Goal: Task Accomplishment & Management: Manage account settings

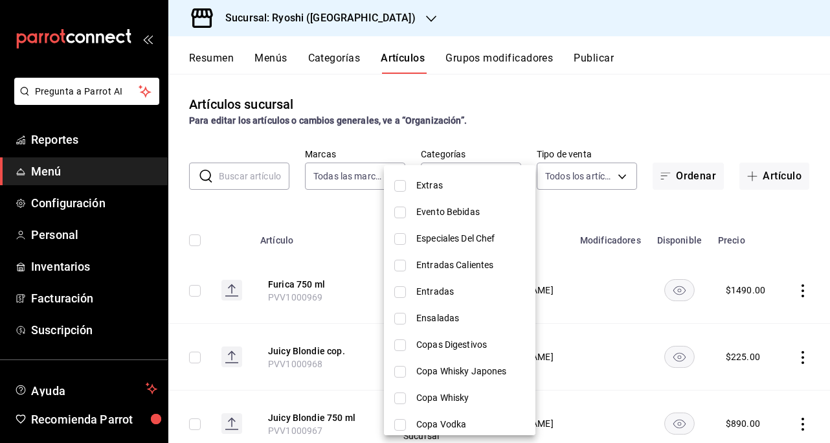
scroll to position [1366, 0]
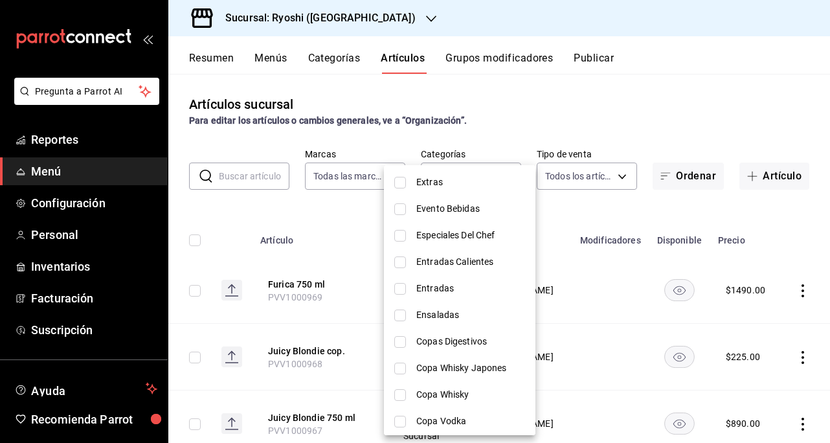
click at [664, 113] on div at bounding box center [415, 221] width 830 height 443
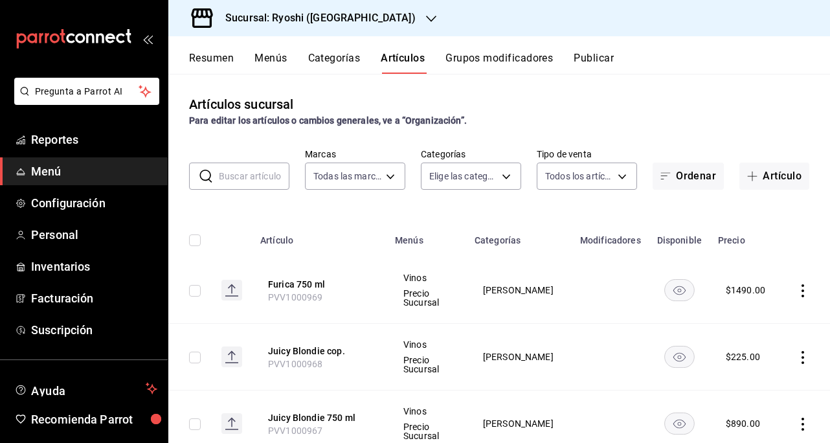
click at [495, 178] on body "Pregunta a Parrot AI Reportes Menú Configuración Personal Inventarios Facturaci…" at bounding box center [415, 221] width 830 height 443
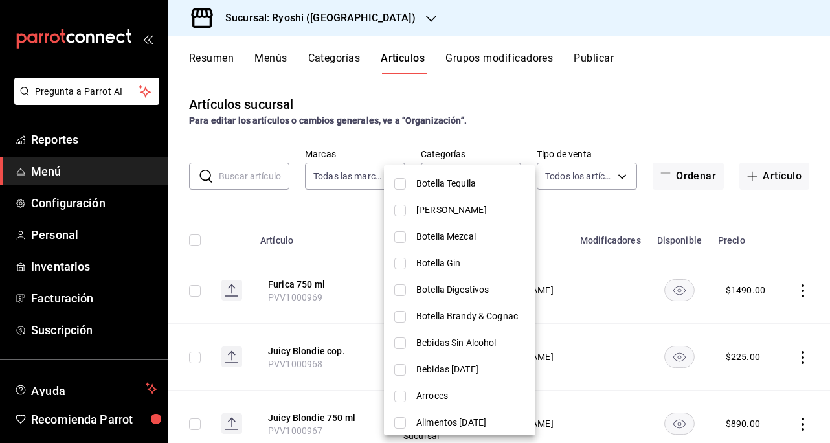
scroll to position [1981, 0]
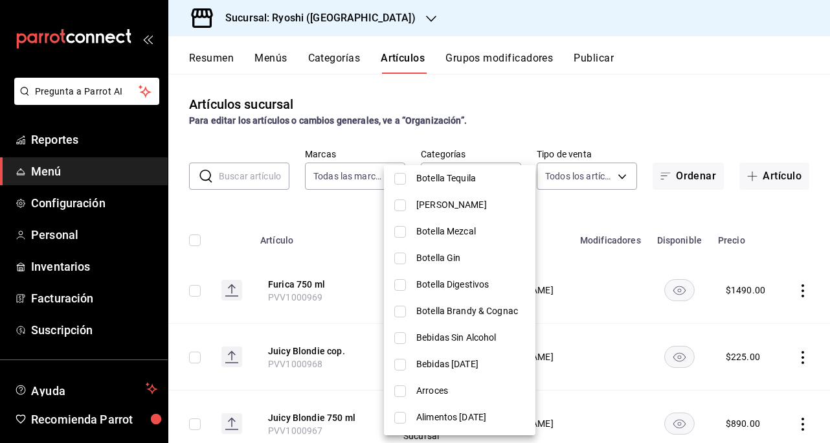
click at [730, 91] on div at bounding box center [415, 221] width 830 height 443
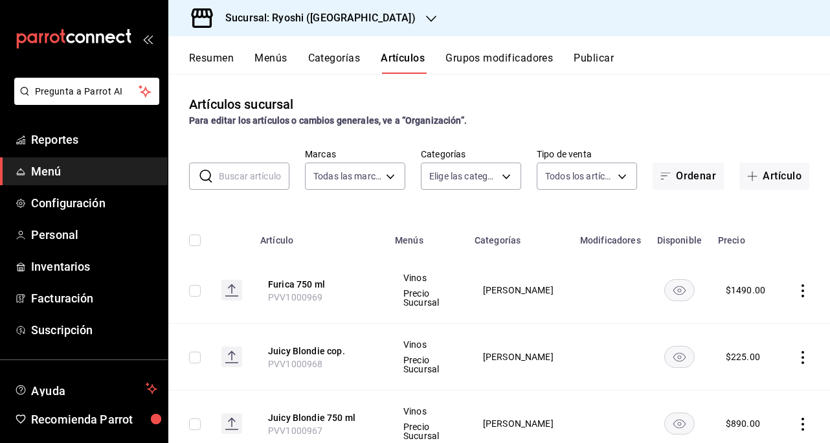
click at [769, 91] on div "Artículos sucursal Para editar los artículos o cambios generales, ve a “Organiz…" at bounding box center [499, 258] width 662 height 368
click at [89, 136] on span "Reportes" at bounding box center [94, 139] width 126 height 17
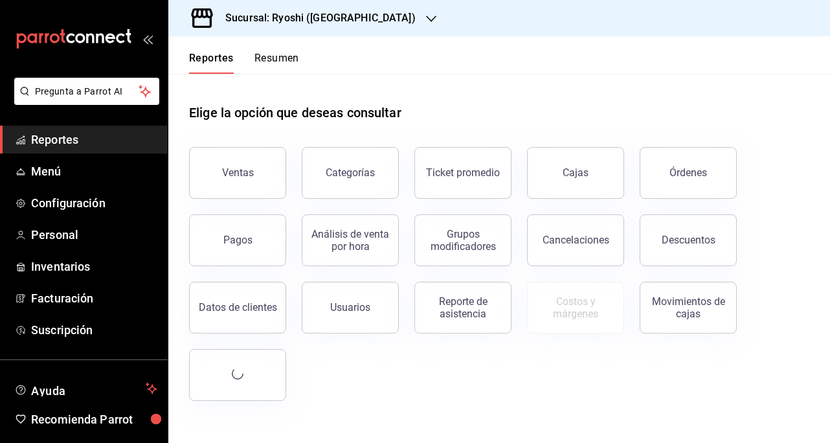
click at [359, 180] on button "Categorías" at bounding box center [350, 173] width 97 height 52
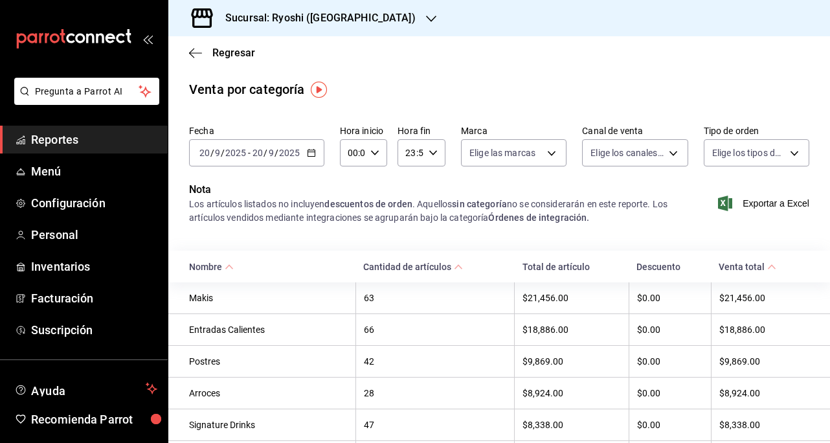
click at [190, 54] on icon "button" at bounding box center [191, 53] width 5 height 10
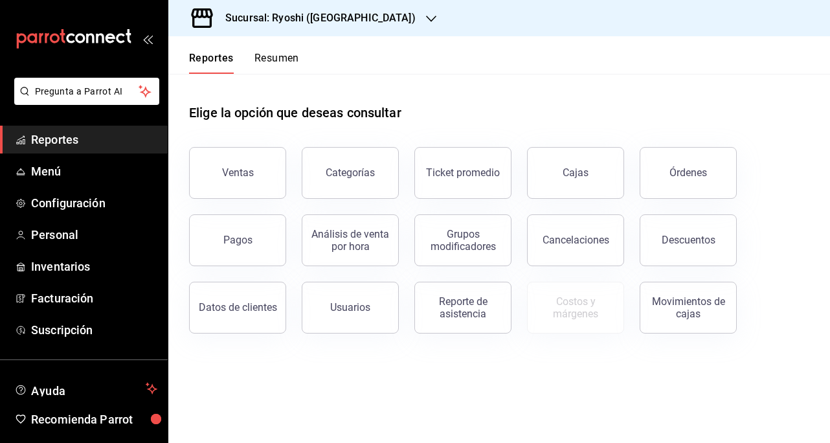
click at [240, 181] on button "Ventas" at bounding box center [237, 173] width 97 height 52
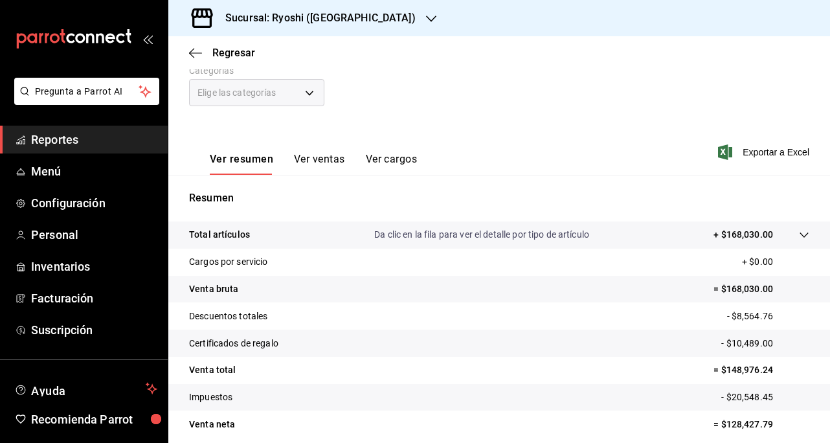
scroll to position [126, 0]
click at [799, 238] on icon at bounding box center [804, 234] width 10 height 10
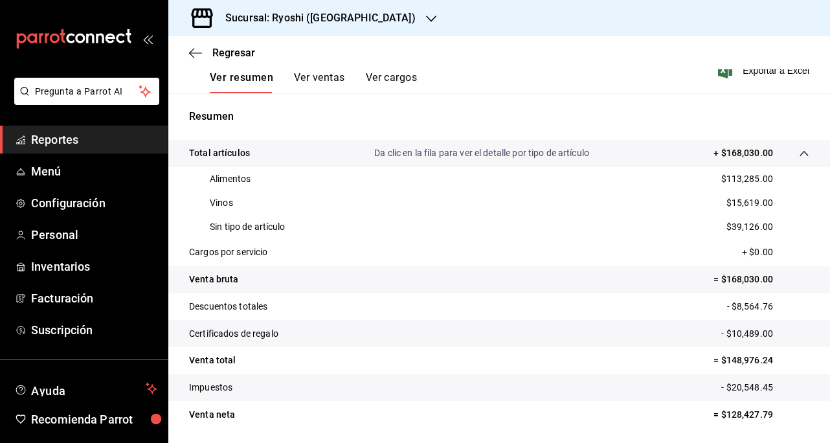
scroll to position [0, 0]
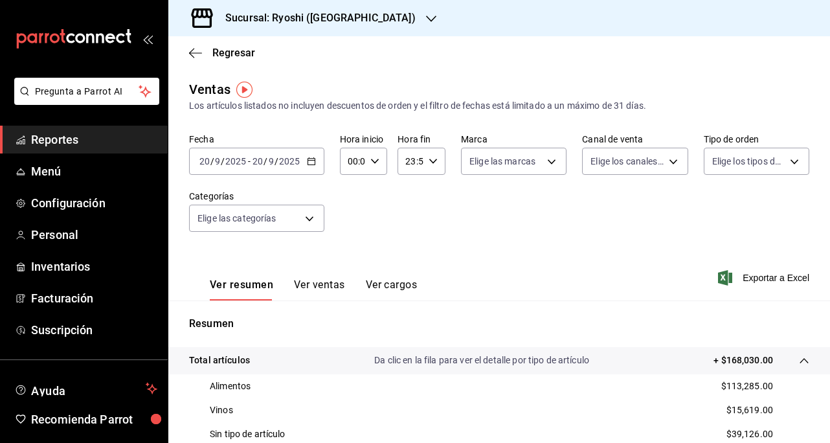
click at [308, 229] on body "Pregunta a Parrot AI Reportes Menú Configuración Personal Inventarios Facturaci…" at bounding box center [415, 221] width 830 height 443
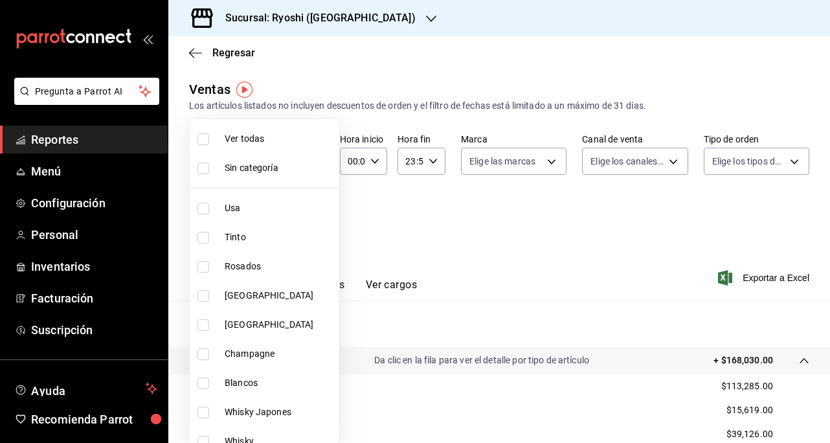
click at [423, 232] on div at bounding box center [415, 221] width 830 height 443
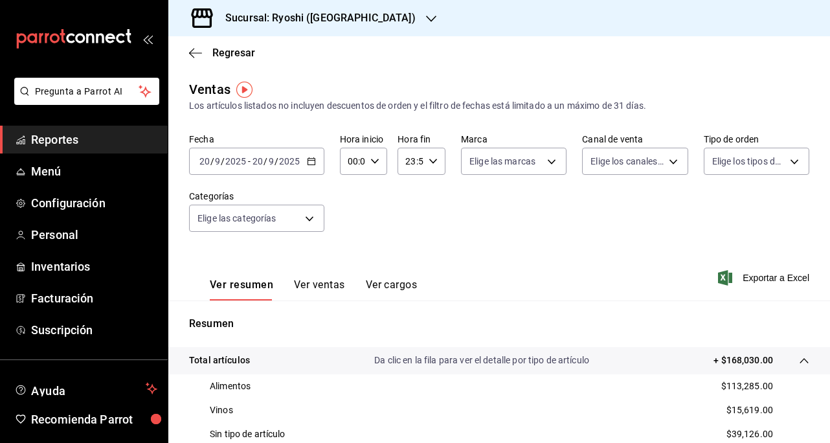
click at [322, 287] on button "Ver ventas" at bounding box center [319, 289] width 51 height 22
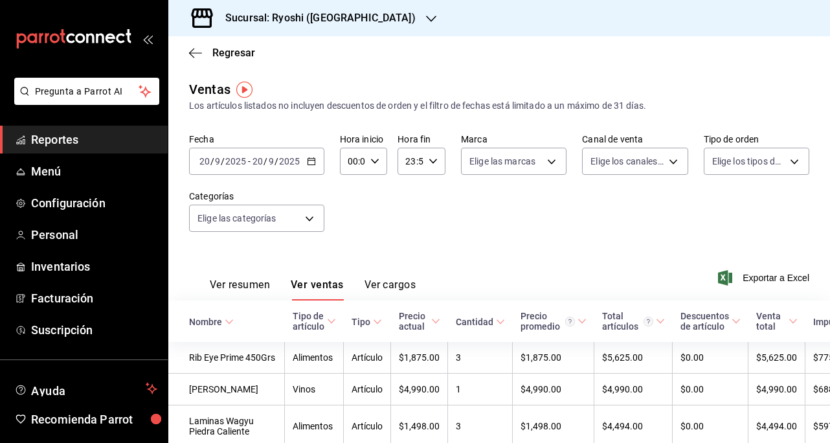
click at [756, 278] on span "Exportar a Excel" at bounding box center [765, 278] width 89 height 16
click at [92, 208] on span "Configuración" at bounding box center [94, 202] width 126 height 17
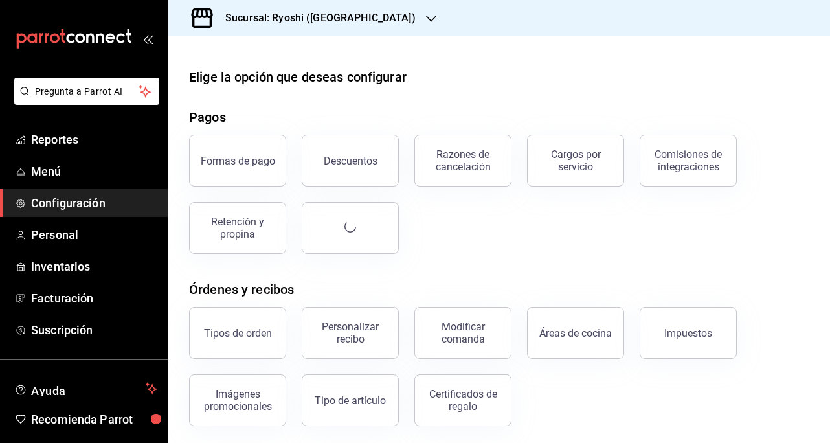
click at [43, 174] on span "Menú" at bounding box center [94, 171] width 126 height 17
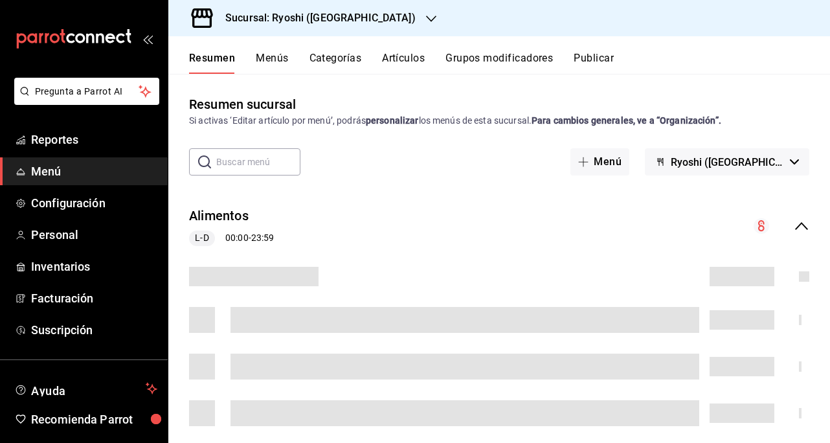
click at [414, 60] on button "Artículos" at bounding box center [403, 63] width 43 height 22
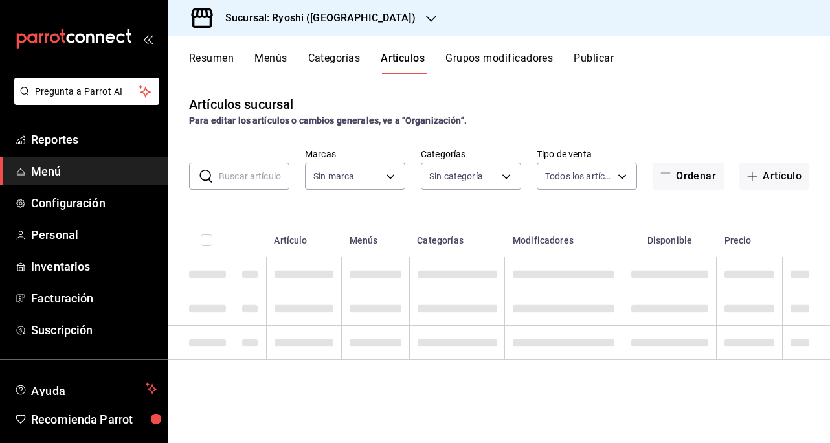
type input "26ca50e5-a845-484f-a54e-8a4432b79f59,e80bf875-3c9c-4ad9-8c6a-14c8262011fc"
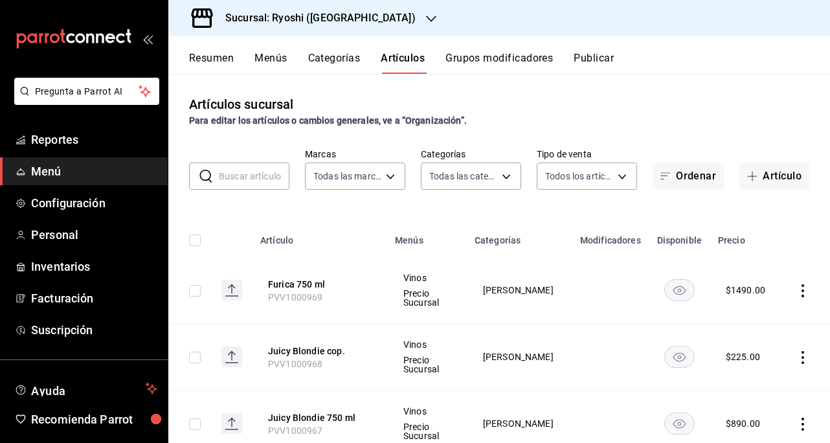
type input "983ebb25-c6d8-4647-898b-43e41473272b,b131aea8-f4fd-49fb-a6b3-d2f44229a596,2a94f…"
click at [498, 177] on body "Pregunta a Parrot AI Reportes Menú Configuración Personal Inventarios Facturaci…" at bounding box center [415, 221] width 830 height 443
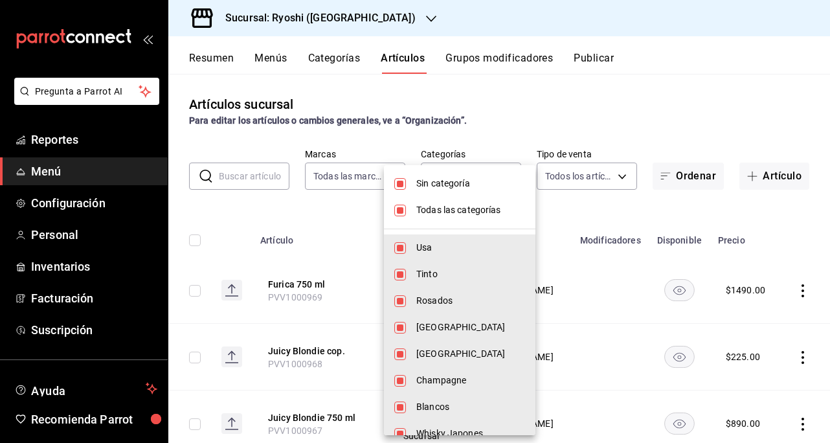
click at [405, 186] on input "checkbox" at bounding box center [400, 184] width 12 height 12
checkbox input "false"
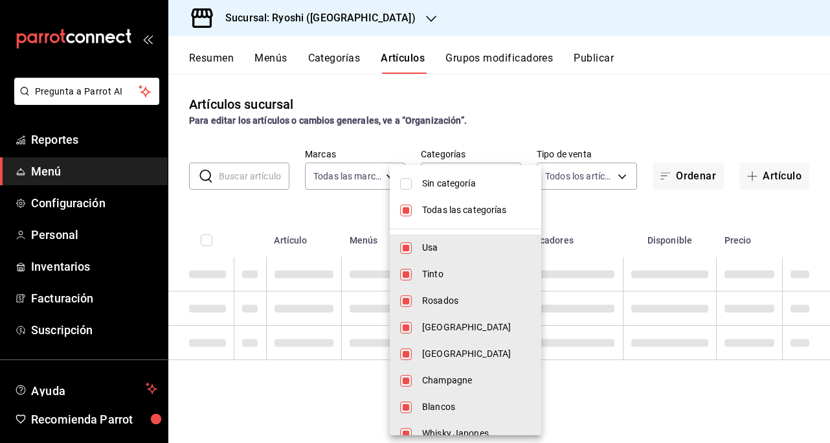
click at [403, 214] on input "checkbox" at bounding box center [406, 211] width 12 height 12
checkbox input "false"
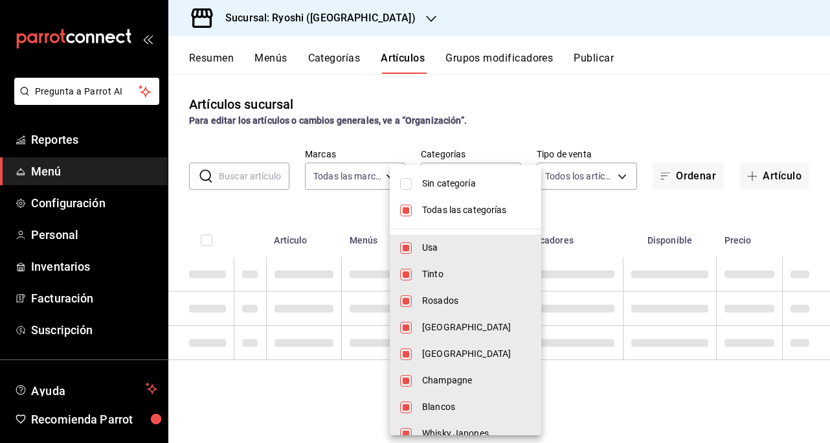
checkbox input "false"
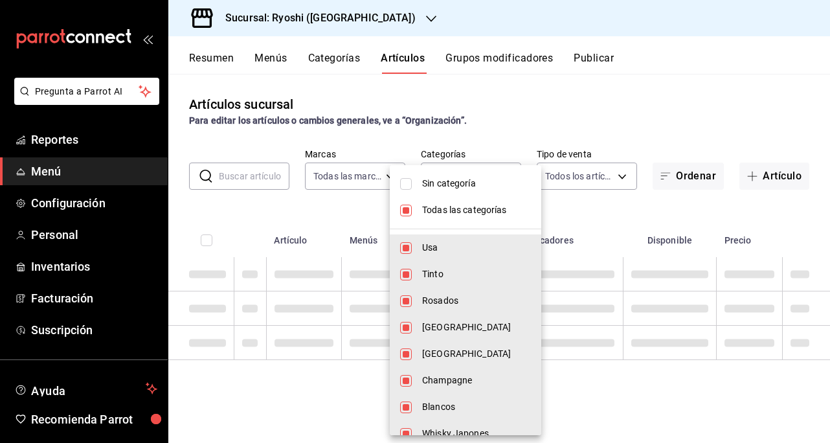
checkbox input "false"
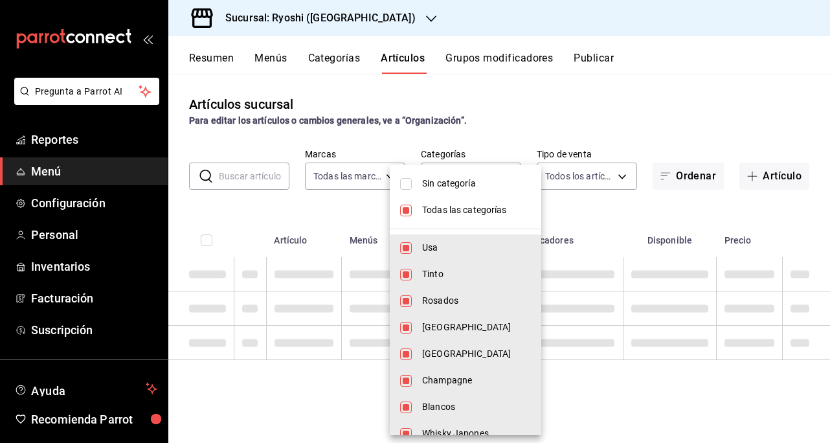
checkbox input "false"
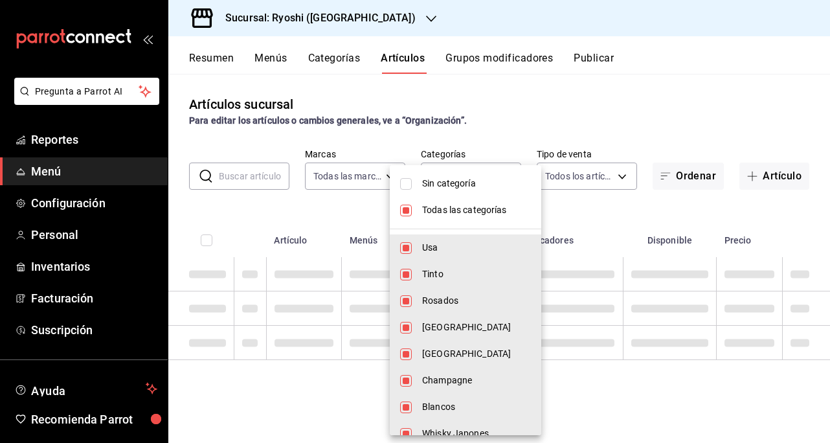
checkbox input "false"
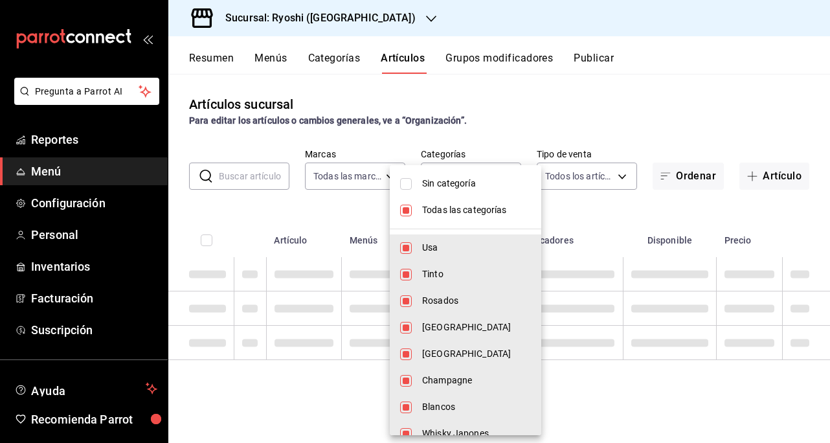
checkbox input "false"
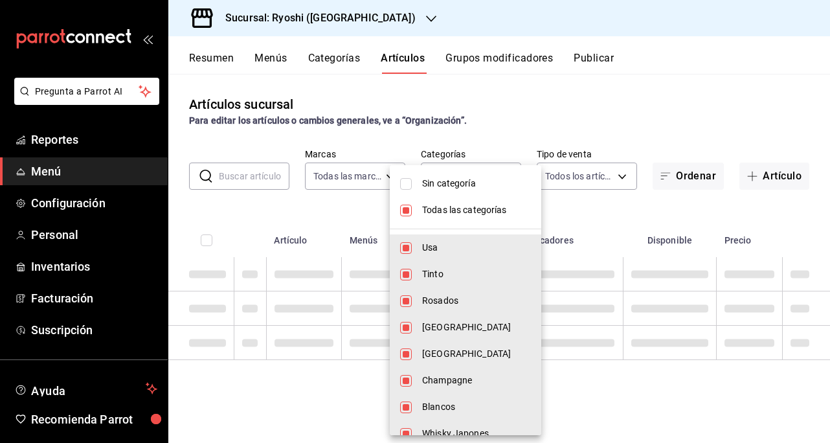
checkbox input "false"
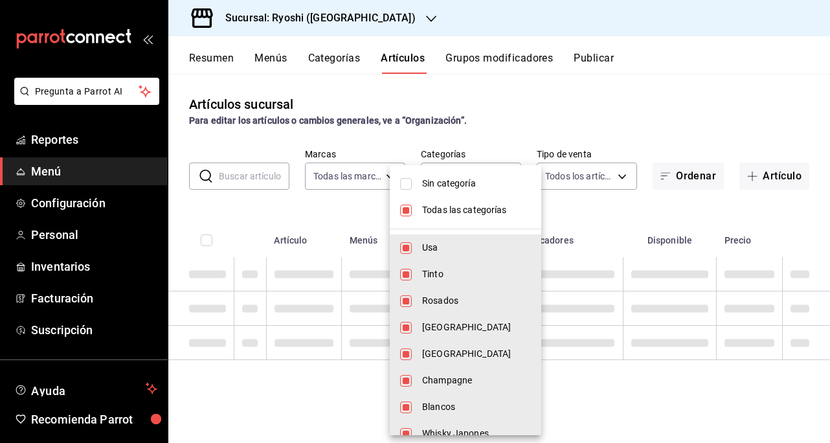
checkbox input "false"
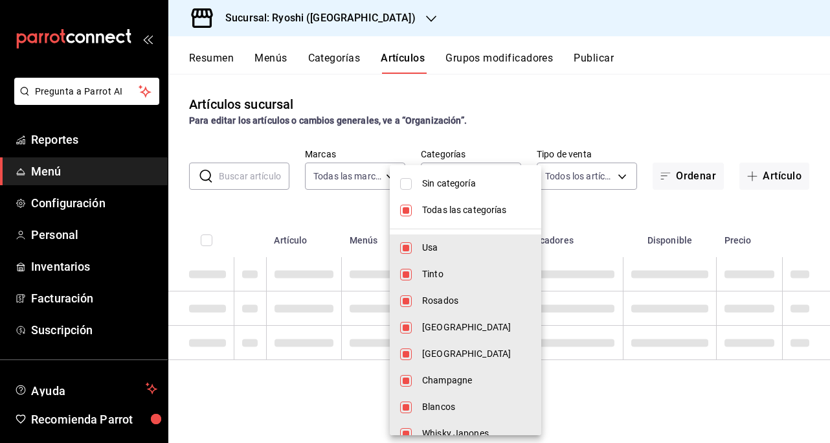
checkbox input "false"
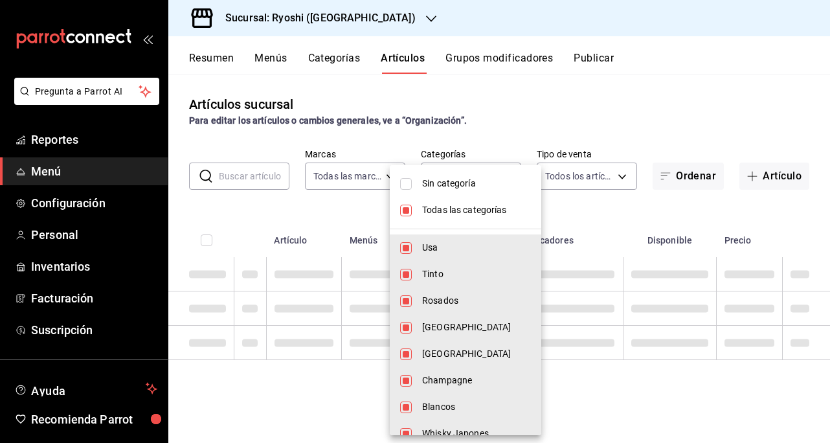
checkbox input "false"
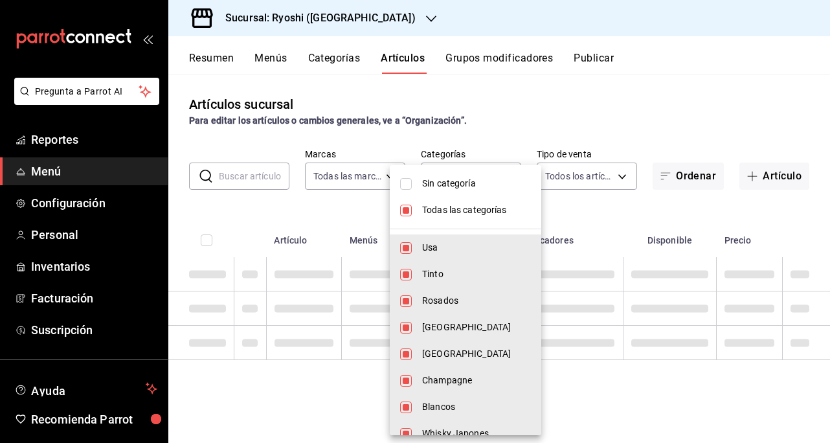
checkbox input "false"
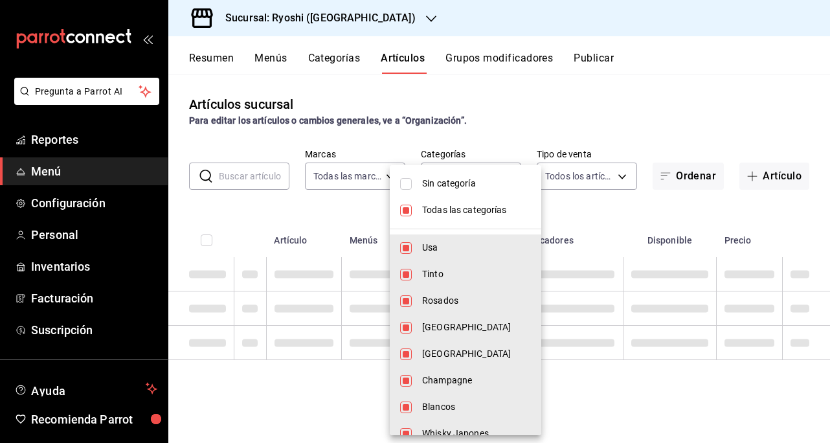
checkbox input "false"
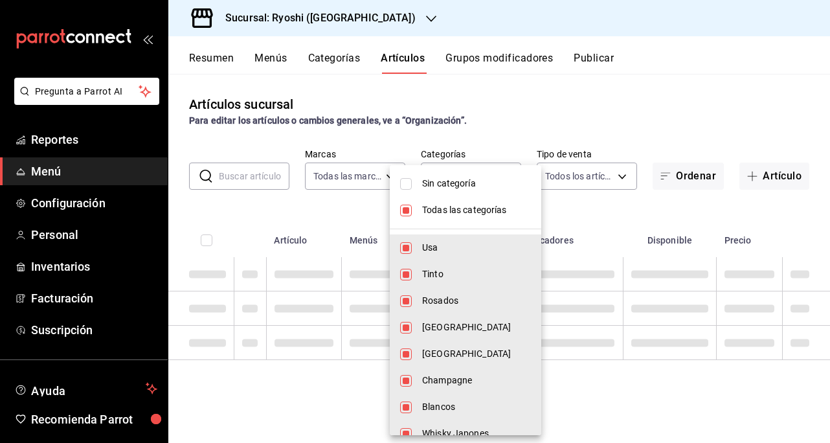
checkbox input "false"
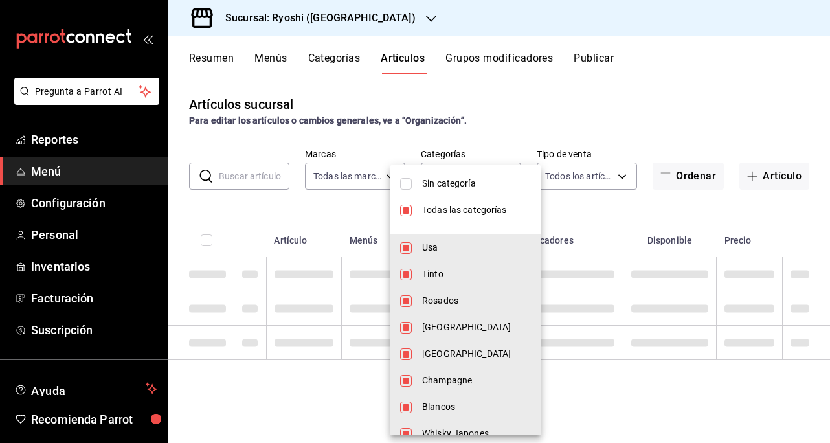
checkbox input "false"
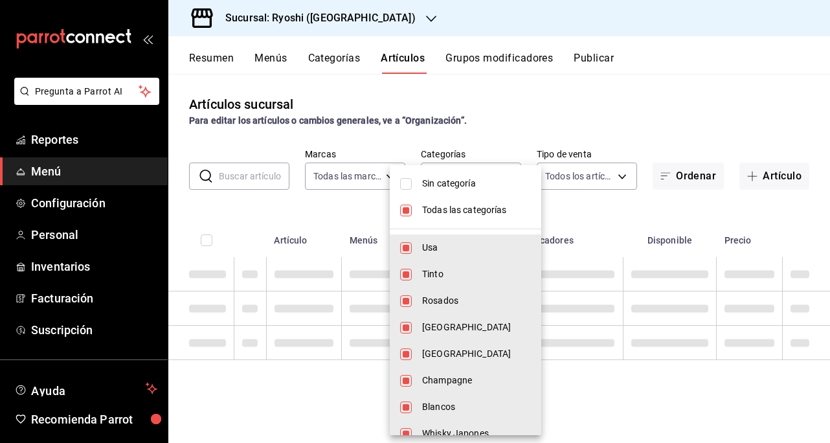
checkbox input "false"
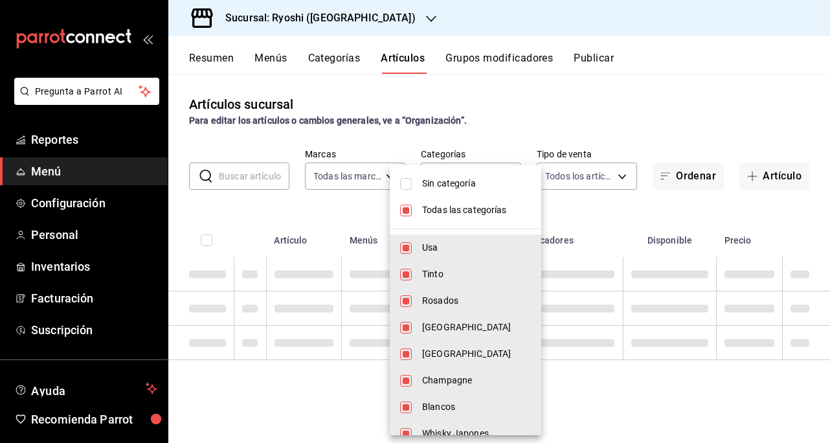
checkbox input "false"
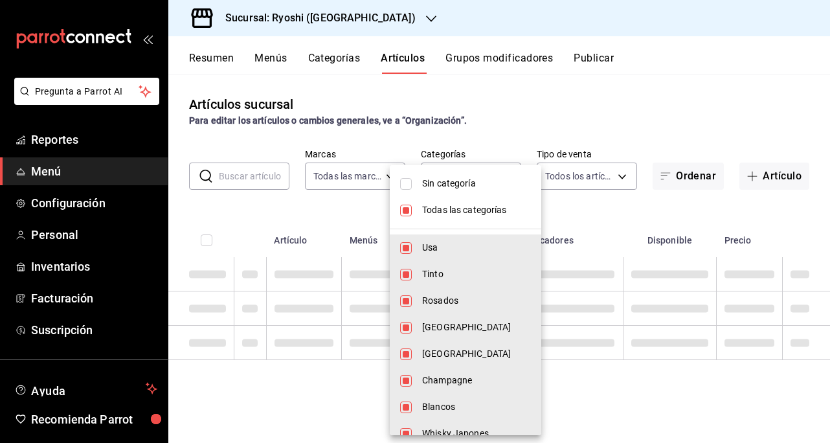
checkbox input "false"
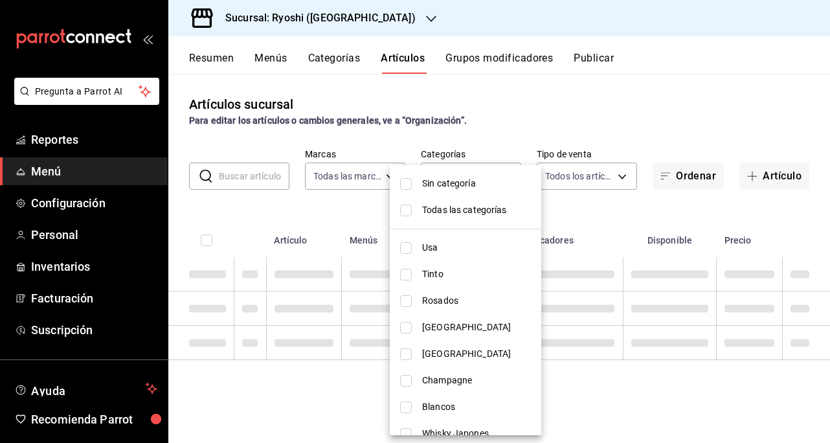
click at [403, 243] on input "checkbox" at bounding box center [406, 248] width 12 height 12
checkbox input "true"
type input "983ebb25-c6d8-4647-898b-43e41473272b"
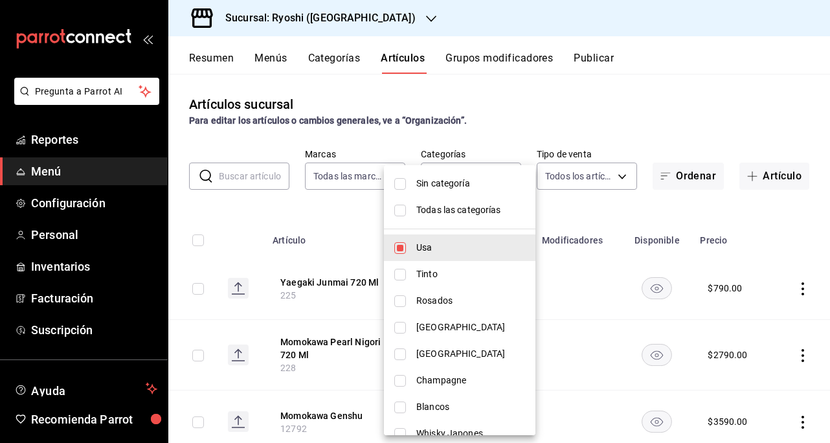
drag, startPoint x: 671, startPoint y: 89, endPoint x: 501, endPoint y: 175, distance: 190.3
click at [672, 89] on div at bounding box center [415, 221] width 830 height 443
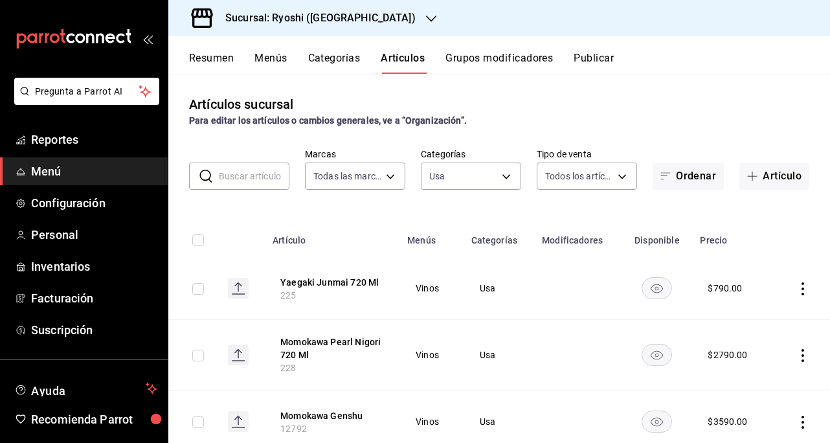
click at [203, 240] on th at bounding box center [192, 236] width 49 height 41
click at [199, 241] on input "checkbox" at bounding box center [198, 240] width 12 height 12
checkbox input "true"
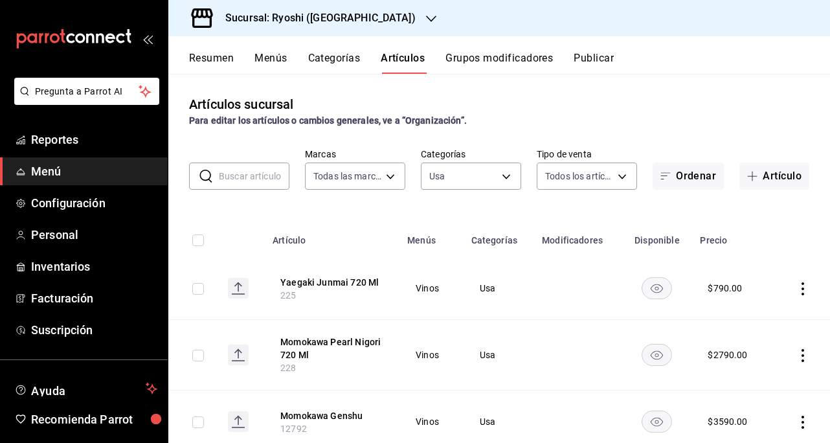
checkbox input "true"
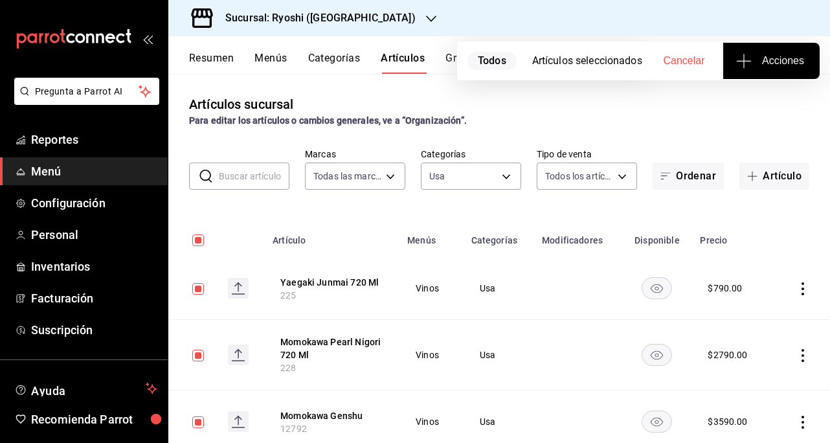
click at [764, 73] on button "Acciones" at bounding box center [771, 61] width 96 height 36
click at [771, 98] on span "Agregar tipo" at bounding box center [771, 102] width 76 height 14
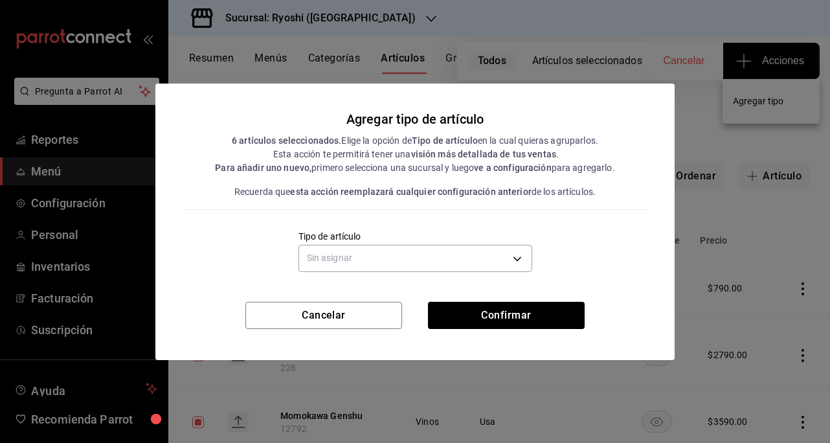
click at [444, 261] on body "Pregunta a Parrot AI Reportes Menú Configuración Personal Inventarios Facturaci…" at bounding box center [415, 221] width 830 height 443
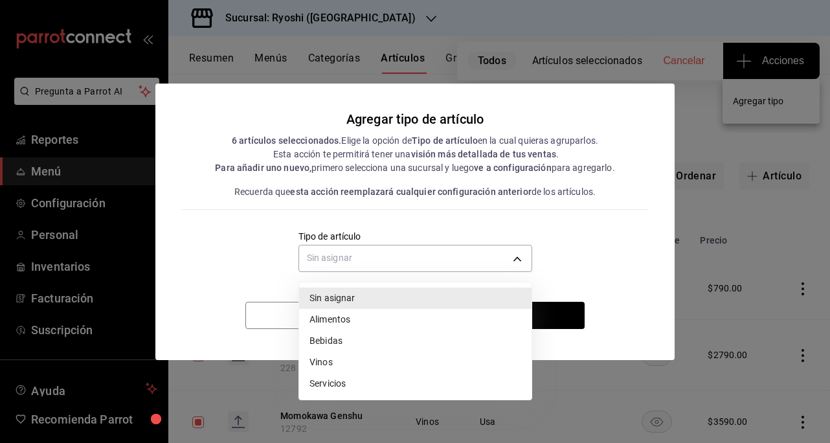
click at [328, 361] on li "Vinos" at bounding box center [415, 362] width 232 height 21
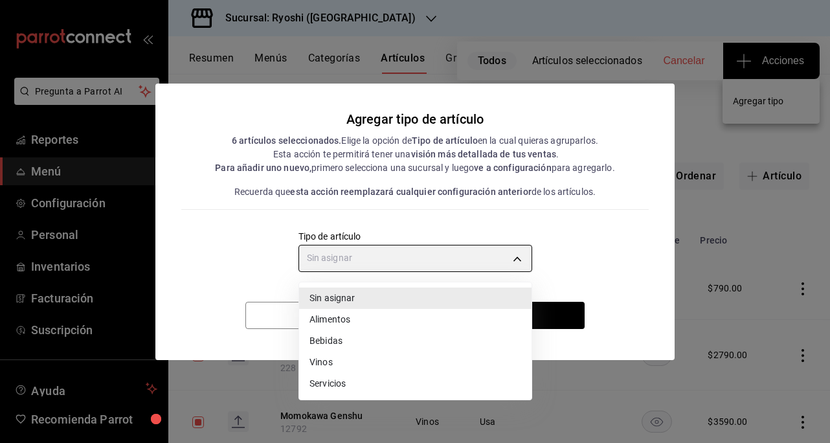
type input "e1bdedcf-fa1f-443e-b5b9-5cb10ad40228"
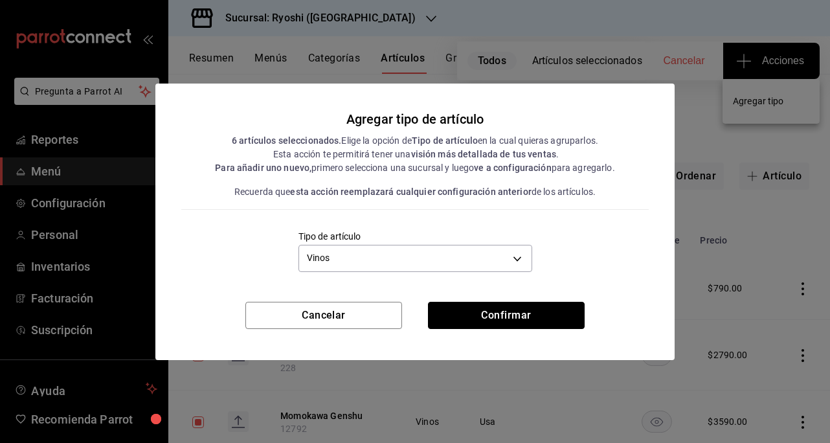
click at [533, 313] on button "Confirmar" at bounding box center [506, 315] width 157 height 27
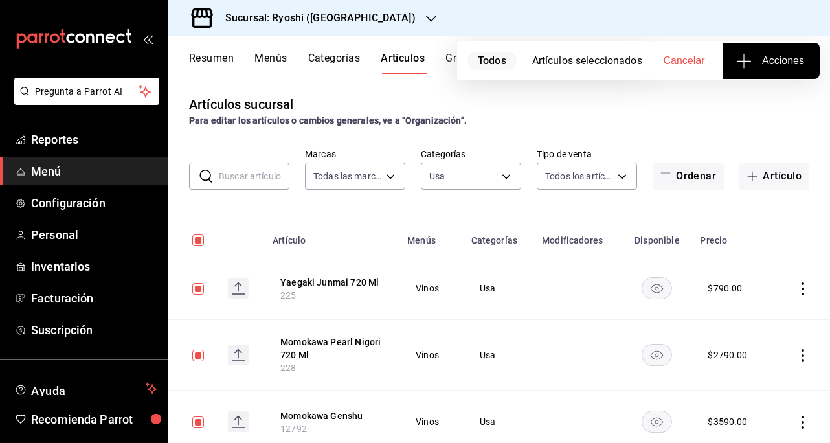
click at [505, 169] on body "Pregunta a Parrot AI Reportes Menú Configuración Personal Inventarios Facturaci…" at bounding box center [415, 221] width 830 height 443
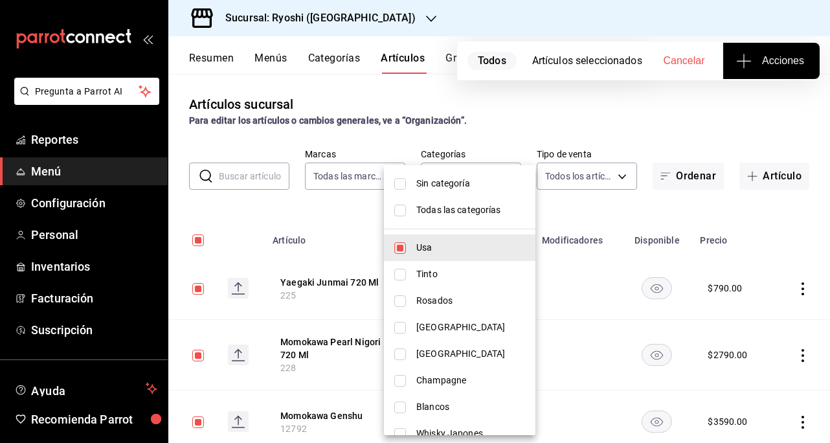
drag, startPoint x: 400, startPoint y: 278, endPoint x: 400, endPoint y: 248, distance: 30.4
click at [400, 278] on input "checkbox" at bounding box center [400, 275] width 12 height 12
checkbox input "true"
type input "983ebb25-c6d8-4647-898b-43e41473272b,b131aea8-f4fd-49fb-a6b3-d2f44229a596"
checkbox input "false"
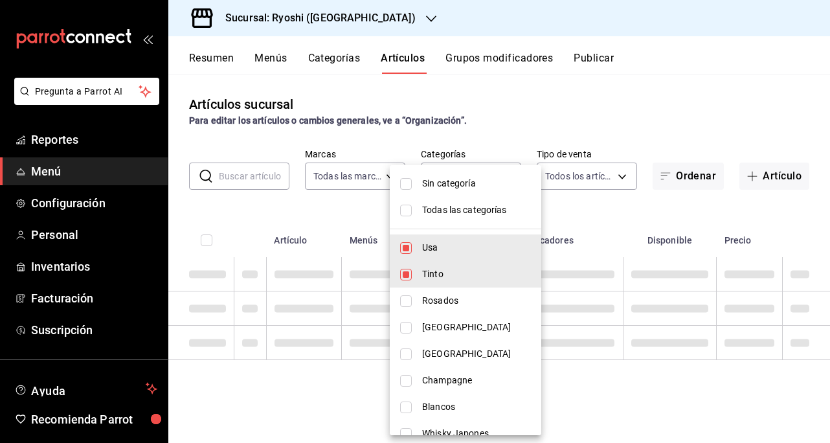
click at [405, 246] on input "checkbox" at bounding box center [406, 248] width 12 height 12
checkbox input "false"
type input "b131aea8-f4fd-49fb-a6b3-d2f44229a596"
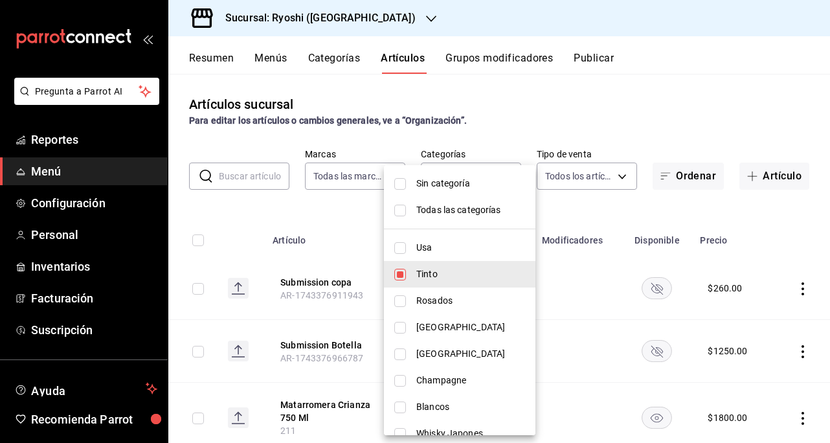
click at [723, 80] on div at bounding box center [415, 221] width 830 height 443
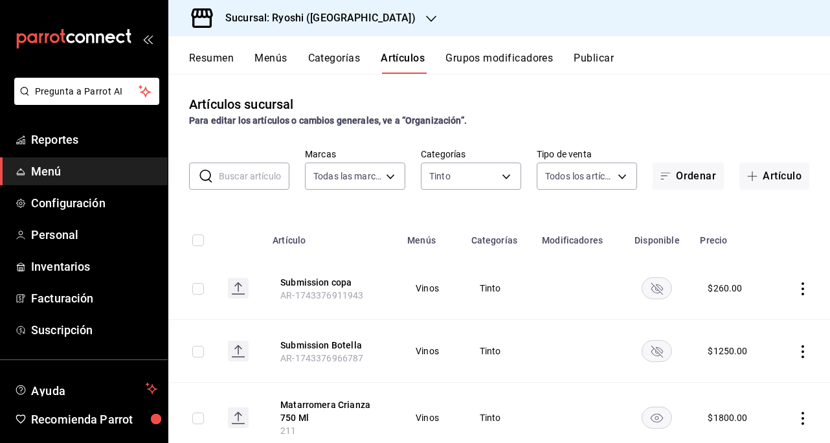
click at [199, 234] on input "checkbox" at bounding box center [198, 240] width 12 height 12
checkbox input "true"
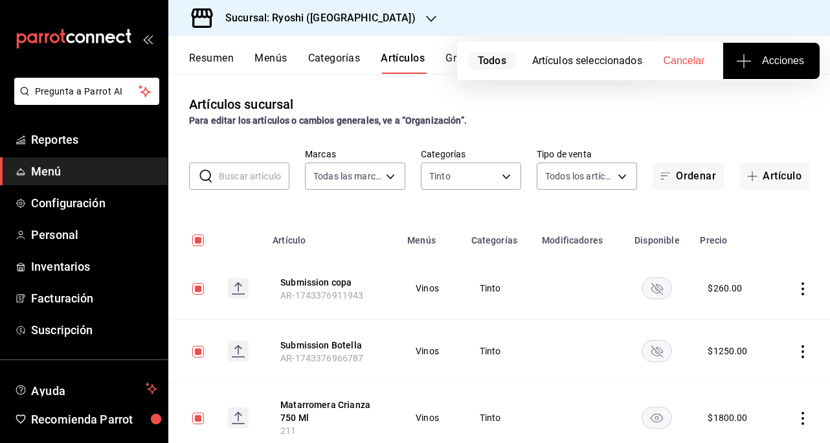
checkbox input "true"
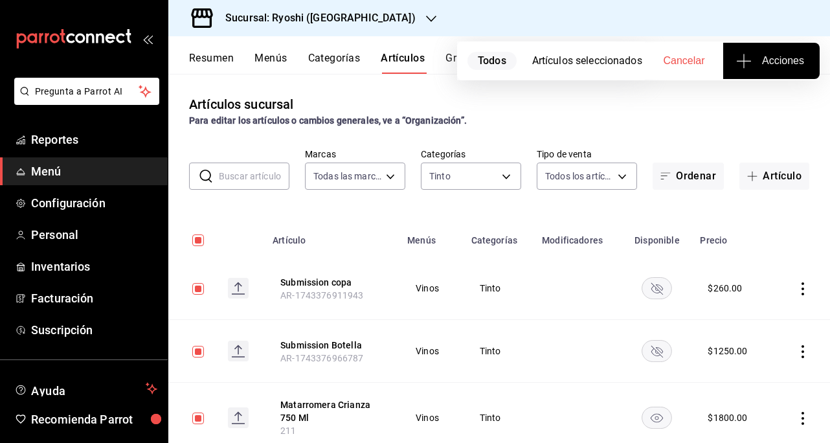
checkbox input "true"
click at [789, 60] on span "Acciones" at bounding box center [771, 61] width 65 height 16
click at [771, 106] on span "Agregar tipo" at bounding box center [771, 102] width 76 height 14
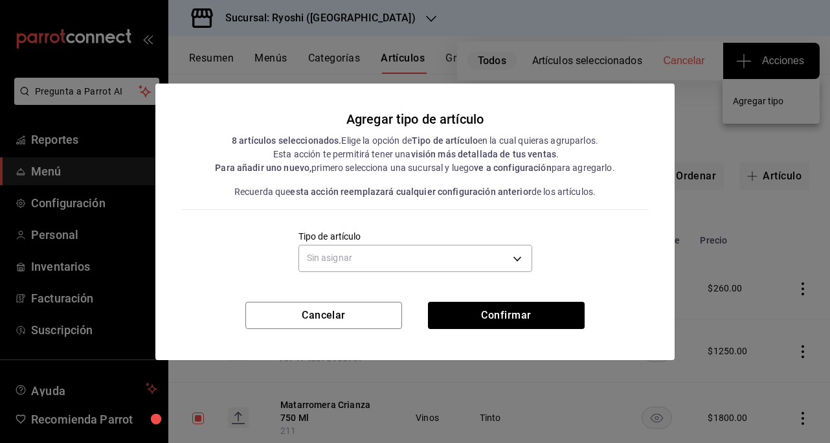
click at [521, 251] on body "Pregunta a Parrot AI Reportes Menú Configuración Personal Inventarios Facturaci…" at bounding box center [415, 221] width 830 height 443
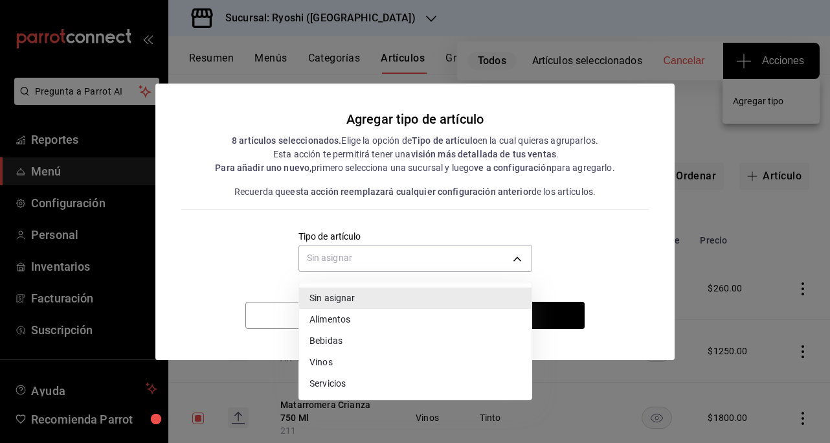
click at [325, 361] on li "Vinos" at bounding box center [415, 362] width 232 height 21
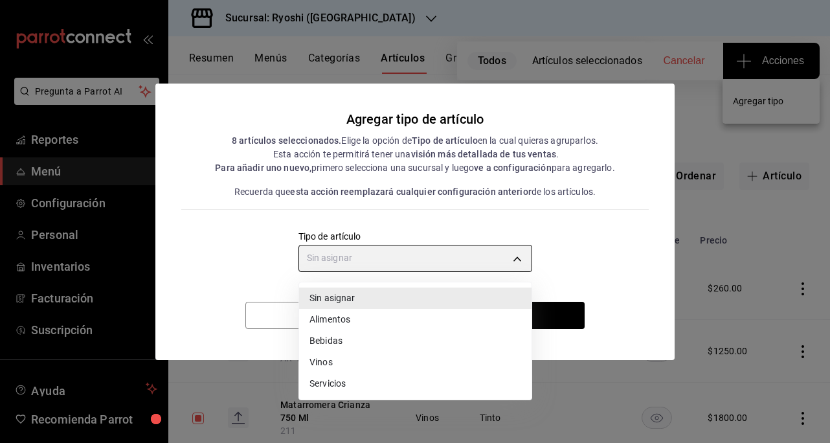
type input "e1bdedcf-fa1f-443e-b5b9-5cb10ad40228"
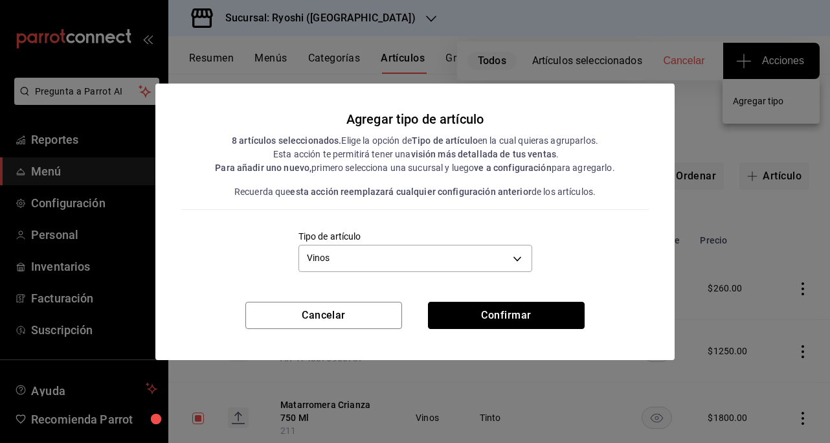
click at [506, 317] on button "Confirmar" at bounding box center [506, 315] width 157 height 27
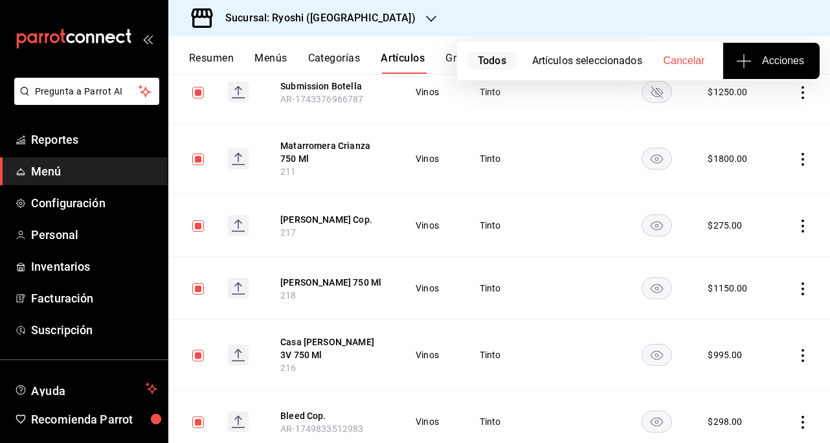
scroll to position [354, 0]
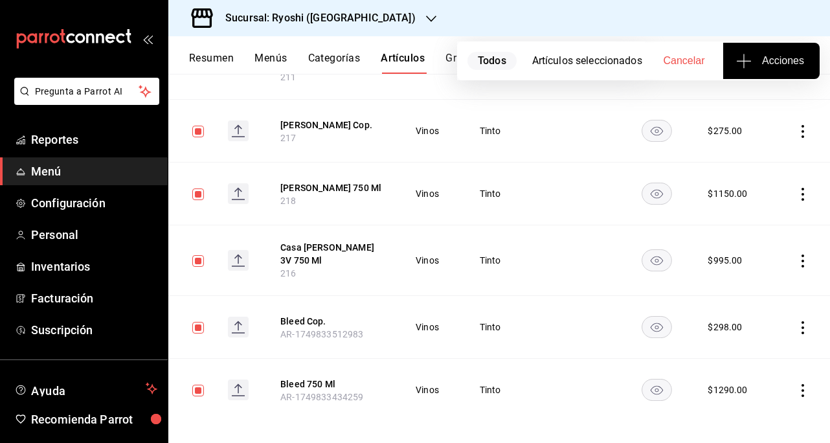
click at [758, 56] on span "Acciones" at bounding box center [771, 61] width 65 height 16
click at [761, 108] on li "Agregar tipo" at bounding box center [771, 101] width 97 height 34
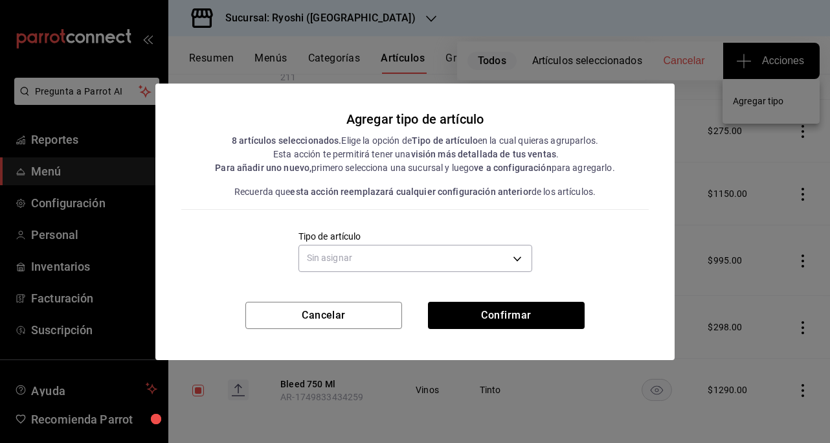
click at [490, 242] on div "Sin asignar" at bounding box center [415, 257] width 234 height 34
click at [482, 260] on body "Pregunta a Parrot AI Reportes Menú Configuración Personal Inventarios Facturaci…" at bounding box center [415, 221] width 830 height 443
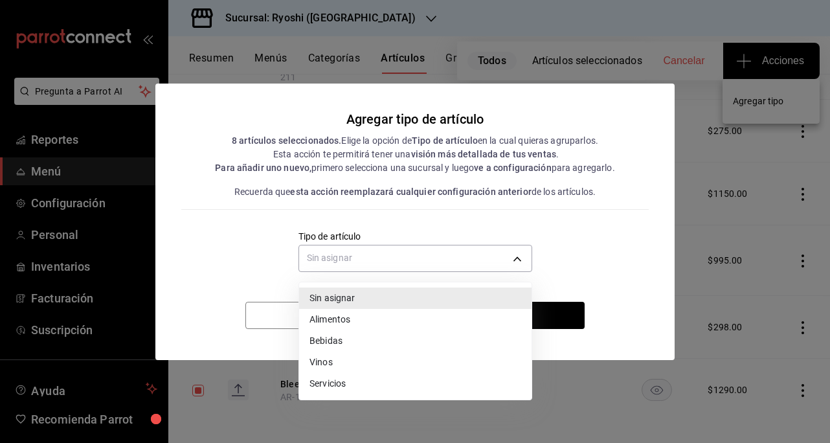
click at [320, 362] on li "Vinos" at bounding box center [415, 362] width 232 height 21
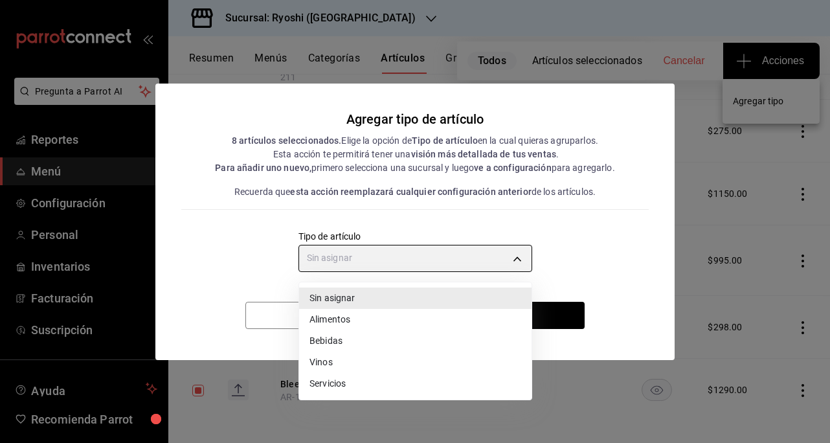
type input "e1bdedcf-fa1f-443e-b5b9-5cb10ad40228"
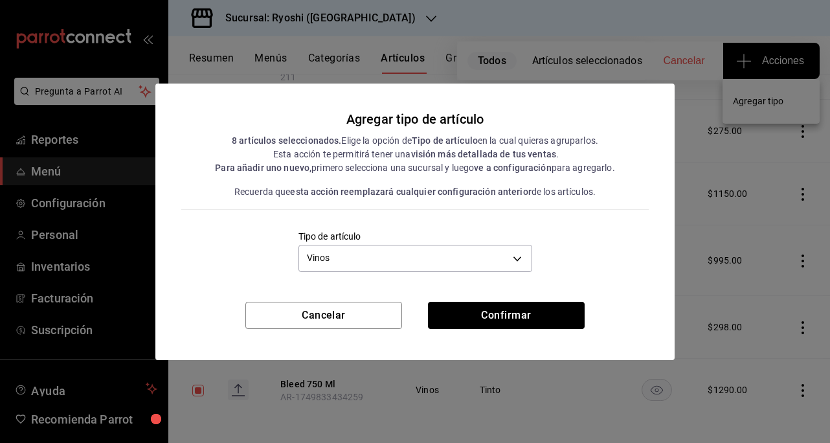
click at [500, 305] on button "Confirmar" at bounding box center [506, 315] width 157 height 27
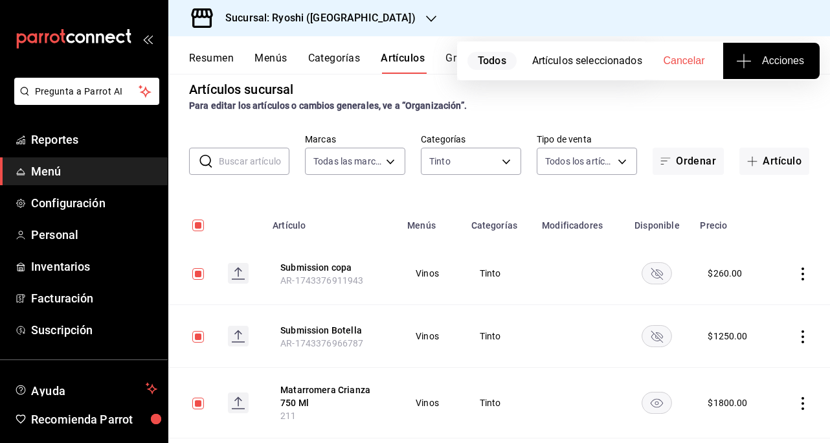
scroll to position [0, 0]
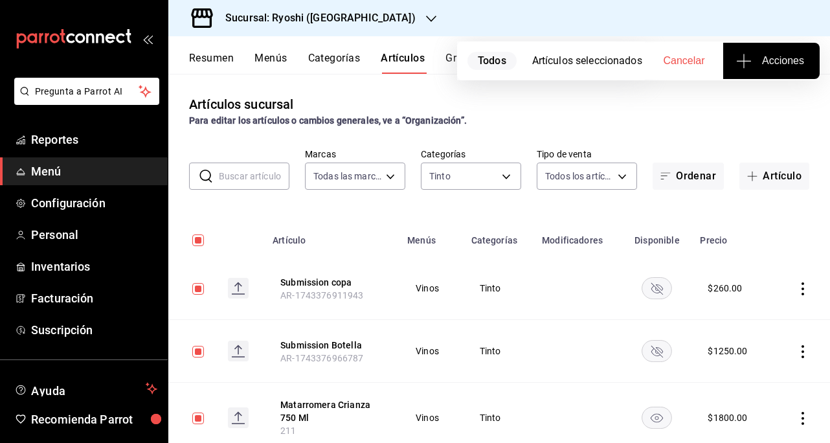
click at [509, 175] on body "Pregunta a Parrot AI Reportes Menú Configuración Personal Inventarios Facturaci…" at bounding box center [415, 221] width 830 height 443
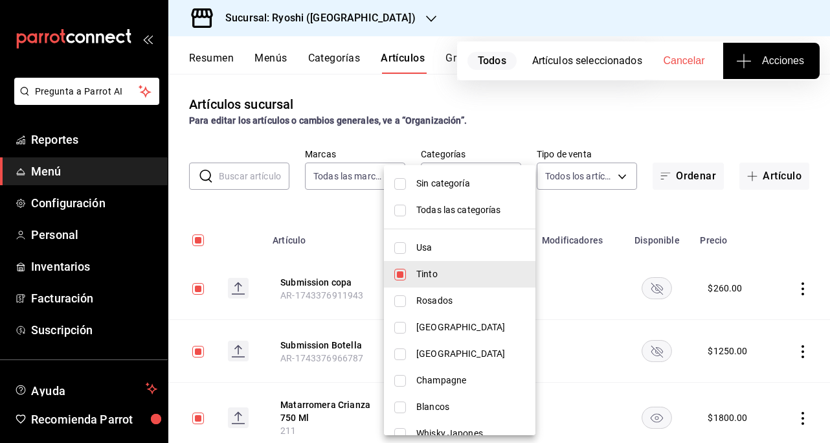
click at [403, 276] on input "checkbox" at bounding box center [400, 275] width 12 height 12
checkbox input "false"
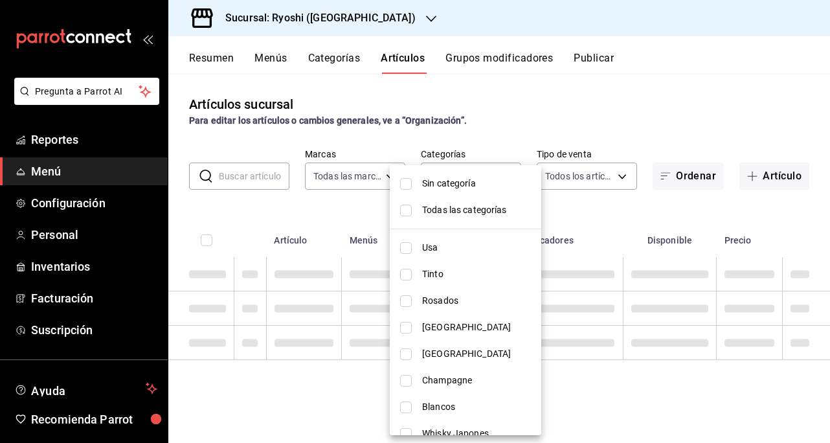
click at [401, 308] on li "Rosados" at bounding box center [466, 300] width 152 height 27
type input "2a94f706-c31b-4484-a69a-31c34133b3d5"
checkbox input "true"
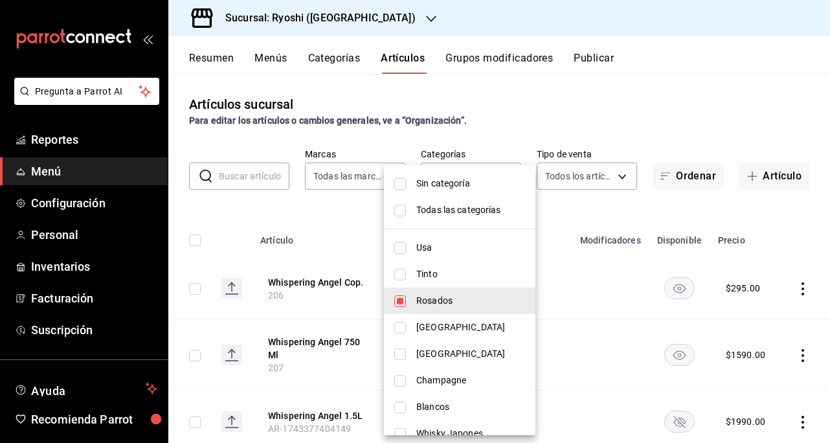
click at [627, 96] on div at bounding box center [415, 221] width 830 height 443
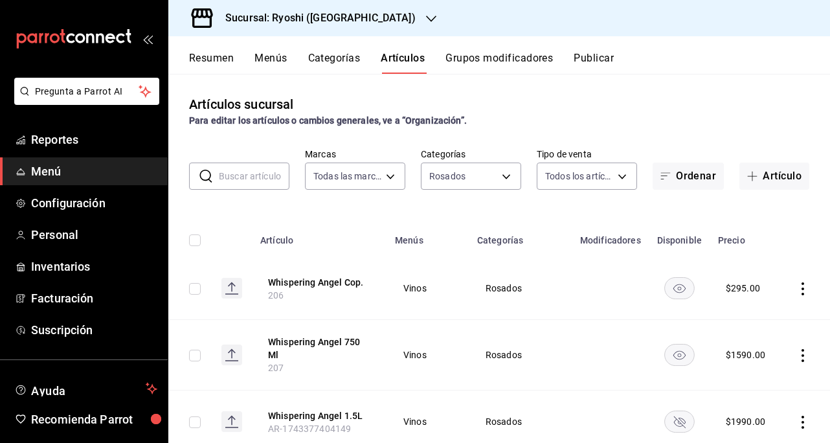
click at [196, 242] on input "checkbox" at bounding box center [195, 240] width 12 height 12
checkbox input "true"
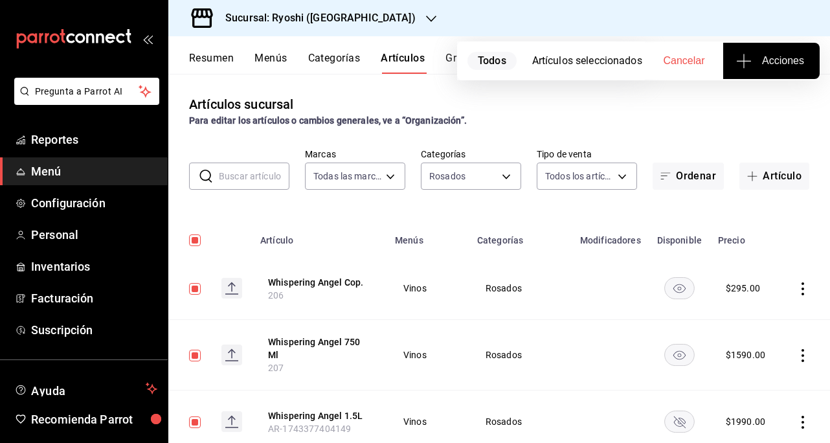
checkbox input "true"
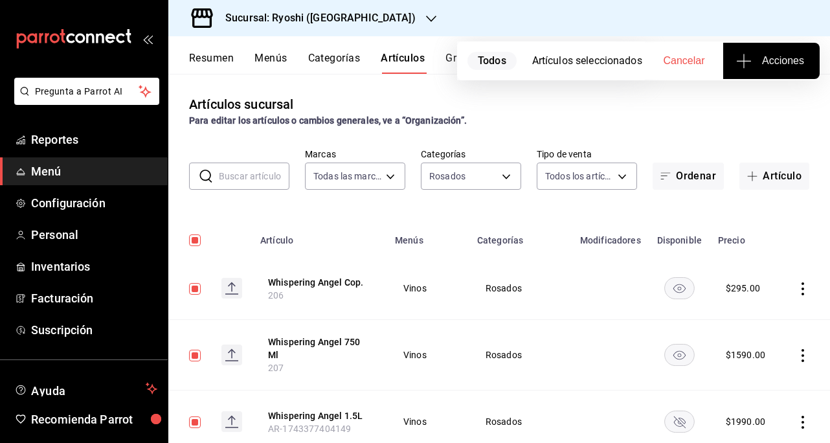
checkbox input "true"
click at [793, 40] on div "Resumen Menús Categorías Artículos Grupos modificadores Publicar" at bounding box center [499, 55] width 662 height 38
click at [787, 64] on span "Acciones" at bounding box center [771, 61] width 65 height 16
click at [761, 100] on span "Agregar tipo" at bounding box center [771, 102] width 76 height 14
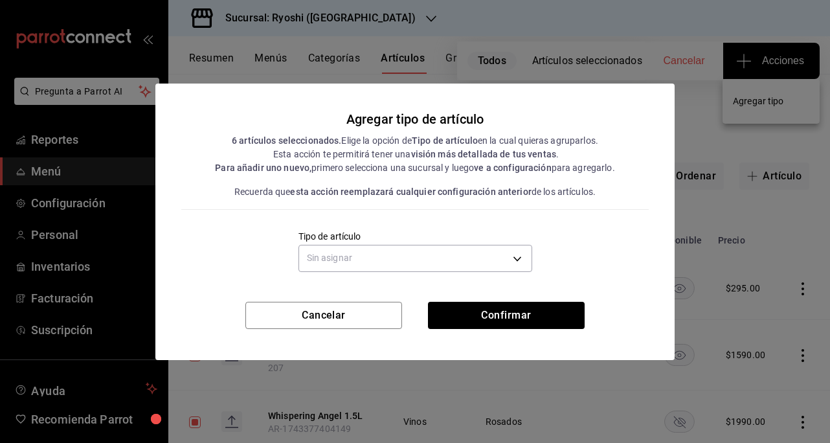
click at [486, 258] on body "Pregunta a Parrot AI Reportes Menú Configuración Personal Inventarios Facturaci…" at bounding box center [415, 221] width 830 height 443
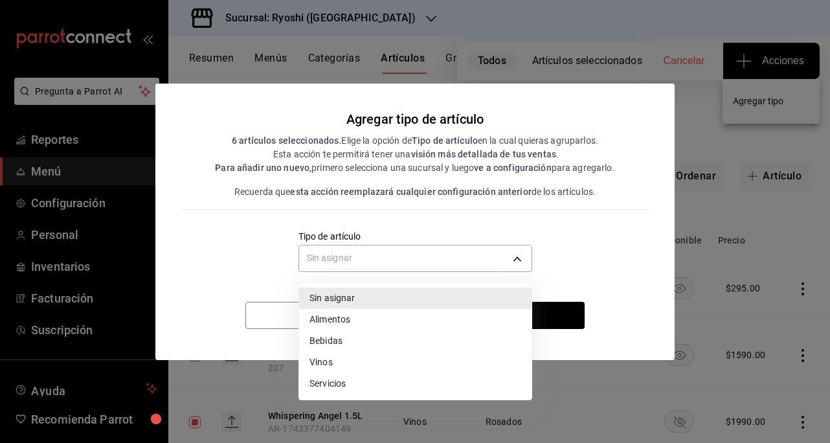
click at [335, 366] on li "Vinos" at bounding box center [415, 362] width 232 height 21
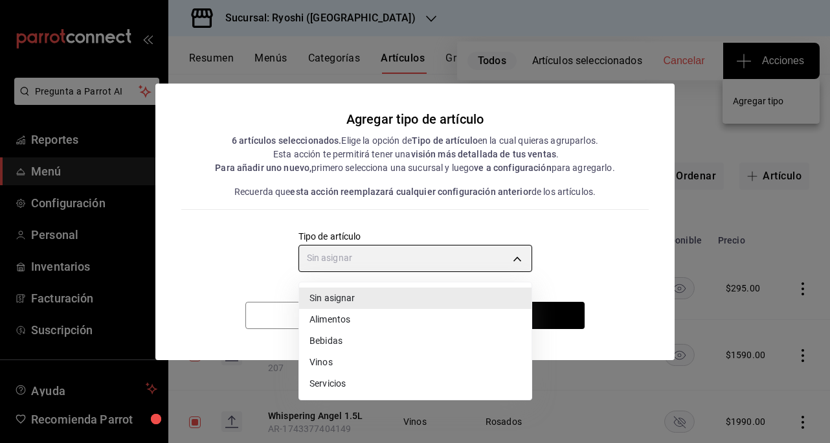
type input "e1bdedcf-fa1f-443e-b5b9-5cb10ad40228"
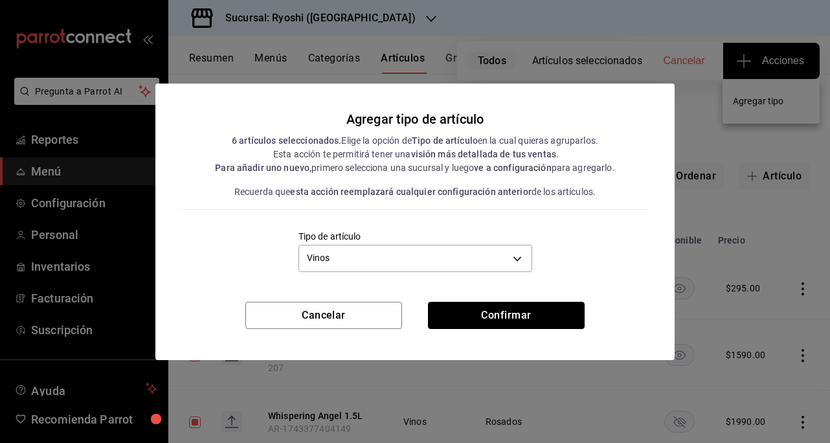
click at [495, 309] on button "Confirmar" at bounding box center [506, 315] width 157 height 27
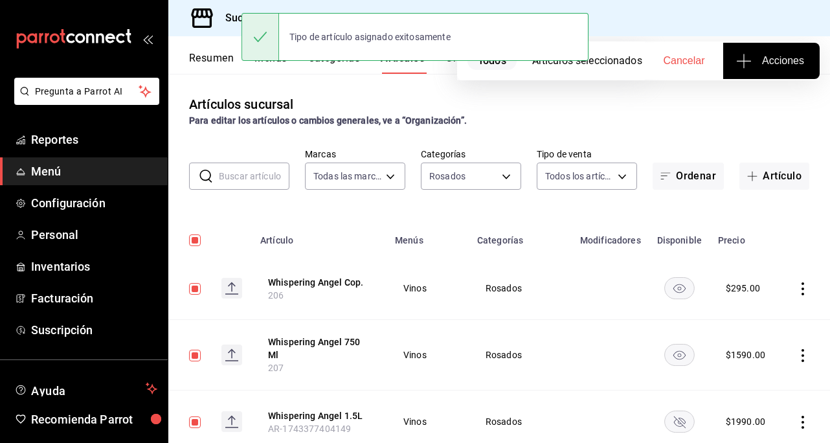
click at [501, 177] on body "Pregunta a Parrot AI Reportes Menú Configuración Personal Inventarios Facturaci…" at bounding box center [415, 221] width 830 height 443
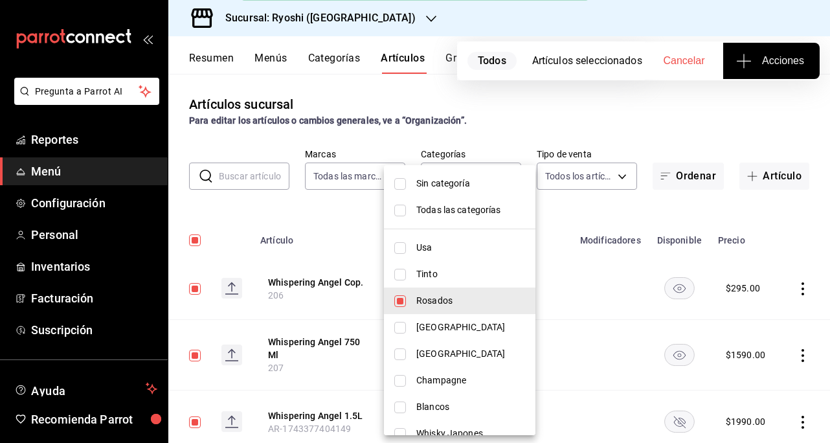
click at [401, 304] on input "checkbox" at bounding box center [400, 301] width 12 height 12
checkbox input "false"
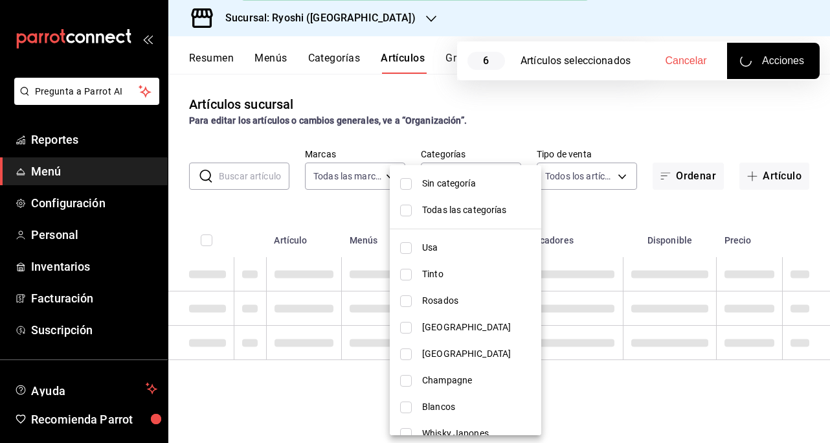
checkbox input "false"
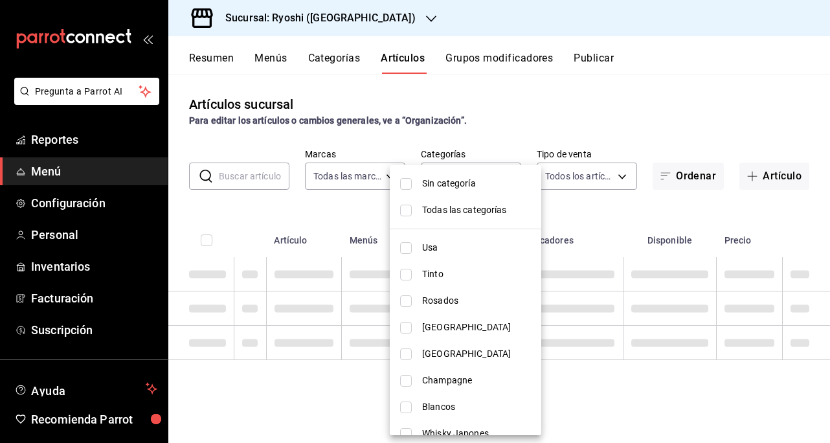
click at [405, 330] on input "checkbox" at bounding box center [406, 328] width 12 height 12
checkbox input "true"
type input "77348ca6-8afc-42d7-b2db-4caa16e2ecb0"
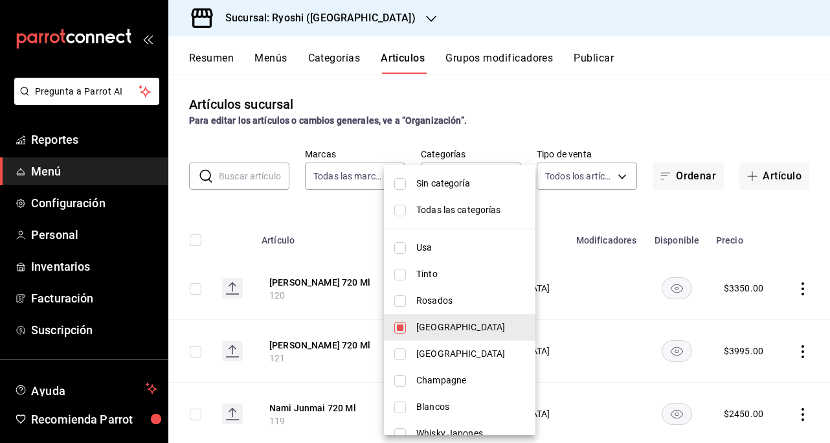
click at [679, 85] on div at bounding box center [415, 221] width 830 height 443
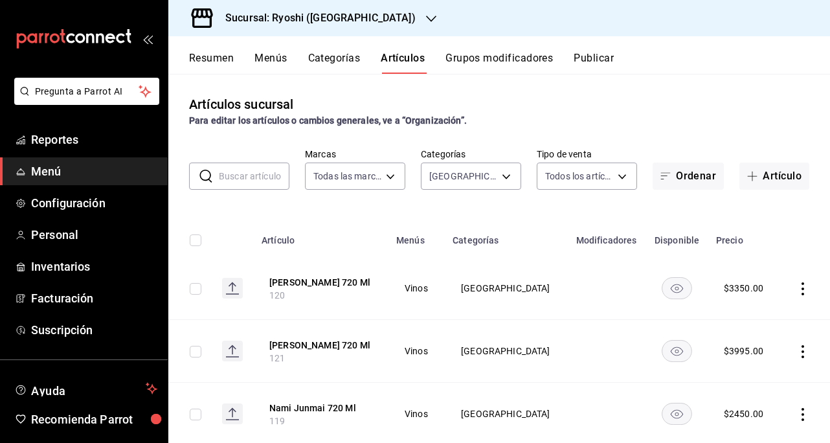
click at [201, 235] on input "checkbox" at bounding box center [196, 240] width 12 height 12
checkbox input "true"
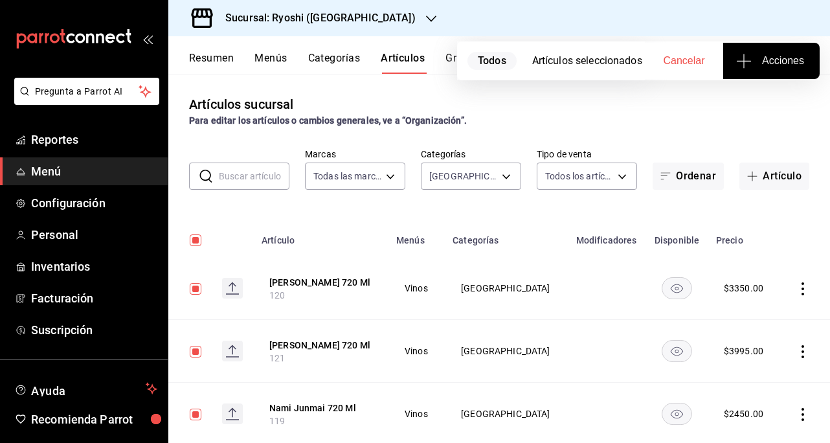
checkbox input "true"
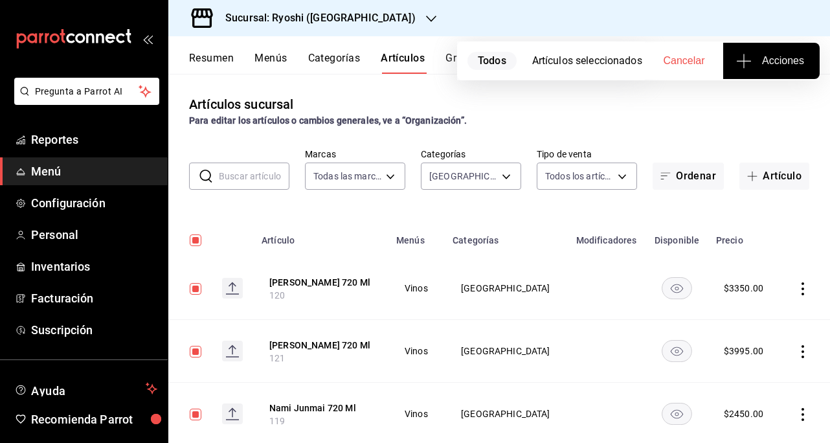
checkbox input "true"
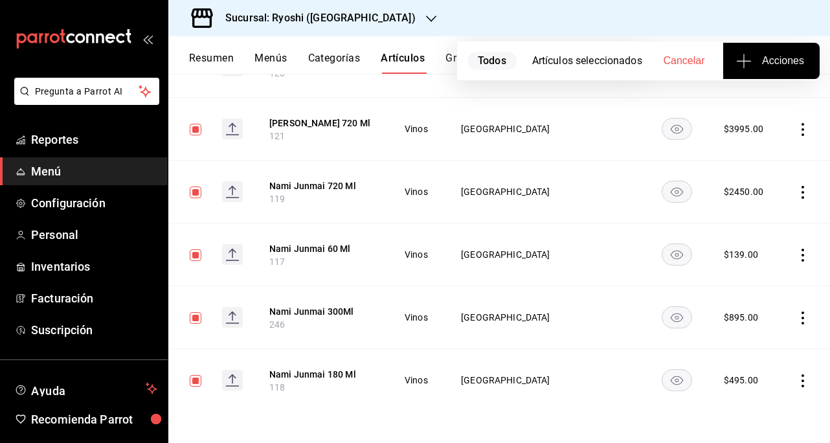
click at [803, 51] on button "Acciones" at bounding box center [771, 61] width 96 height 36
click at [766, 105] on span "Agregar tipo" at bounding box center [771, 102] width 76 height 14
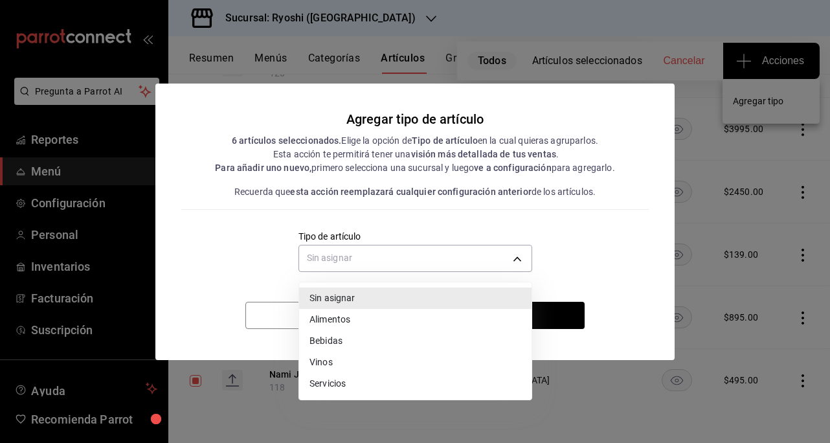
click at [511, 254] on body "Pregunta a Parrot AI Reportes Menú Configuración Personal Inventarios Facturaci…" at bounding box center [415, 221] width 830 height 443
click at [337, 355] on li "Vinos" at bounding box center [415, 362] width 232 height 21
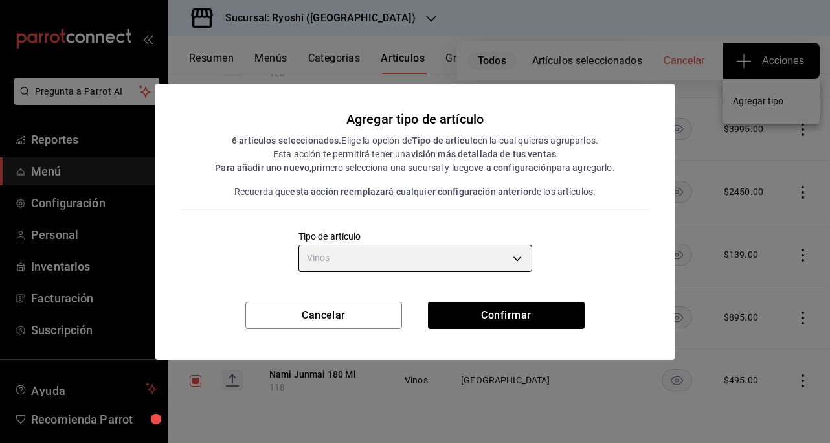
type input "e1bdedcf-fa1f-443e-b5b9-5cb10ad40228"
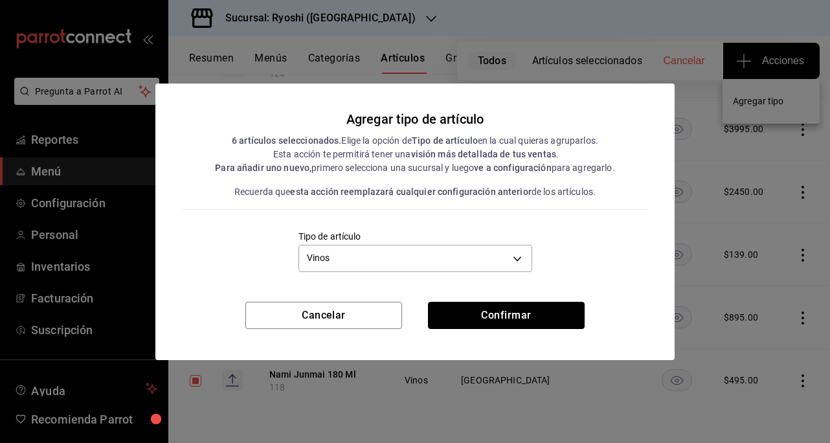
click at [499, 306] on button "Confirmar" at bounding box center [506, 315] width 157 height 27
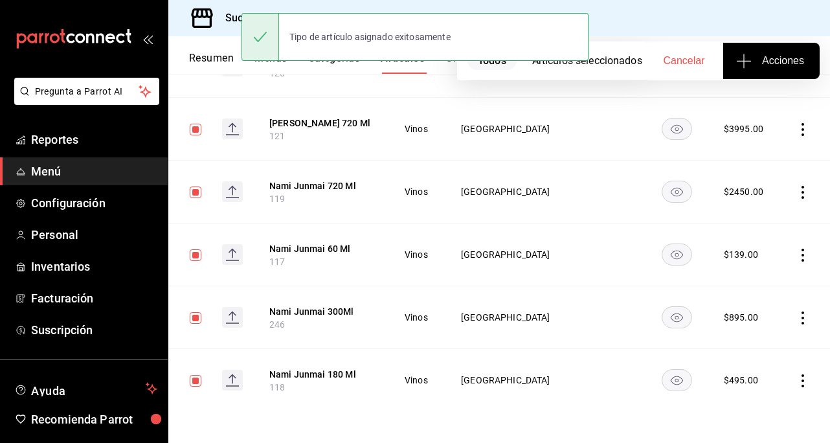
scroll to position [0, 0]
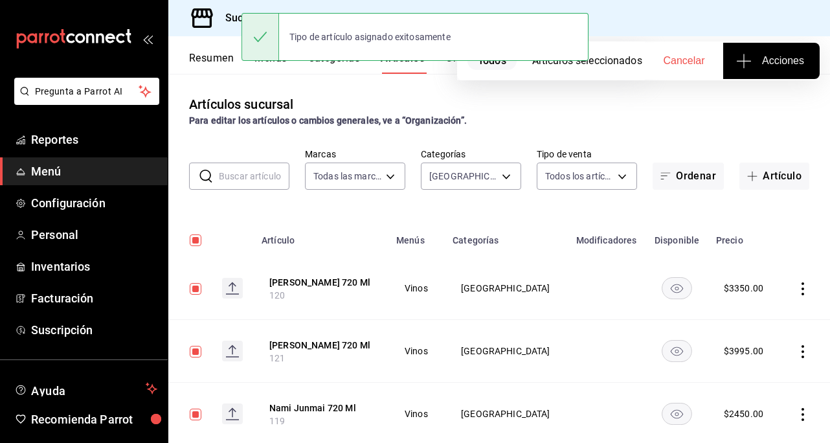
click at [493, 186] on body "Pregunta a Parrot AI Reportes Menú Configuración Personal Inventarios Facturaci…" at bounding box center [415, 221] width 830 height 443
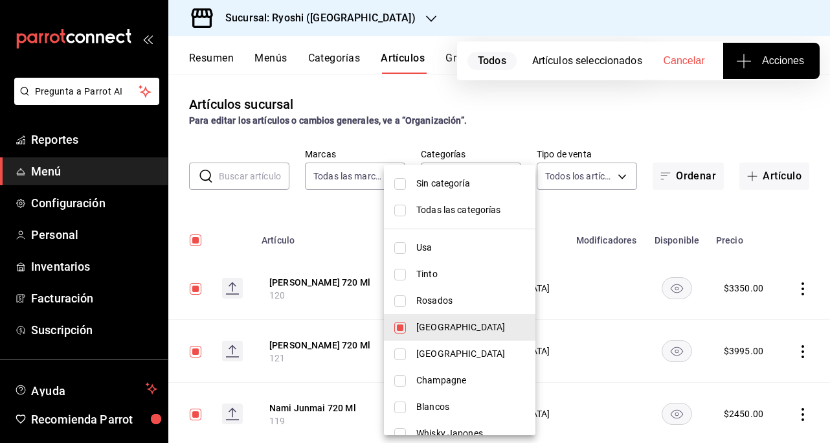
click at [403, 328] on input "checkbox" at bounding box center [400, 328] width 12 height 12
checkbox input "false"
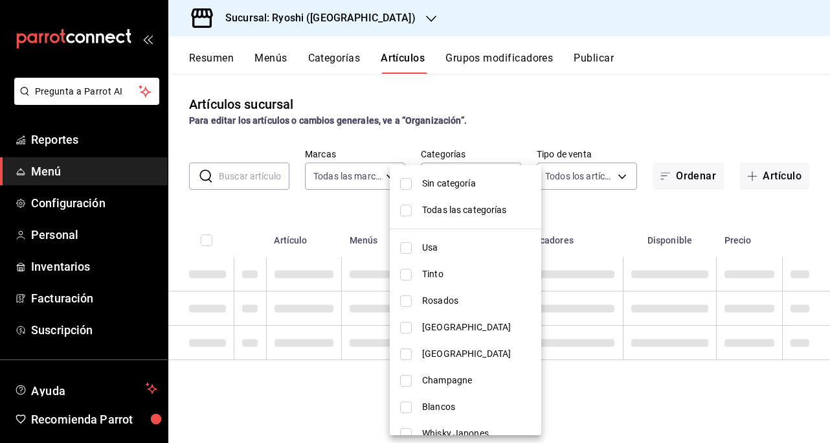
click at [406, 354] on input "checkbox" at bounding box center [406, 354] width 12 height 12
checkbox input "true"
type input "7d35ac18-c828-4975-83f5-a5b8999ec986"
click at [664, 92] on div at bounding box center [415, 221] width 830 height 443
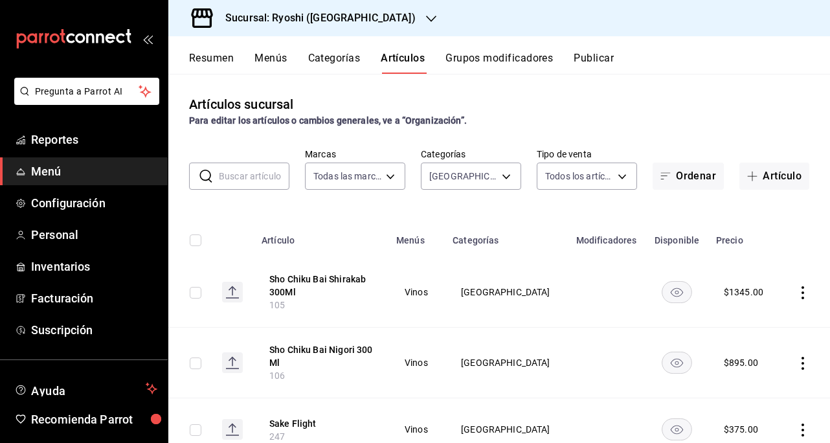
drag, startPoint x: 201, startPoint y: 243, endPoint x: 247, endPoint y: 297, distance: 70.7
click at [201, 245] on input "checkbox" at bounding box center [196, 240] width 12 height 12
checkbox input "true"
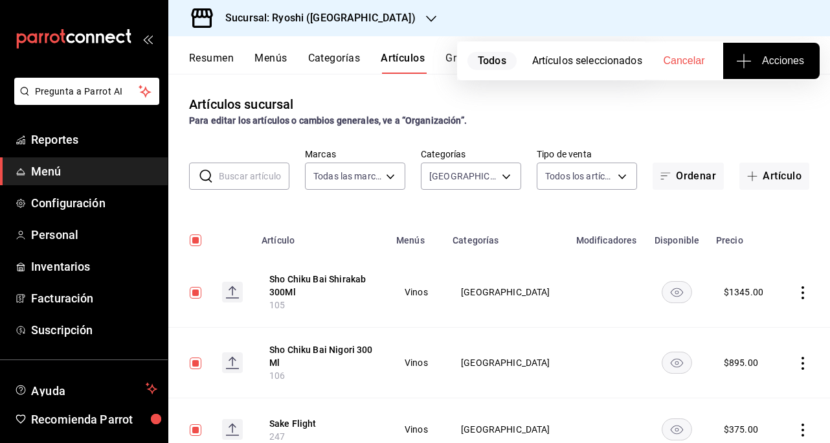
checkbox input "true"
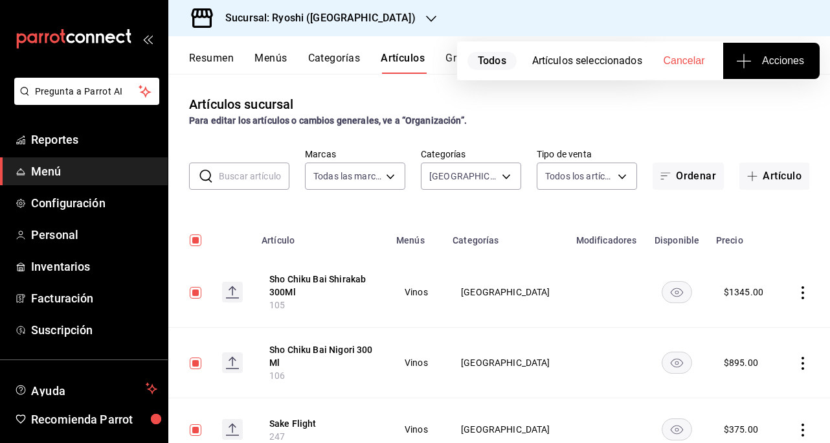
checkbox input "true"
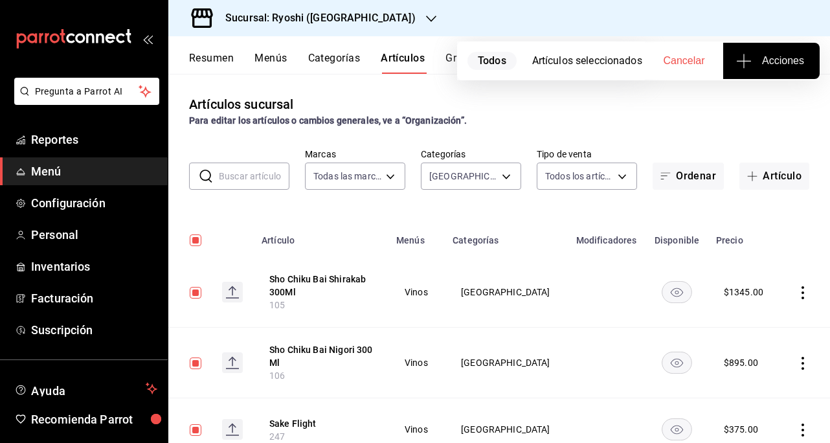
checkbox input "true"
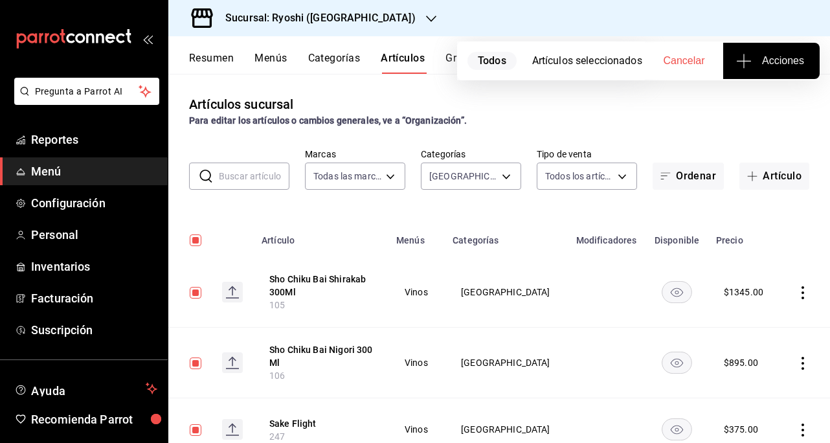
checkbox input "true"
click at [784, 67] on span "Acciones" at bounding box center [771, 61] width 65 height 16
click at [790, 103] on span "Agregar tipo" at bounding box center [771, 102] width 76 height 14
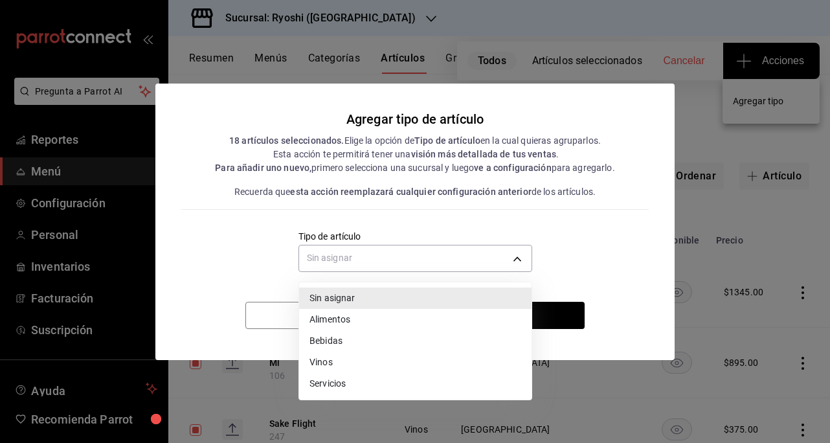
click at [516, 256] on body "Pregunta a Parrot AI Reportes Menú Configuración Personal Inventarios Facturaci…" at bounding box center [415, 221] width 830 height 443
click at [322, 361] on li "Vinos" at bounding box center [415, 362] width 232 height 21
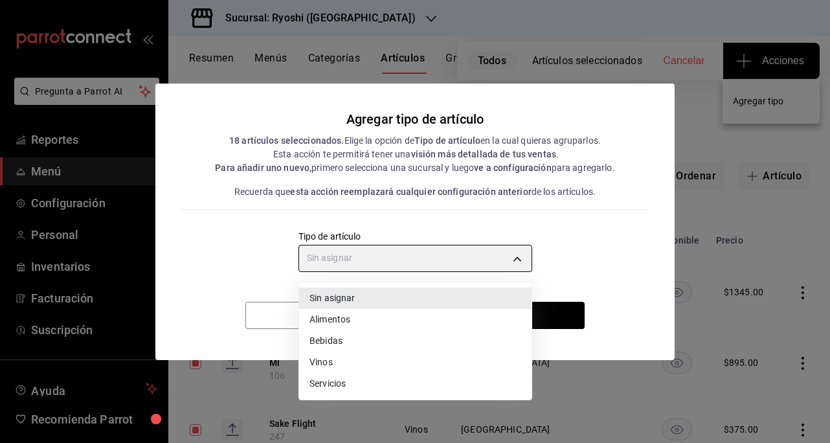
type input "e1bdedcf-fa1f-443e-b5b9-5cb10ad40228"
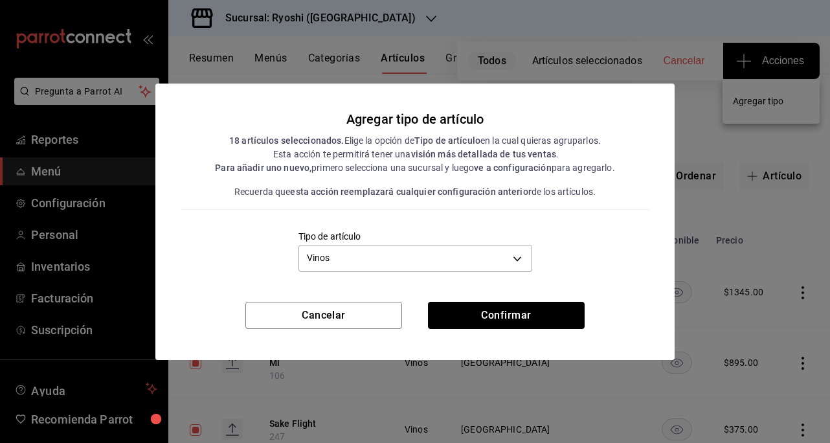
click at [477, 309] on button "Confirmar" at bounding box center [506, 315] width 157 height 27
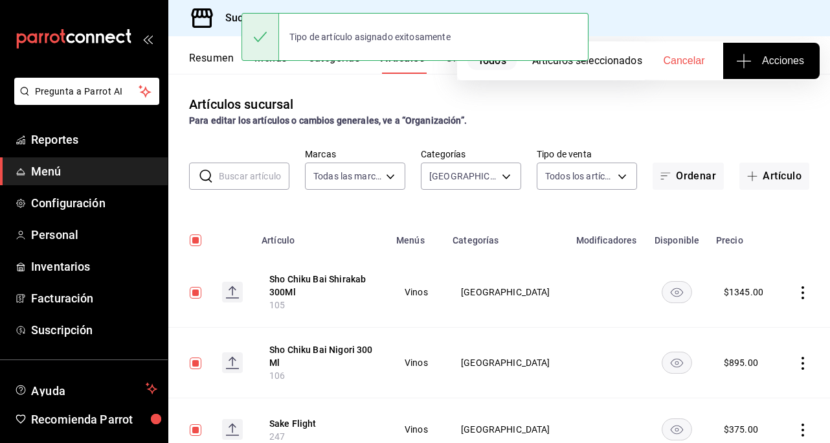
click at [497, 178] on body "Pregunta a Parrot AI Reportes Menú Configuración Personal Inventarios Facturaci…" at bounding box center [415, 221] width 830 height 443
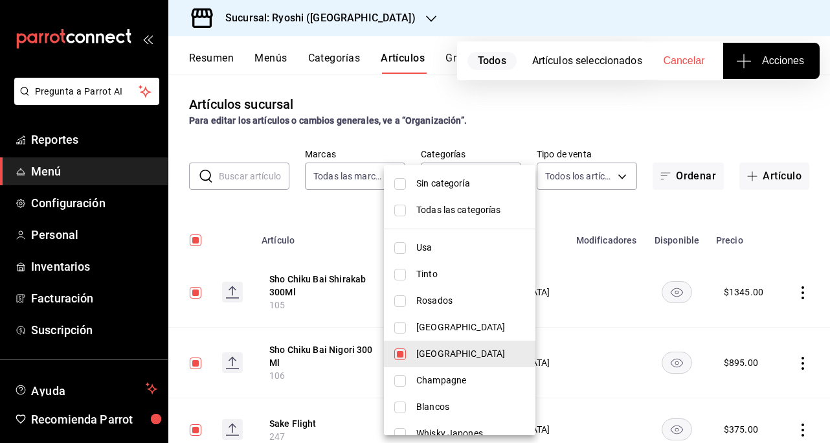
click at [631, 108] on div at bounding box center [415, 221] width 830 height 443
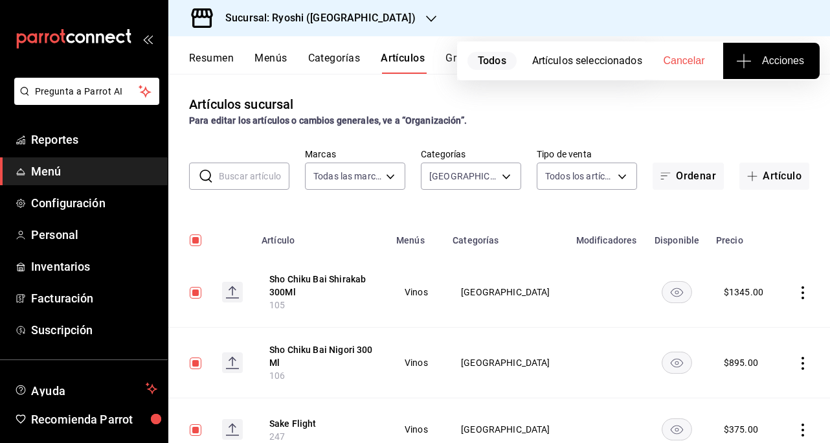
click at [777, 62] on span "Acciones" at bounding box center [771, 61] width 65 height 16
click at [778, 98] on span "Agregar tipo" at bounding box center [771, 102] width 76 height 14
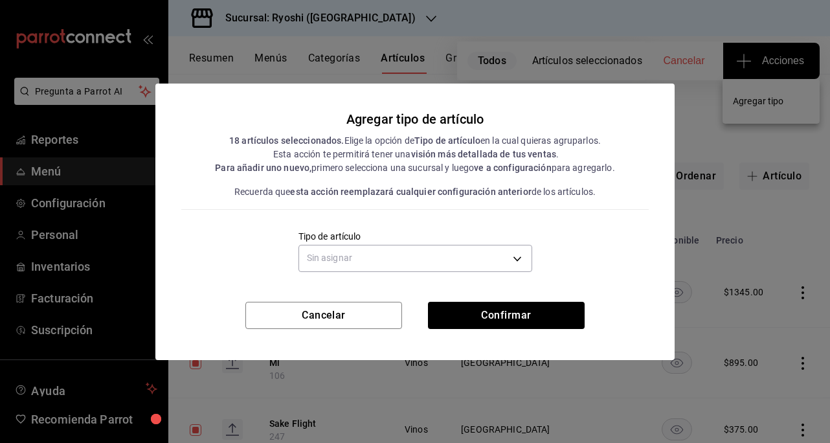
click at [527, 256] on body "Pregunta a Parrot AI Reportes Menú Configuración Personal Inventarios Facturaci…" at bounding box center [415, 221] width 830 height 443
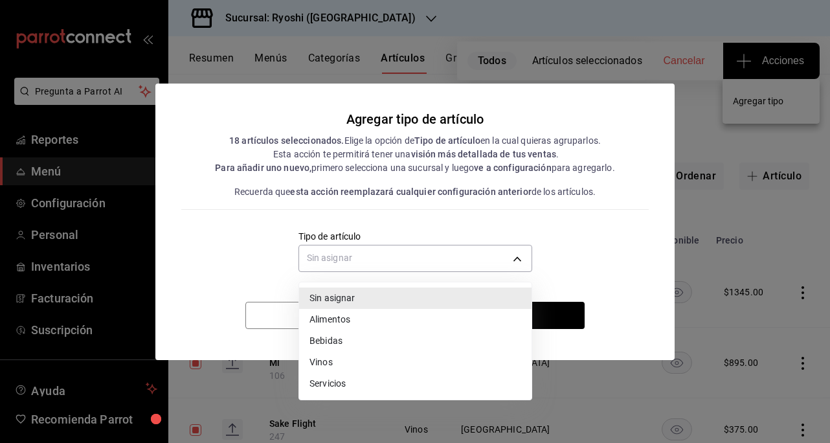
click at [320, 363] on li "Vinos" at bounding box center [415, 362] width 232 height 21
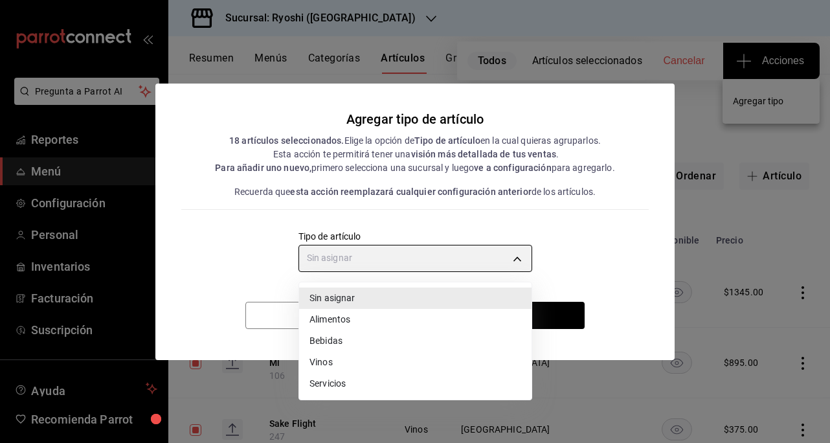
type input "e1bdedcf-fa1f-443e-b5b9-5cb10ad40228"
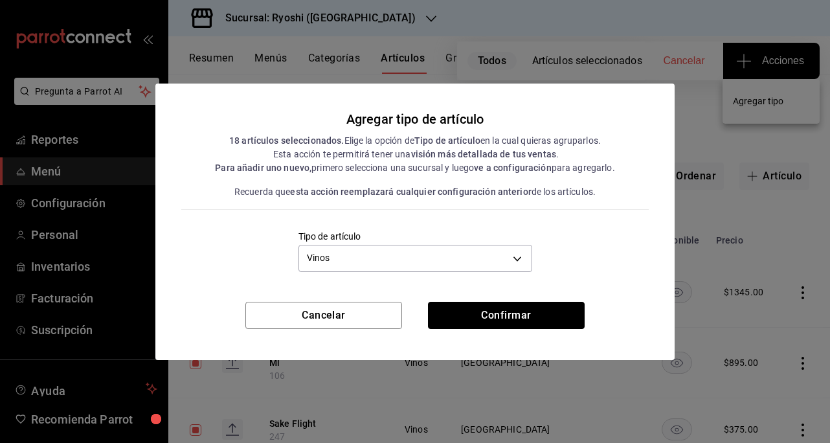
click at [499, 314] on button "Confirmar" at bounding box center [506, 315] width 157 height 27
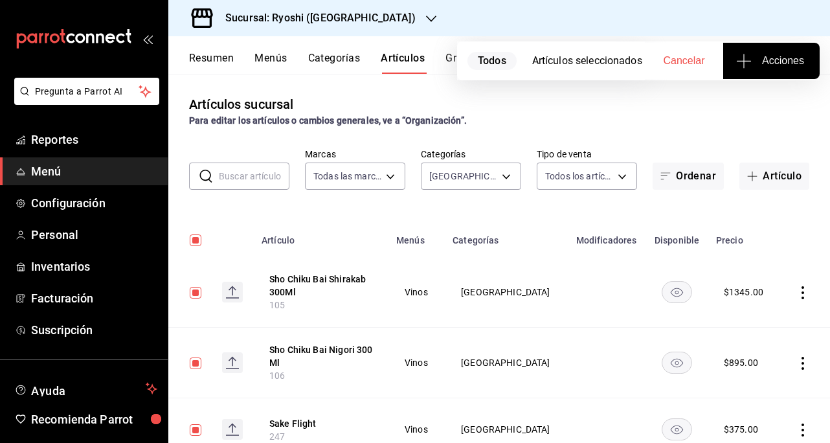
click at [502, 174] on body "Pregunta a Parrot AI Reportes Menú Configuración Personal Inventarios Facturaci…" at bounding box center [415, 221] width 830 height 443
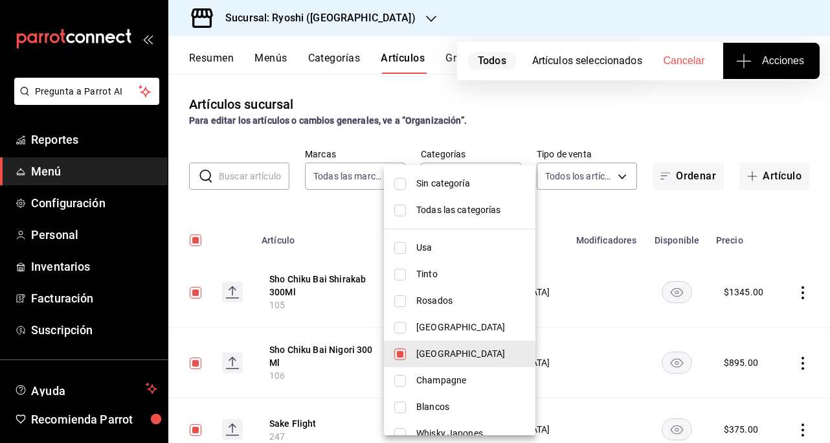
click at [403, 384] on input "checkbox" at bounding box center [400, 381] width 12 height 12
checkbox input "true"
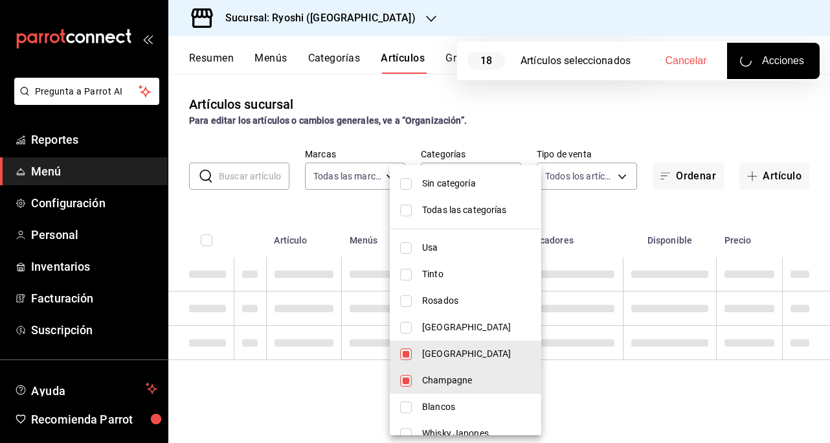
type input "7d35ac18-c828-4975-83f5-a5b8999ec986,03b0cd53-edfe-4dc5-85cd-bc66af2ac88a"
checkbox input "false"
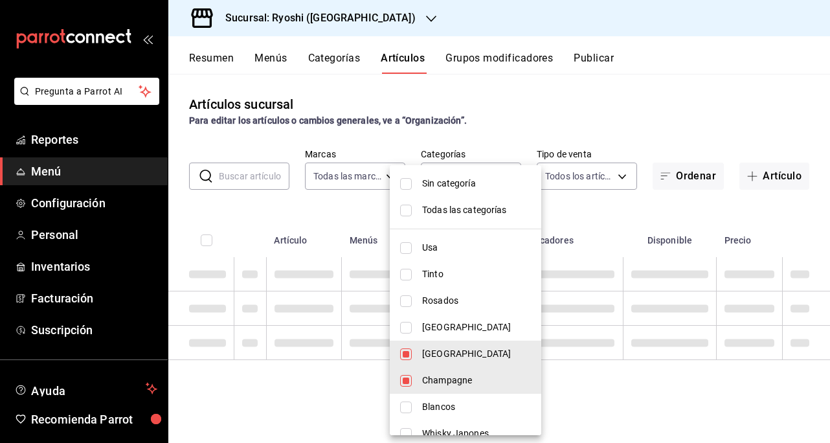
click at [405, 354] on input "checkbox" at bounding box center [406, 354] width 12 height 12
checkbox input "false"
type input "03b0cd53-edfe-4dc5-85cd-bc66af2ac88a"
click at [682, 94] on div at bounding box center [415, 221] width 830 height 443
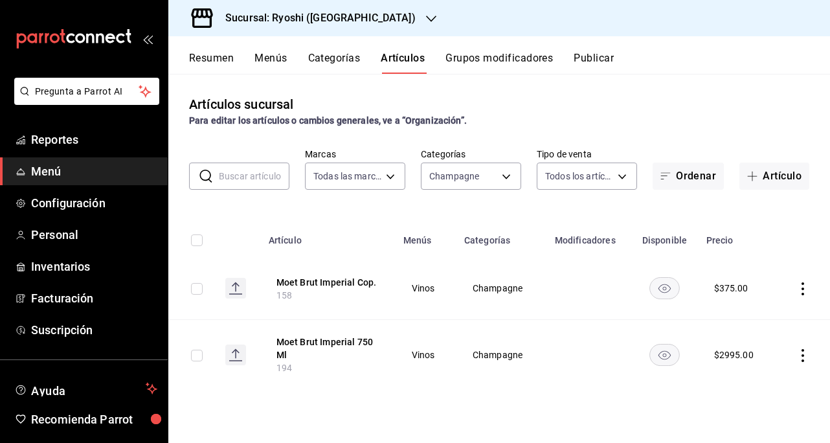
drag, startPoint x: 201, startPoint y: 242, endPoint x: 467, endPoint y: 204, distance: 268.8
click at [201, 242] on input "checkbox" at bounding box center [197, 240] width 12 height 12
checkbox input "true"
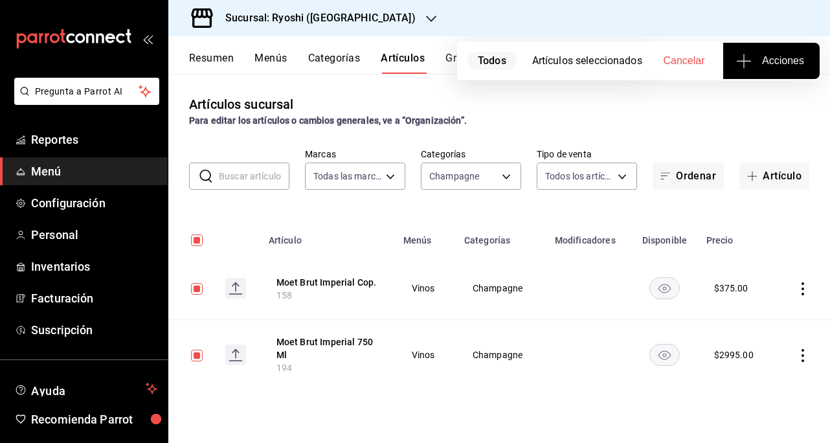
click at [768, 45] on button "Acciones" at bounding box center [771, 61] width 96 height 36
click at [782, 100] on span "Agregar tipo" at bounding box center [771, 102] width 76 height 14
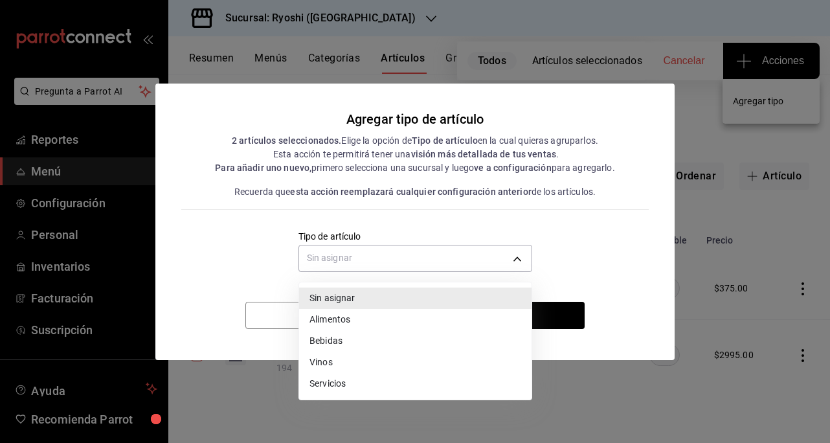
click at [518, 260] on body "Pregunta a Parrot AI Reportes Menú Configuración Personal Inventarios Facturaci…" at bounding box center [415, 221] width 830 height 443
click at [328, 363] on li "Vinos" at bounding box center [415, 362] width 232 height 21
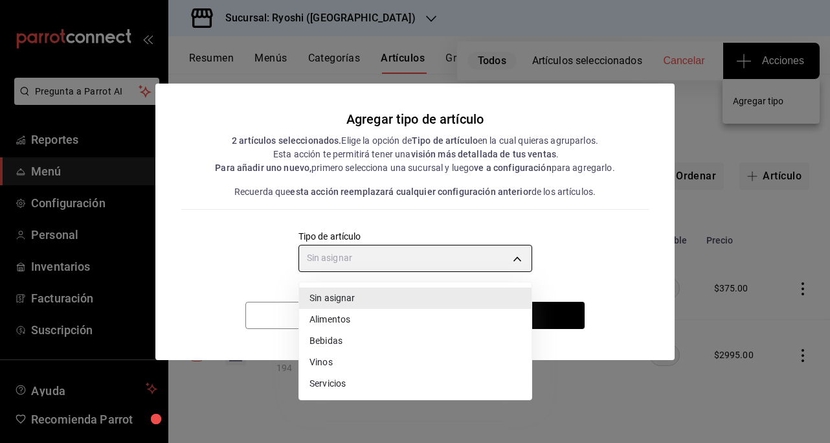
type input "e1bdedcf-fa1f-443e-b5b9-5cb10ad40228"
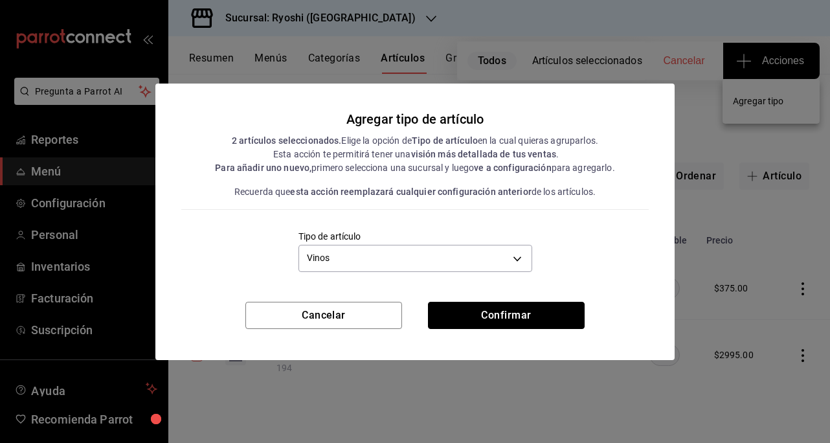
click at [521, 314] on button "Confirmar" at bounding box center [506, 315] width 157 height 27
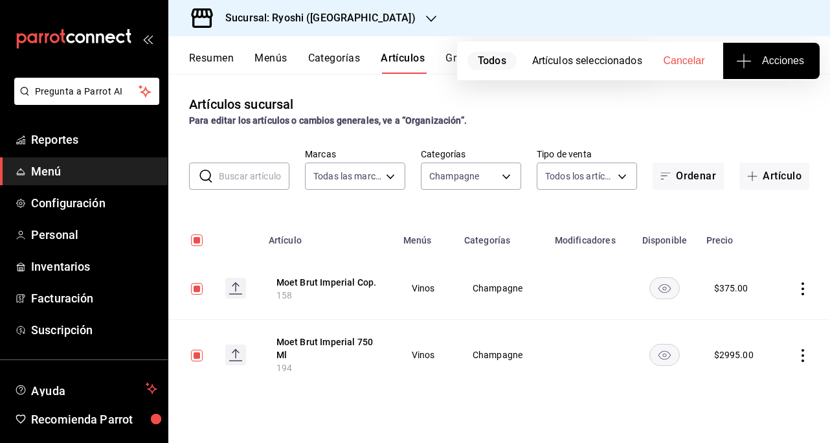
click at [518, 166] on body "Pregunta a Parrot AI Reportes Menú Configuración Personal Inventarios Facturaci…" at bounding box center [415, 221] width 830 height 443
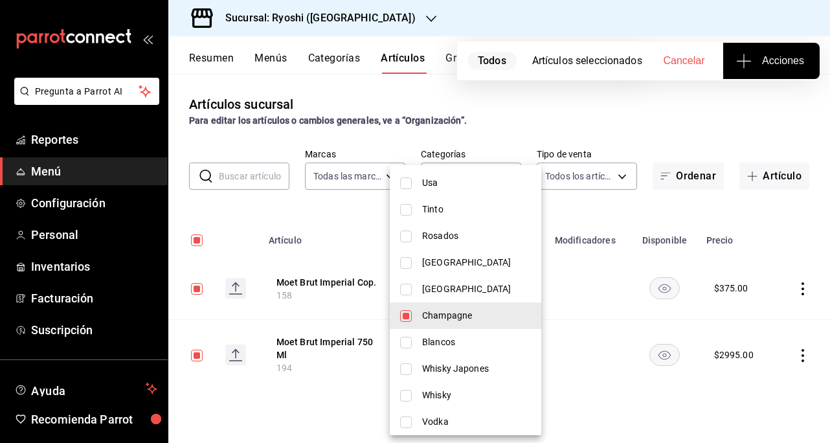
scroll to position [129, 0]
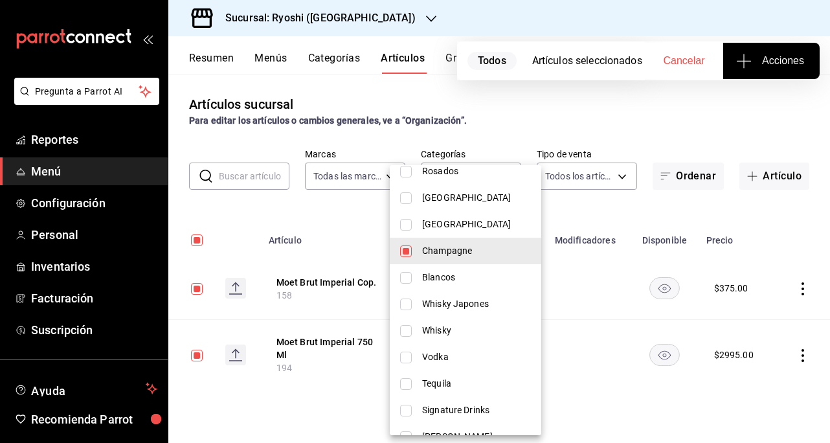
click at [407, 248] on input "checkbox" at bounding box center [406, 251] width 12 height 12
checkbox input "false"
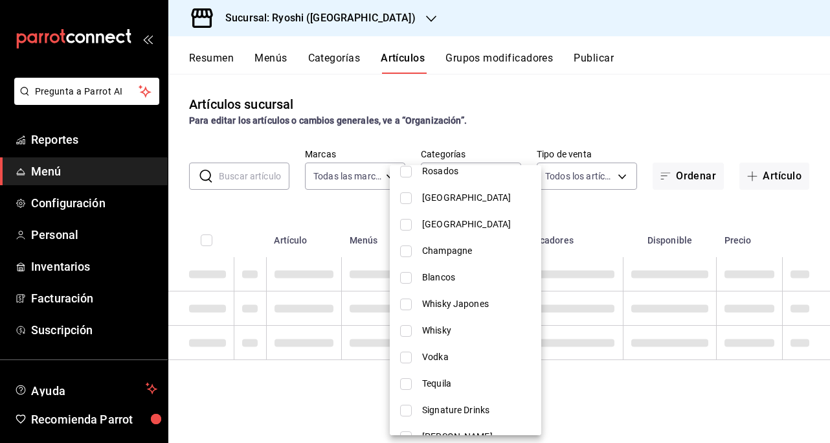
click at [409, 278] on input "checkbox" at bounding box center [406, 278] width 12 height 12
checkbox input "true"
type input "1c971571-31a9-48bb-9194-7f3fefeb02a9"
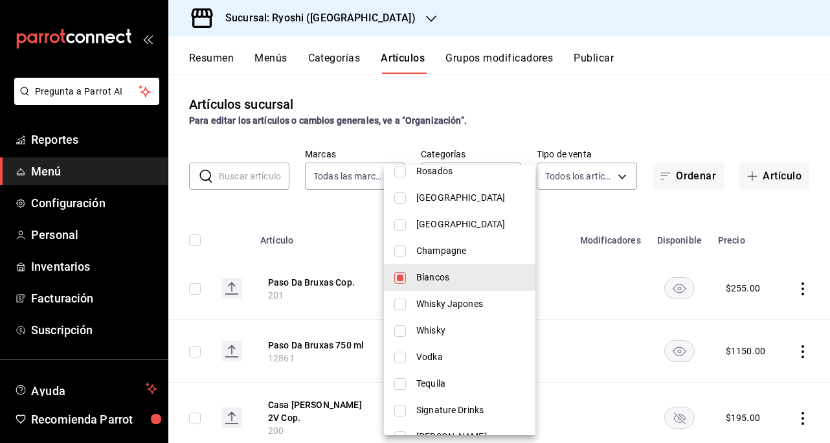
click at [653, 96] on div at bounding box center [415, 221] width 830 height 443
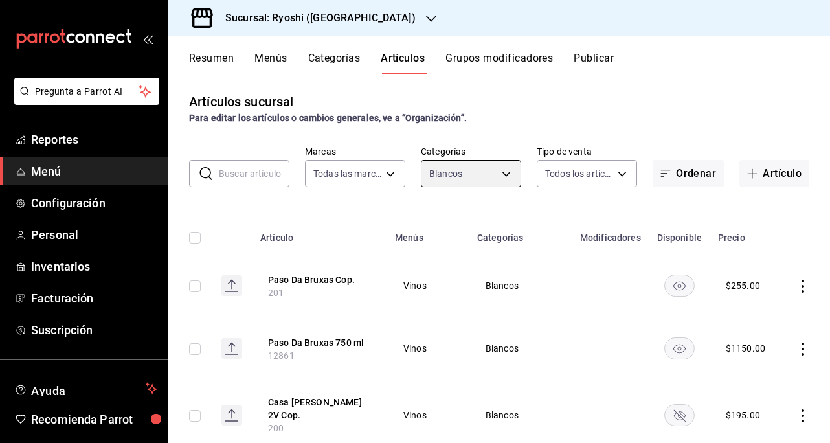
scroll to position [0, 0]
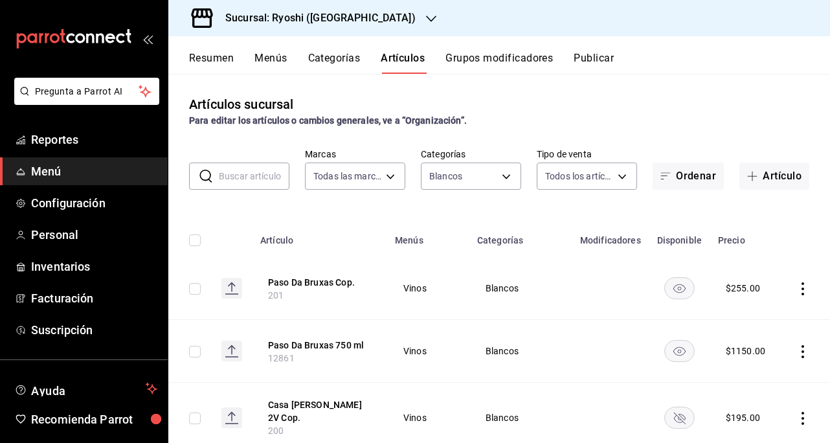
click at [189, 244] on th at bounding box center [189, 236] width 43 height 41
click at [198, 244] on input "checkbox" at bounding box center [195, 240] width 12 height 12
checkbox input "true"
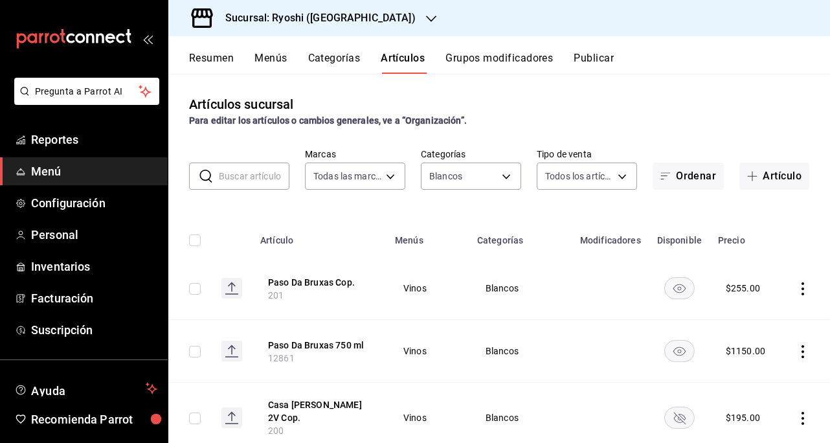
checkbox input "true"
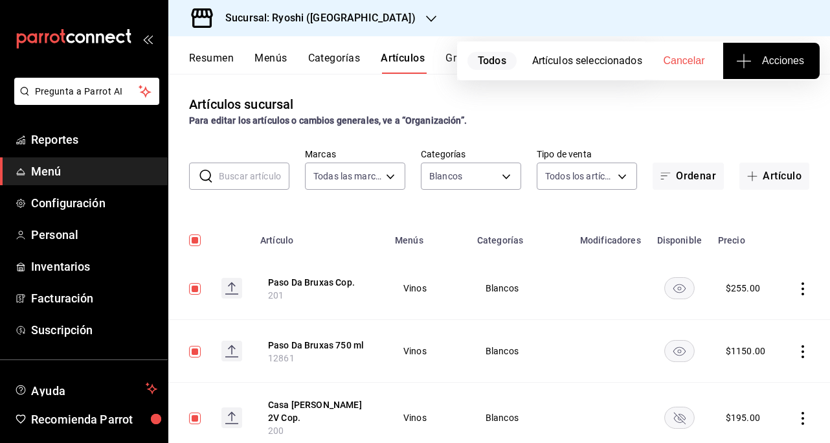
click at [800, 67] on span "Acciones" at bounding box center [771, 61] width 65 height 16
click at [754, 99] on span "Agregar tipo" at bounding box center [771, 102] width 76 height 14
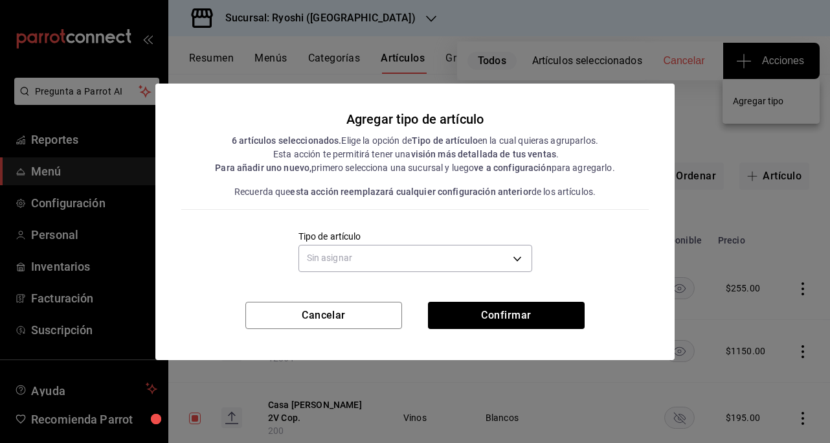
click at [518, 258] on body "Pregunta a Parrot AI Reportes Menú Configuración Personal Inventarios Facturaci…" at bounding box center [415, 221] width 830 height 443
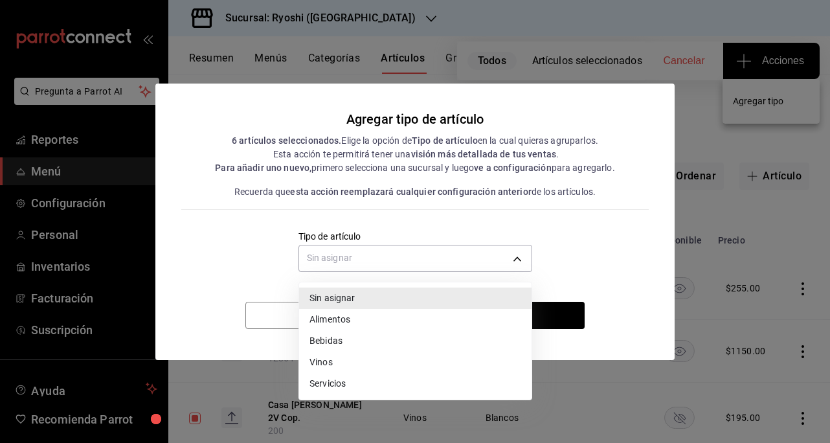
click at [325, 363] on li "Vinos" at bounding box center [415, 362] width 232 height 21
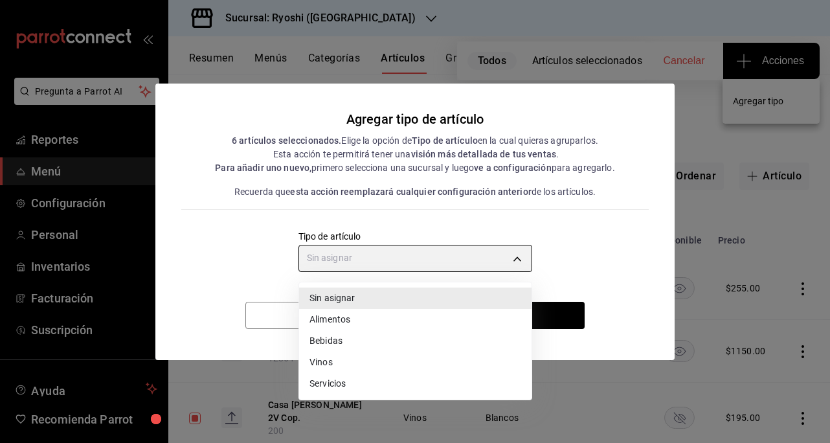
type input "e1bdedcf-fa1f-443e-b5b9-5cb10ad40228"
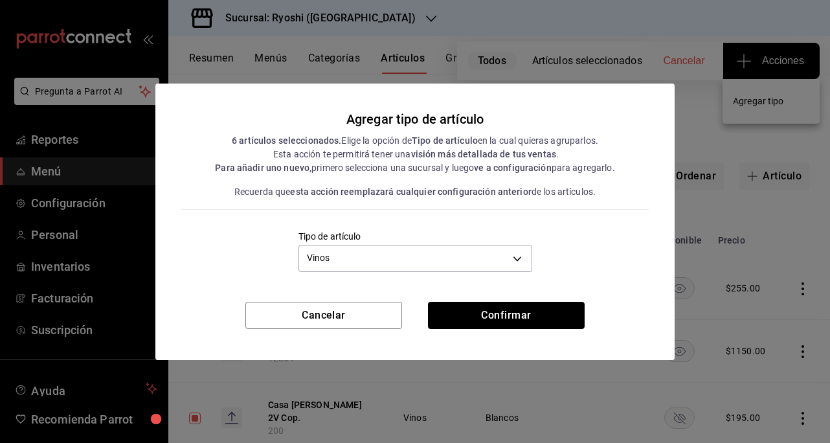
click at [510, 319] on button "Confirmar" at bounding box center [506, 315] width 157 height 27
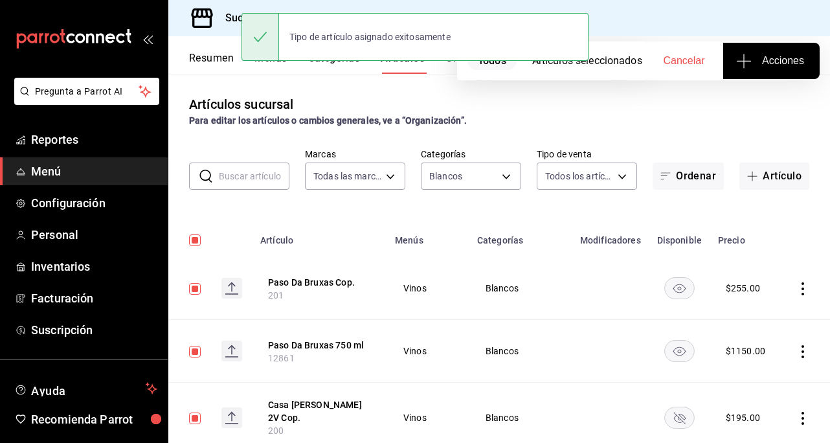
click at [500, 177] on body "Pregunta a Parrot AI Reportes Menú Configuración Personal Inventarios Facturaci…" at bounding box center [415, 221] width 830 height 443
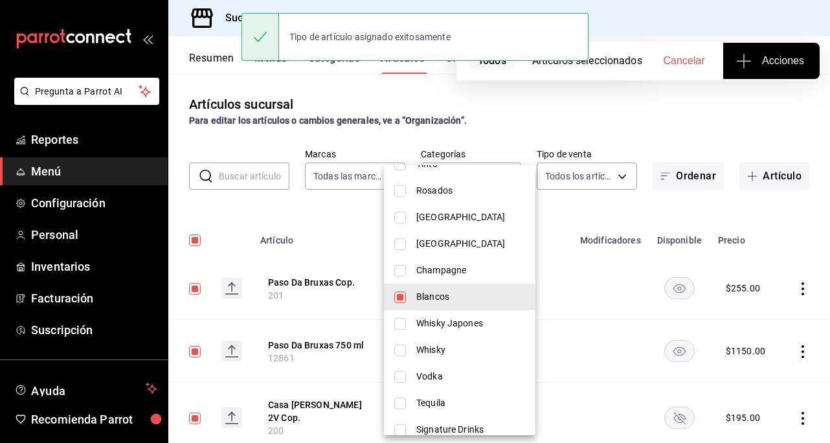
scroll to position [129, 0]
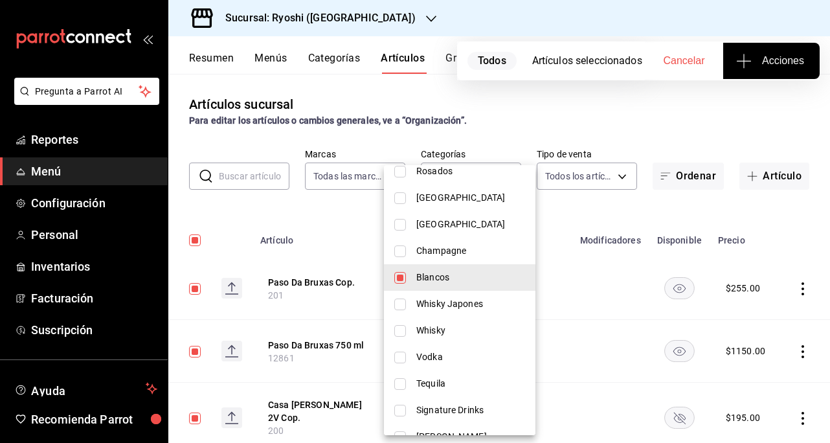
drag, startPoint x: 403, startPoint y: 306, endPoint x: 398, endPoint y: 278, distance: 29.0
click at [403, 306] on input "checkbox" at bounding box center [400, 304] width 12 height 12
checkbox input "true"
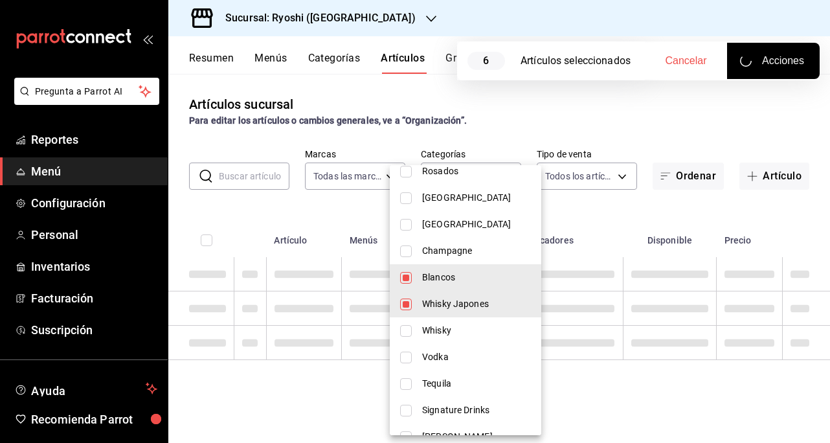
type input "1c971571-31a9-48bb-9194-7f3fefeb02a9,30766874-f1b6-40fe-bf72-395f93cce73e"
checkbox input "false"
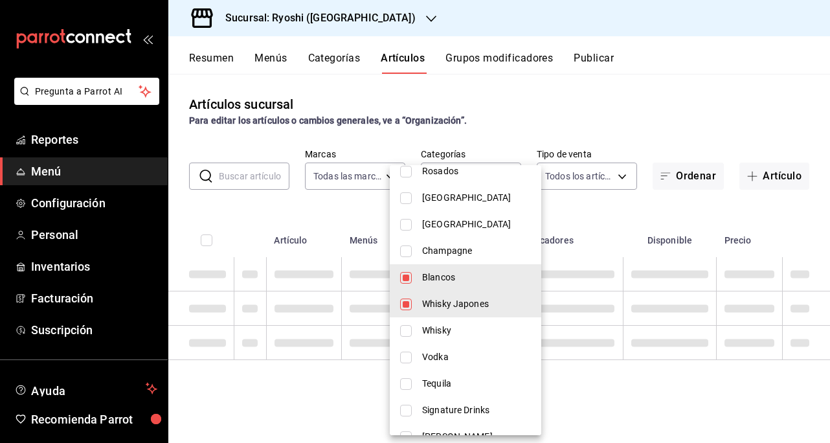
click at [403, 277] on input "checkbox" at bounding box center [406, 278] width 12 height 12
checkbox input "false"
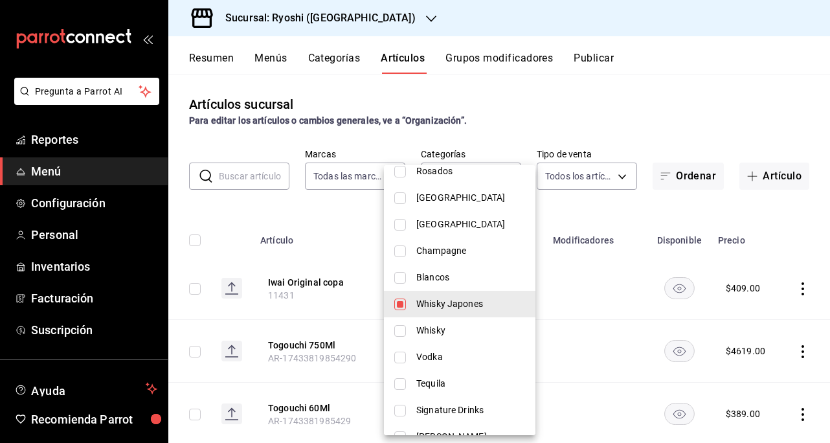
click at [562, 108] on div at bounding box center [415, 221] width 830 height 443
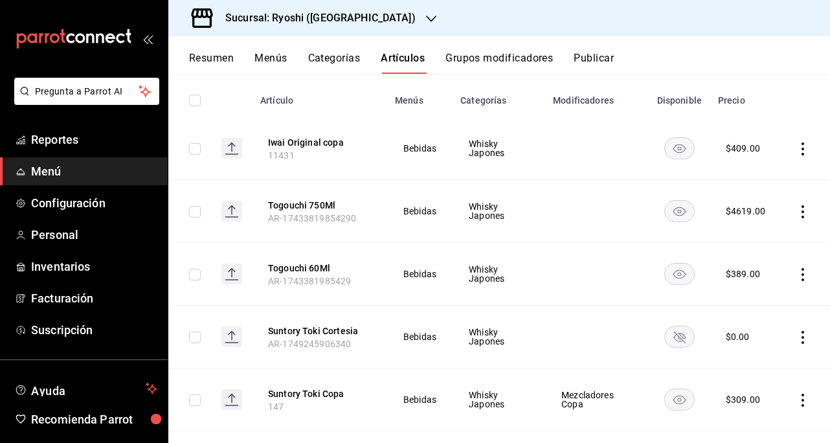
scroll to position [0, 0]
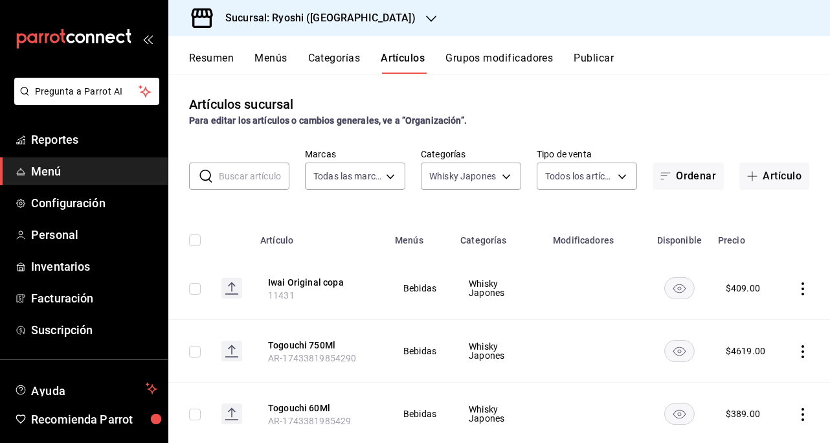
drag, startPoint x: 197, startPoint y: 239, endPoint x: 277, endPoint y: 262, distance: 83.0
click at [198, 240] on input "checkbox" at bounding box center [195, 240] width 12 height 12
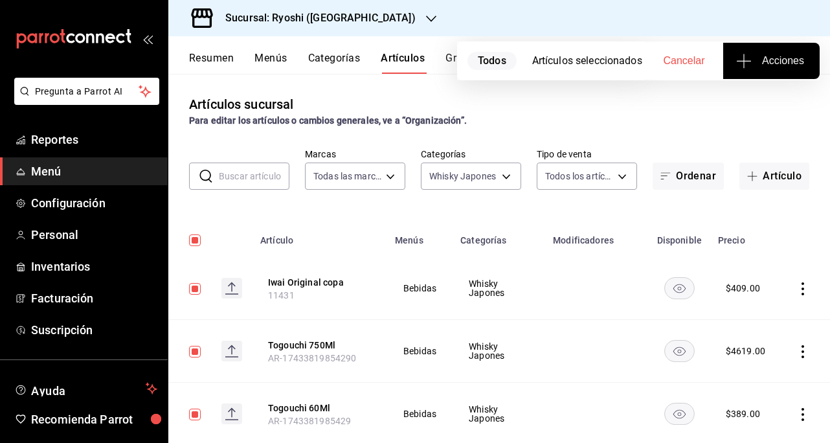
click at [792, 53] on span "Acciones" at bounding box center [771, 61] width 65 height 16
click at [769, 108] on li "Agregar tipo" at bounding box center [771, 101] width 97 height 34
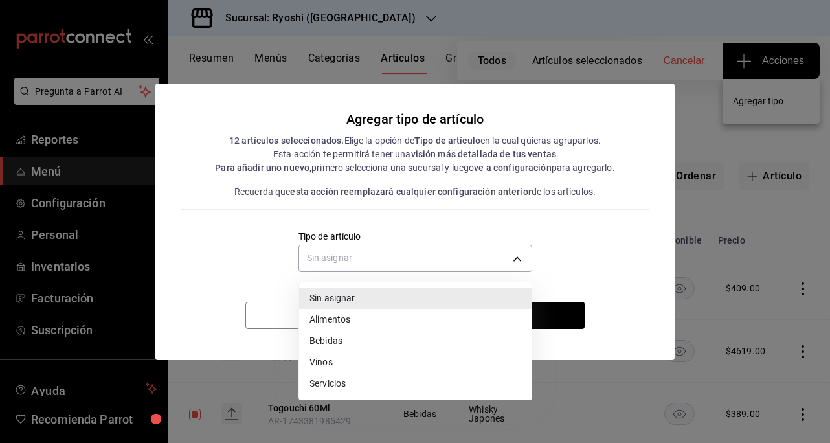
click at [509, 267] on body "Pregunta a Parrot AI Reportes Menú Configuración Personal Inventarios Facturaci…" at bounding box center [415, 221] width 830 height 443
click at [334, 342] on li "Bebidas" at bounding box center [415, 340] width 232 height 21
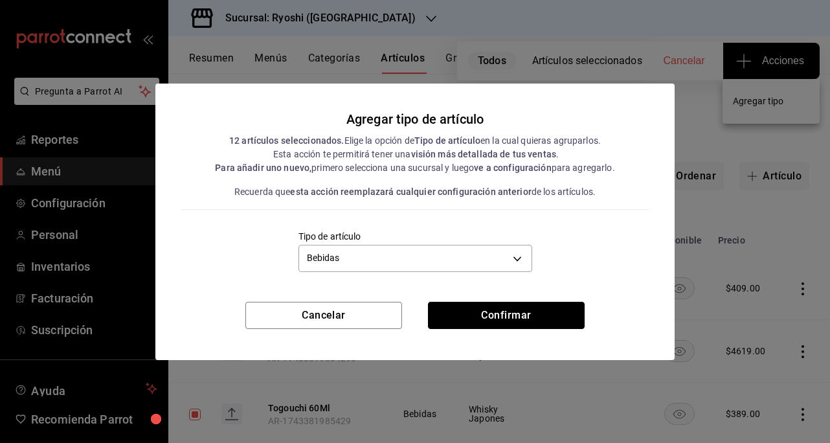
click at [484, 317] on button "Confirmar" at bounding box center [506, 315] width 157 height 27
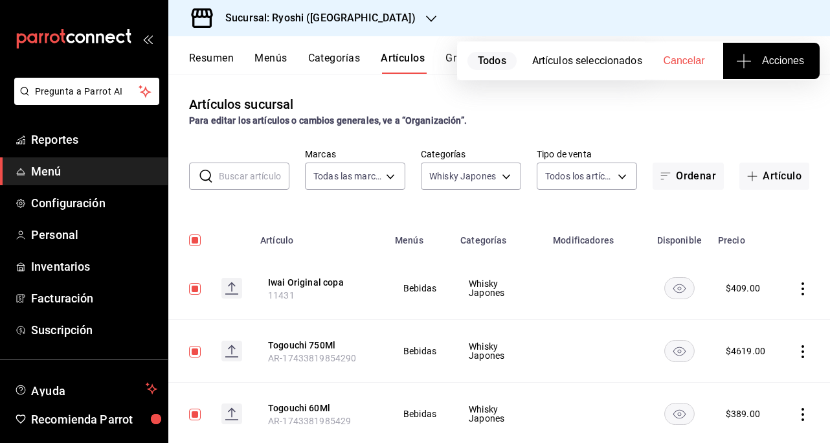
click at [495, 188] on body "Pregunta a Parrot AI Reportes Menú Configuración Personal Inventarios Facturaci…" at bounding box center [415, 221] width 830 height 443
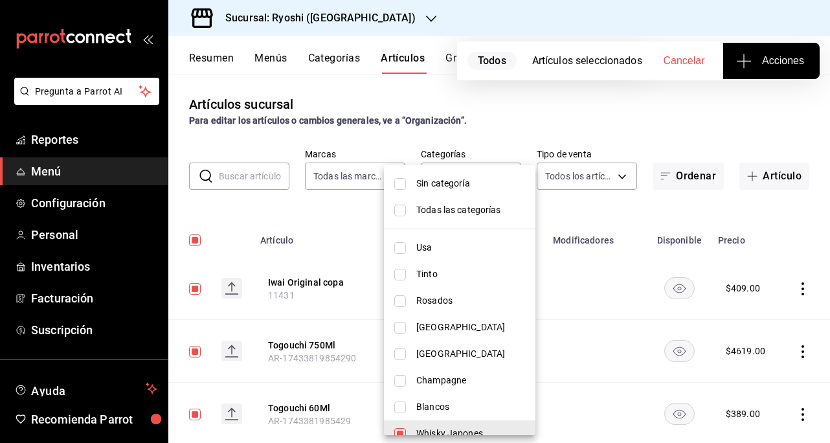
scroll to position [194, 0]
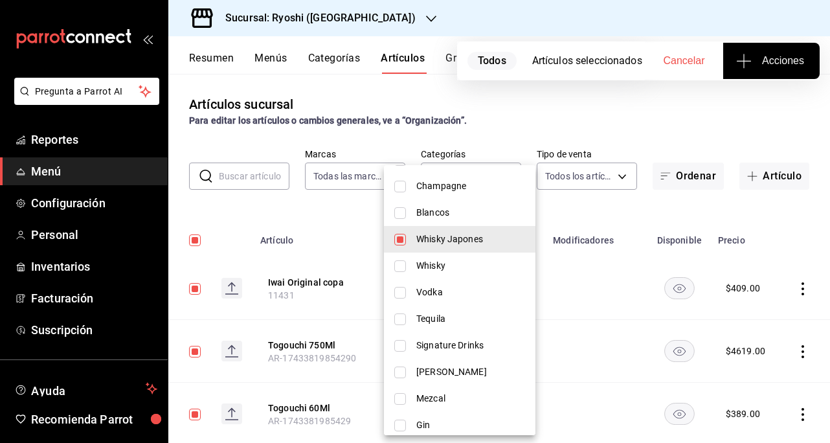
click at [592, 110] on div at bounding box center [415, 221] width 830 height 443
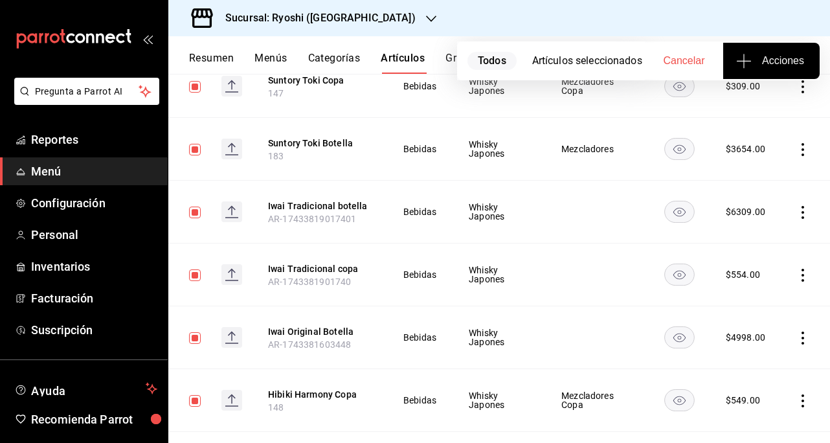
scroll to position [596, 0]
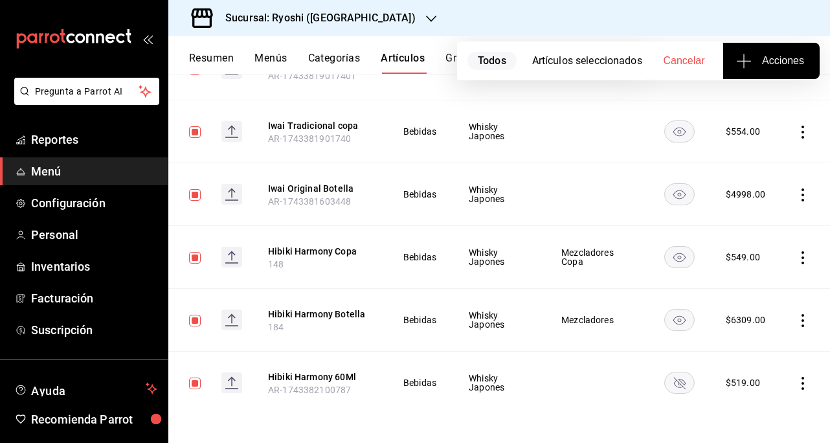
click at [783, 60] on span "Acciones" at bounding box center [771, 61] width 65 height 16
click at [763, 105] on span "Agregar tipo" at bounding box center [771, 102] width 76 height 14
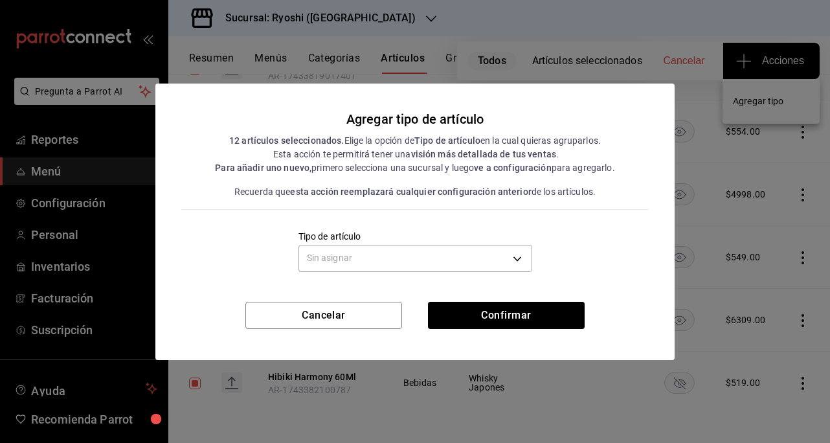
click at [515, 254] on body "Pregunta a Parrot AI Reportes Menú Configuración Personal Inventarios Facturaci…" at bounding box center [415, 221] width 830 height 443
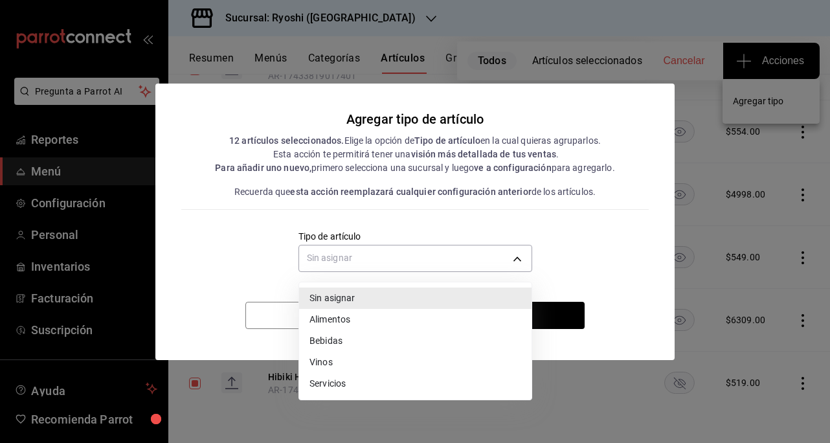
click at [635, 47] on div at bounding box center [415, 221] width 830 height 443
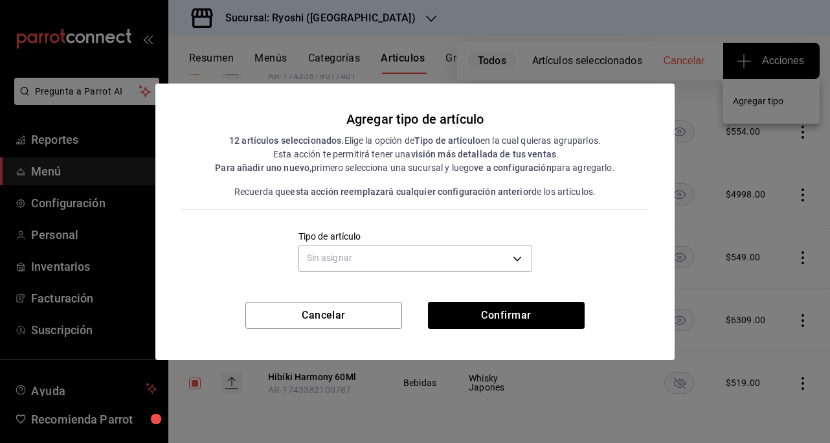
click at [620, 28] on div "Agregar tipo de artículo 12 artículos seleccionados. Elige la opción de Tipo de…" at bounding box center [415, 221] width 830 height 443
click at [319, 313] on button "Cancelar" at bounding box center [323, 315] width 157 height 27
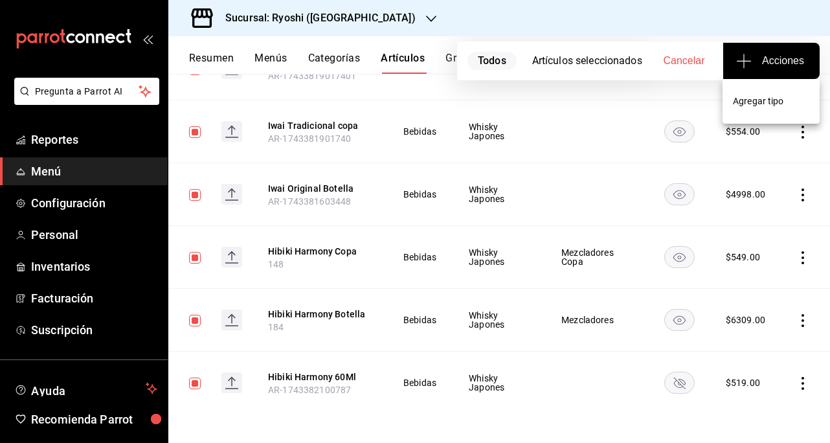
click at [761, 111] on li "Agregar tipo" at bounding box center [771, 101] width 97 height 34
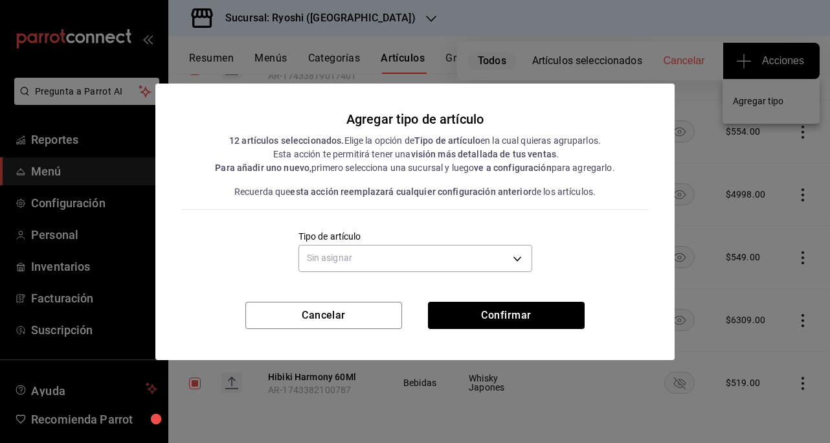
click at [521, 260] on body "Pregunta a Parrot AI Reportes Menú Configuración Personal Inventarios Facturaci…" at bounding box center [415, 221] width 830 height 443
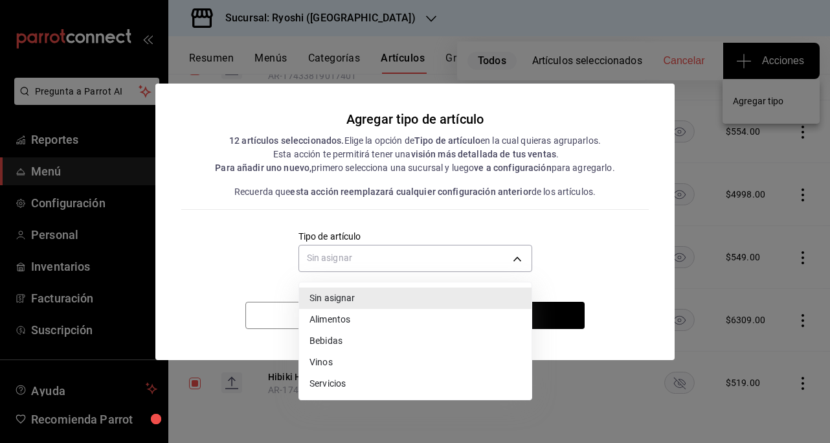
click at [348, 341] on li "Bebidas" at bounding box center [415, 340] width 232 height 21
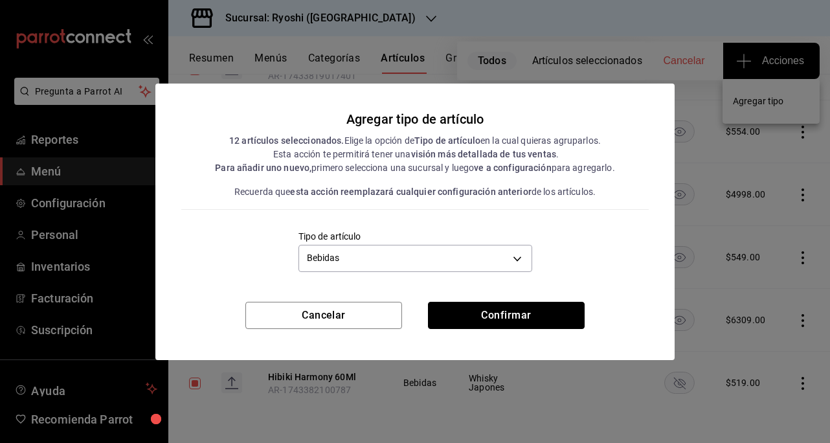
click at [499, 312] on button "Confirmar" at bounding box center [506, 315] width 157 height 27
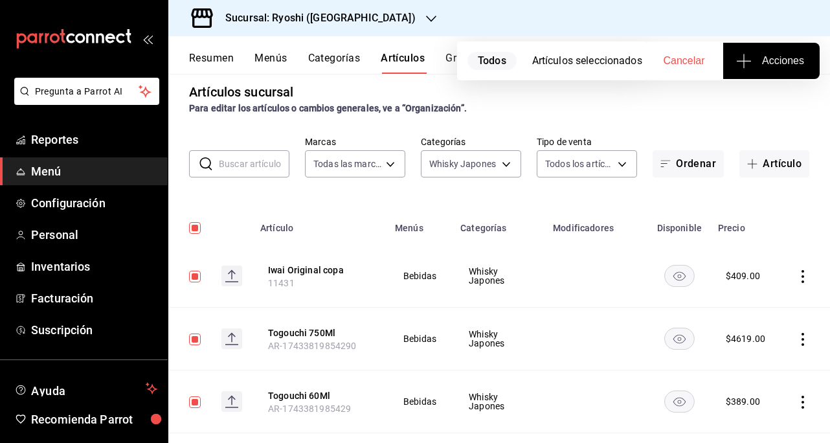
scroll to position [0, 0]
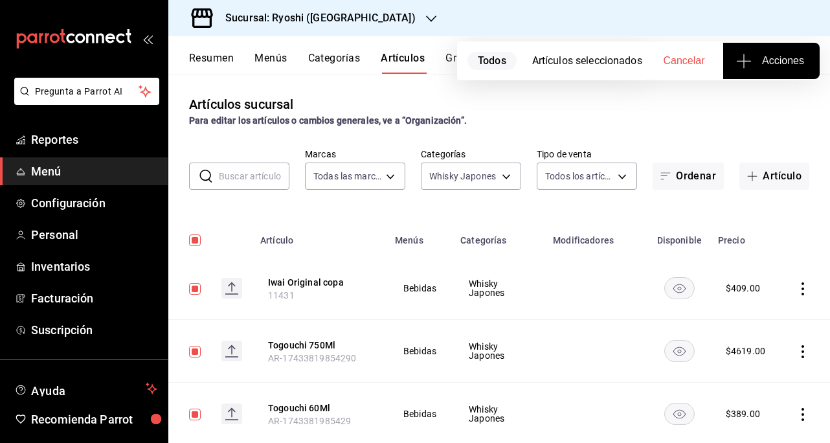
click at [499, 178] on body "Pregunta a Parrot AI Reportes Menú Configuración Personal Inventarios Facturaci…" at bounding box center [415, 221] width 830 height 443
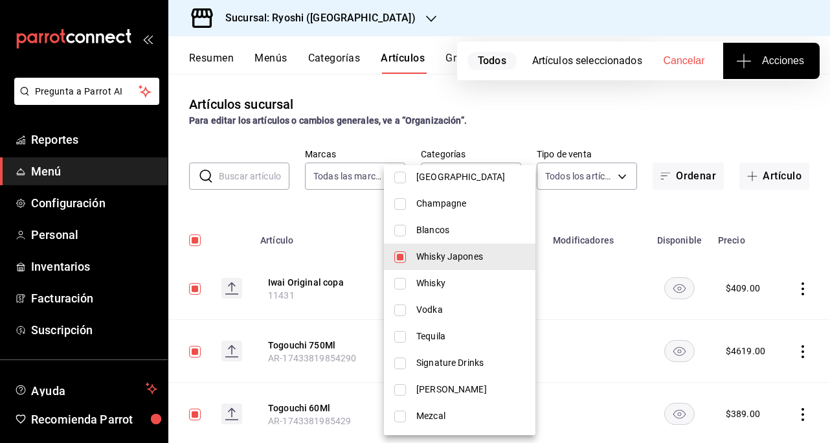
scroll to position [194, 0]
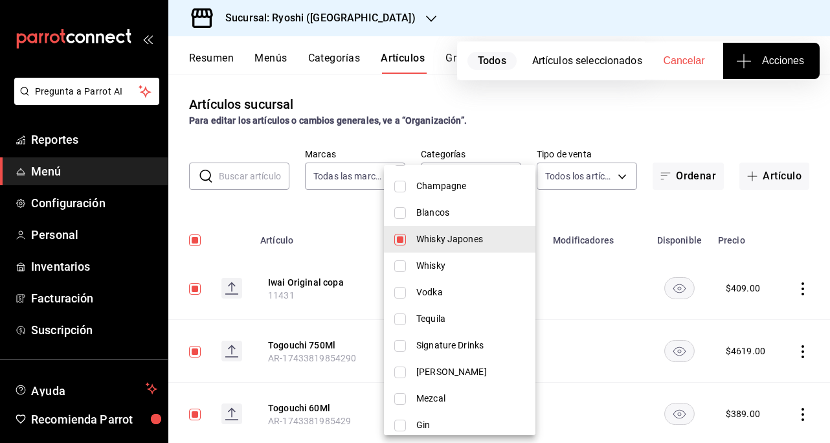
click at [401, 242] on input "checkbox" at bounding box center [400, 240] width 12 height 12
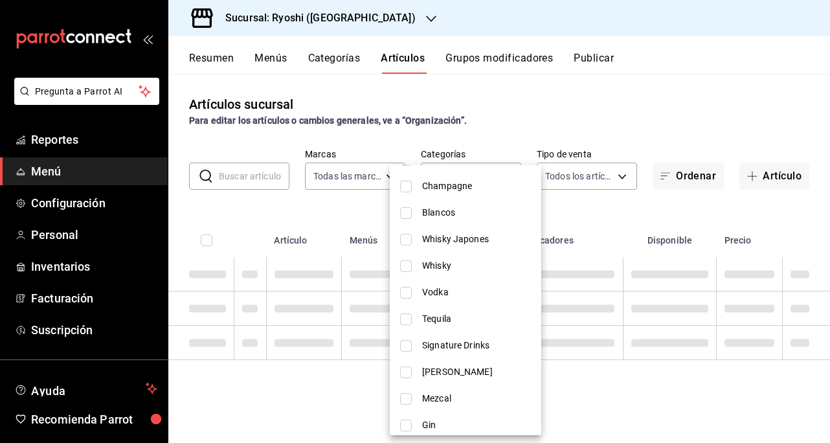
click at [411, 265] on input "checkbox" at bounding box center [406, 266] width 12 height 12
click at [407, 291] on input "checkbox" at bounding box center [406, 293] width 12 height 12
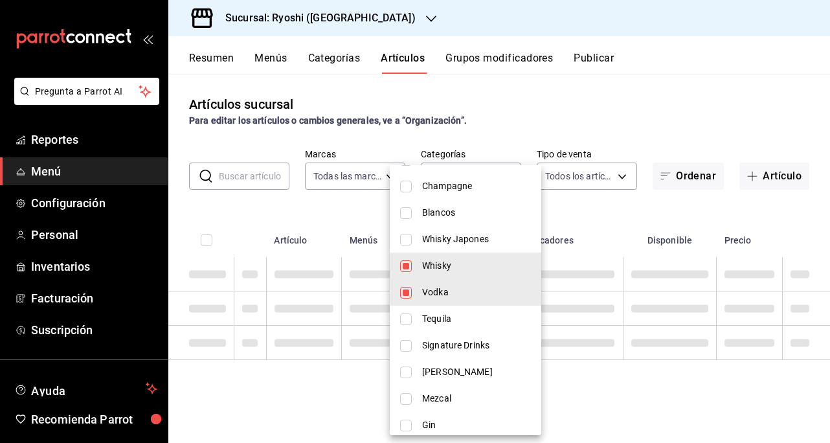
click at [405, 324] on input "checkbox" at bounding box center [406, 319] width 12 height 12
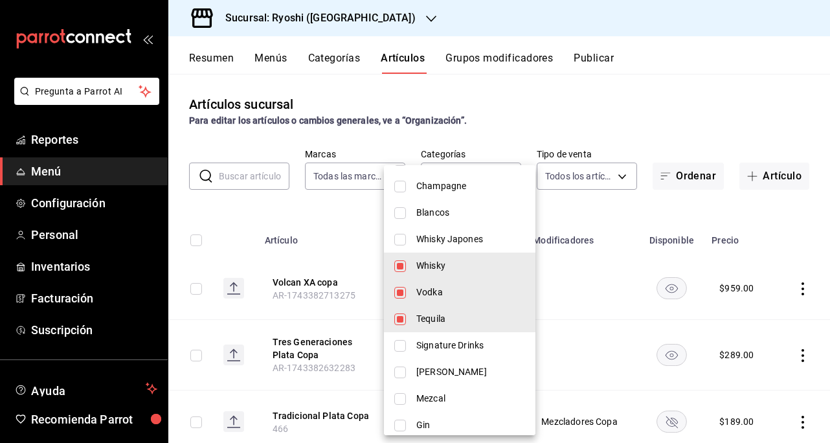
click at [661, 81] on div at bounding box center [415, 221] width 830 height 443
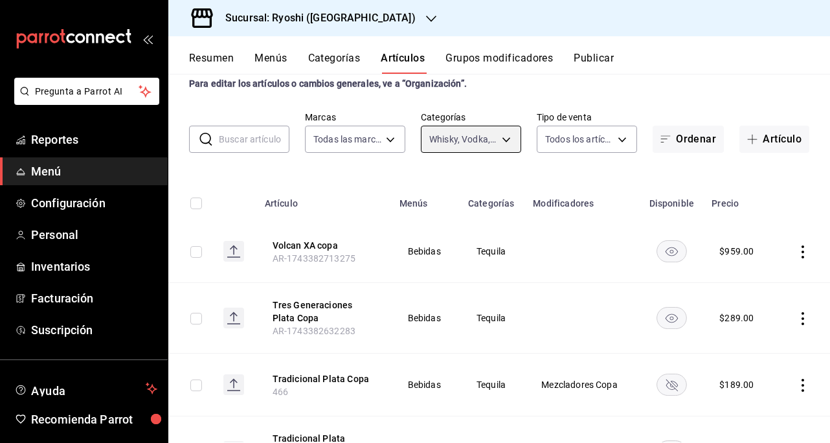
scroll to position [0, 0]
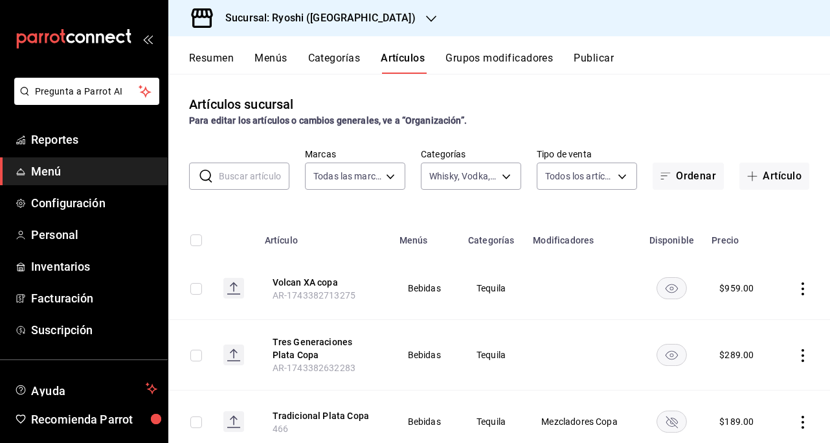
click at [197, 242] on input "checkbox" at bounding box center [196, 240] width 12 height 12
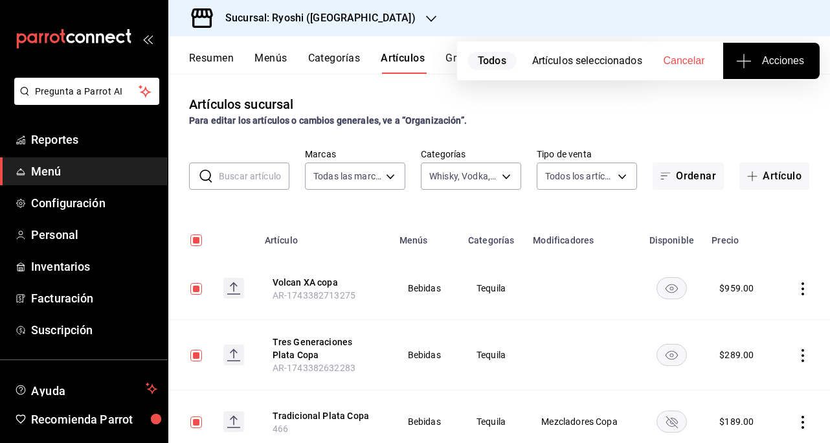
click at [764, 67] on span "Acciones" at bounding box center [771, 61] width 65 height 16
click at [764, 104] on span "Agregar tipo" at bounding box center [771, 102] width 76 height 14
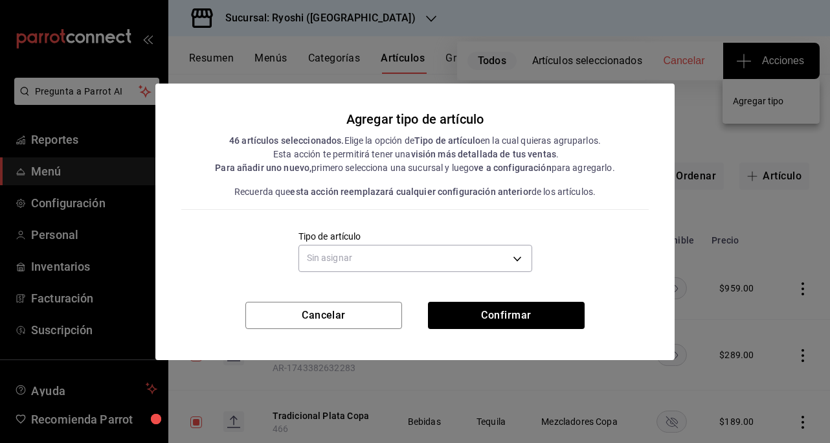
click at [522, 256] on body "Pregunta a Parrot AI Reportes Menú Configuración Personal Inventarios Facturaci…" at bounding box center [415, 221] width 830 height 443
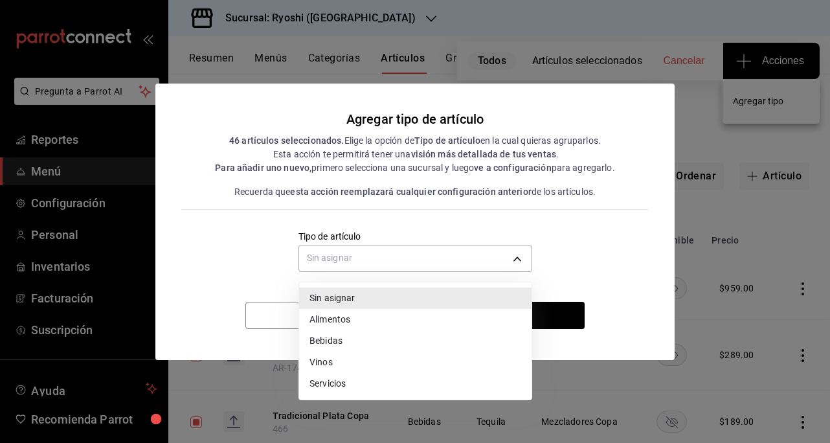
click at [338, 340] on li "Bebidas" at bounding box center [415, 340] width 232 height 21
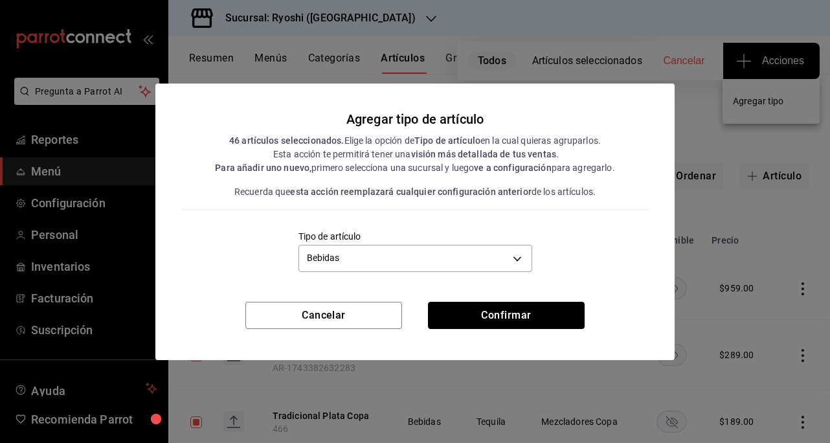
click at [498, 313] on button "Confirmar" at bounding box center [506, 315] width 157 height 27
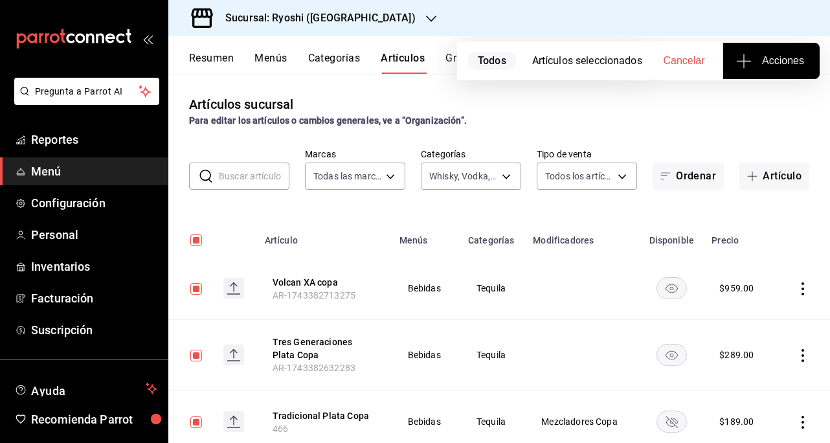
click at [502, 173] on body "Pregunta a Parrot AI Reportes Menú Configuración Personal Inventarios Facturaci…" at bounding box center [415, 221] width 830 height 443
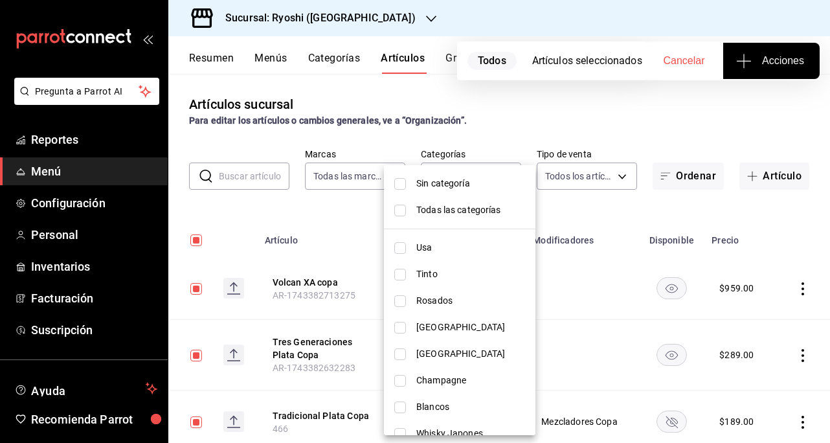
scroll to position [259, 0]
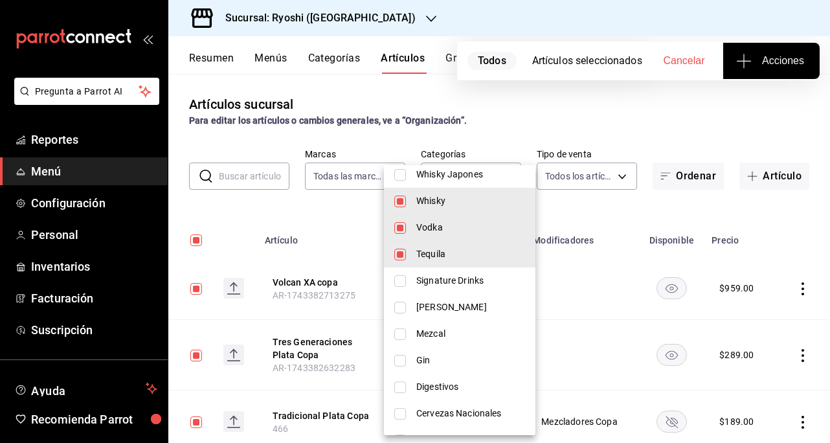
drag, startPoint x: 401, startPoint y: 198, endPoint x: 400, endPoint y: 257, distance: 58.9
click at [401, 199] on input "checkbox" at bounding box center [400, 202] width 12 height 12
click at [403, 227] on input "checkbox" at bounding box center [400, 228] width 12 height 12
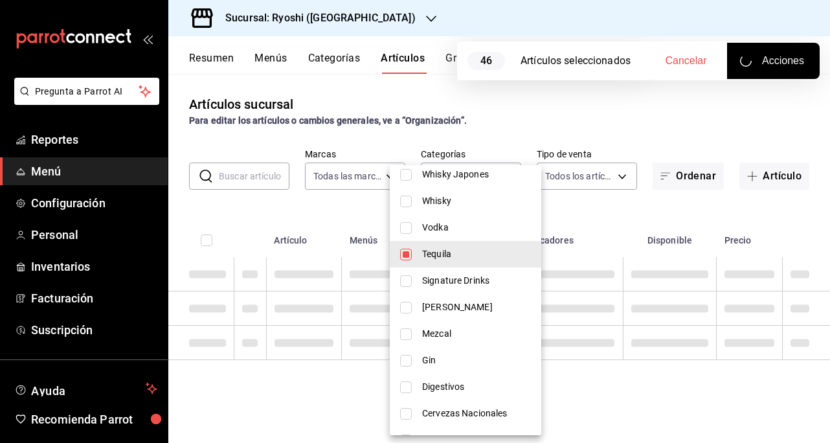
click at [400, 257] on input "checkbox" at bounding box center [406, 255] width 12 height 12
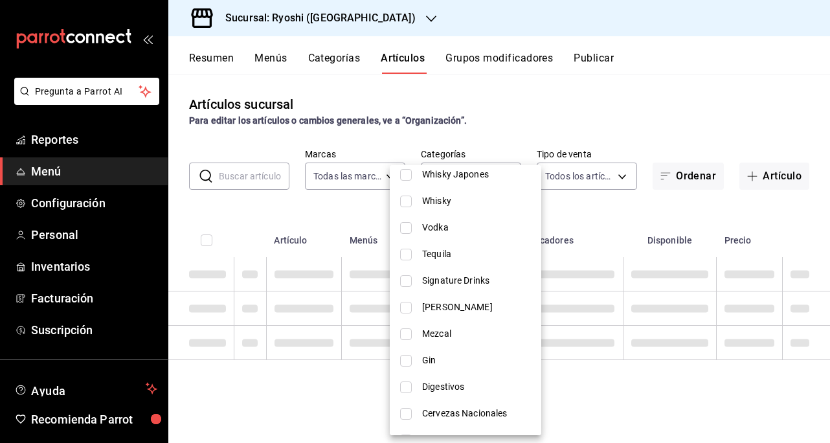
drag, startPoint x: 412, startPoint y: 282, endPoint x: 408, endPoint y: 331, distance: 49.4
click at [412, 282] on li "Signature Drinks" at bounding box center [466, 280] width 152 height 27
click at [408, 308] on input "checkbox" at bounding box center [406, 308] width 12 height 12
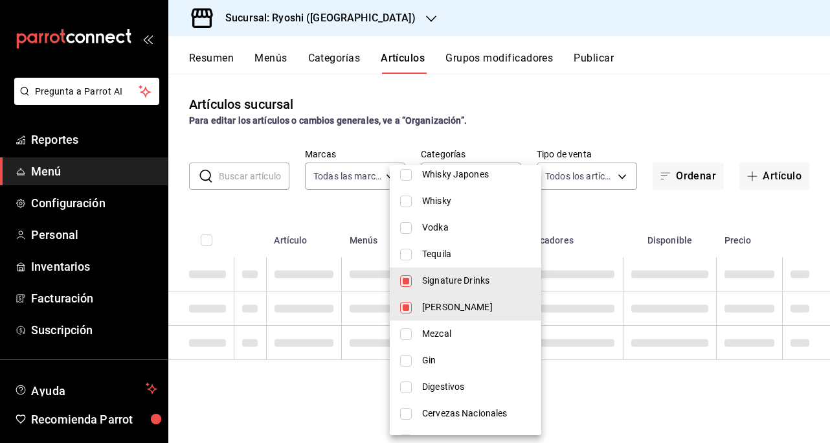
click at [408, 331] on input "checkbox" at bounding box center [406, 334] width 12 height 12
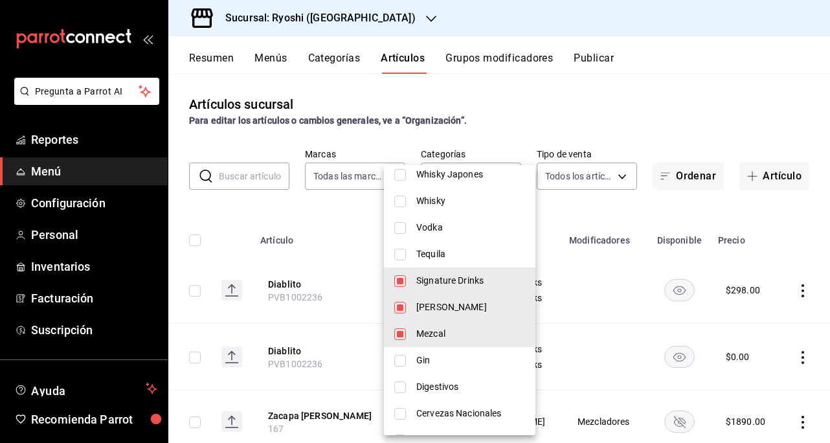
click at [599, 121] on div at bounding box center [415, 221] width 830 height 443
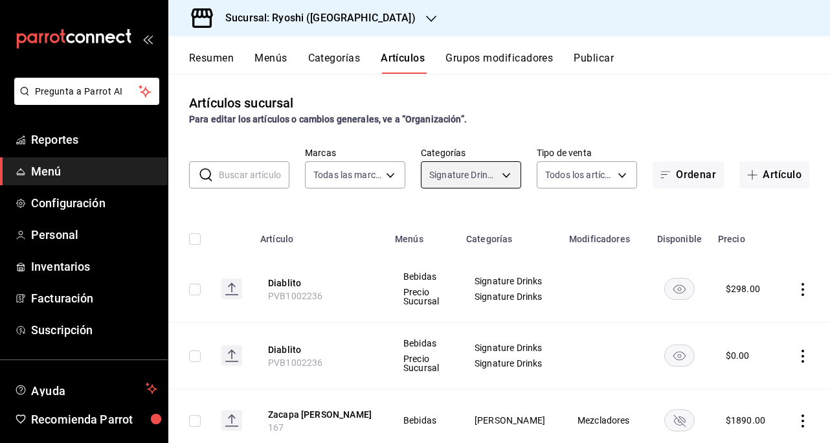
scroll to position [0, 0]
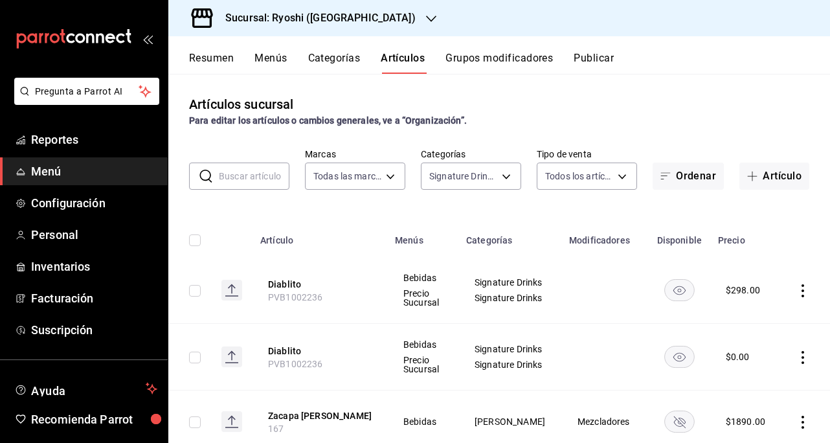
click at [194, 240] on input "checkbox" at bounding box center [195, 240] width 12 height 12
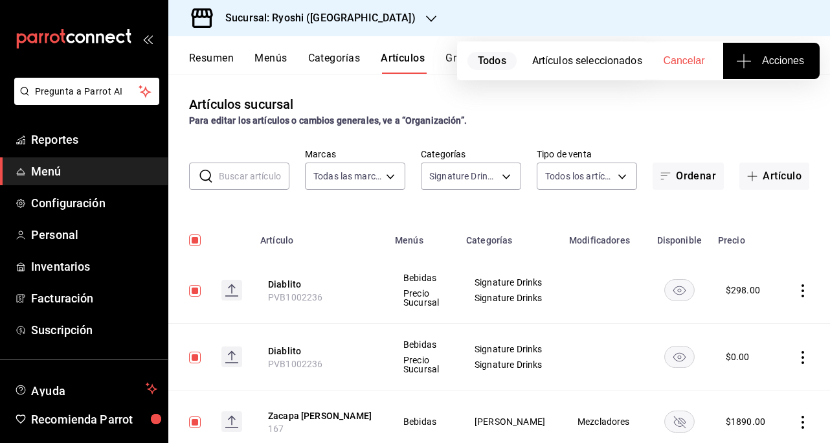
click at [774, 59] on span "Acciones" at bounding box center [771, 61] width 65 height 16
click at [766, 98] on span "Agregar tipo" at bounding box center [771, 102] width 76 height 14
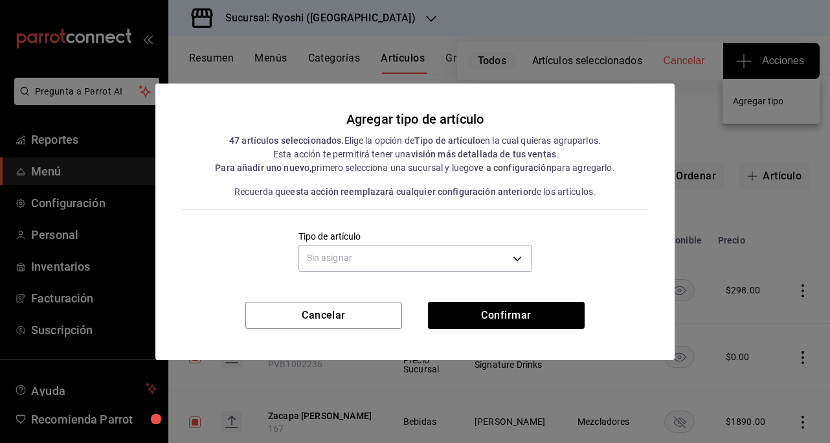
click at [510, 262] on body "Pregunta a Parrot AI Reportes Menú Configuración Personal Inventarios Facturaci…" at bounding box center [415, 221] width 830 height 443
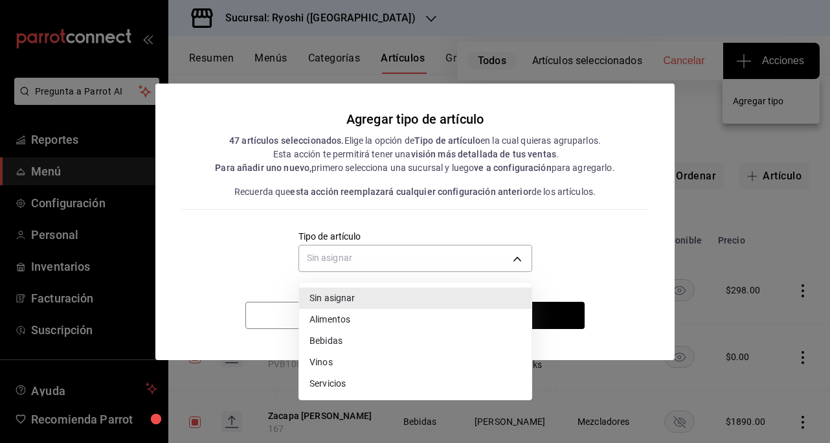
click at [326, 343] on li "Bebidas" at bounding box center [415, 340] width 232 height 21
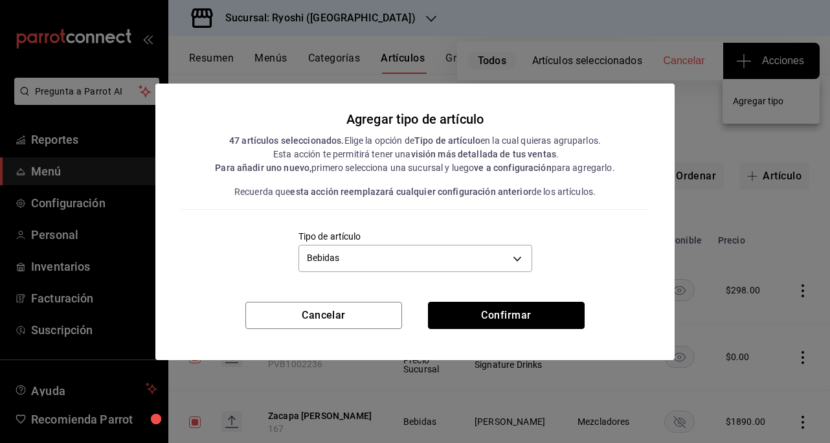
click at [497, 313] on button "Confirmar" at bounding box center [506, 315] width 157 height 27
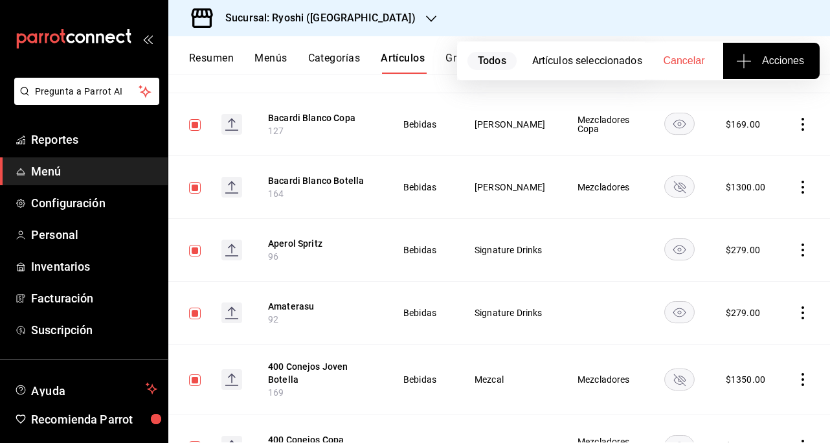
scroll to position [2852, 0]
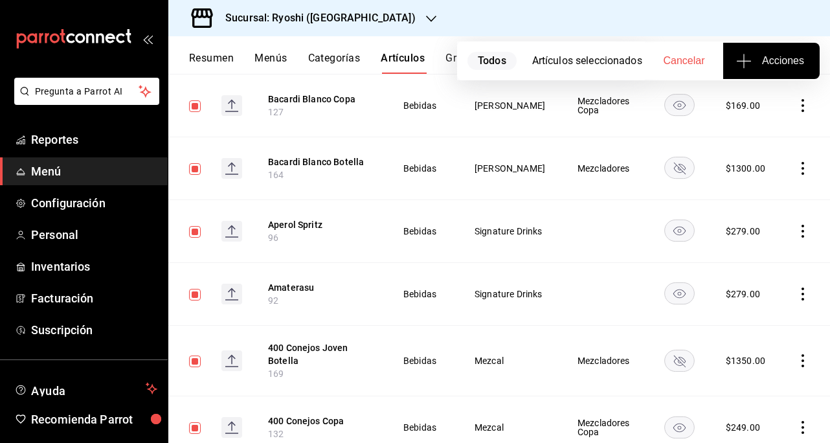
click at [741, 72] on button "Acciones" at bounding box center [771, 61] width 96 height 36
click at [763, 105] on span "Agregar tipo" at bounding box center [771, 102] width 76 height 14
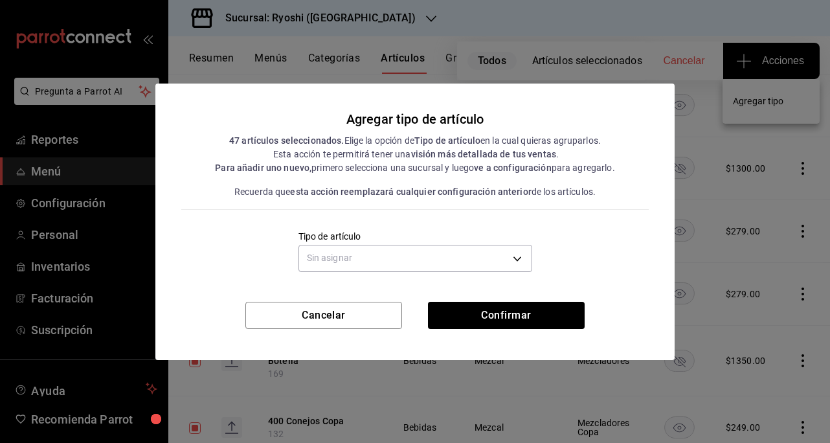
click at [514, 257] on body "Pregunta a Parrot AI Reportes Menú Configuración Personal Inventarios Facturaci…" at bounding box center [415, 221] width 830 height 443
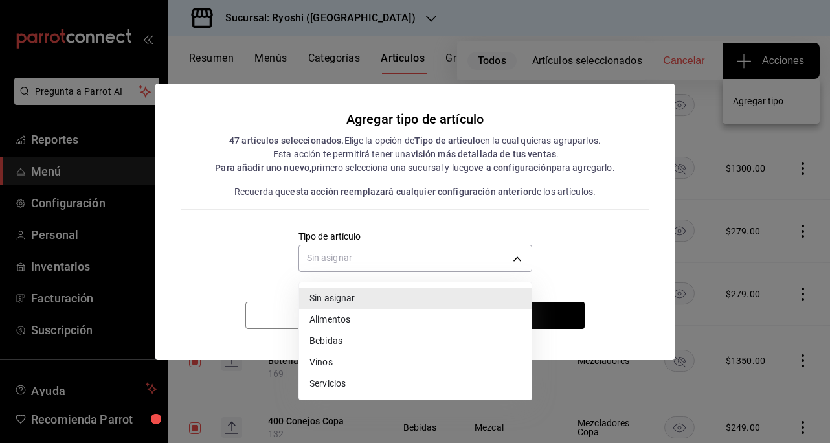
click at [342, 342] on li "Bebidas" at bounding box center [415, 340] width 232 height 21
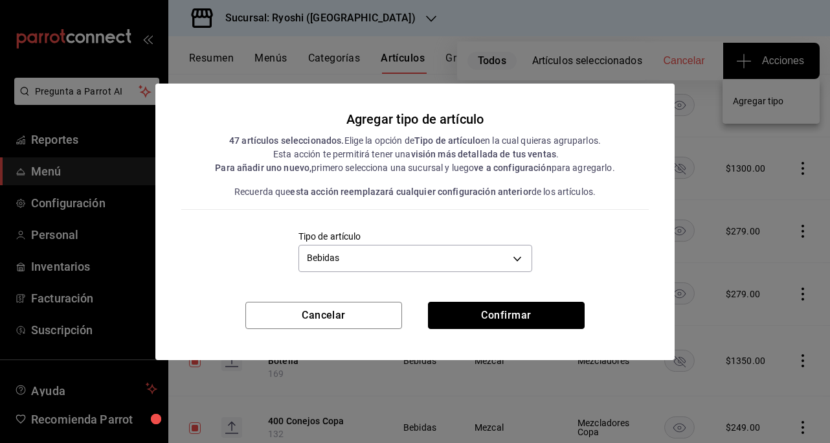
click at [508, 322] on button "Confirmar" at bounding box center [506, 315] width 157 height 27
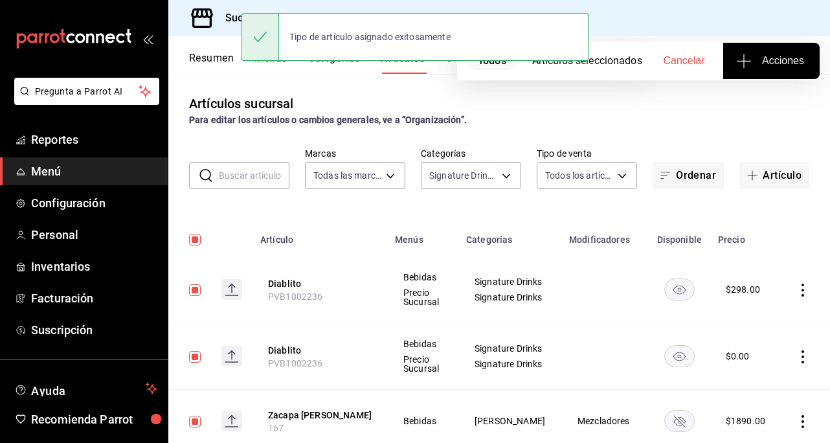
scroll to position [0, 0]
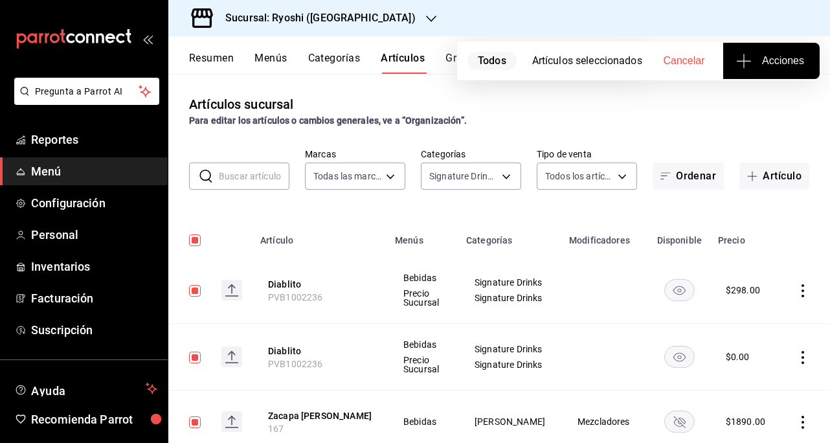
click at [490, 177] on body "Pregunta a Parrot AI Reportes Menú Configuración Personal Inventarios Facturaci…" at bounding box center [415, 221] width 830 height 443
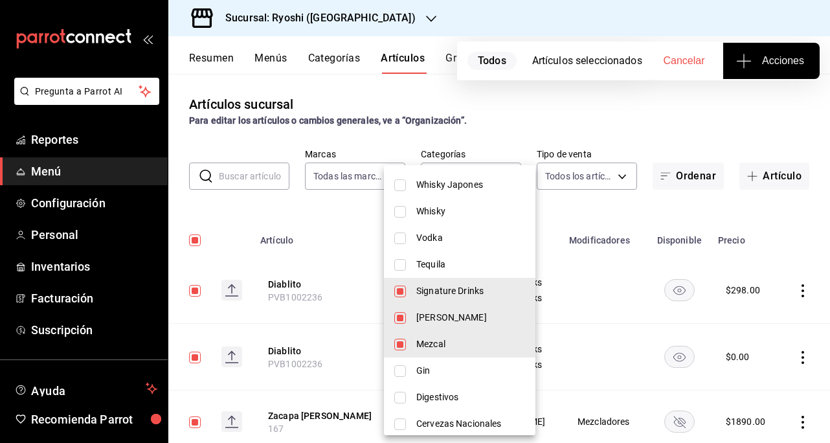
scroll to position [259, 0]
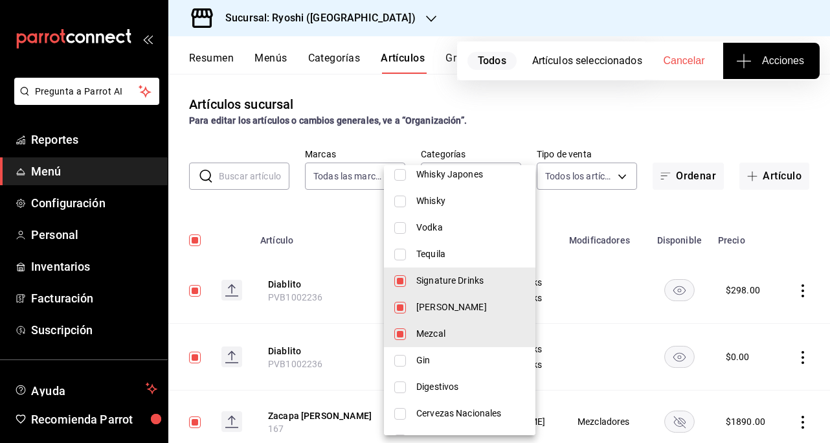
click at [401, 279] on input "checkbox" at bounding box center [400, 281] width 12 height 12
click at [401, 308] on input "checkbox" at bounding box center [400, 308] width 12 height 12
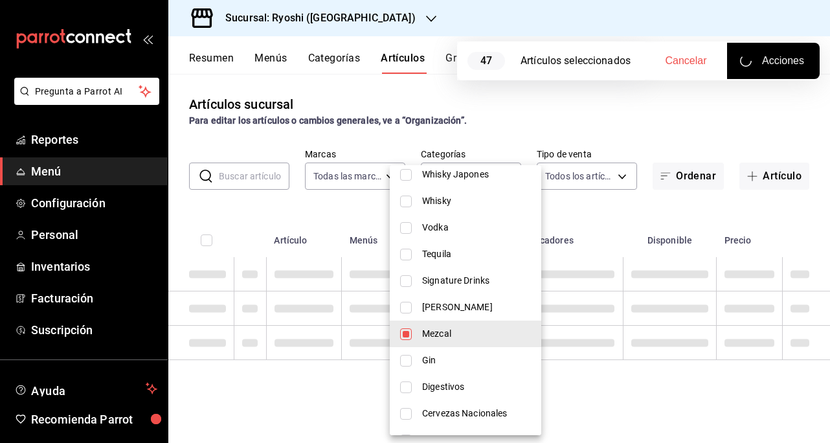
click at [401, 335] on input "checkbox" at bounding box center [406, 334] width 12 height 12
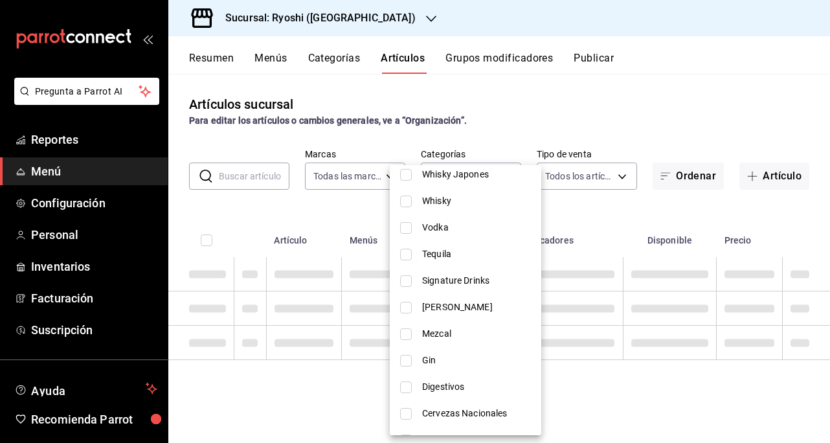
click at [408, 366] on input "checkbox" at bounding box center [406, 361] width 12 height 12
click at [407, 391] on input "checkbox" at bounding box center [406, 387] width 12 height 12
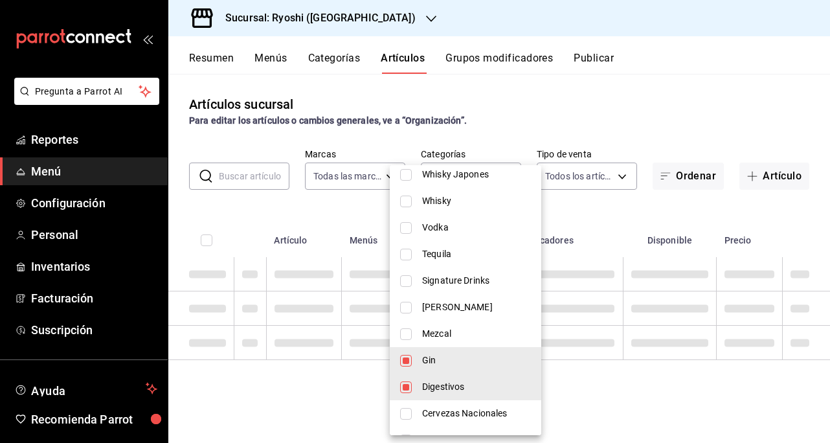
click at [406, 414] on input "checkbox" at bounding box center [406, 414] width 12 height 12
click at [651, 96] on div at bounding box center [415, 221] width 830 height 443
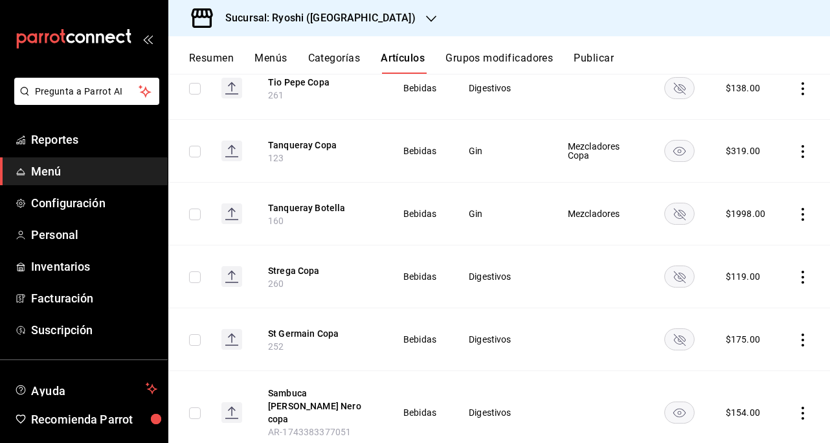
scroll to position [0, 0]
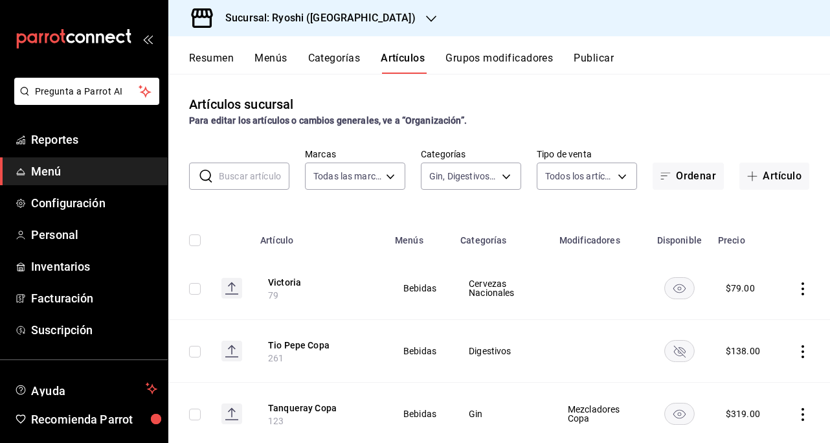
click at [506, 176] on body "Pregunta a Parrot AI Reportes Menú Configuración Personal Inventarios Facturaci…" at bounding box center [415, 221] width 830 height 443
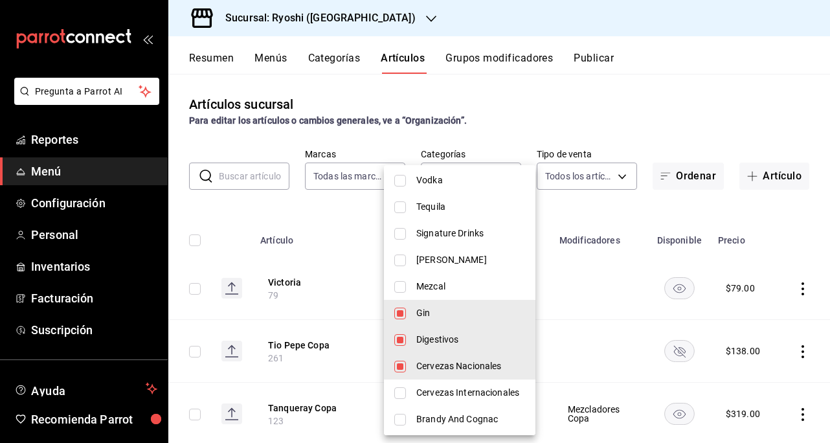
scroll to position [324, 0]
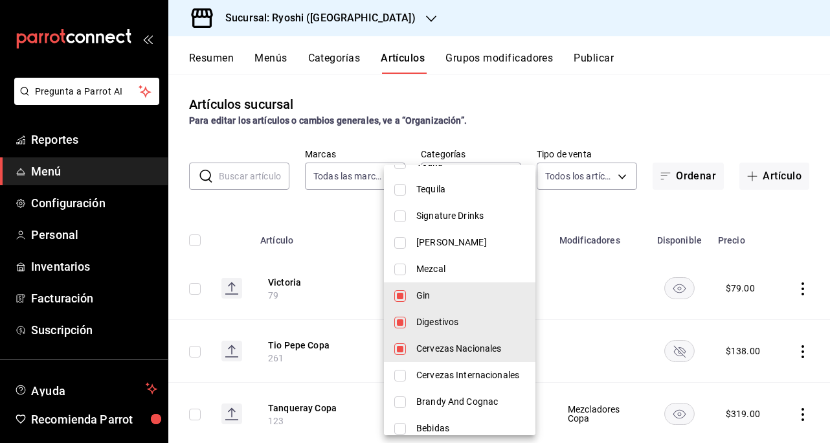
click at [664, 92] on div at bounding box center [415, 221] width 830 height 443
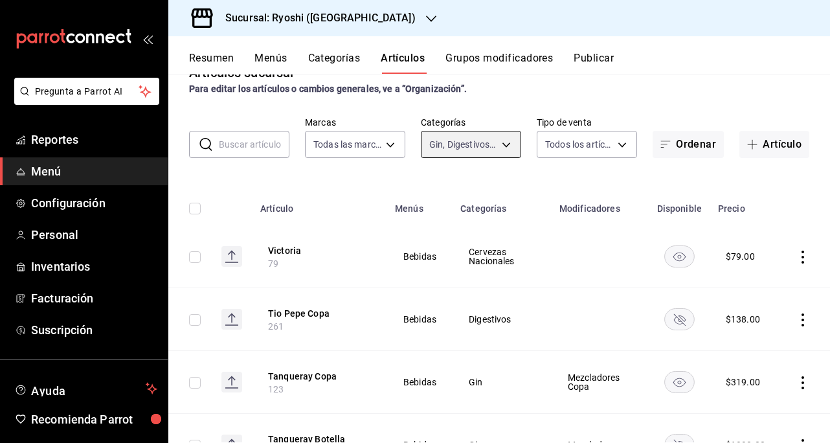
scroll to position [0, 0]
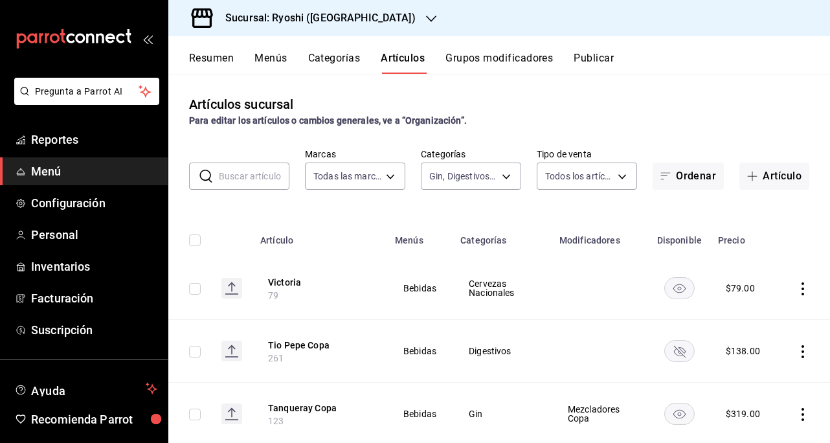
click at [195, 243] on input "checkbox" at bounding box center [195, 240] width 12 height 12
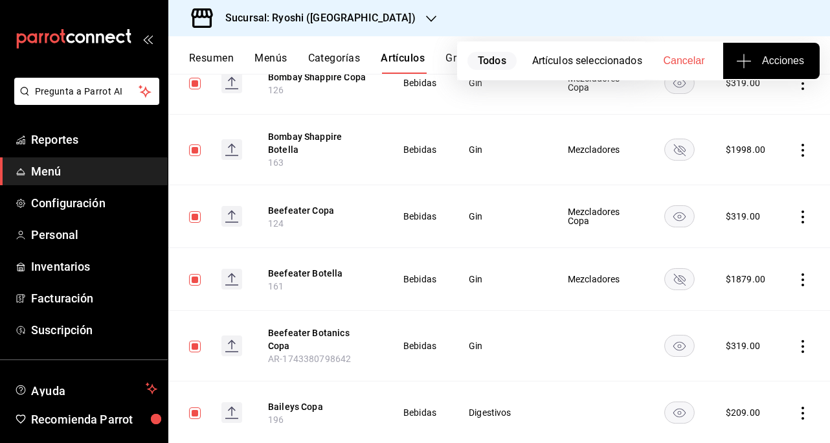
scroll to position [1676, 0]
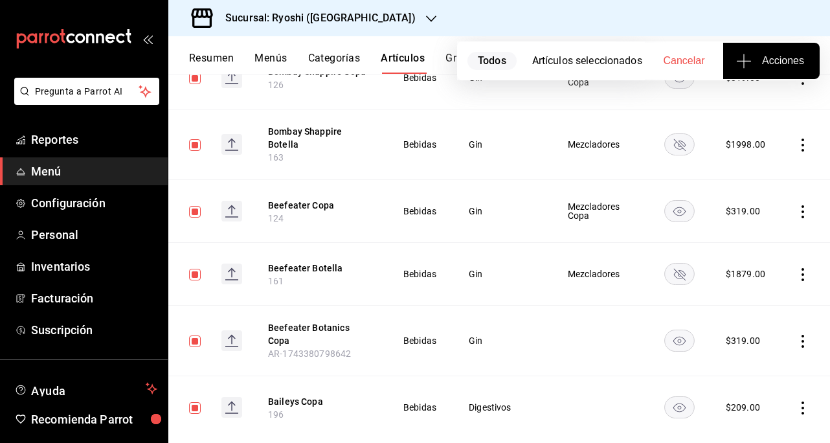
click at [771, 55] on span "Acciones" at bounding box center [771, 61] width 65 height 16
click at [759, 92] on li "Agregar tipo" at bounding box center [771, 101] width 97 height 34
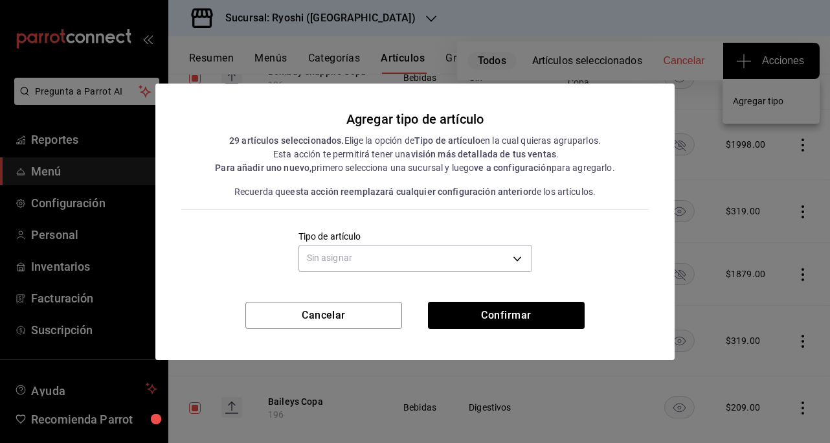
click at [495, 254] on body "Pregunta a Parrot AI Reportes Menú Configuración Personal Inventarios Facturaci…" at bounding box center [415, 221] width 830 height 443
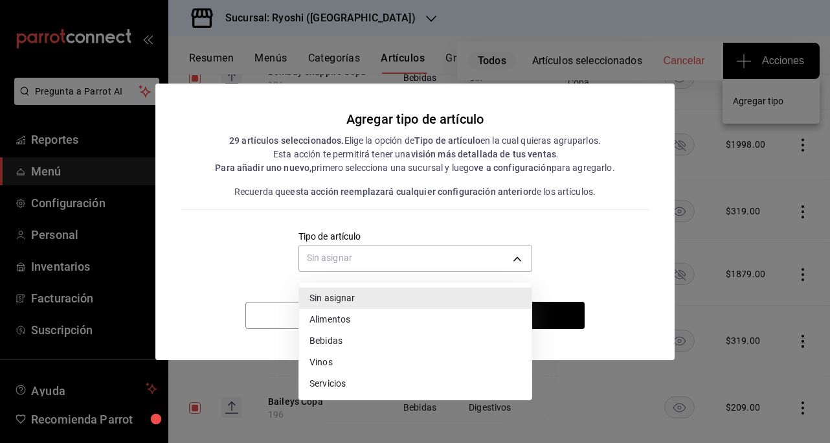
click at [342, 341] on li "Bebidas" at bounding box center [415, 340] width 232 height 21
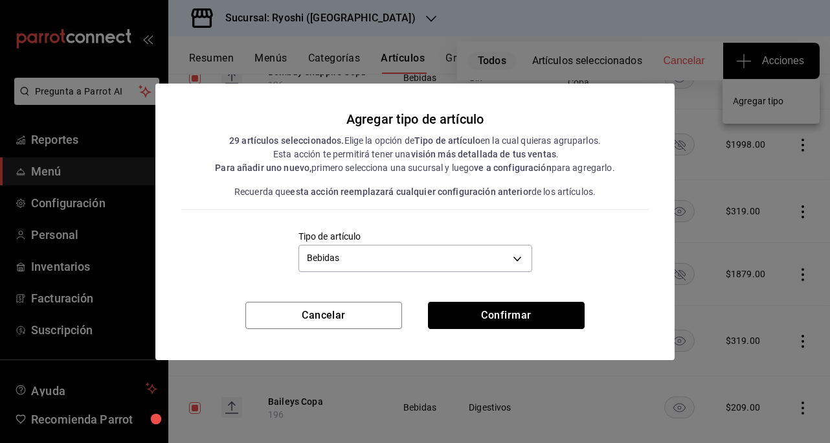
click at [460, 314] on button "Confirmar" at bounding box center [506, 315] width 157 height 27
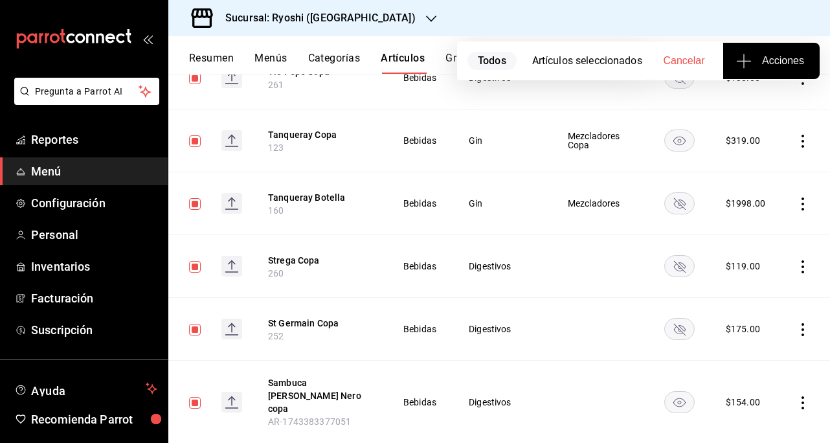
scroll to position [0, 0]
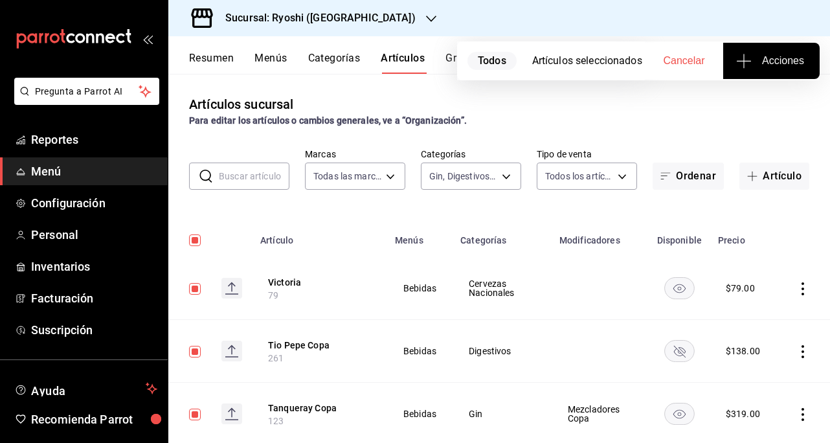
click at [739, 59] on icon "button" at bounding box center [744, 61] width 16 height 16
click at [755, 104] on span "Agregar tipo" at bounding box center [771, 102] width 76 height 14
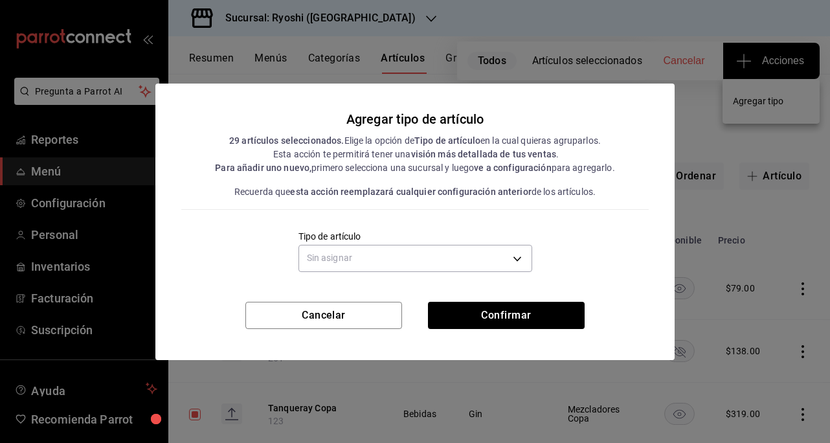
click at [466, 261] on body "Pregunta a Parrot AI Reportes Menú Configuración Personal Inventarios Facturaci…" at bounding box center [415, 221] width 830 height 443
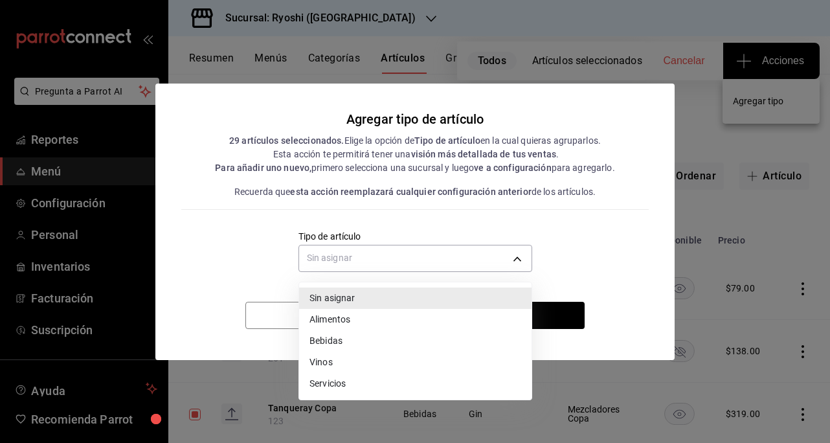
click at [344, 341] on li "Bebidas" at bounding box center [415, 340] width 232 height 21
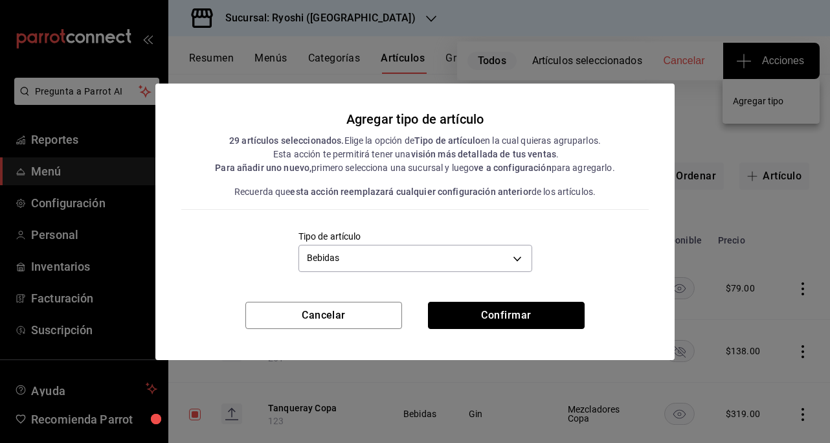
click at [484, 318] on button "Confirmar" at bounding box center [506, 315] width 157 height 27
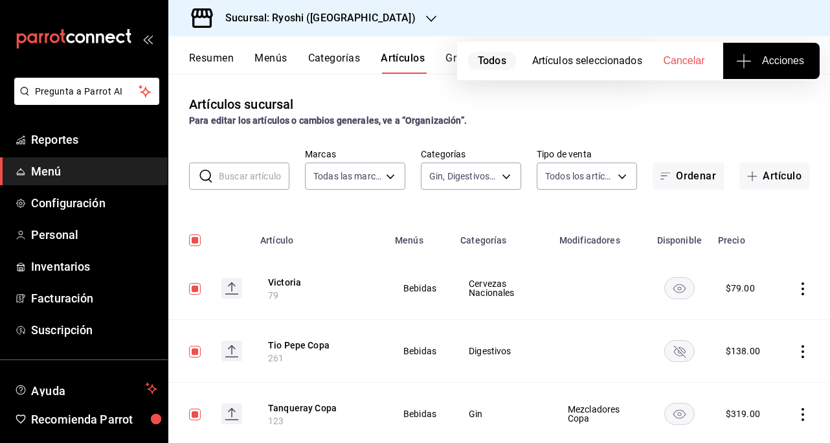
click at [493, 179] on body "Pregunta a Parrot AI Reportes Menú Configuración Personal Inventarios Facturaci…" at bounding box center [415, 221] width 830 height 443
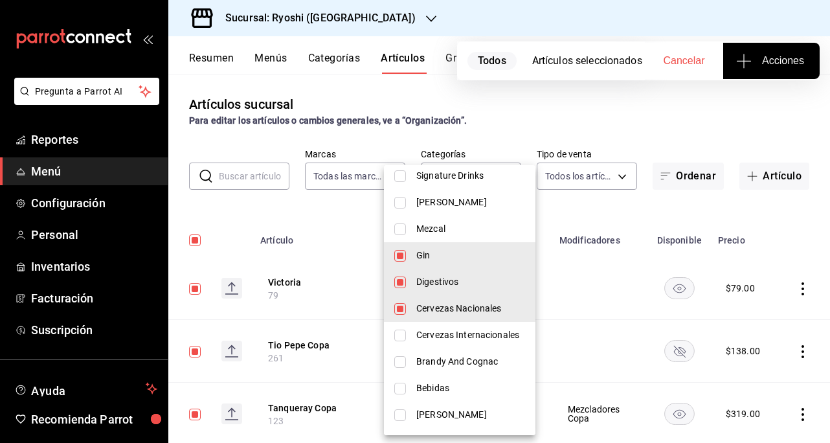
scroll to position [388, 0]
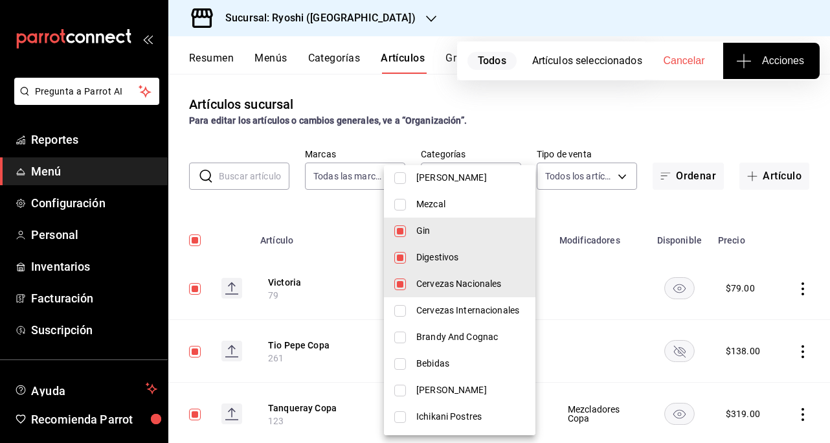
drag, startPoint x: 405, startPoint y: 231, endPoint x: 403, endPoint y: 258, distance: 27.3
click at [405, 231] on input "checkbox" at bounding box center [400, 231] width 12 height 12
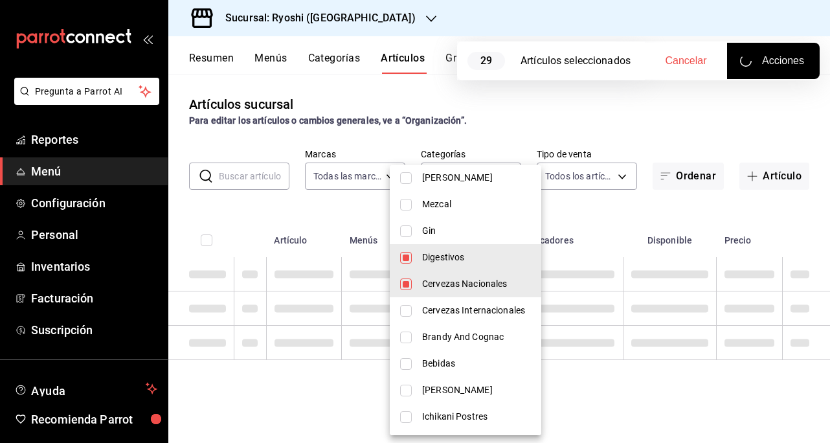
click at [403, 258] on input "checkbox" at bounding box center [406, 258] width 12 height 12
click at [409, 287] on input "checkbox" at bounding box center [406, 284] width 12 height 12
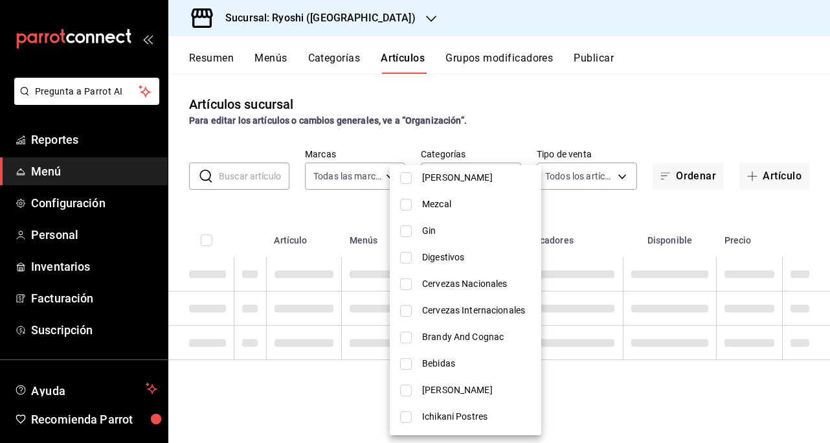
click at [409, 308] on input "checkbox" at bounding box center [406, 311] width 12 height 12
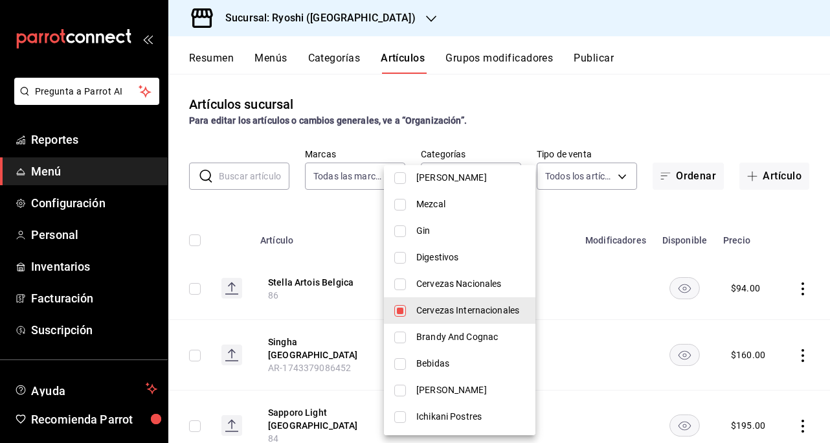
click at [400, 282] on input "checkbox" at bounding box center [400, 284] width 12 height 12
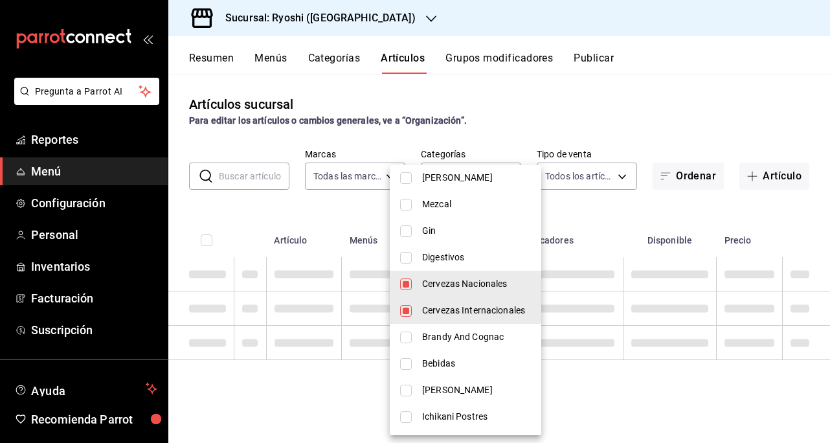
click at [409, 337] on input "checkbox" at bounding box center [406, 338] width 12 height 12
click at [409, 363] on input "checkbox" at bounding box center [406, 364] width 12 height 12
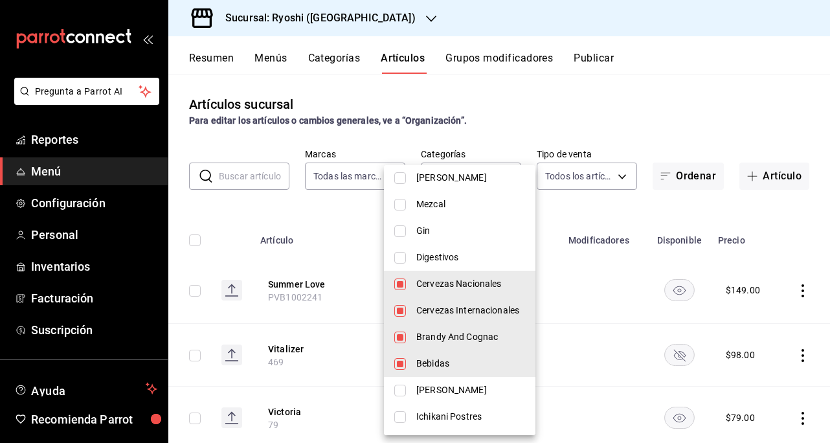
click at [629, 104] on div at bounding box center [415, 221] width 830 height 443
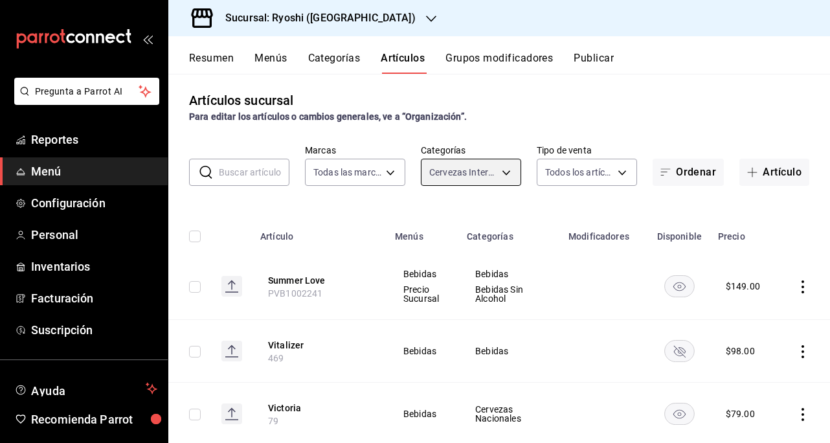
scroll to position [0, 0]
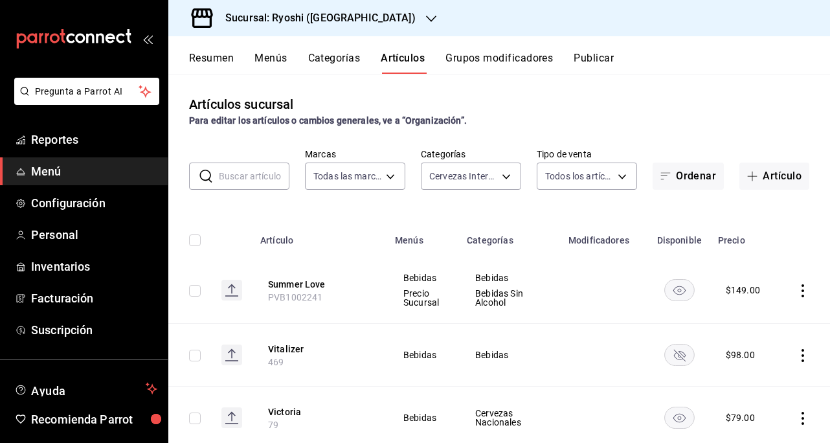
click at [194, 245] on input "checkbox" at bounding box center [195, 240] width 12 height 12
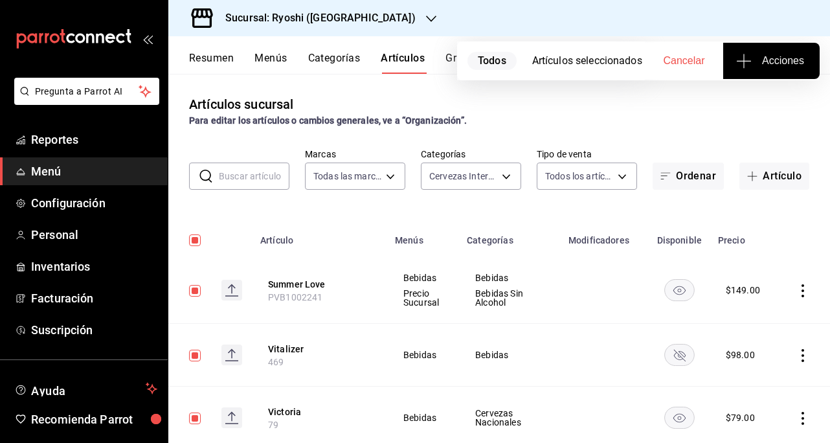
click at [773, 59] on span "Acciones" at bounding box center [771, 61] width 65 height 16
click at [768, 99] on span "Agregar tipo" at bounding box center [771, 102] width 76 height 14
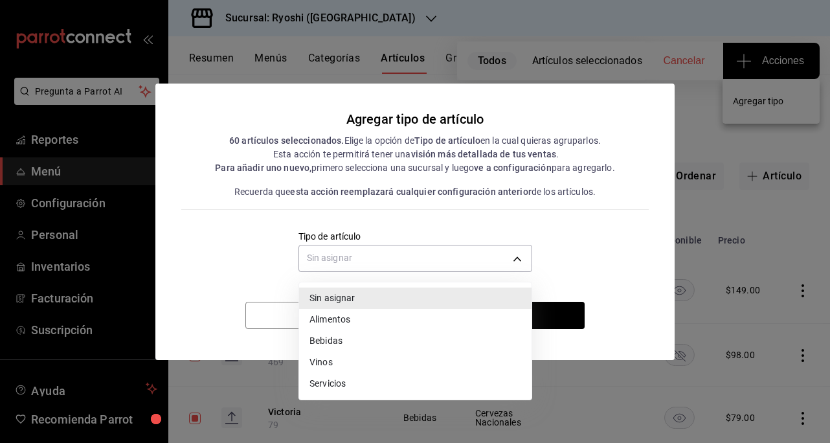
click at [528, 256] on body "Pregunta a Parrot AI Reportes Menú Configuración Personal Inventarios Facturaci…" at bounding box center [415, 221] width 830 height 443
click at [335, 341] on li "Bebidas" at bounding box center [415, 340] width 232 height 21
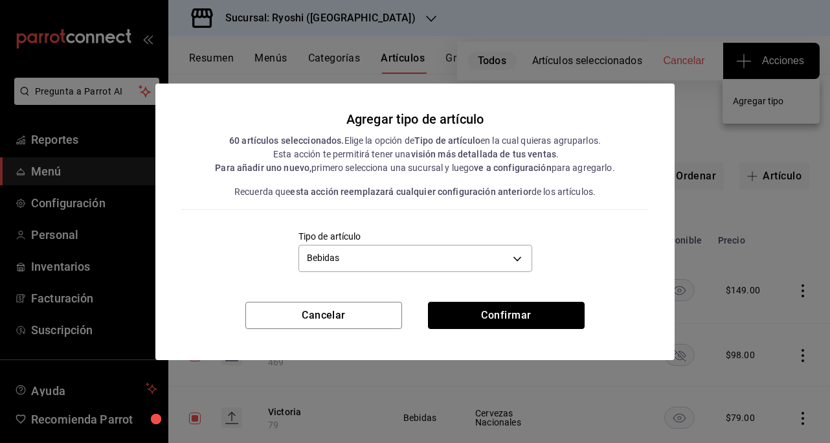
click at [509, 315] on button "Confirmar" at bounding box center [506, 315] width 157 height 27
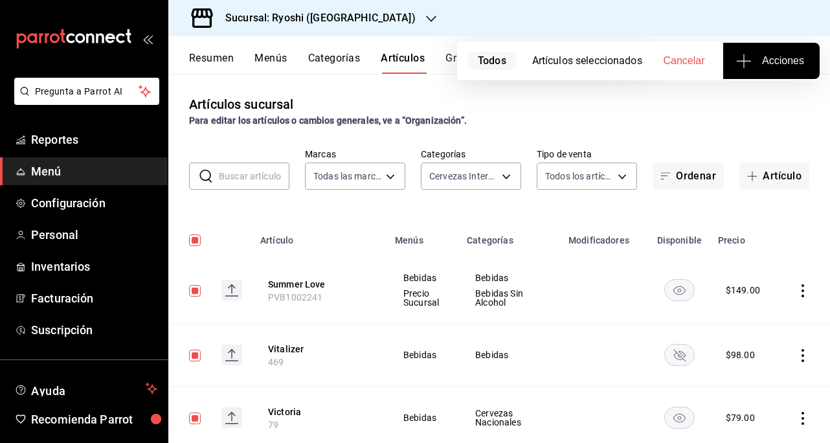
click at [510, 183] on body "Pregunta a Parrot AI Reportes Menú Configuración Personal Inventarios Facturaci…" at bounding box center [415, 221] width 830 height 443
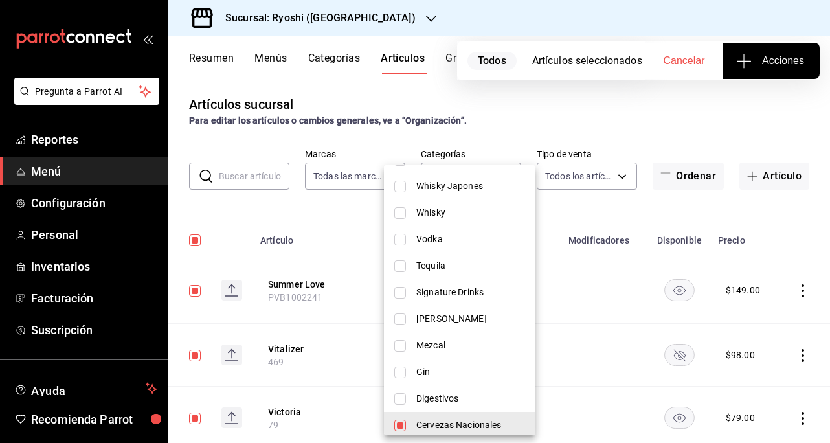
scroll to position [453, 0]
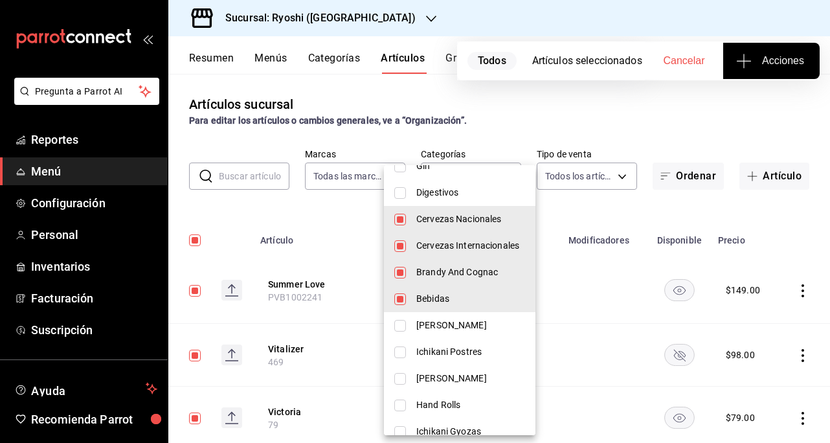
click at [400, 294] on input "checkbox" at bounding box center [400, 299] width 12 height 12
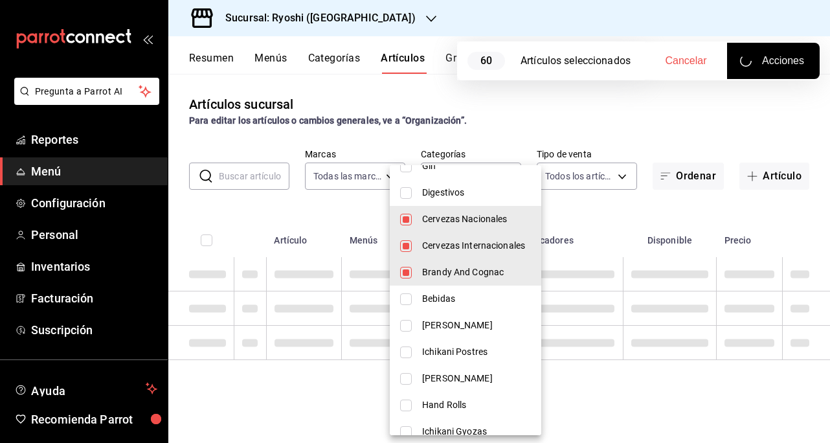
click at [398, 270] on li "Brandy And Cognac" at bounding box center [466, 272] width 152 height 27
click at [405, 244] on input "checkbox" at bounding box center [406, 246] width 12 height 12
click at [407, 220] on input "checkbox" at bounding box center [406, 220] width 12 height 12
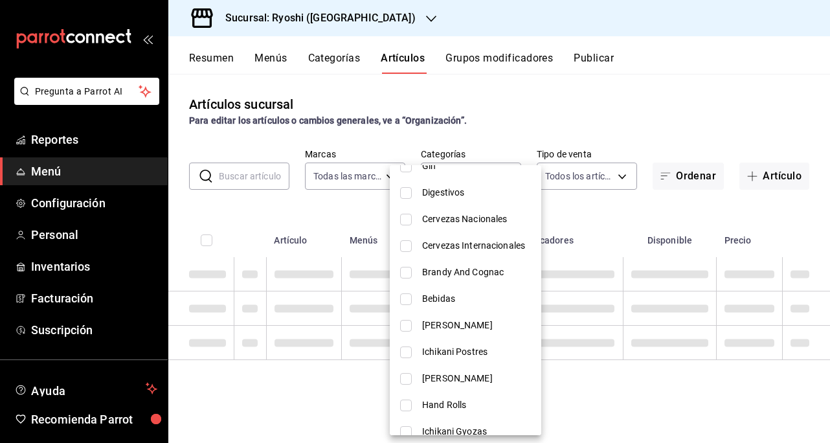
click at [407, 324] on input "checkbox" at bounding box center [406, 326] width 12 height 12
click at [407, 354] on input "checkbox" at bounding box center [406, 352] width 12 height 12
click at [409, 383] on input "checkbox" at bounding box center [406, 379] width 12 height 12
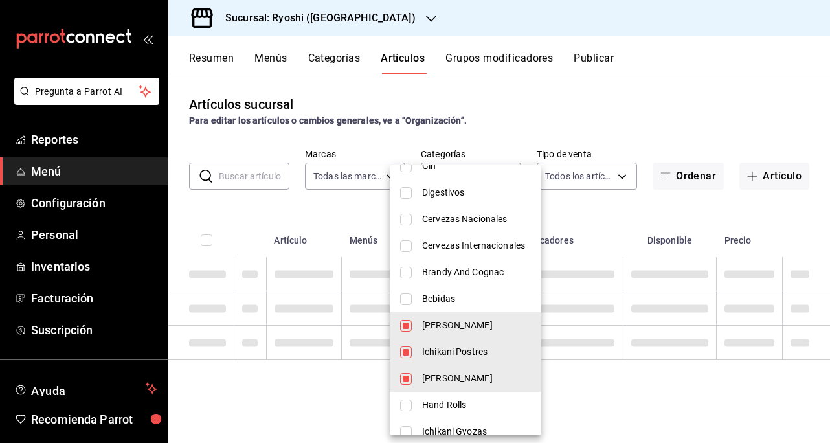
click at [405, 411] on li "Hand Rolls" at bounding box center [466, 405] width 152 height 27
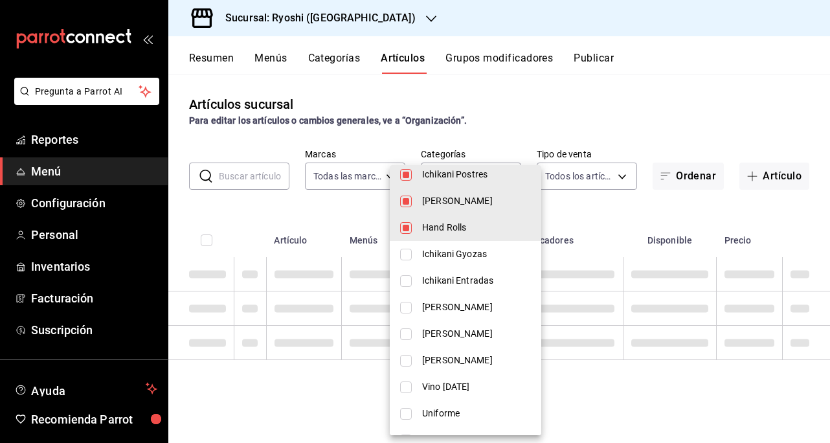
scroll to position [647, 0]
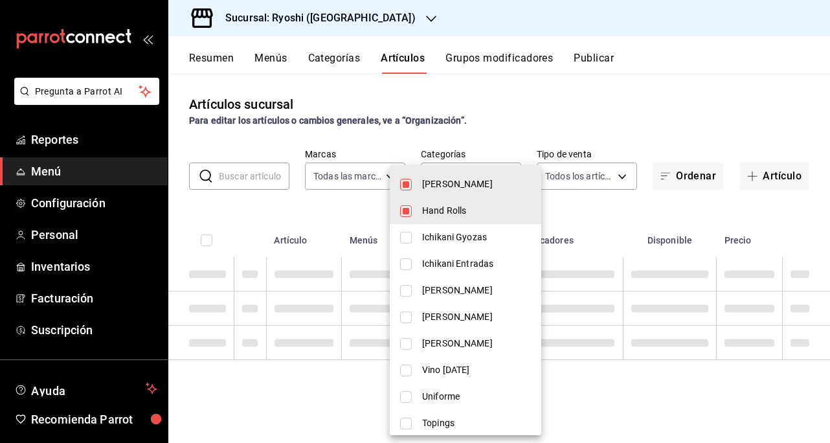
click at [406, 235] on input "checkbox" at bounding box center [406, 238] width 12 height 12
click at [406, 266] on input "checkbox" at bounding box center [406, 264] width 12 height 12
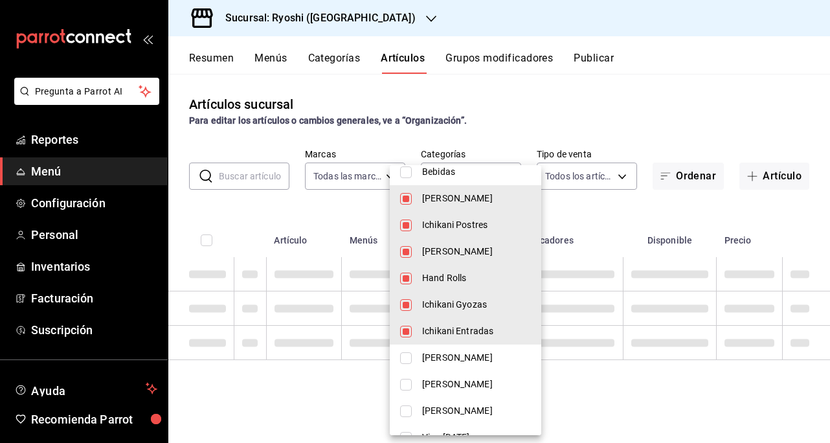
scroll to position [583, 0]
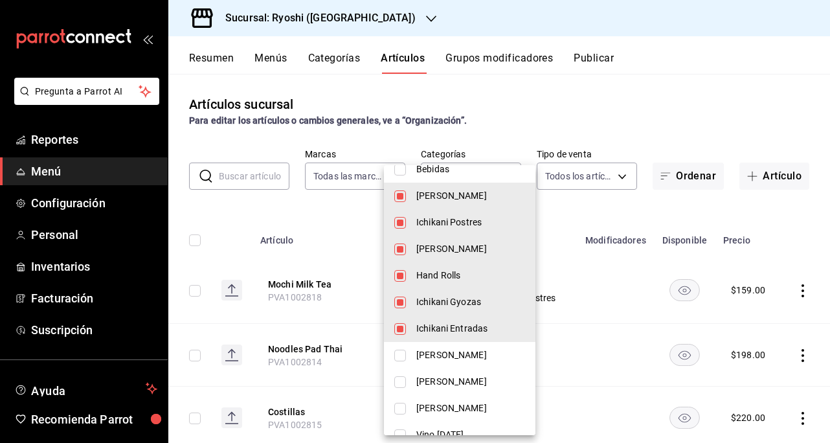
click at [605, 87] on div at bounding box center [415, 221] width 830 height 443
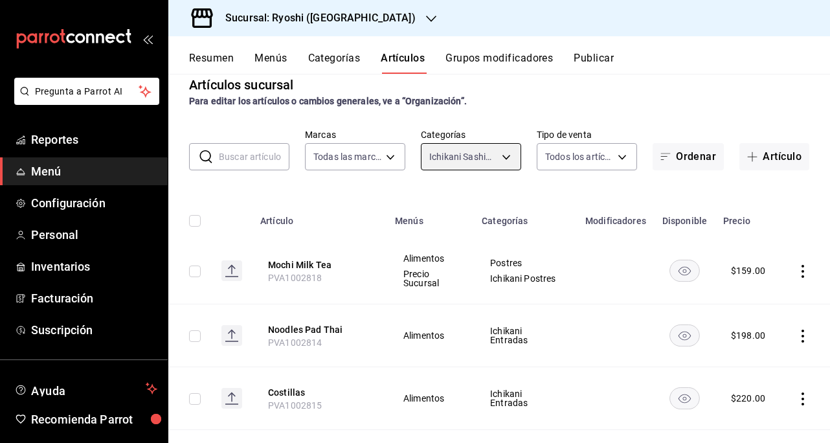
scroll to position [0, 0]
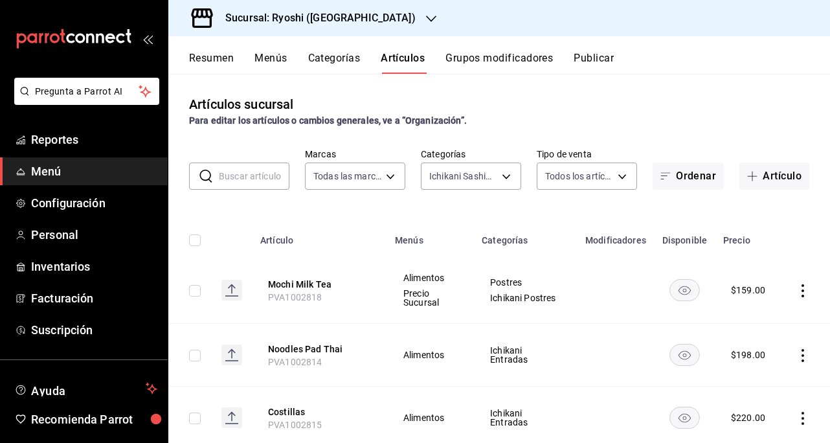
click at [614, 174] on body "Pregunta a Parrot AI Reportes Menú Configuración Personal Inventarios Facturaci…" at bounding box center [415, 221] width 830 height 443
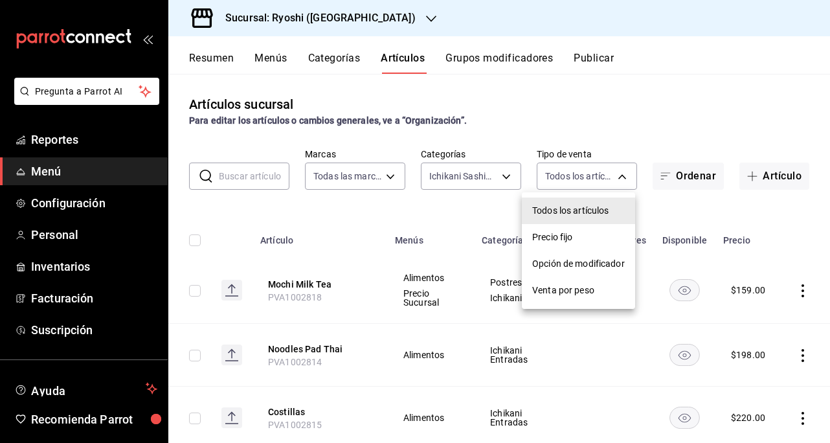
click at [611, 174] on div at bounding box center [415, 221] width 830 height 443
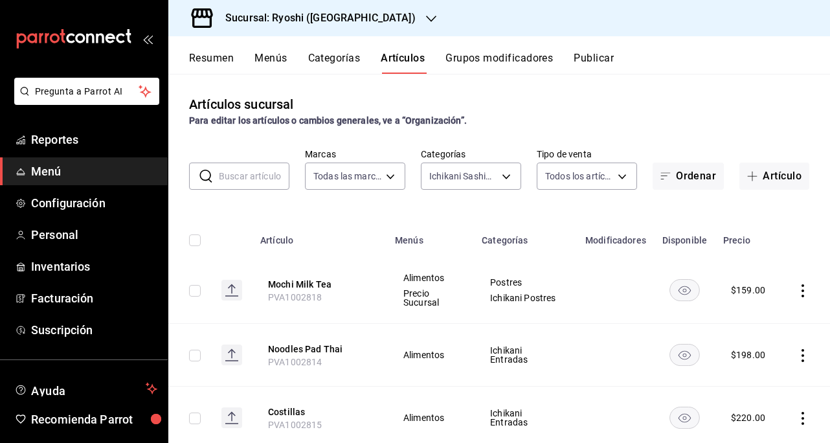
click at [197, 241] on input "checkbox" at bounding box center [195, 240] width 12 height 12
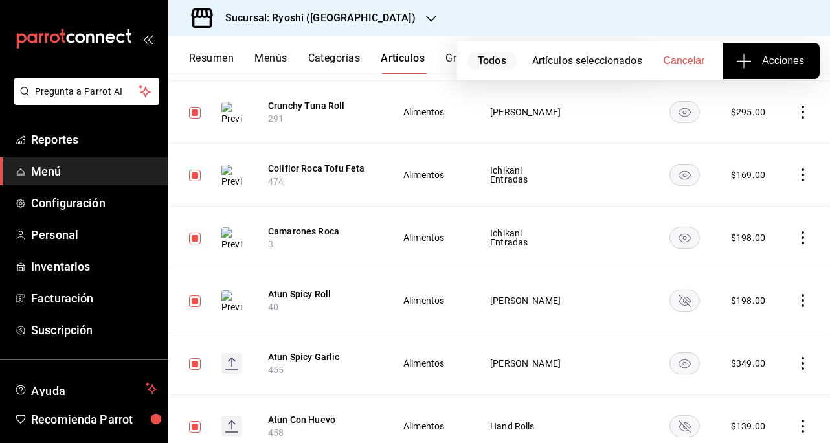
scroll to position [3768, 0]
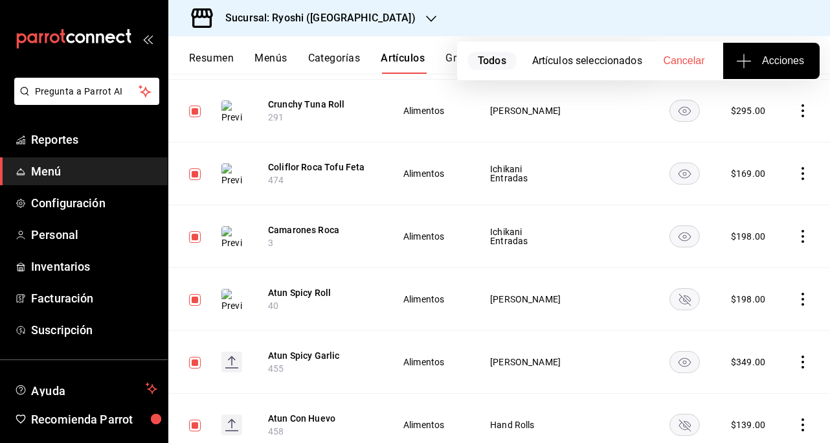
click at [781, 62] on span "Acciones" at bounding box center [771, 61] width 65 height 16
click at [761, 98] on span "Agregar tipo" at bounding box center [771, 102] width 76 height 14
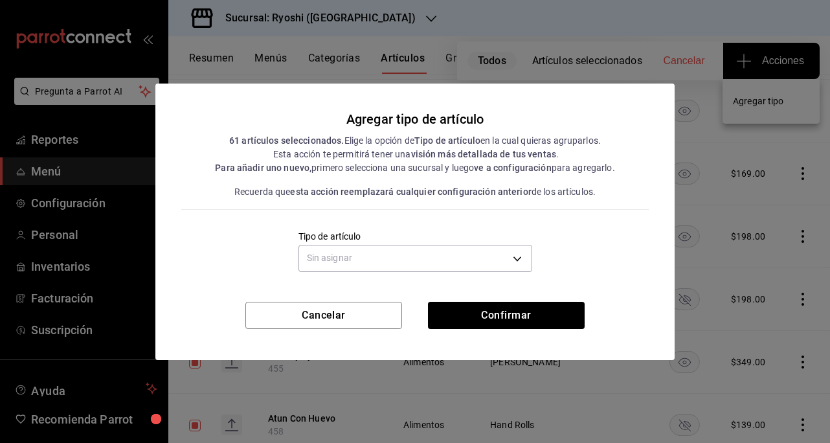
click at [526, 256] on body "Pregunta a Parrot AI Reportes Menú Configuración Personal Inventarios Facturaci…" at bounding box center [415, 221] width 830 height 443
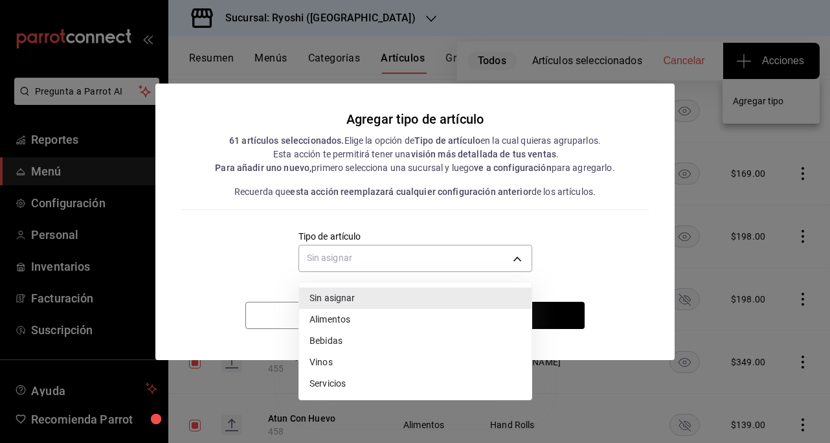
click at [348, 321] on li "Alimentos" at bounding box center [415, 319] width 232 height 21
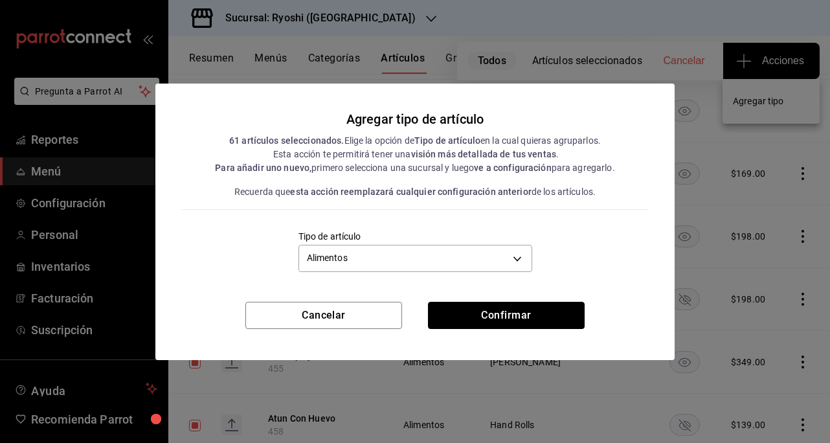
click at [482, 317] on button "Confirmar" at bounding box center [506, 315] width 157 height 27
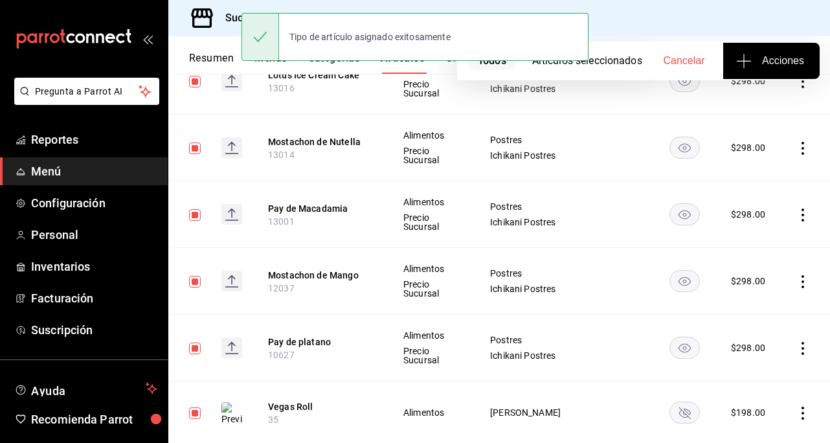
scroll to position [0, 0]
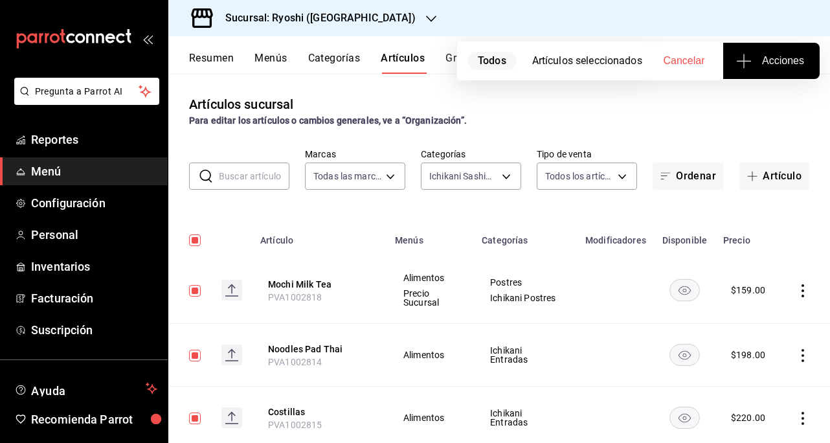
click at [495, 175] on body "Pregunta a Parrot AI Reportes Menú Configuración Personal Inventarios Facturaci…" at bounding box center [415, 221] width 830 height 443
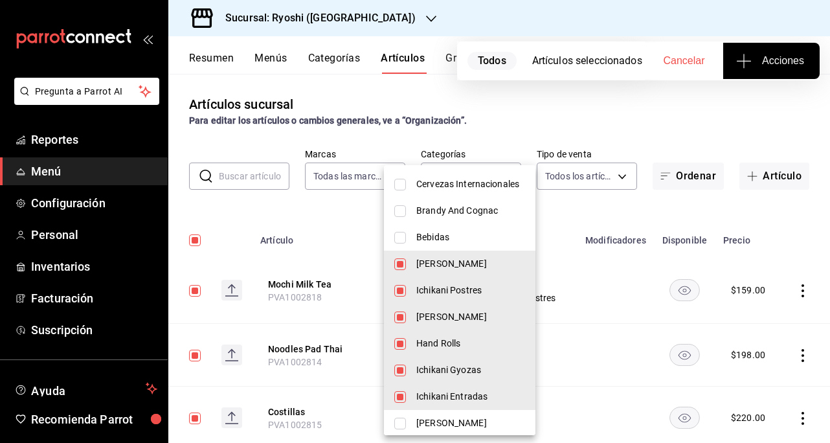
scroll to position [518, 0]
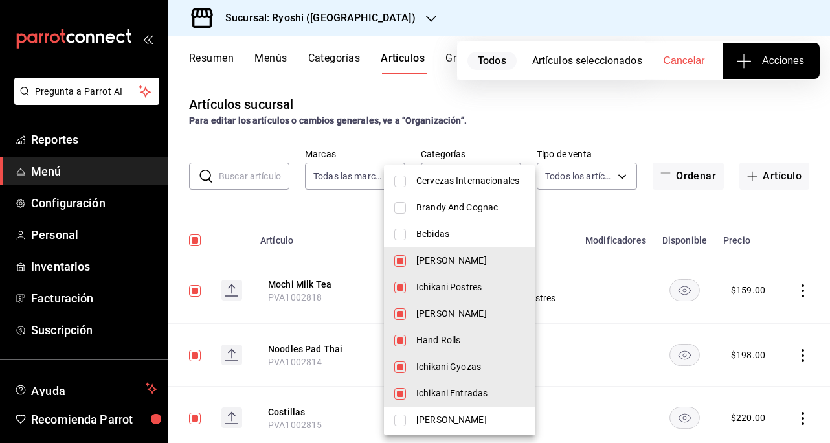
click at [401, 260] on input "checkbox" at bounding box center [400, 261] width 12 height 12
click at [400, 290] on input "checkbox" at bounding box center [400, 288] width 12 height 12
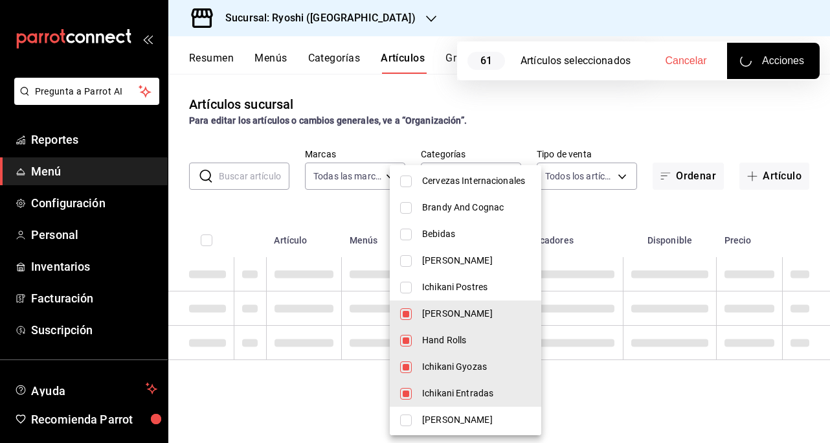
drag, startPoint x: 402, startPoint y: 315, endPoint x: 408, endPoint y: 387, distance: 72.1
click at [402, 315] on input "checkbox" at bounding box center [406, 314] width 12 height 12
click at [404, 342] on input "checkbox" at bounding box center [406, 341] width 12 height 12
click at [404, 370] on input "checkbox" at bounding box center [406, 367] width 12 height 12
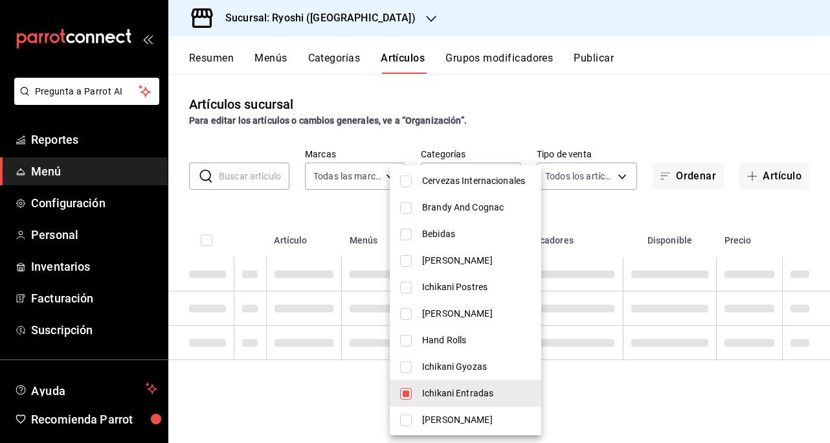
click at [408, 388] on input "checkbox" at bounding box center [406, 394] width 12 height 12
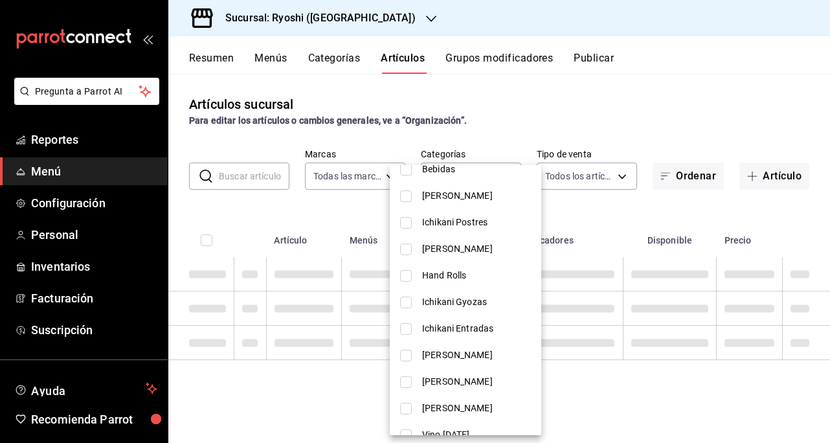
scroll to position [647, 0]
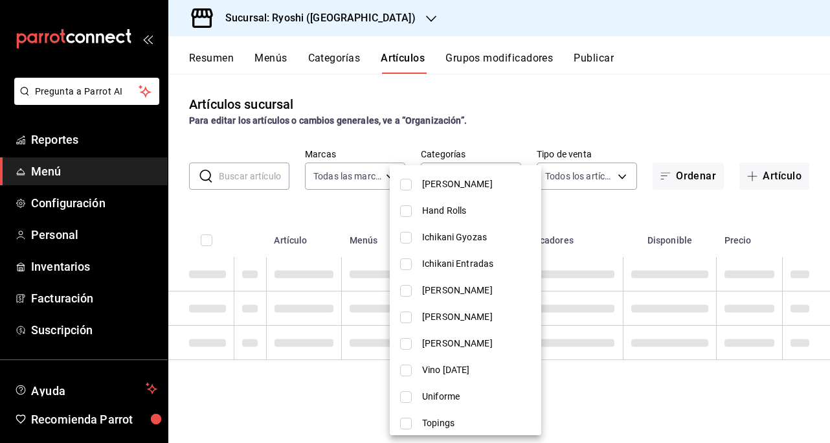
drag, startPoint x: 403, startPoint y: 294, endPoint x: 408, endPoint y: 319, distance: 25.7
click at [404, 294] on input "checkbox" at bounding box center [406, 291] width 12 height 12
click at [406, 317] on input "checkbox" at bounding box center [406, 317] width 12 height 12
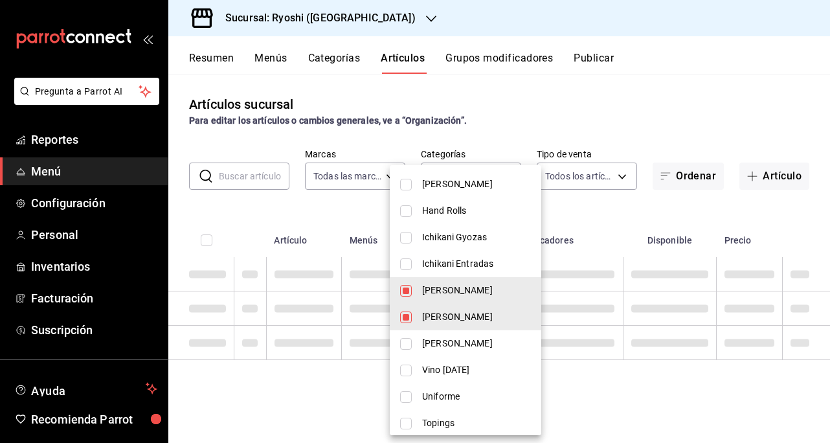
click at [405, 346] on input "checkbox" at bounding box center [406, 344] width 12 height 12
click at [406, 366] on input "checkbox" at bounding box center [406, 371] width 12 height 12
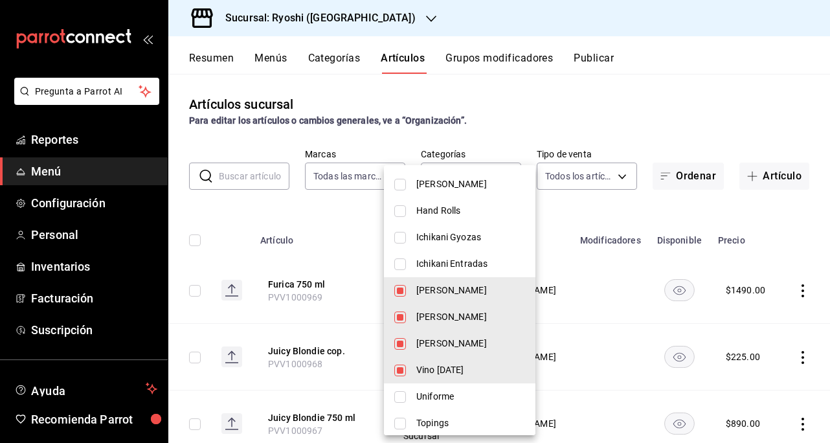
click at [619, 98] on div at bounding box center [415, 221] width 830 height 443
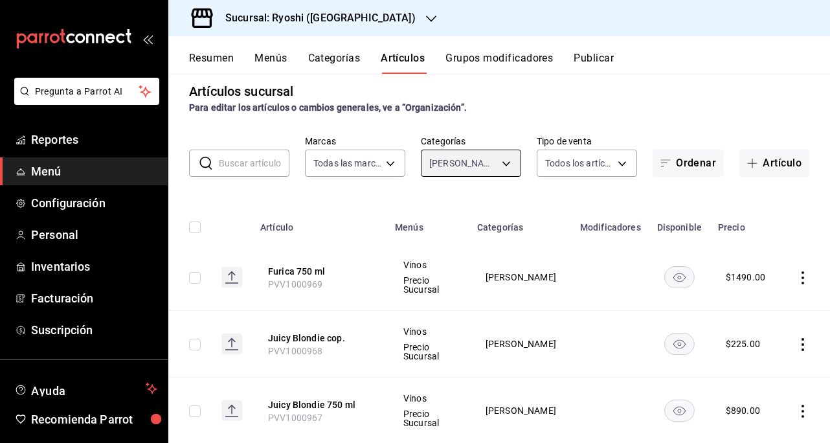
scroll to position [0, 0]
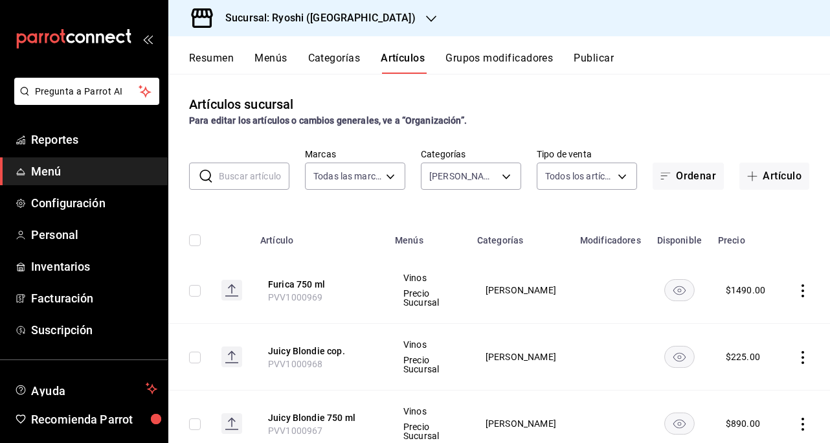
click at [194, 234] on input "checkbox" at bounding box center [195, 240] width 12 height 12
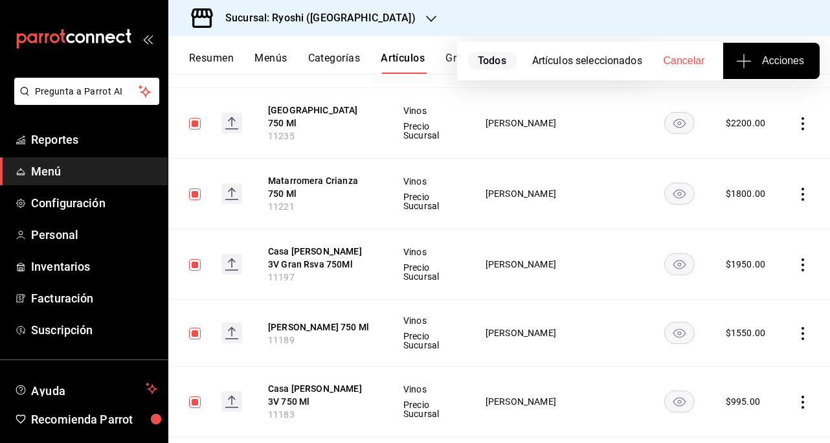
scroll to position [6449, 0]
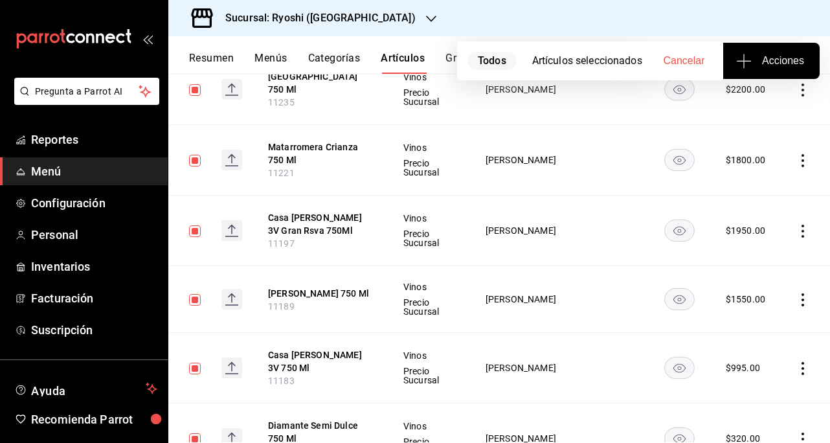
click at [764, 63] on span "Acciones" at bounding box center [771, 61] width 65 height 16
click at [781, 99] on span "Agregar tipo" at bounding box center [771, 102] width 76 height 14
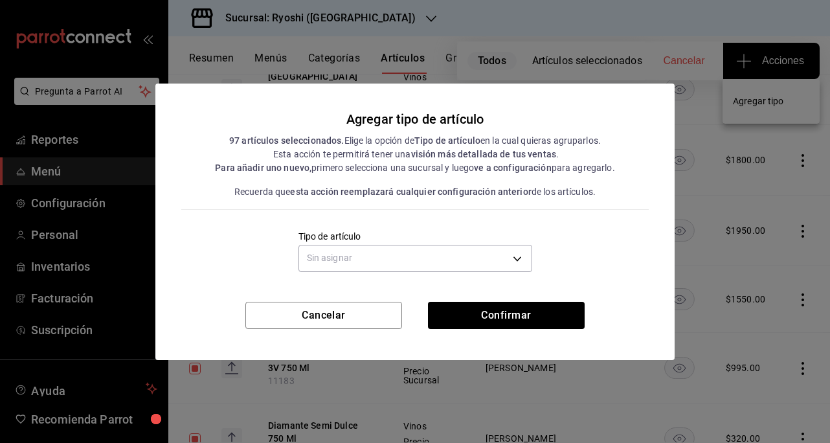
click at [504, 252] on body "Pregunta a Parrot AI Reportes Menú Configuración Personal Inventarios Facturaci…" at bounding box center [415, 221] width 830 height 443
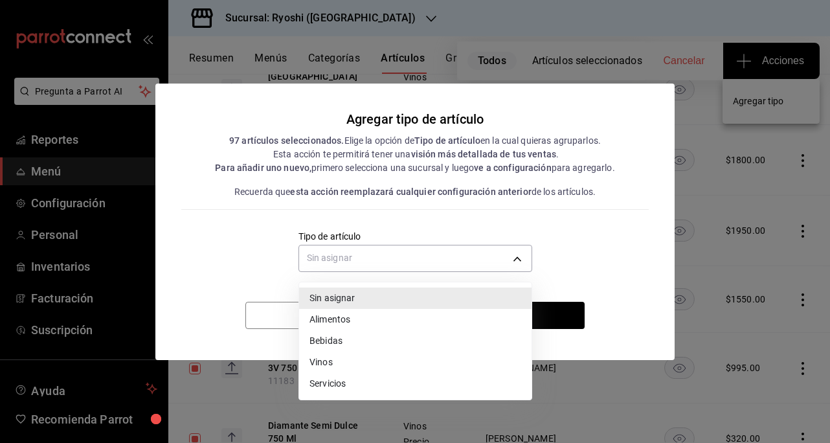
click at [596, 115] on div at bounding box center [415, 221] width 830 height 443
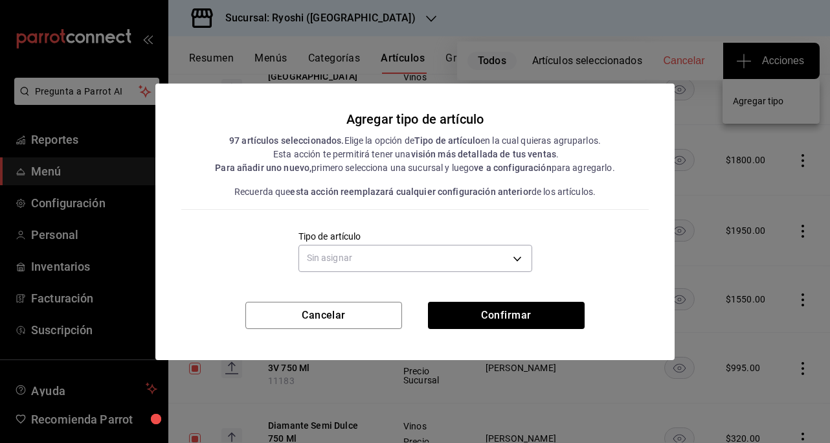
click at [511, 258] on body "Pregunta a Parrot AI Reportes Menú Configuración Personal Inventarios Facturaci…" at bounding box center [415, 221] width 830 height 443
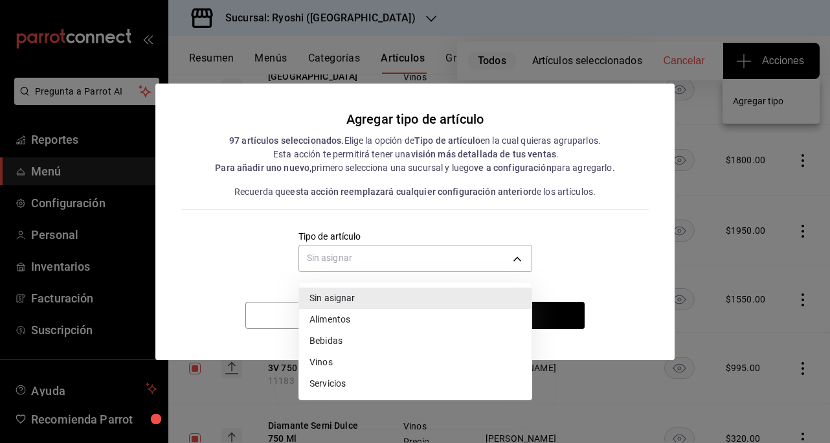
click at [337, 359] on li "Vinos" at bounding box center [415, 362] width 232 height 21
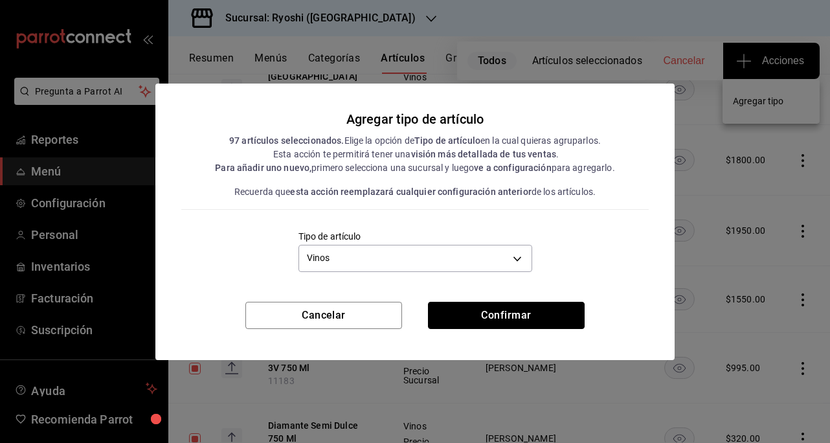
click at [498, 318] on button "Confirmar" at bounding box center [506, 315] width 157 height 27
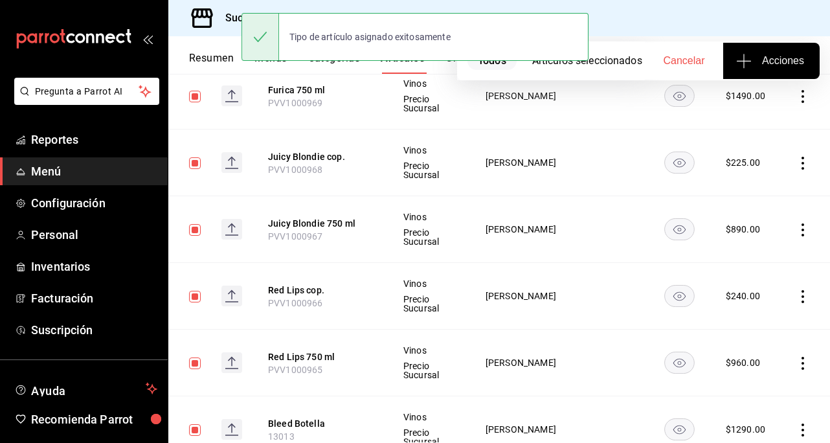
scroll to position [0, 0]
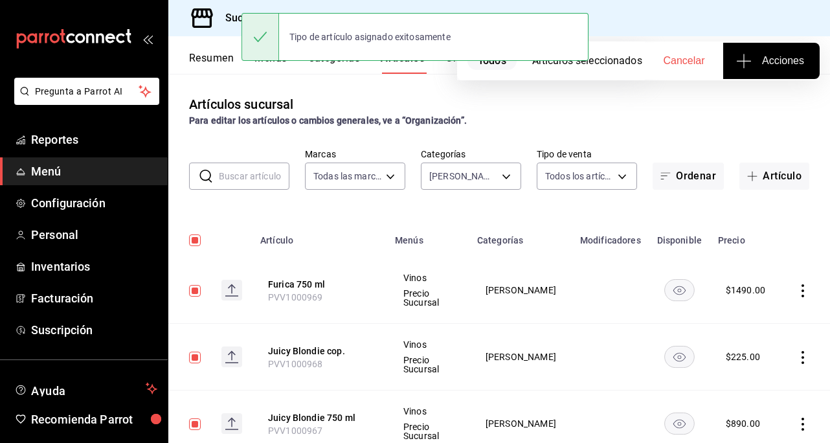
click at [502, 179] on body "Pregunta a Parrot AI Reportes Menú Configuración Personal Inventarios Facturaci…" at bounding box center [415, 221] width 830 height 443
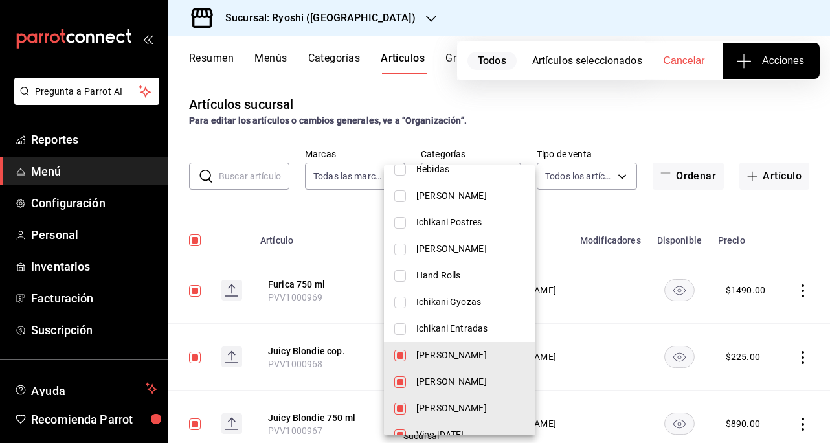
scroll to position [712, 0]
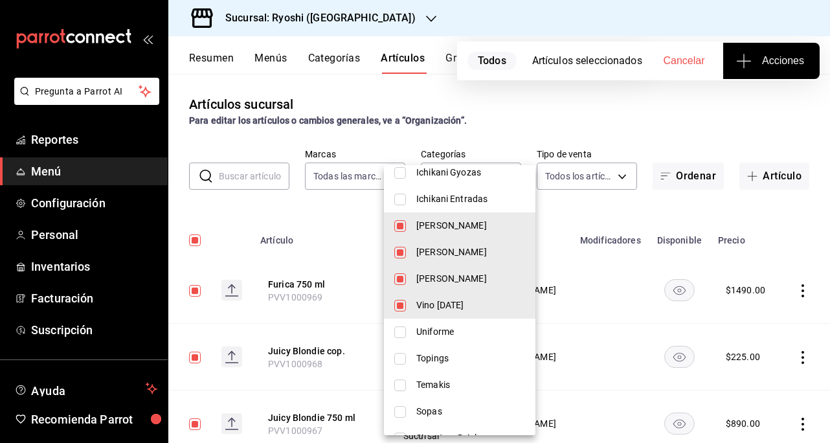
click at [401, 226] on input "checkbox" at bounding box center [400, 226] width 12 height 12
click at [400, 249] on input "checkbox" at bounding box center [400, 253] width 12 height 12
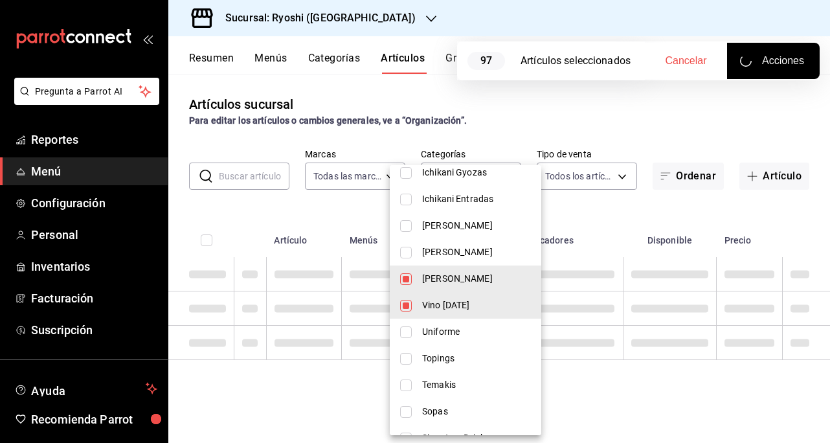
click at [400, 275] on li "[PERSON_NAME]" at bounding box center [466, 278] width 152 height 27
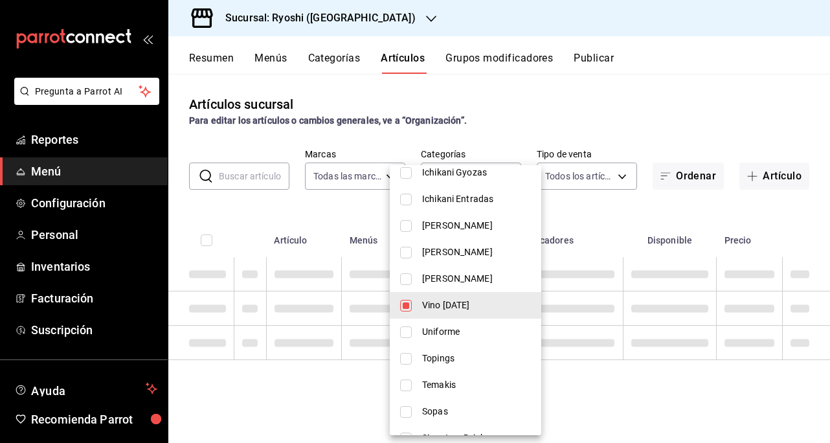
click at [412, 303] on li "Vino [DATE]" at bounding box center [466, 305] width 152 height 27
click at [405, 359] on input "checkbox" at bounding box center [406, 359] width 12 height 12
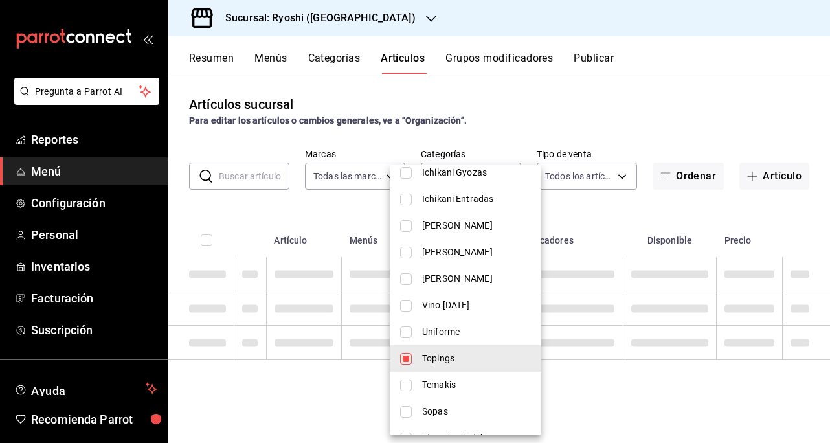
click at [405, 383] on input "checkbox" at bounding box center [406, 385] width 12 height 12
click at [407, 410] on input "checkbox" at bounding box center [406, 412] width 12 height 12
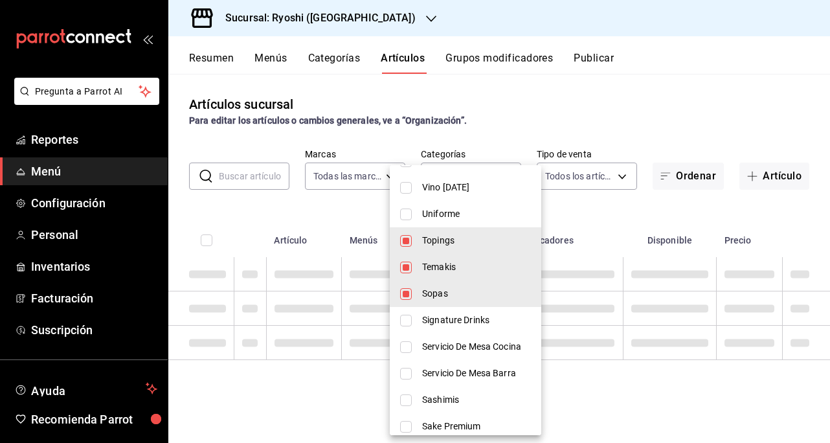
scroll to position [842, 0]
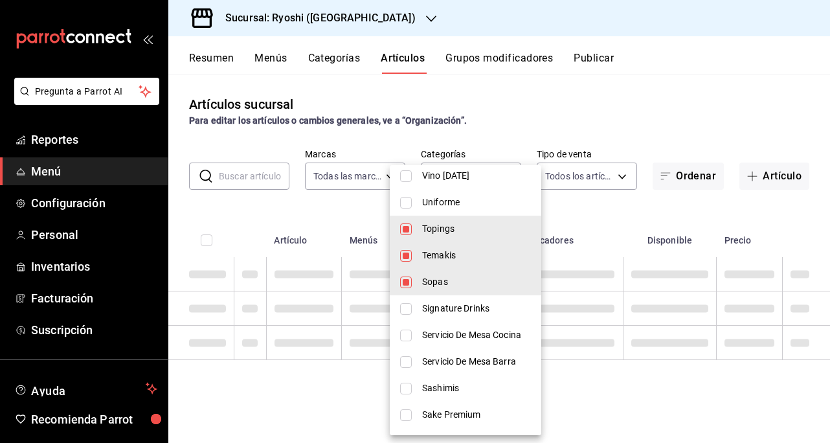
click at [408, 333] on input "checkbox" at bounding box center [406, 336] width 12 height 12
click at [409, 387] on input "checkbox" at bounding box center [406, 389] width 12 height 12
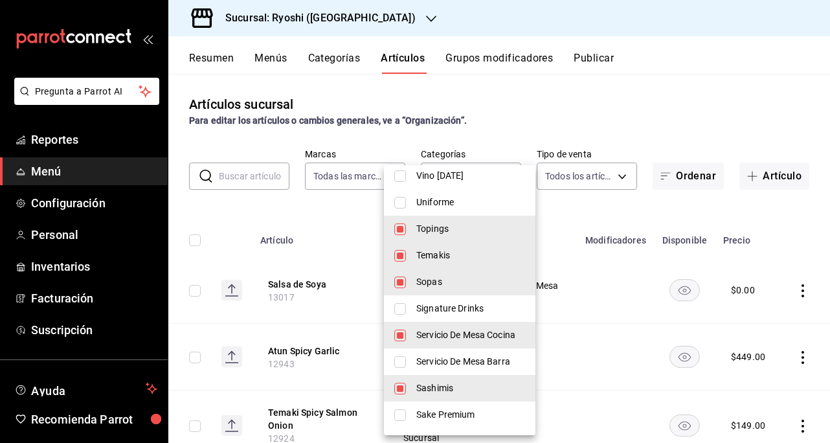
click at [668, 86] on div at bounding box center [415, 221] width 830 height 443
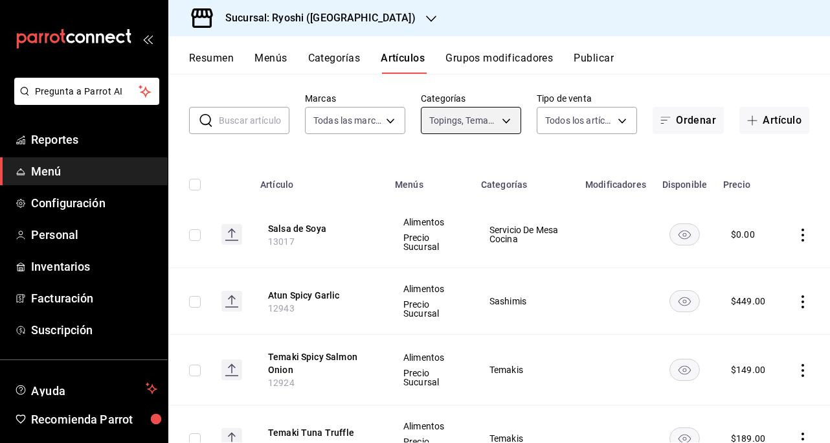
scroll to position [0, 0]
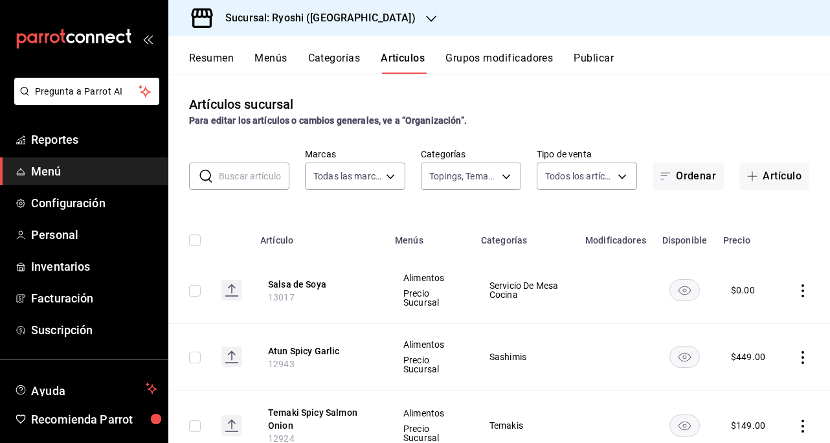
click at [196, 240] on input "checkbox" at bounding box center [195, 240] width 12 height 12
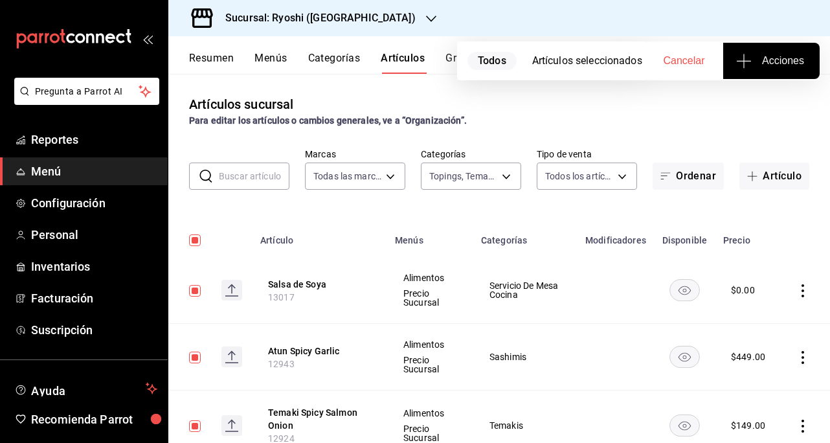
click at [793, 62] on span "Acciones" at bounding box center [771, 61] width 65 height 16
click at [764, 103] on span "Agregar tipo" at bounding box center [771, 102] width 76 height 14
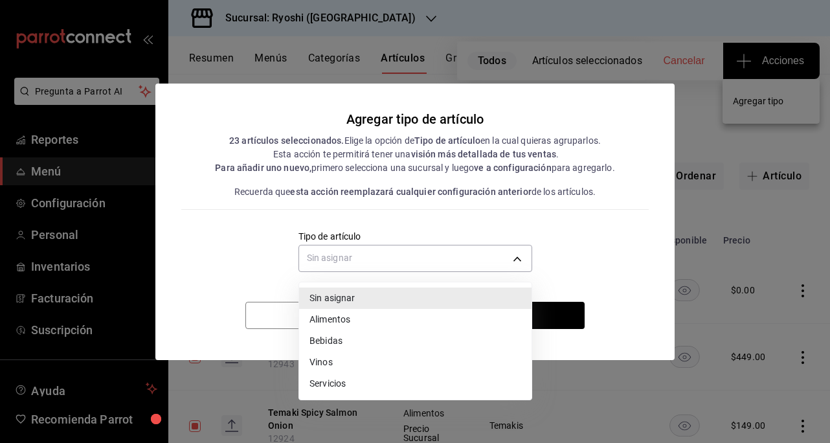
click at [429, 256] on body "Pregunta a Parrot AI Reportes Menú Configuración Personal Inventarios Facturaci…" at bounding box center [415, 221] width 830 height 443
click at [356, 315] on li "Alimentos" at bounding box center [415, 319] width 232 height 21
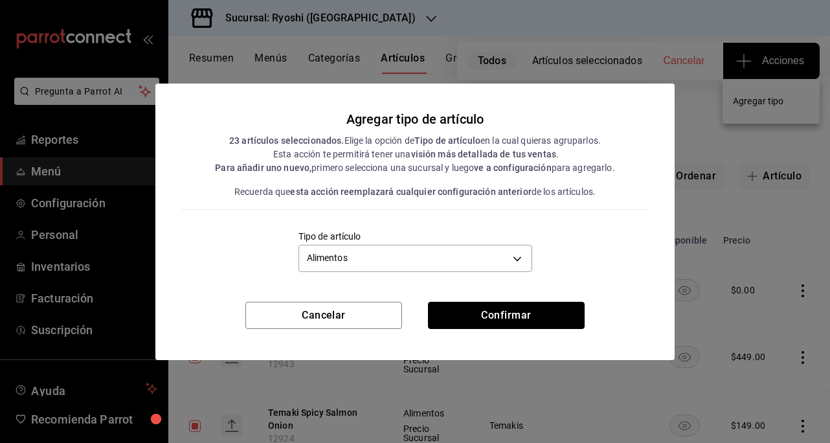
click at [482, 321] on button "Confirmar" at bounding box center [506, 315] width 157 height 27
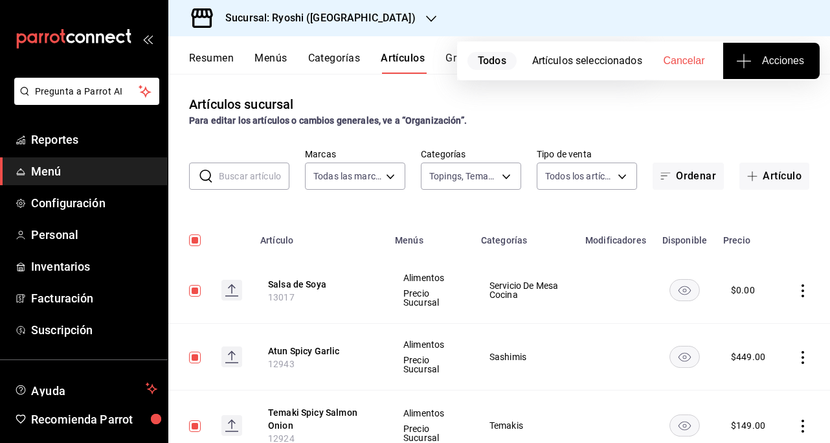
click at [490, 173] on body "Pregunta a Parrot AI Reportes Menú Configuración Personal Inventarios Facturaci…" at bounding box center [415, 221] width 830 height 443
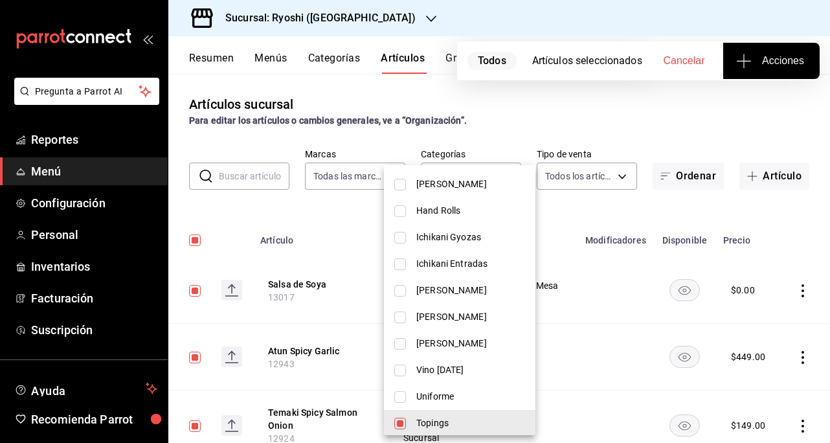
scroll to position [842, 0]
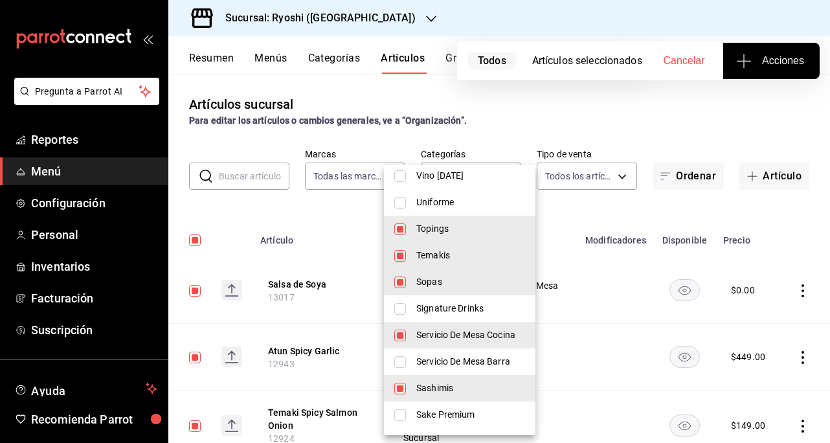
click at [407, 226] on li "Topings" at bounding box center [460, 229] width 152 height 27
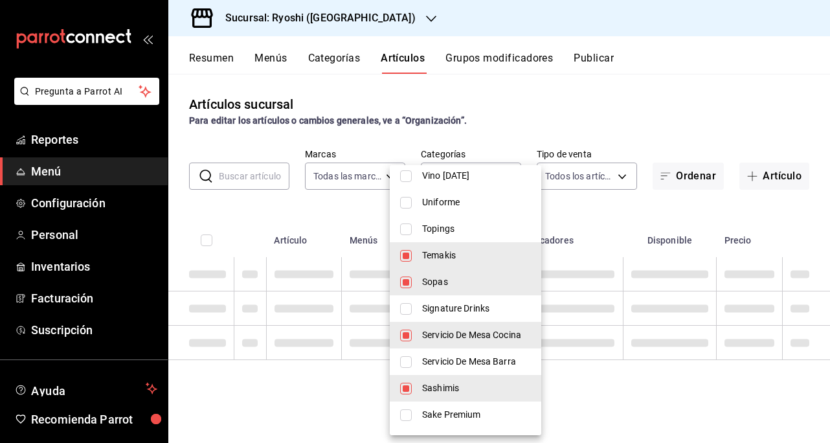
click at [404, 252] on input "checkbox" at bounding box center [406, 256] width 12 height 12
click at [407, 279] on input "checkbox" at bounding box center [406, 282] width 12 height 12
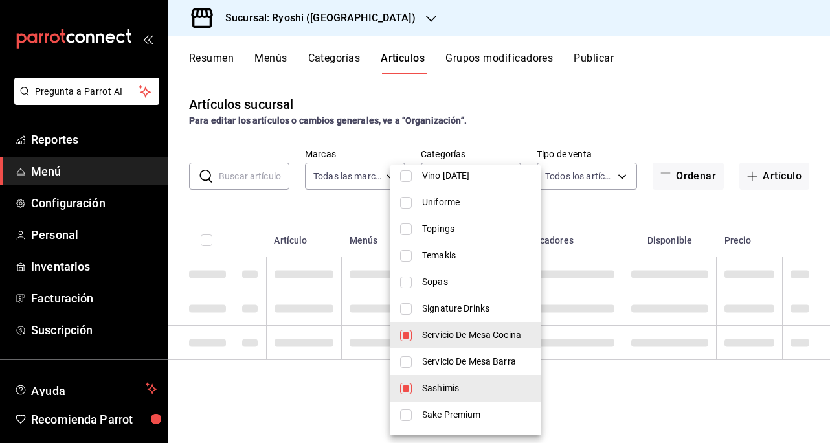
click at [405, 308] on input "checkbox" at bounding box center [406, 309] width 12 height 12
click at [406, 334] on input "checkbox" at bounding box center [406, 336] width 12 height 12
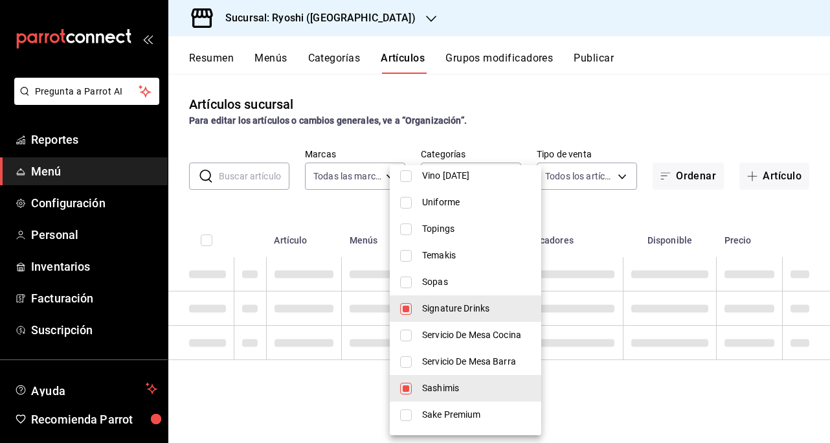
click at [406, 365] on input "checkbox" at bounding box center [406, 362] width 12 height 12
click at [405, 389] on input "checkbox" at bounding box center [406, 389] width 12 height 12
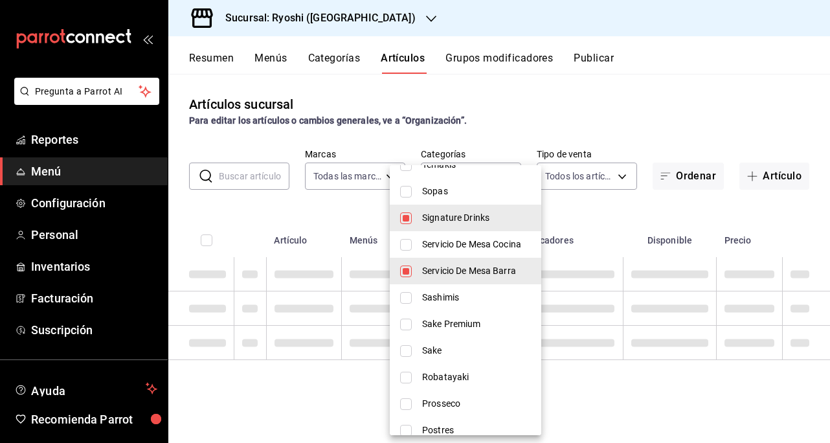
scroll to position [971, 0]
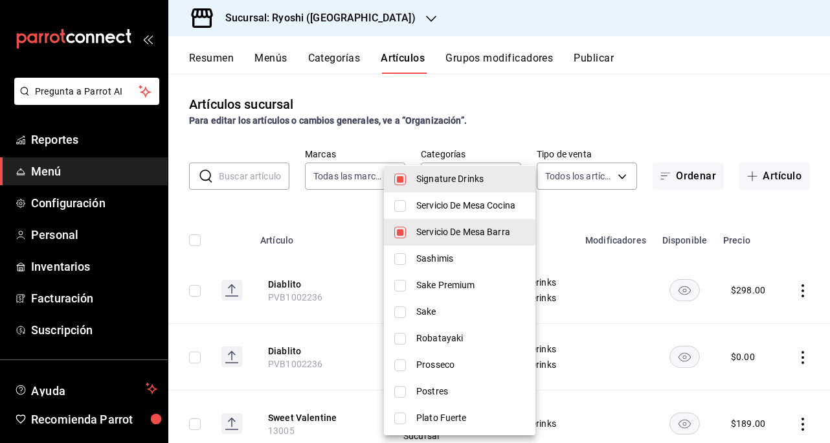
click at [589, 113] on div at bounding box center [415, 221] width 830 height 443
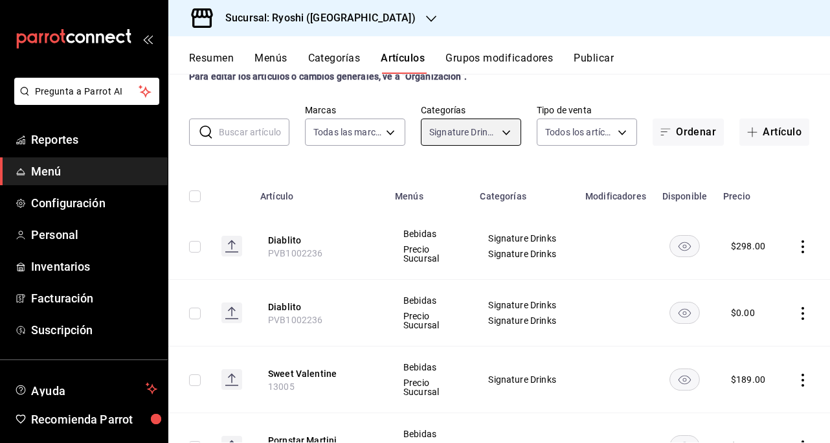
scroll to position [0, 0]
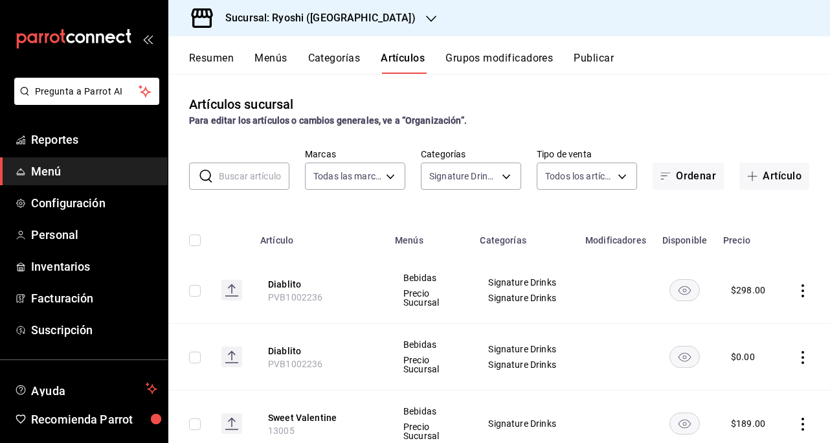
click at [194, 237] on input "checkbox" at bounding box center [195, 240] width 12 height 12
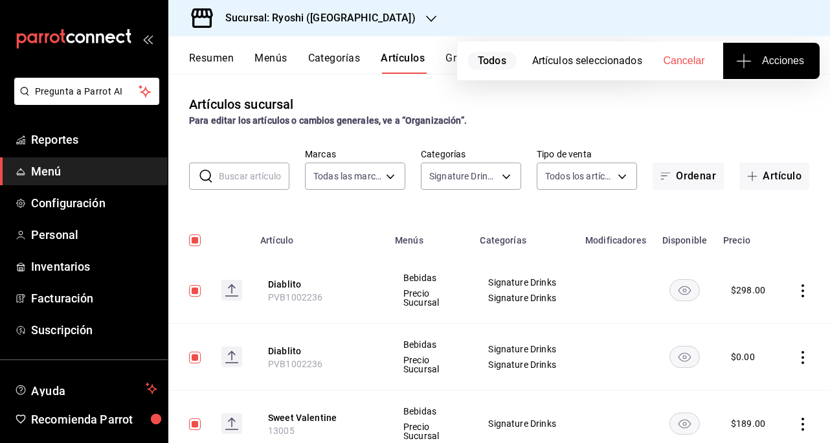
click at [756, 68] on span "Acciones" at bounding box center [771, 61] width 65 height 16
click at [763, 106] on span "Agregar tipo" at bounding box center [771, 102] width 76 height 14
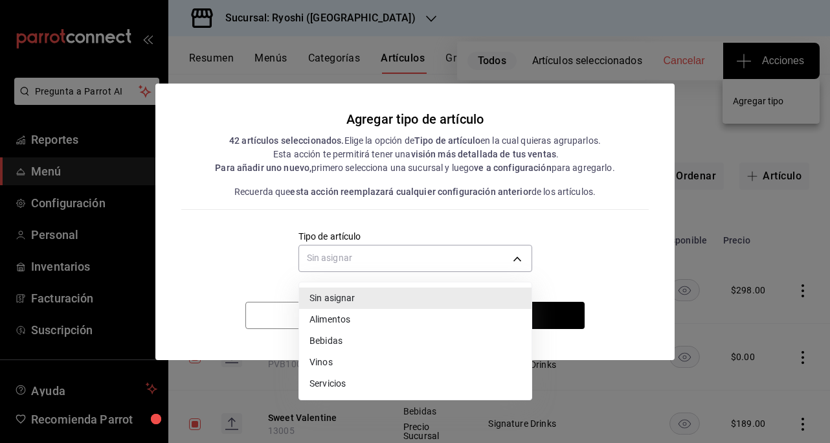
click at [517, 253] on body "Pregunta a Parrot AI Reportes Menú Configuración Personal Inventarios Facturaci…" at bounding box center [415, 221] width 830 height 443
click at [340, 337] on li "Bebidas" at bounding box center [415, 340] width 232 height 21
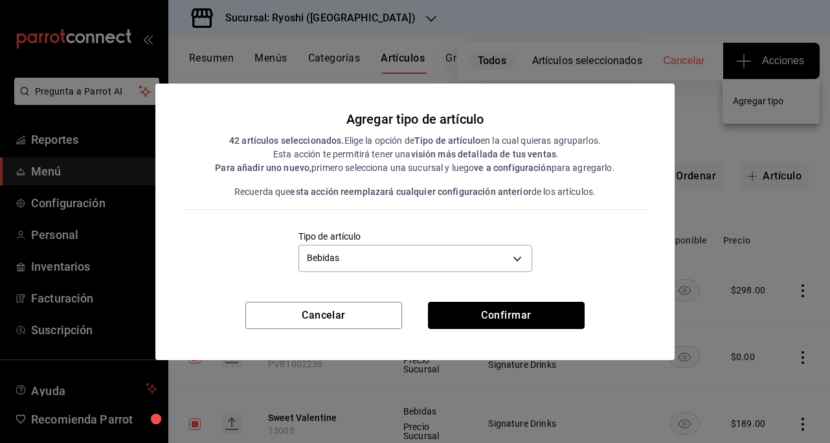
click at [495, 325] on button "Confirmar" at bounding box center [506, 315] width 157 height 27
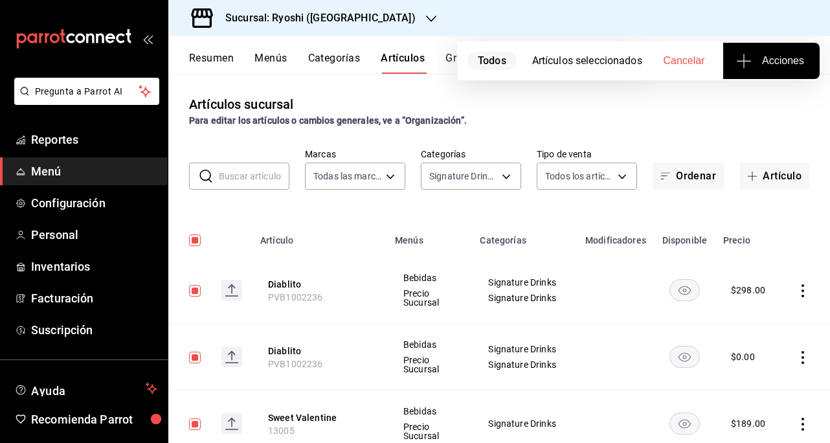
click at [506, 174] on body "Pregunta a Parrot AI Reportes Menú Configuración Personal Inventarios Facturaci…" at bounding box center [415, 221] width 830 height 443
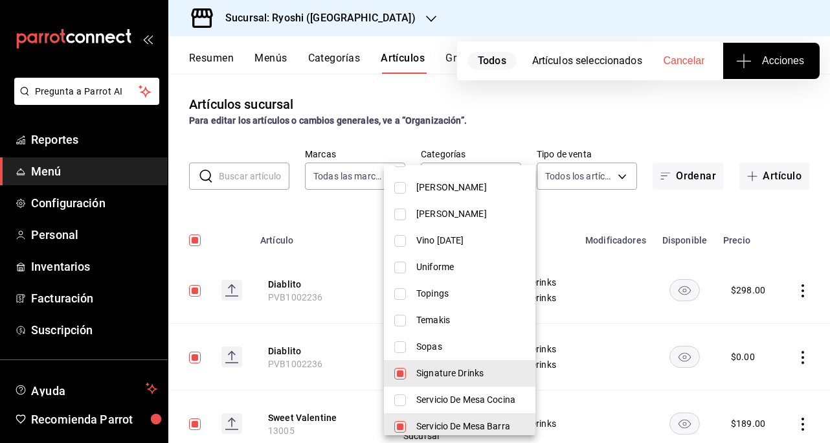
scroll to position [906, 0]
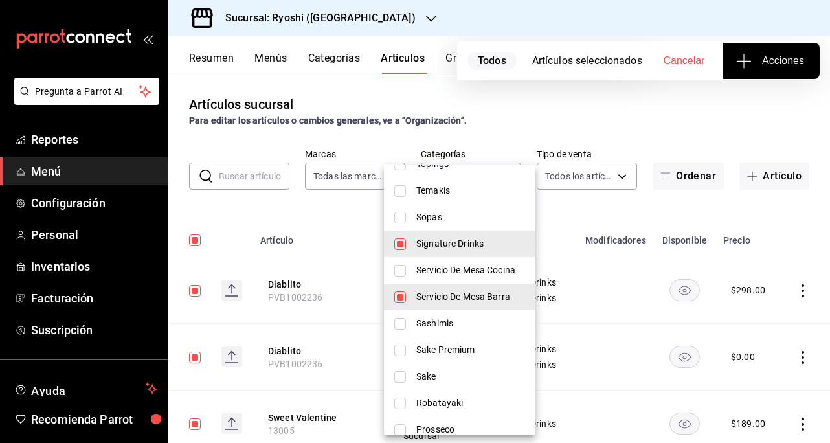
click at [400, 244] on input "checkbox" at bounding box center [400, 244] width 12 height 12
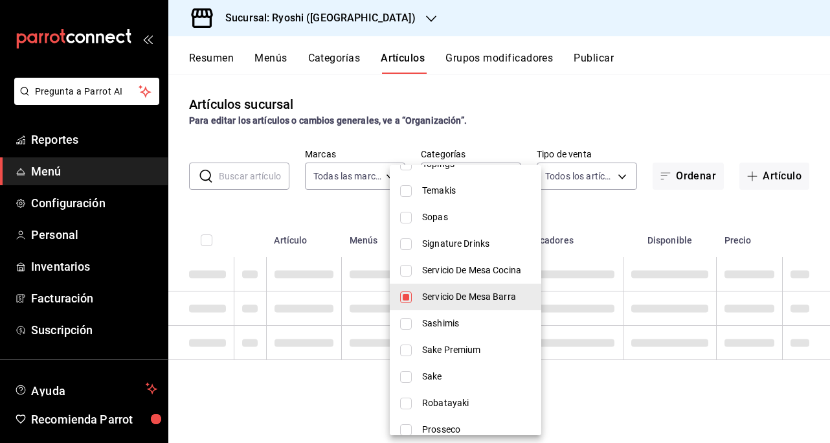
click at [403, 297] on input "checkbox" at bounding box center [406, 297] width 12 height 12
click at [407, 350] on input "checkbox" at bounding box center [406, 350] width 12 height 12
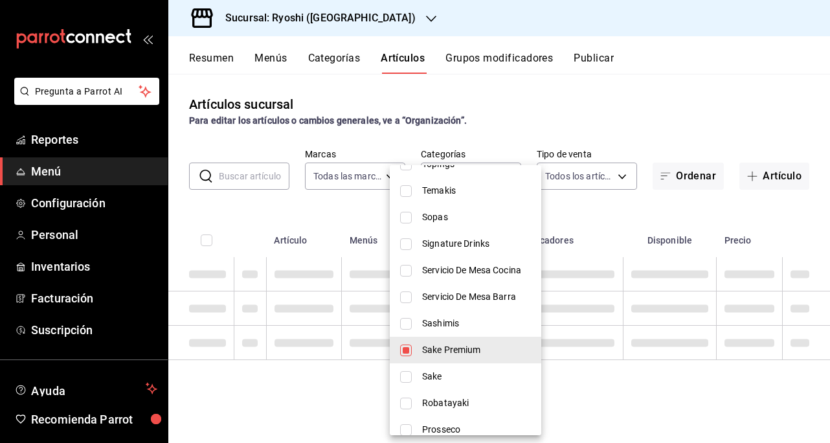
click at [409, 374] on input "checkbox" at bounding box center [406, 377] width 12 height 12
click at [699, 93] on div at bounding box center [415, 221] width 830 height 443
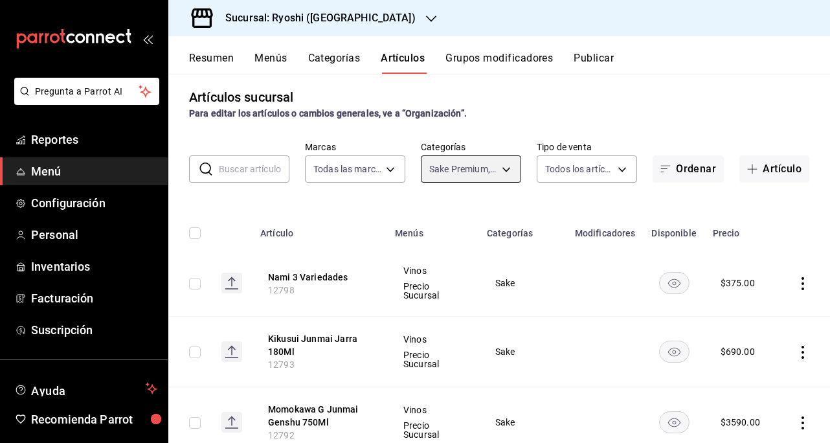
scroll to position [0, 0]
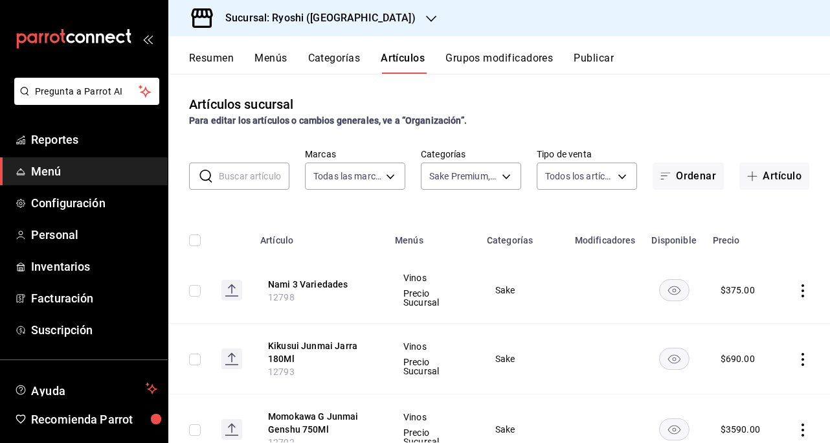
click at [195, 243] on input "checkbox" at bounding box center [195, 240] width 12 height 12
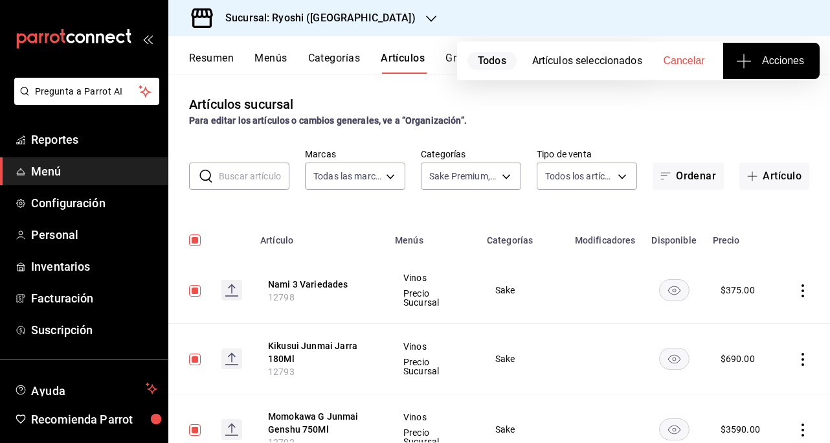
click at [774, 56] on span "Acciones" at bounding box center [771, 61] width 65 height 16
click at [751, 101] on span "Agregar tipo" at bounding box center [771, 102] width 76 height 14
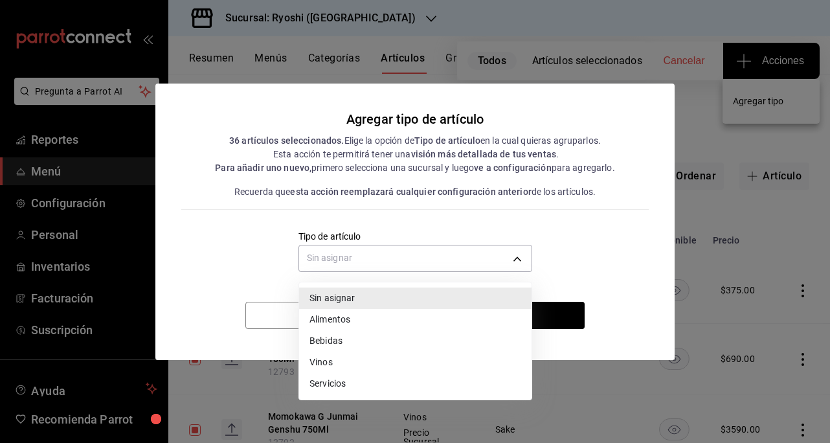
click at [521, 260] on body "Pregunta a Parrot AI Reportes Menú Configuración Personal Inventarios Facturaci…" at bounding box center [415, 221] width 830 height 443
click at [333, 361] on li "Vinos" at bounding box center [415, 362] width 232 height 21
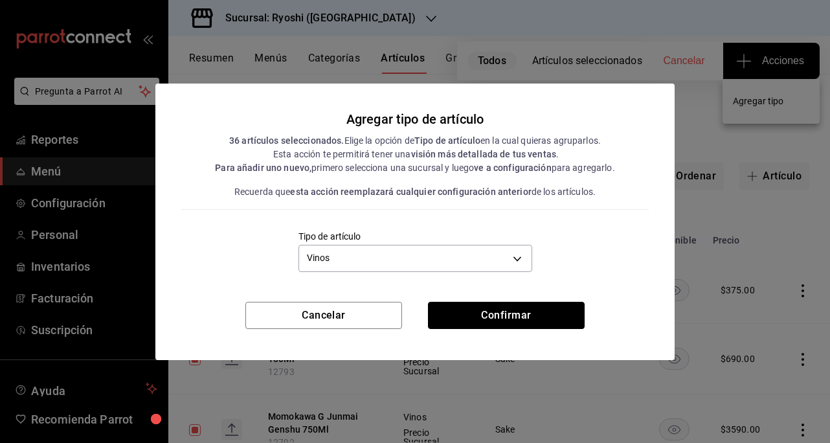
click at [536, 319] on button "Confirmar" at bounding box center [506, 315] width 157 height 27
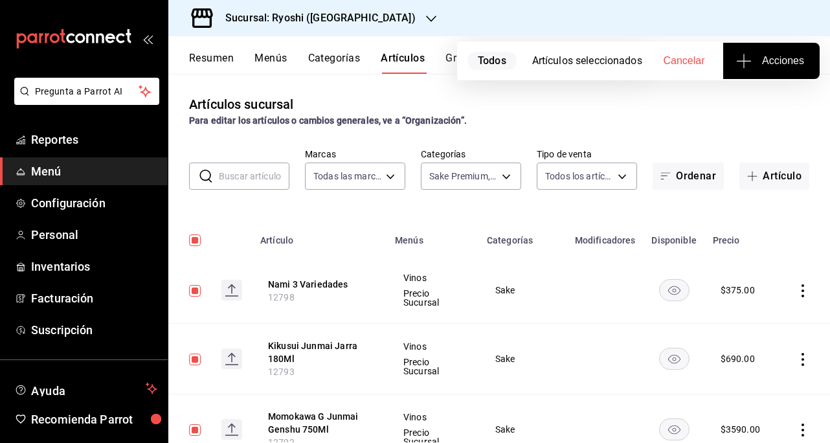
click at [479, 177] on body "Pregunta a Parrot AI Reportes Menú Configuración Personal Inventarios Facturaci…" at bounding box center [415, 221] width 830 height 443
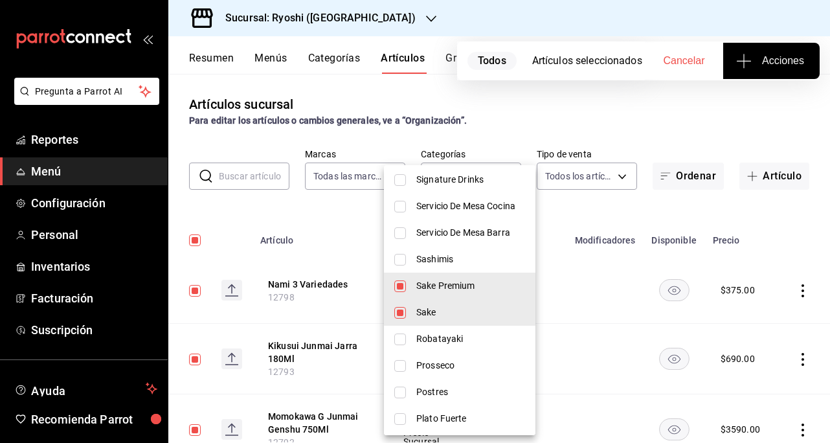
scroll to position [971, 0]
click at [403, 282] on input "checkbox" at bounding box center [400, 286] width 12 height 12
click at [400, 310] on input "checkbox" at bounding box center [400, 312] width 12 height 12
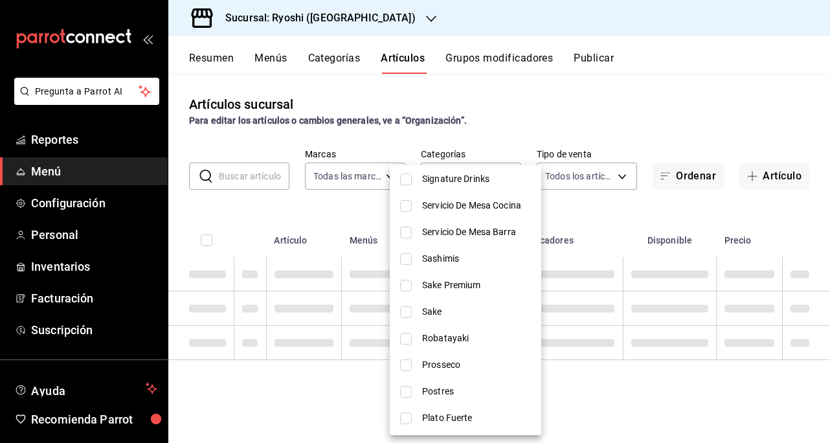
drag, startPoint x: 409, startPoint y: 340, endPoint x: 409, endPoint y: 376, distance: 36.3
click at [409, 341] on input "checkbox" at bounding box center [406, 339] width 12 height 12
click at [409, 391] on input "checkbox" at bounding box center [406, 392] width 12 height 12
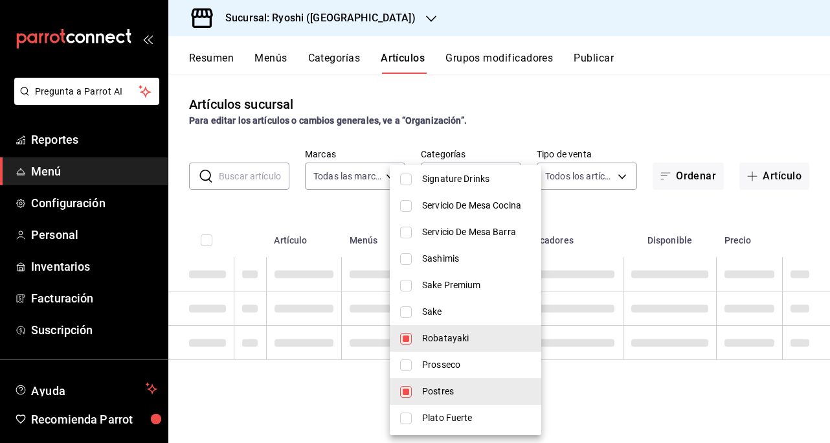
scroll to position [1036, 0]
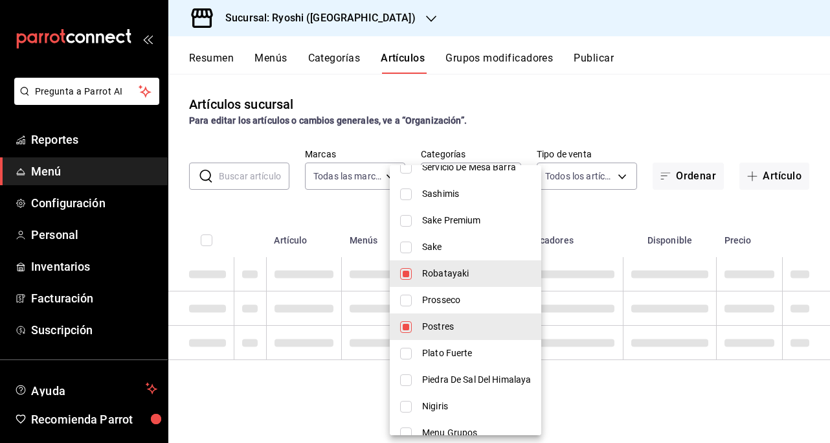
click at [408, 355] on input "checkbox" at bounding box center [406, 354] width 12 height 12
click at [409, 377] on input "checkbox" at bounding box center [406, 380] width 12 height 12
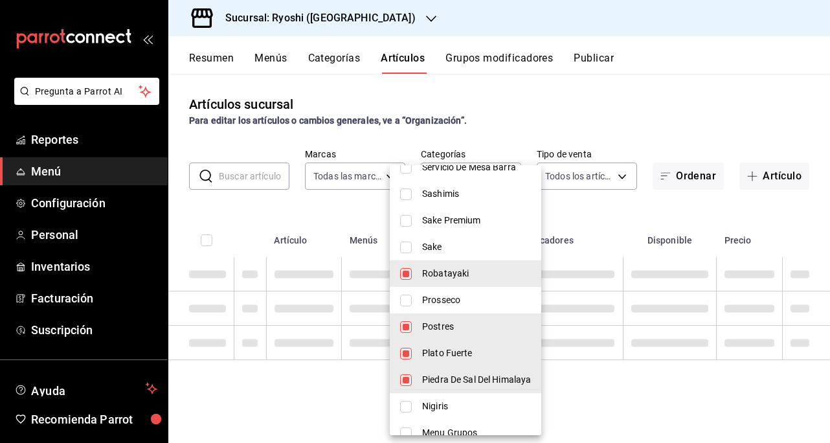
click at [408, 404] on input "checkbox" at bounding box center [406, 407] width 12 height 12
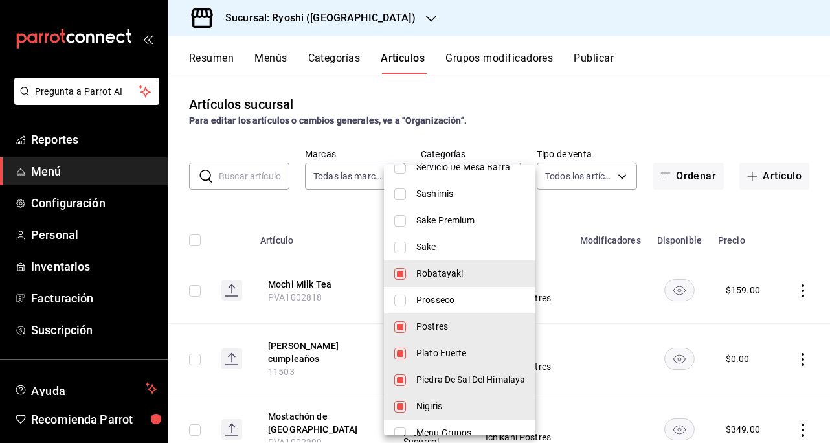
click at [628, 100] on div at bounding box center [415, 221] width 830 height 443
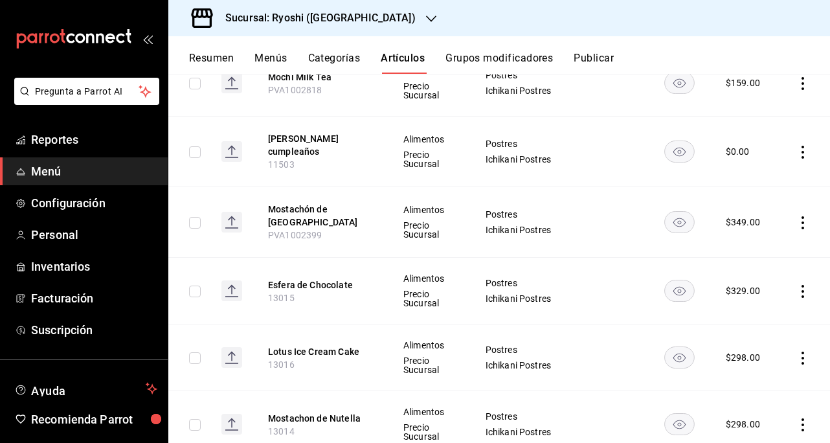
scroll to position [0, 0]
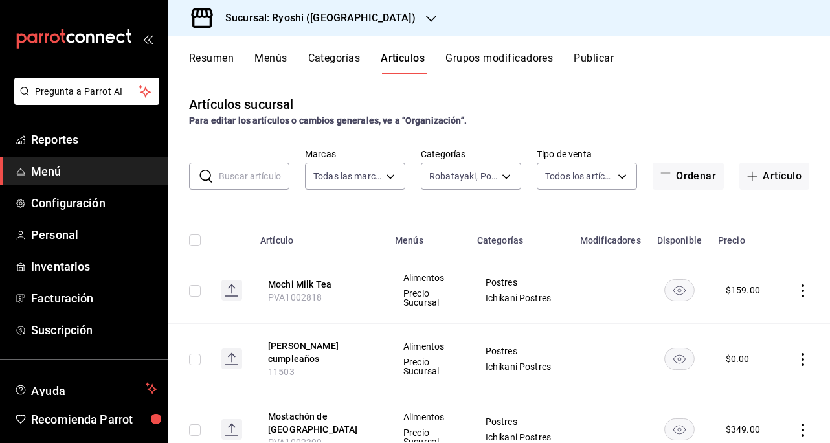
click at [192, 240] on input "checkbox" at bounding box center [195, 240] width 12 height 12
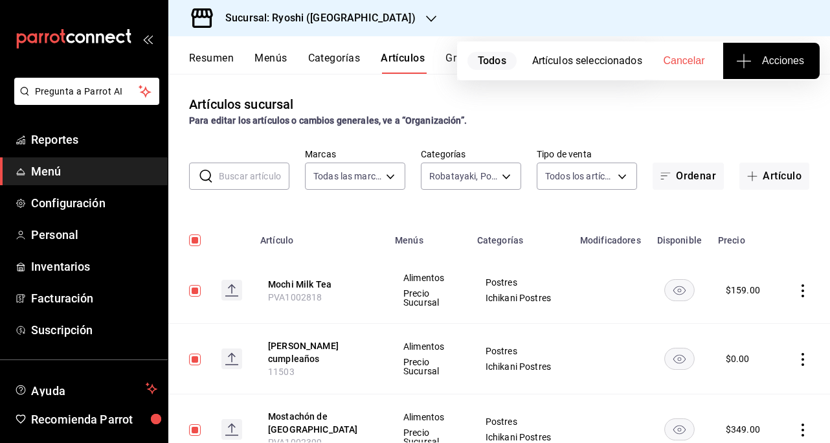
click at [769, 64] on span "Acciones" at bounding box center [771, 61] width 65 height 16
click at [781, 97] on span "Agregar tipo" at bounding box center [771, 102] width 76 height 14
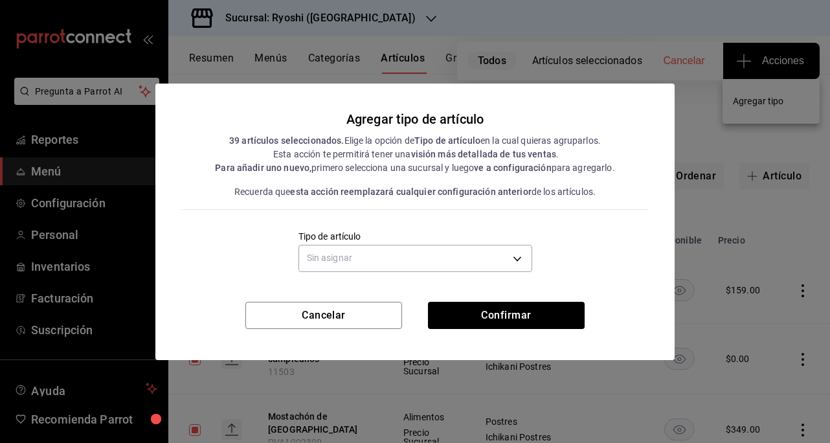
click at [488, 260] on body "Pregunta a Parrot AI Reportes Menú Configuración Personal Inventarios Facturaci…" at bounding box center [415, 221] width 830 height 443
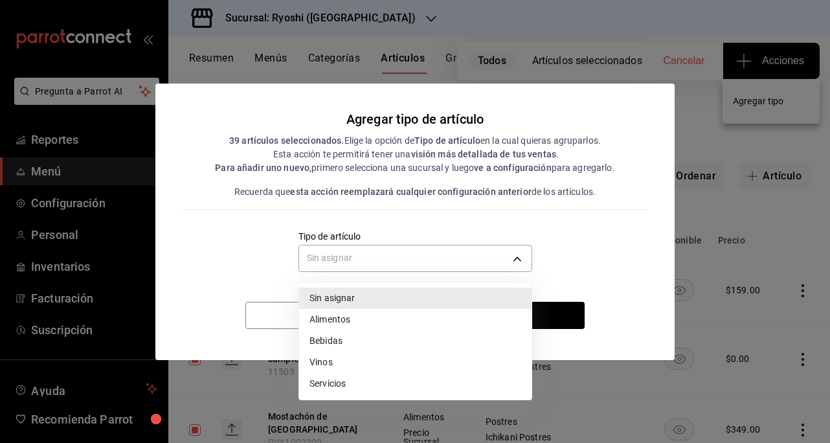
click at [346, 319] on li "Alimentos" at bounding box center [415, 319] width 232 height 21
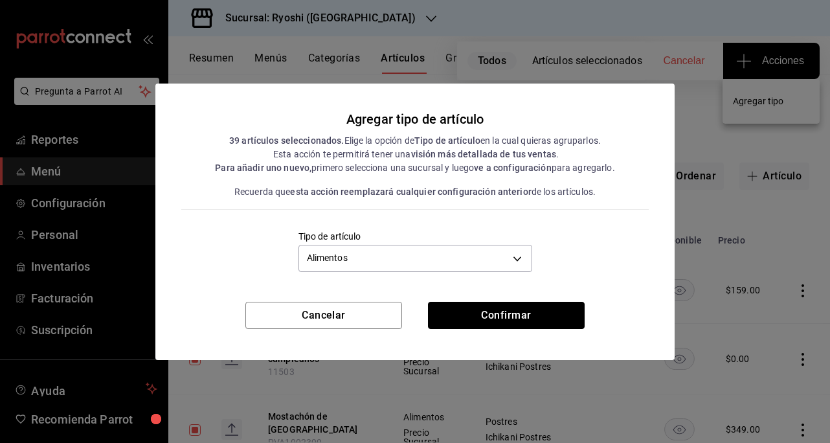
click at [530, 318] on button "Confirmar" at bounding box center [506, 315] width 157 height 27
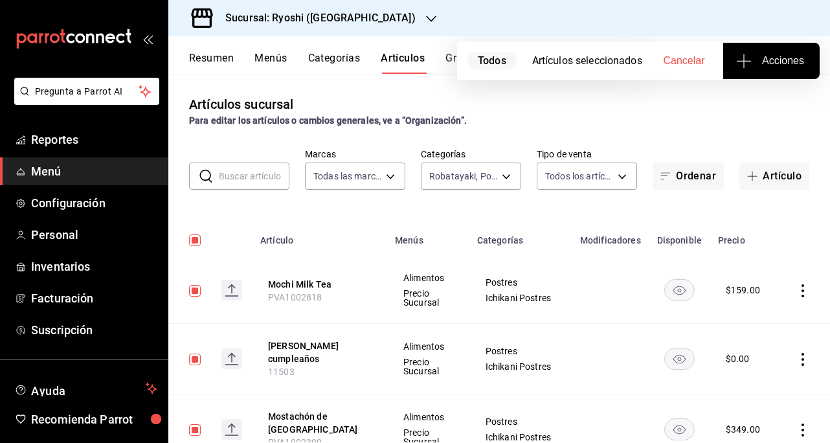
click at [763, 64] on span "Acciones" at bounding box center [771, 61] width 65 height 16
click at [761, 100] on span "Agregar tipo" at bounding box center [771, 102] width 76 height 14
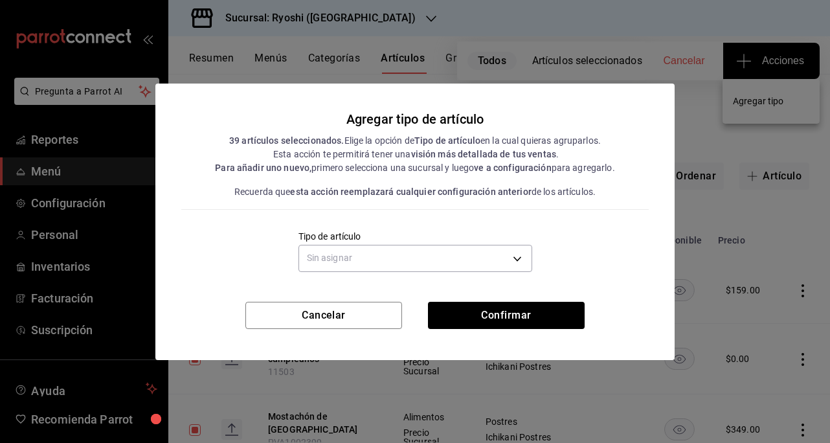
click at [521, 262] on body "Pregunta a Parrot AI Reportes Menú Configuración Personal Inventarios Facturaci…" at bounding box center [415, 221] width 830 height 443
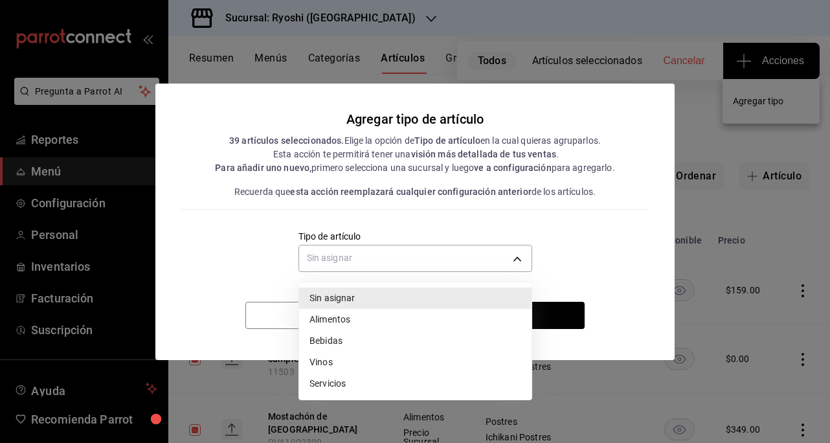
click at [341, 319] on li "Alimentos" at bounding box center [415, 319] width 232 height 21
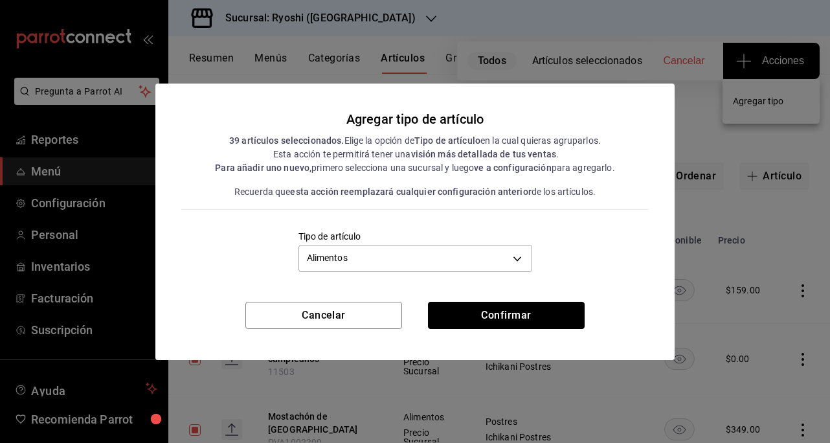
click at [531, 317] on button "Confirmar" at bounding box center [506, 315] width 157 height 27
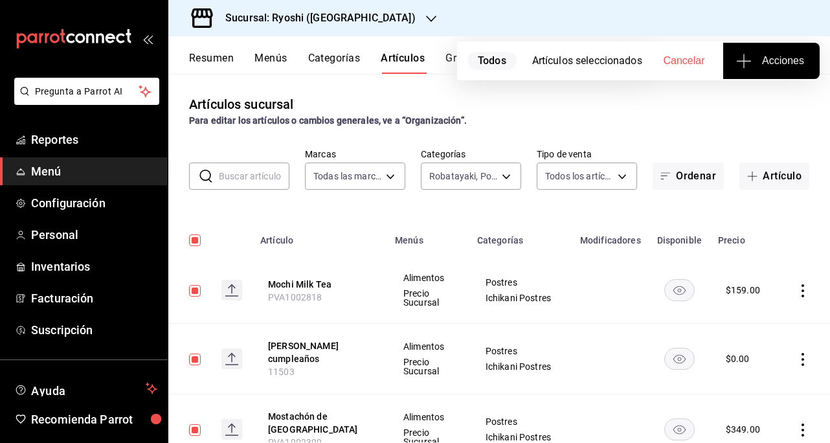
click at [487, 179] on body "Pregunta a Parrot AI Reportes Menú Configuración Personal Inventarios Facturaci…" at bounding box center [415, 221] width 830 height 443
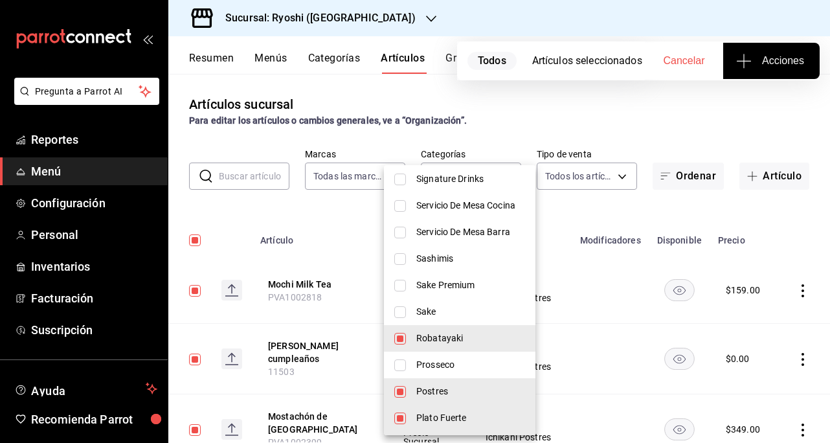
scroll to position [1101, 0]
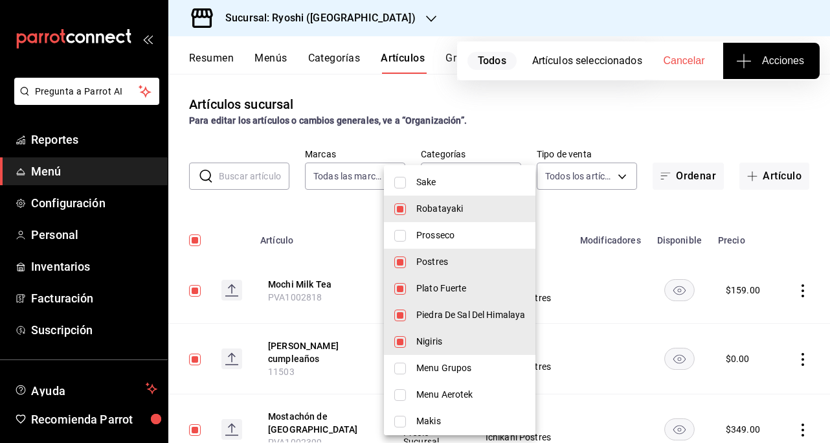
click at [439, 201] on li "Robatayaki" at bounding box center [460, 209] width 152 height 27
click at [418, 260] on li "Postres" at bounding box center [460, 262] width 152 height 27
click at [421, 289] on li "Plato Fuerte" at bounding box center [460, 288] width 152 height 27
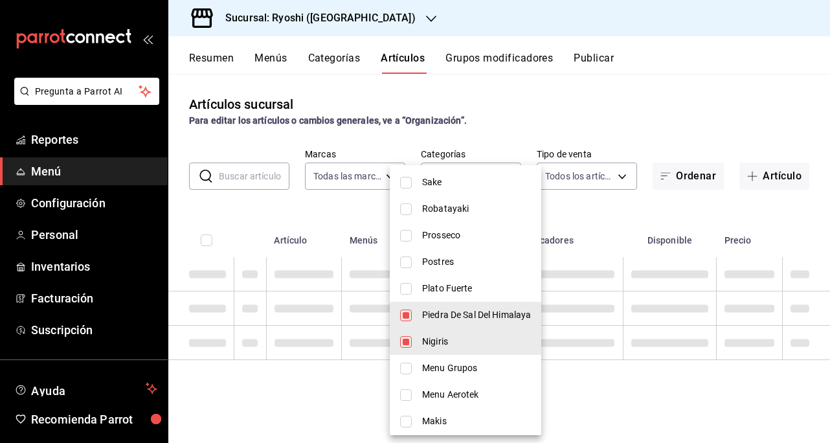
click at [429, 313] on span "Piedra De Sal Del Himalaya" at bounding box center [476, 315] width 109 height 14
click at [420, 338] on li "Nigiris" at bounding box center [466, 341] width 152 height 27
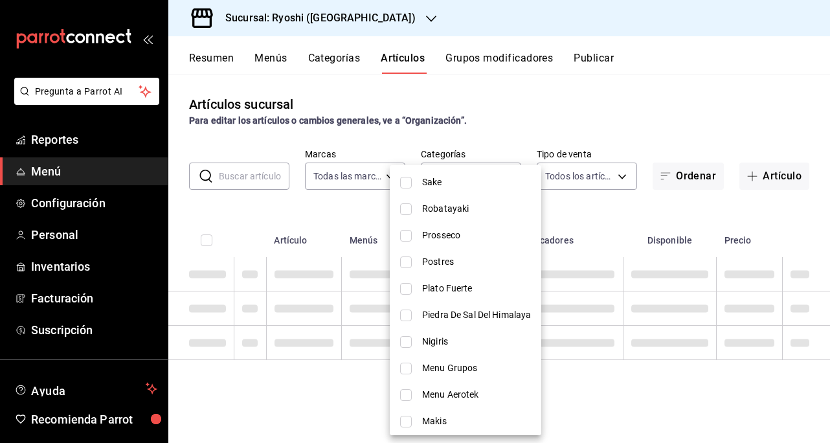
drag, startPoint x: 405, startPoint y: 232, endPoint x: 416, endPoint y: 242, distance: 14.2
click at [407, 235] on input "checkbox" at bounding box center [406, 236] width 12 height 12
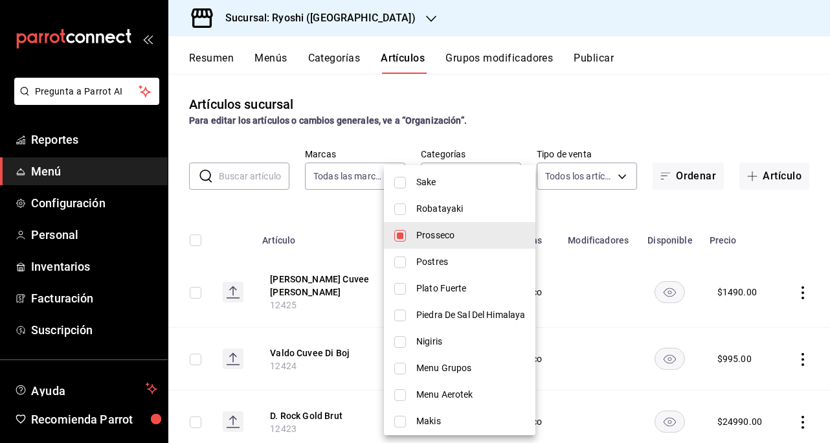
drag, startPoint x: 682, startPoint y: 87, endPoint x: 555, endPoint y: 199, distance: 169.3
click at [682, 87] on div at bounding box center [415, 221] width 830 height 443
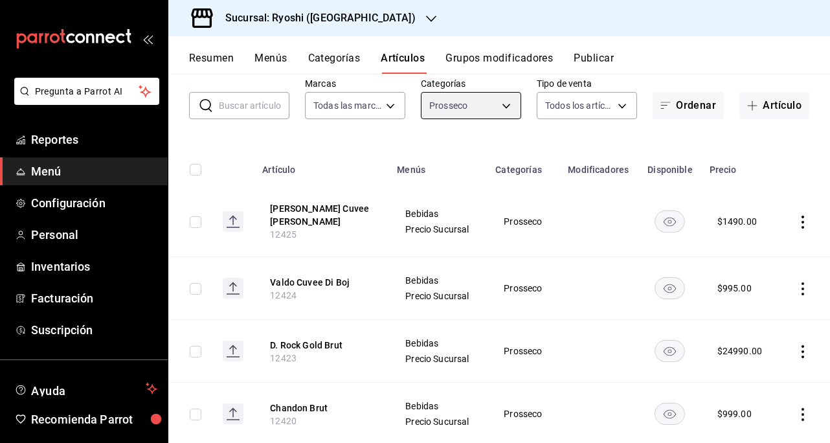
scroll to position [158, 0]
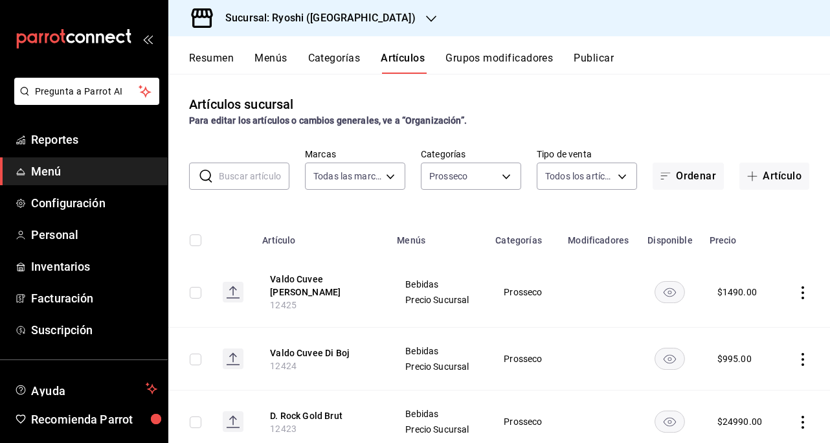
scroll to position [158, 0]
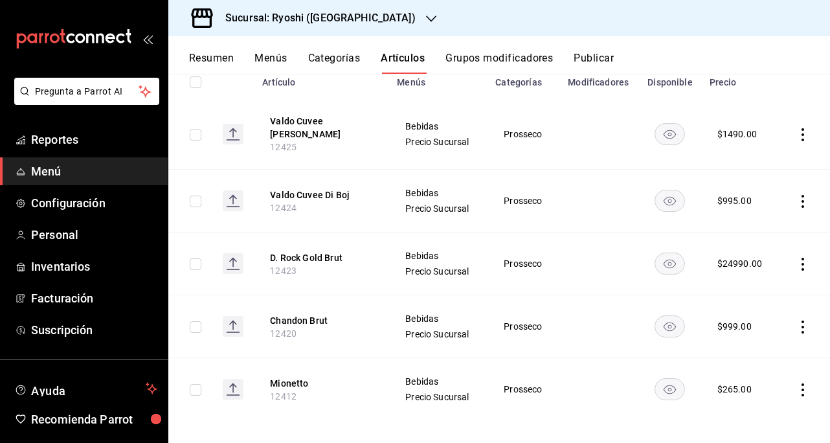
click at [175, 409] on td at bounding box center [190, 389] width 44 height 63
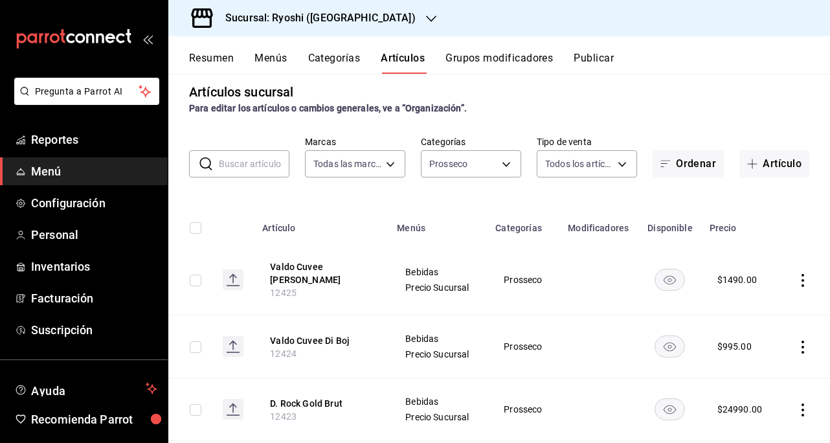
scroll to position [0, 0]
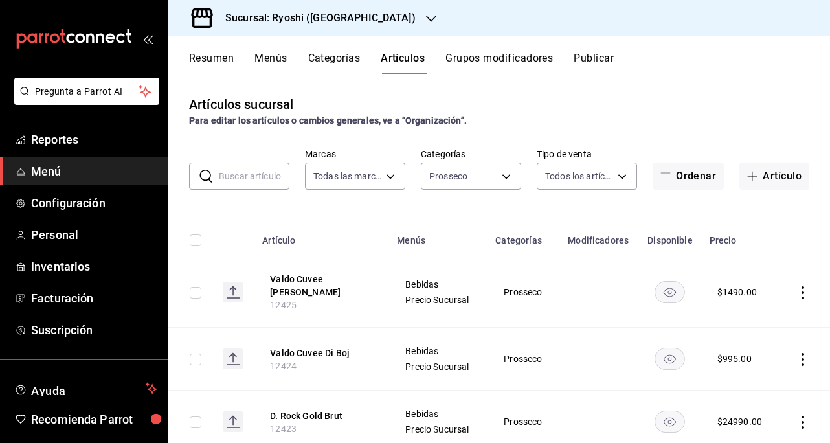
drag, startPoint x: 190, startPoint y: 238, endPoint x: 381, endPoint y: 272, distance: 194.1
click at [191, 239] on input "checkbox" at bounding box center [196, 240] width 12 height 12
checkbox input "true"
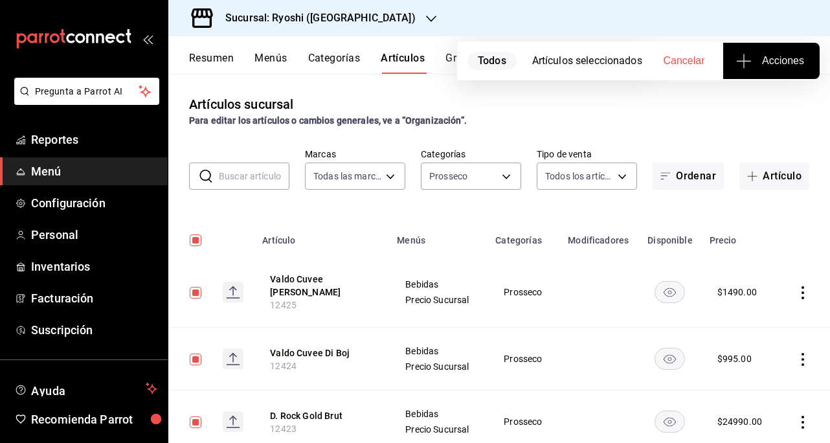
checkbox input "true"
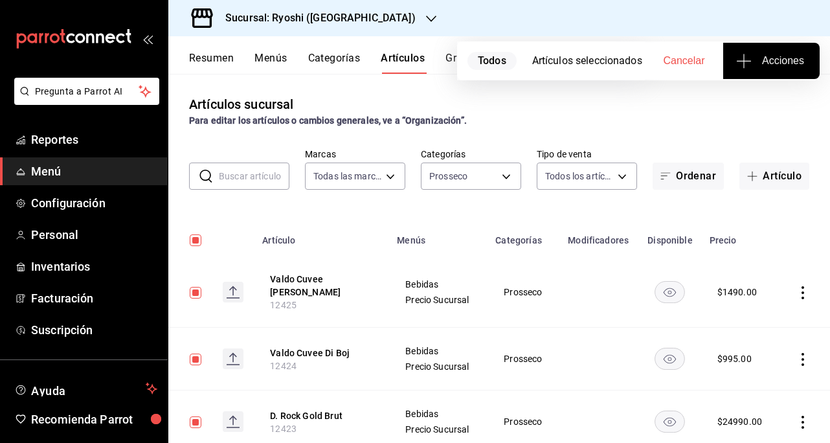
click at [772, 56] on span "Acciones" at bounding box center [771, 61] width 65 height 16
click at [743, 109] on li "Agregar tipo" at bounding box center [771, 101] width 97 height 34
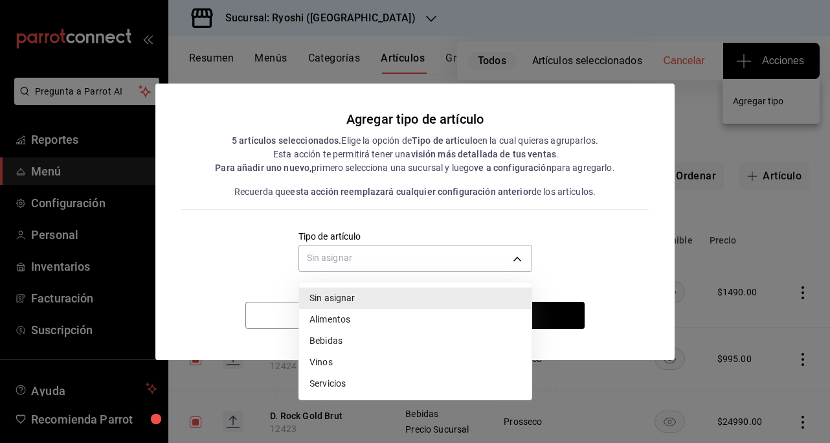
click at [506, 258] on body "Pregunta a Parrot AI Reportes Menú Configuración Personal Inventarios Facturaci…" at bounding box center [415, 221] width 830 height 443
click at [325, 361] on li "Vinos" at bounding box center [415, 362] width 232 height 21
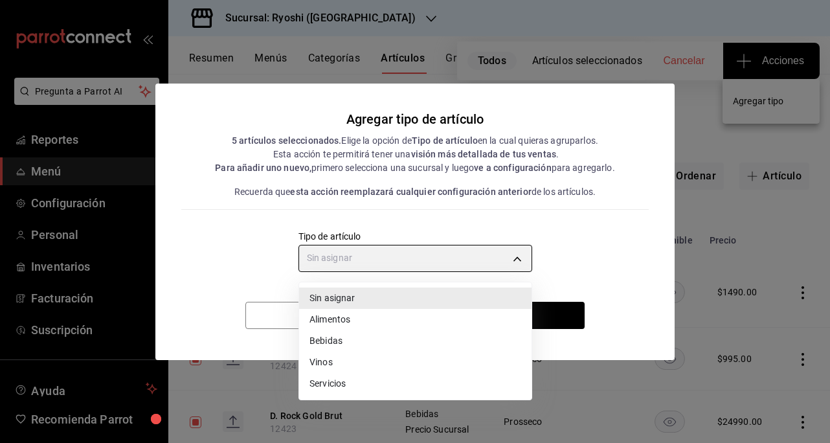
type input "e1bdedcf-fa1f-443e-b5b9-5cb10ad40228"
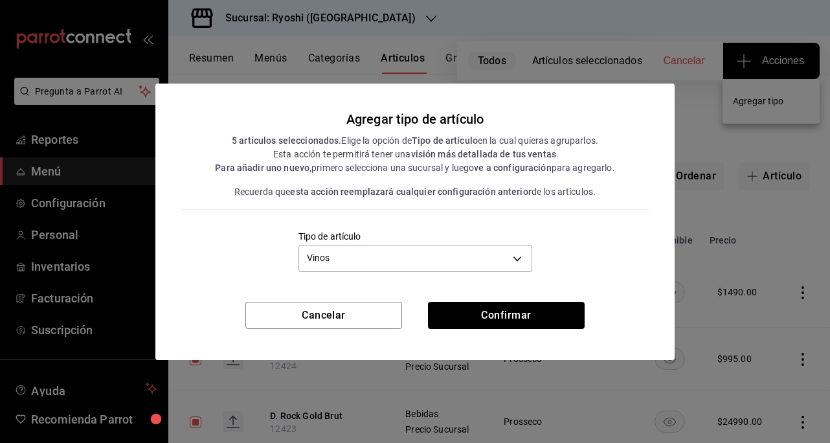
click at [504, 319] on button "Confirmar" at bounding box center [506, 315] width 157 height 27
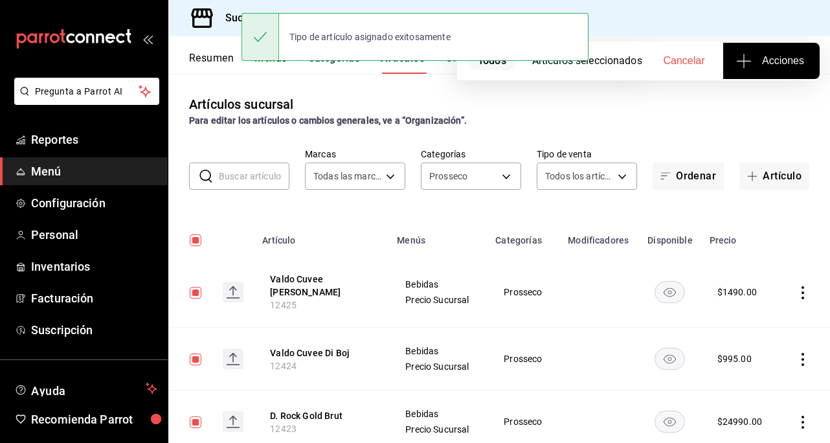
click at [496, 171] on body "Pregunta a Parrot AI Reportes Menú Configuración Personal Inventarios Facturaci…" at bounding box center [415, 221] width 830 height 443
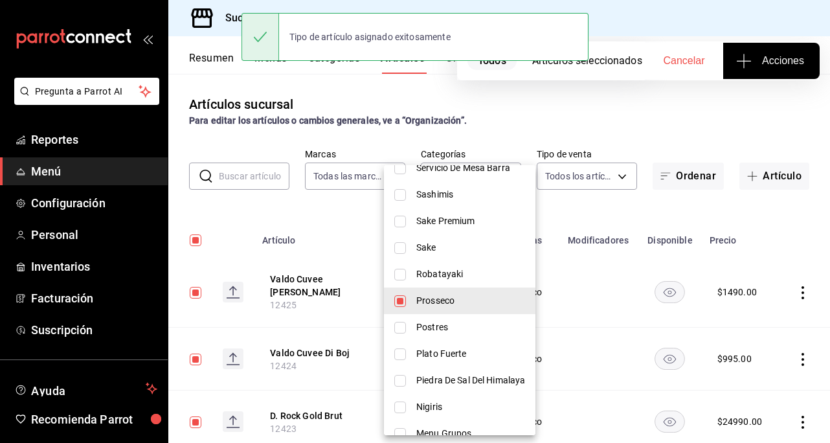
scroll to position [1036, 0]
click at [450, 306] on span "Prosseco" at bounding box center [470, 300] width 109 height 14
checkbox input "false"
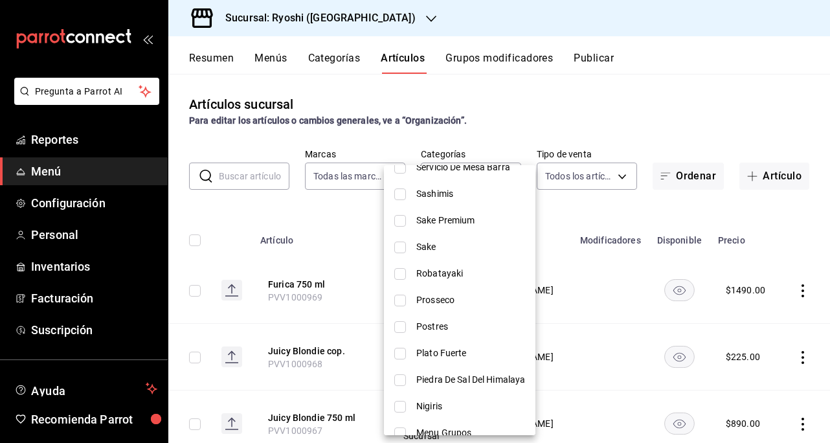
scroll to position [1230, 0]
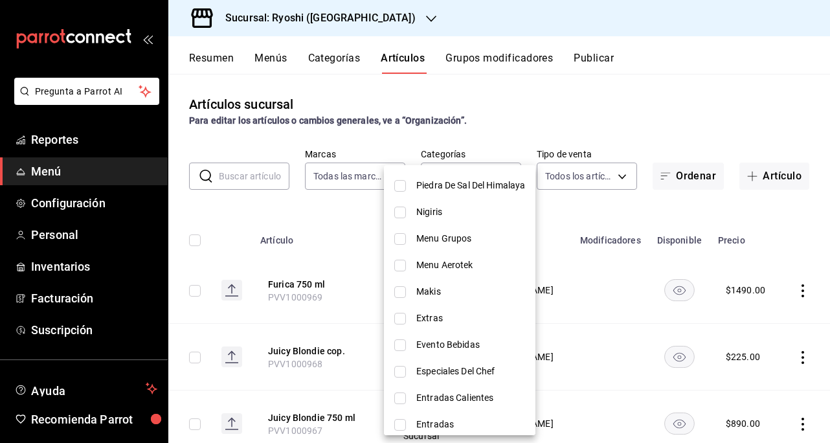
click at [402, 241] on input "checkbox" at bounding box center [400, 239] width 12 height 12
checkbox input "true"
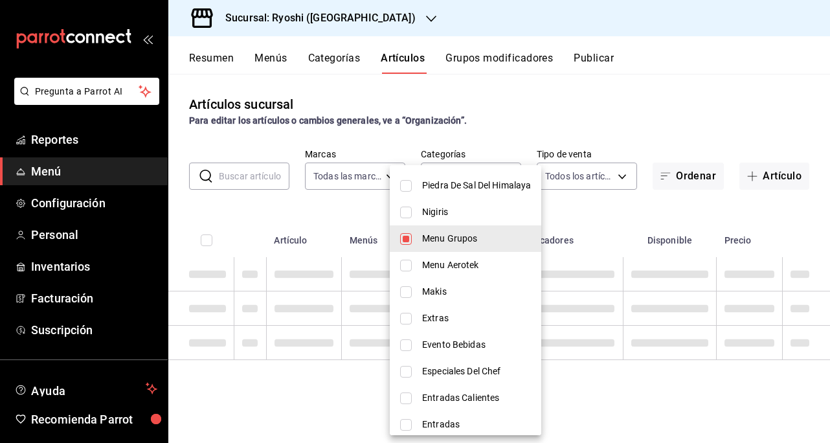
type input "4a720007-fde2-4f84-add5-dc75f894c925"
click at [408, 265] on input "checkbox" at bounding box center [406, 266] width 12 height 12
checkbox input "true"
type input "4a720007-fde2-4f84-add5-dc75f894c925,255b4d33-50b7-41de-ad0f-3d9c0590ad32"
click at [403, 290] on input "checkbox" at bounding box center [406, 292] width 12 height 12
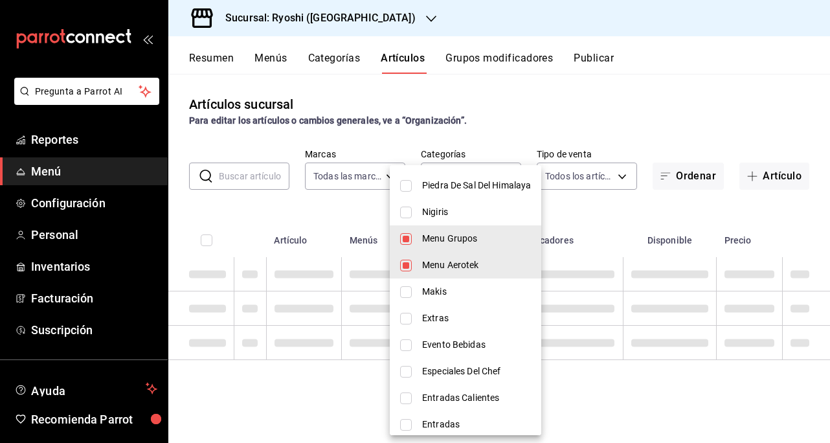
checkbox input "true"
type input "4a720007-fde2-4f84-add5-dc75f894c925,255b4d33-50b7-41de-ad0f-3d9c0590ad32,52ece…"
click at [408, 320] on input "checkbox" at bounding box center [406, 319] width 12 height 12
checkbox input "true"
type input "4a720007-fde2-4f84-add5-dc75f894c925,255b4d33-50b7-41de-ad0f-3d9c0590ad32,52ece…"
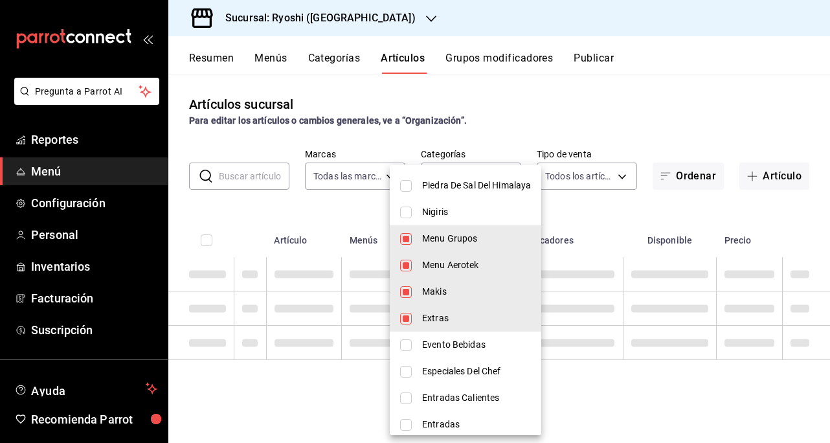
click at [409, 374] on input "checkbox" at bounding box center [406, 372] width 12 height 12
checkbox input "true"
click at [403, 400] on input "checkbox" at bounding box center [406, 398] width 12 height 12
checkbox input "true"
type input "4a720007-fde2-4f84-add5-dc75f894c925,255b4d33-50b7-41de-ad0f-3d9c0590ad32,52ece…"
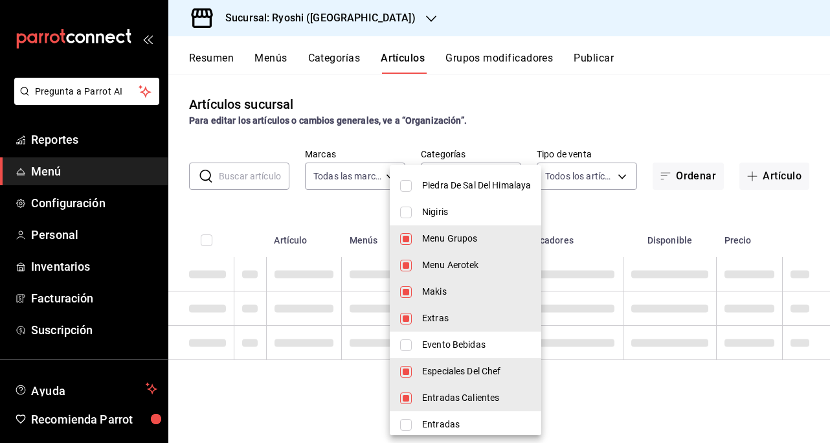
drag, startPoint x: 408, startPoint y: 423, endPoint x: 443, endPoint y: 381, distance: 55.2
click at [409, 423] on input "checkbox" at bounding box center [406, 425] width 12 height 12
checkbox input "true"
type input "4a720007-fde2-4f84-add5-dc75f894c925,255b4d33-50b7-41de-ad0f-3d9c0590ad32,52ece…"
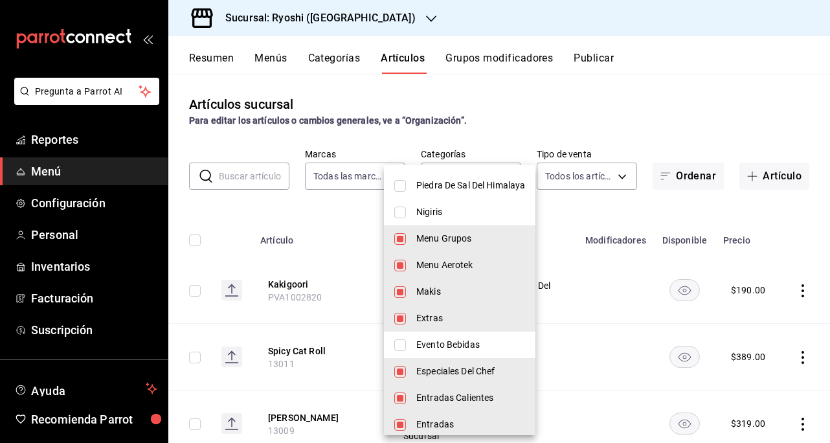
click at [614, 100] on div at bounding box center [415, 221] width 830 height 443
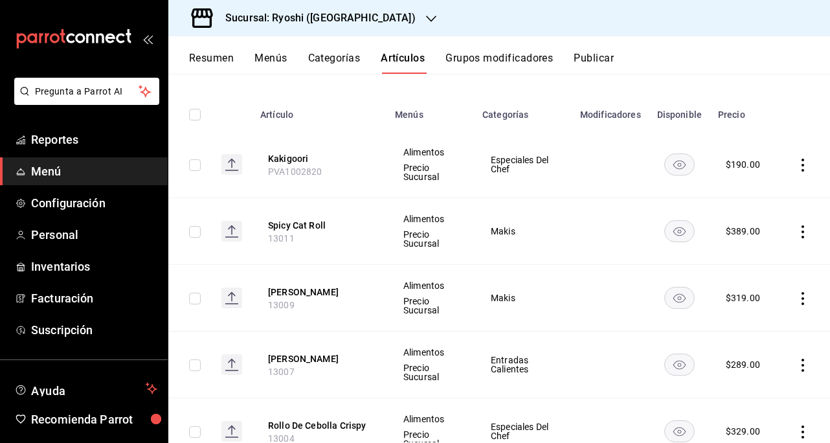
scroll to position [0, 0]
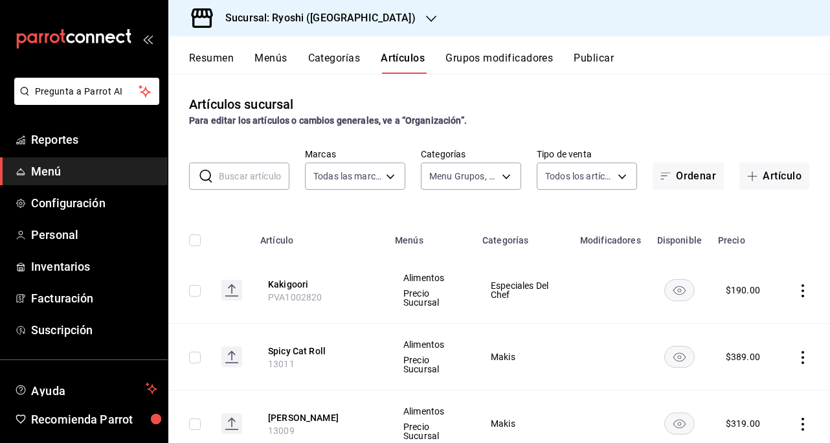
click at [199, 233] on th at bounding box center [189, 236] width 43 height 41
click at [199, 238] on input "checkbox" at bounding box center [195, 240] width 12 height 12
checkbox input "true"
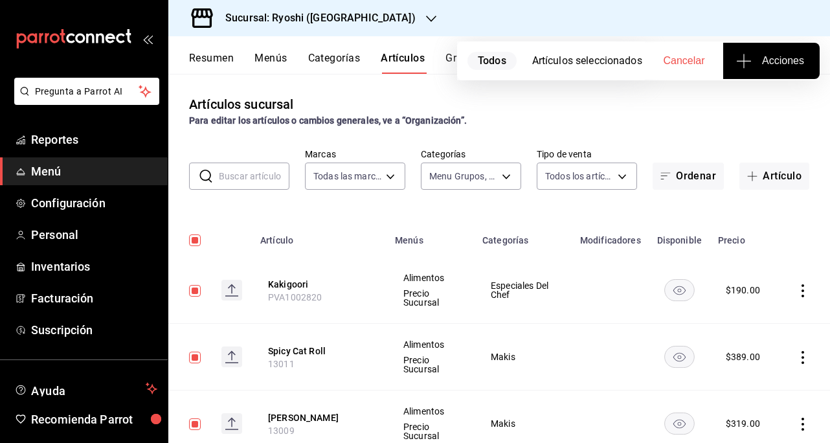
checkbox input "true"
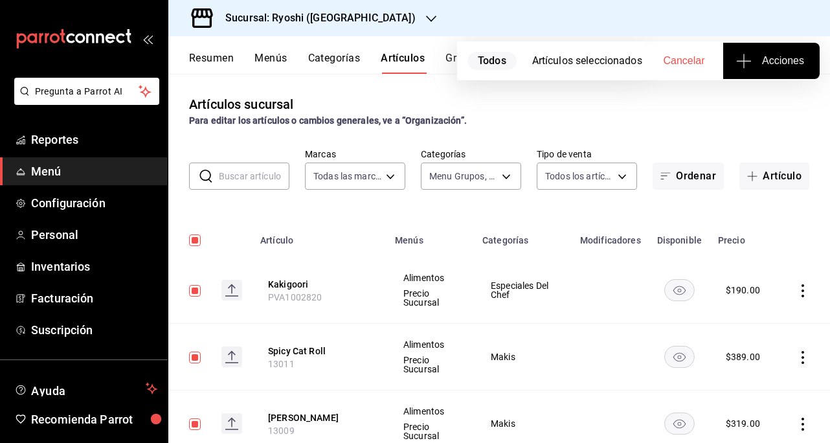
checkbox input "true"
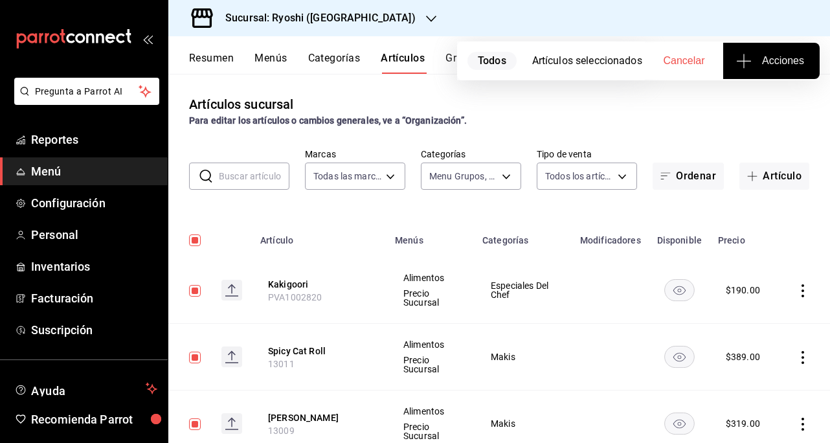
checkbox input "true"
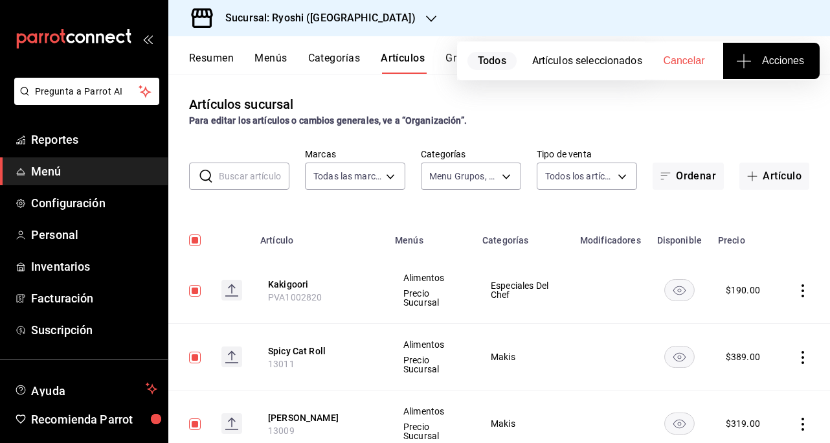
checkbox input "true"
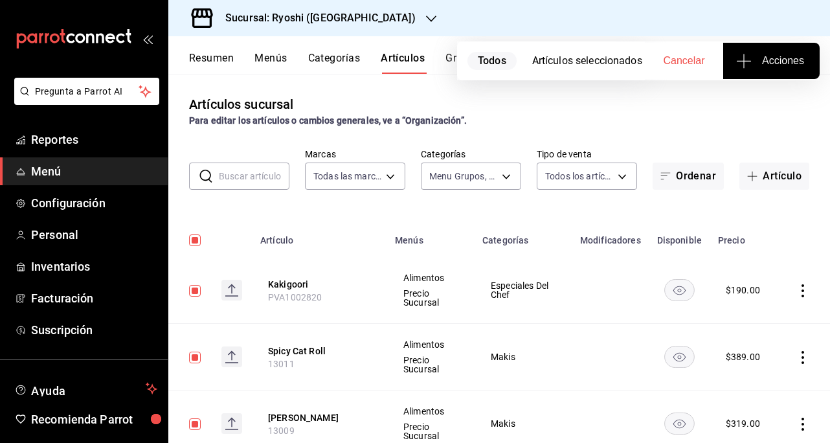
checkbox input "true"
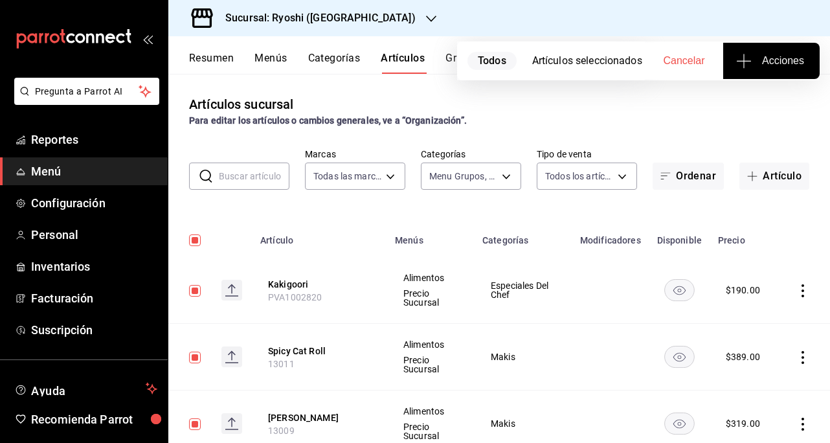
checkbox input "true"
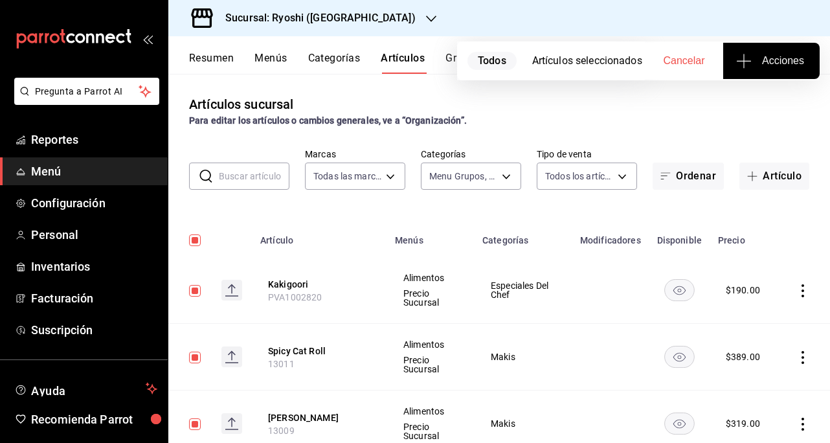
checkbox input "true"
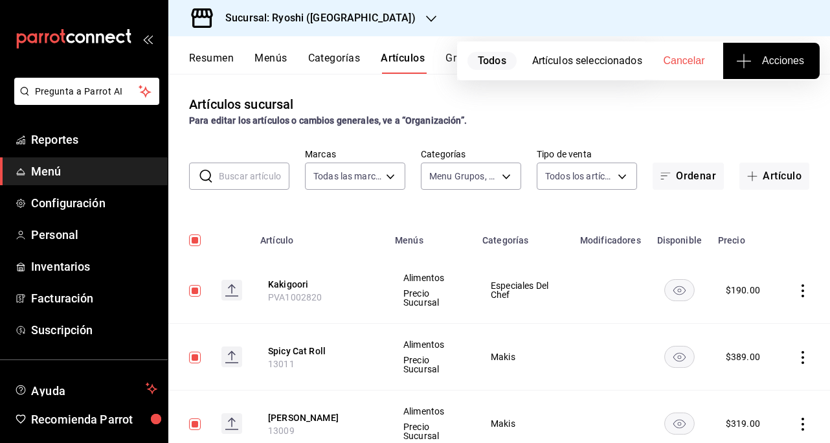
checkbox input "true"
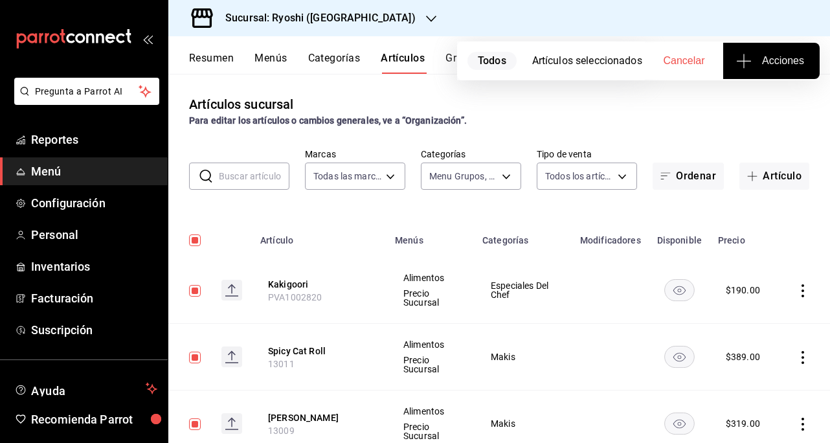
checkbox input "true"
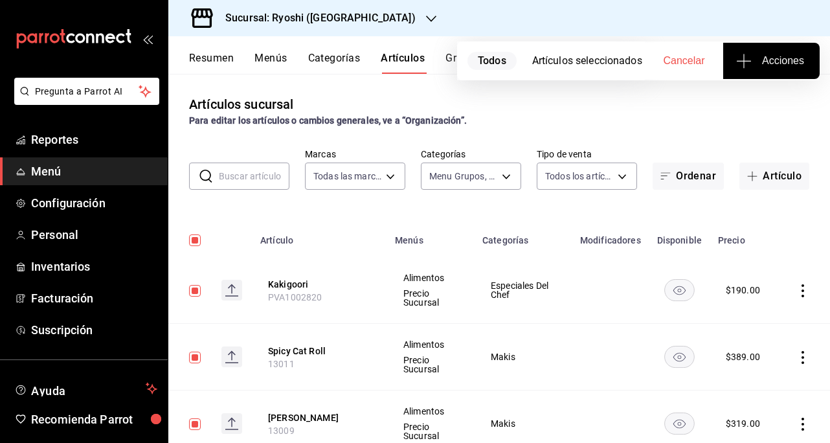
checkbox input "true"
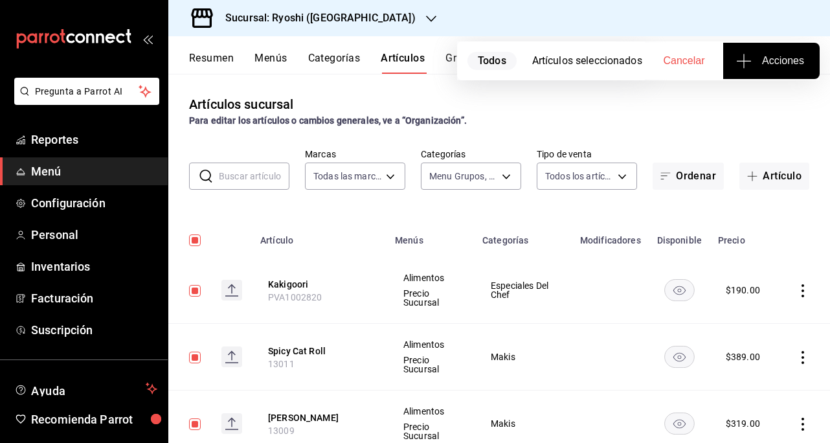
checkbox input "true"
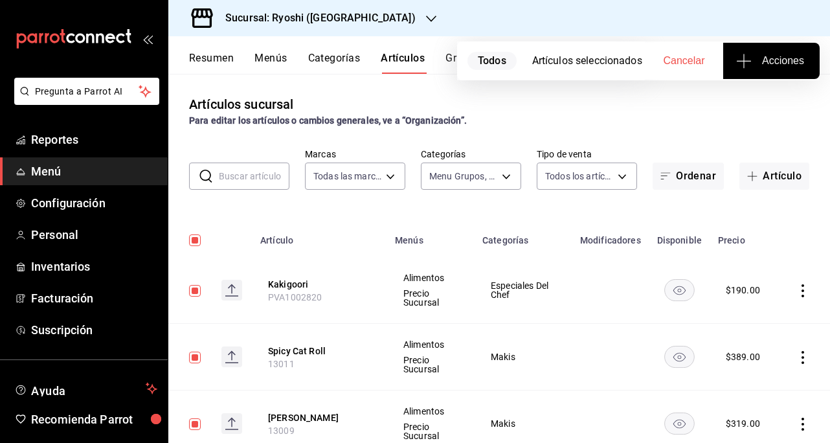
checkbox input "true"
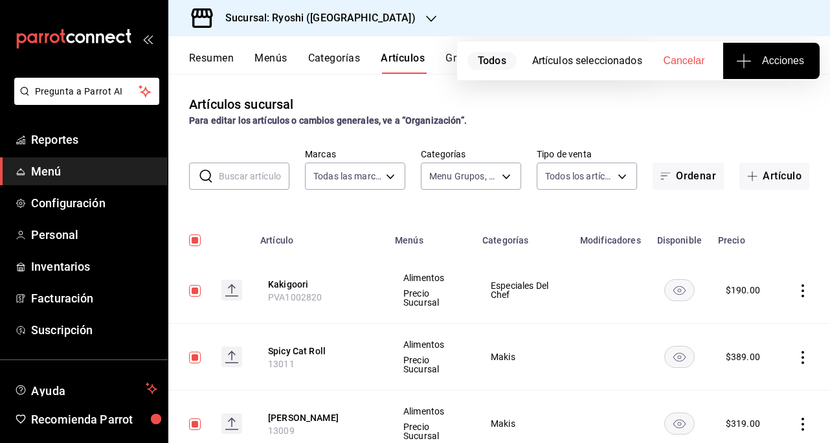
checkbox input "true"
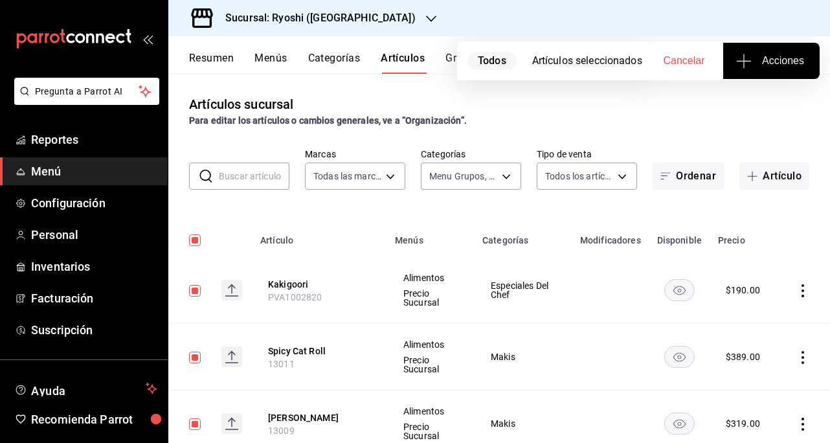
checkbox input "true"
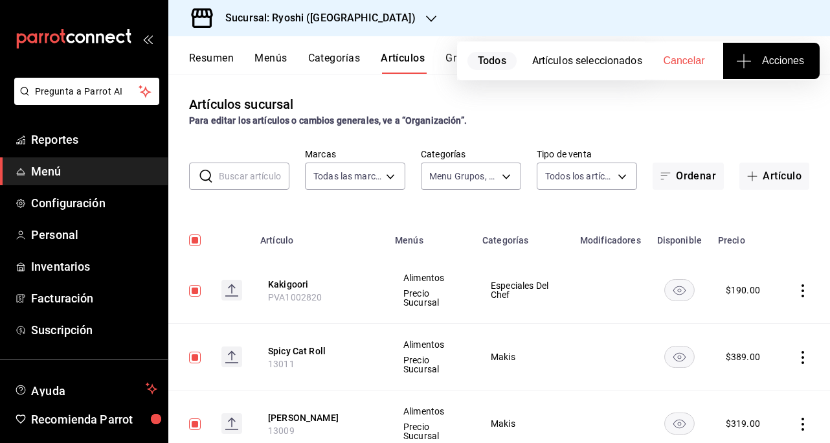
checkbox input "true"
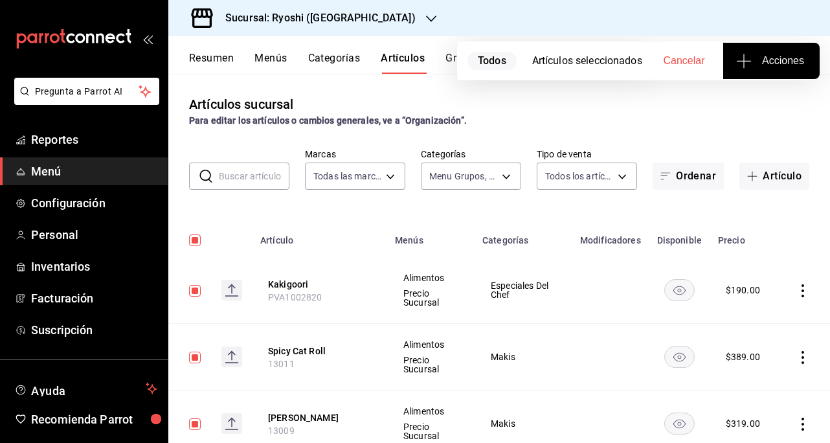
checkbox input "true"
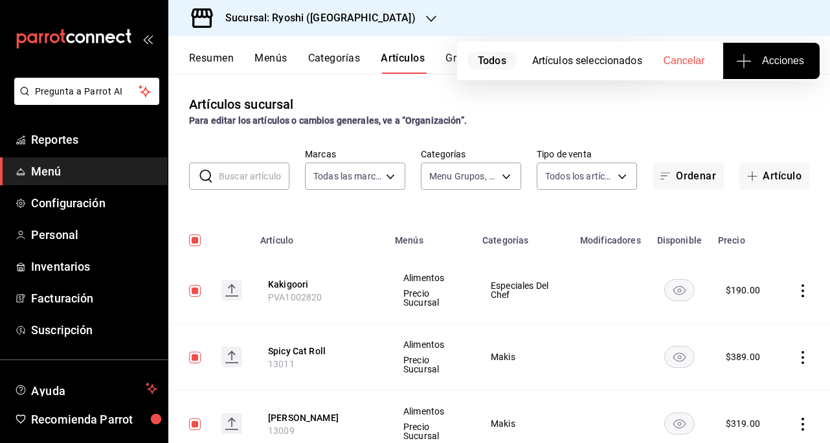
checkbox input "true"
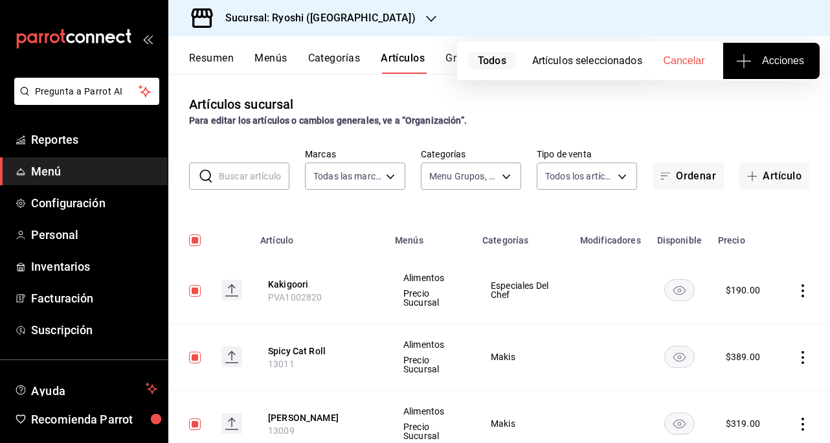
checkbox input "true"
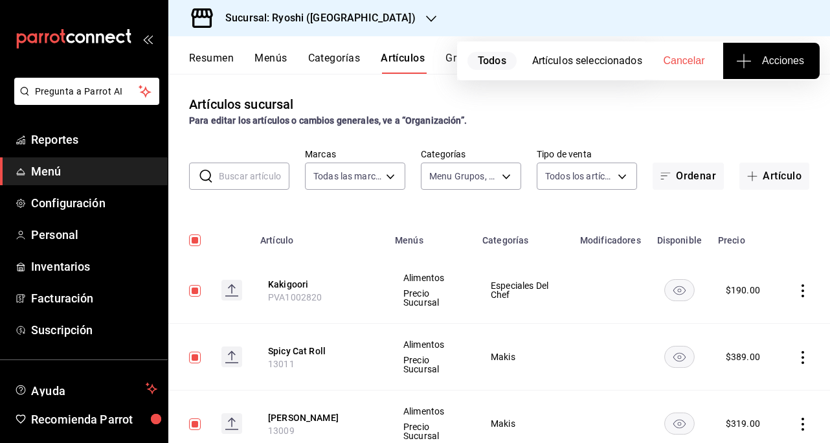
checkbox input "true"
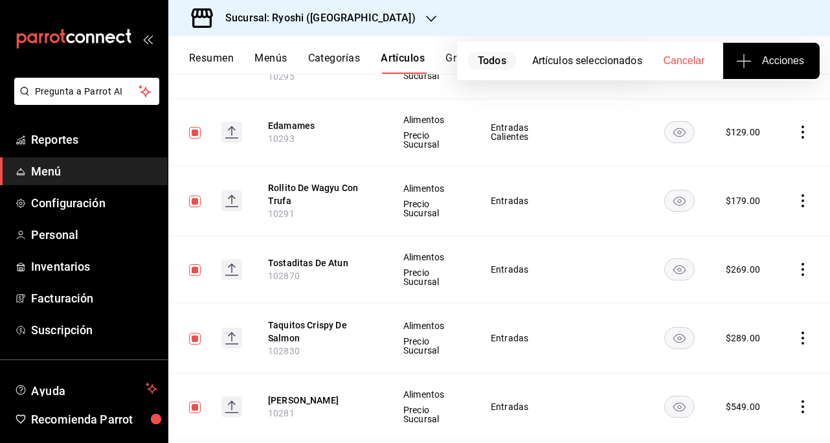
scroll to position [6066, 0]
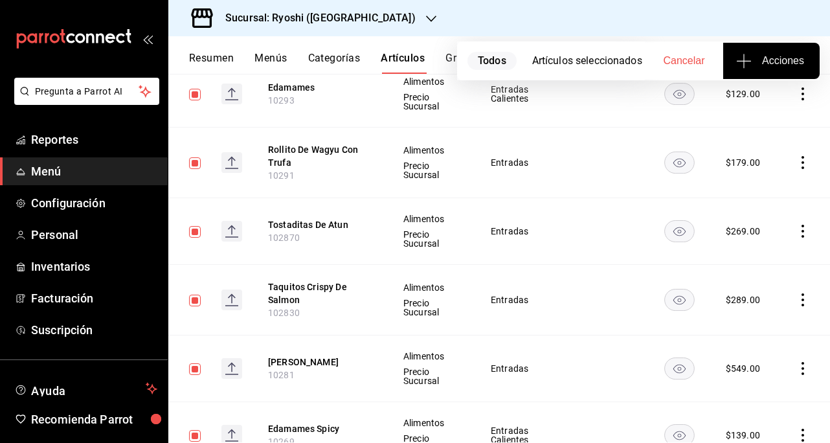
click at [761, 57] on span "Acciones" at bounding box center [771, 61] width 65 height 16
click at [785, 99] on span "Agregar tipo" at bounding box center [771, 102] width 76 height 14
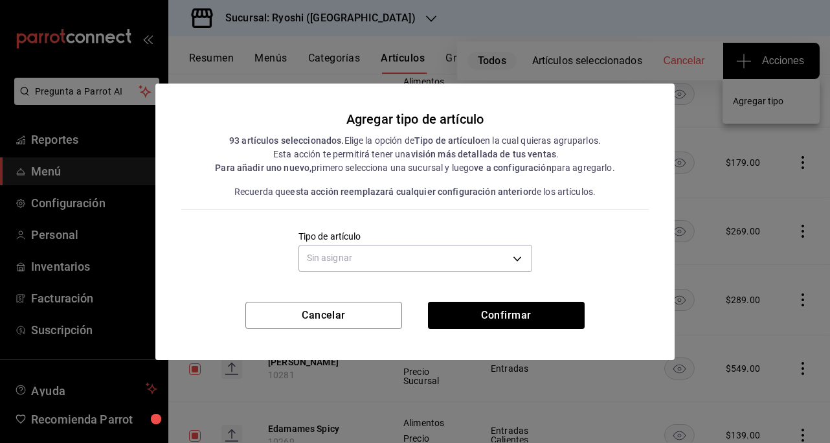
click at [500, 251] on body "Pregunta a Parrot AI Reportes Menú Configuración Personal Inventarios Facturaci…" at bounding box center [415, 221] width 830 height 443
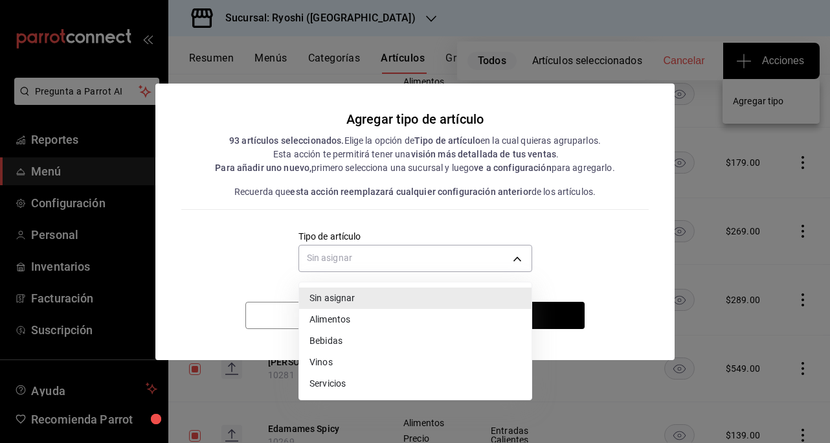
click at [337, 322] on li "Alimentos" at bounding box center [415, 319] width 232 height 21
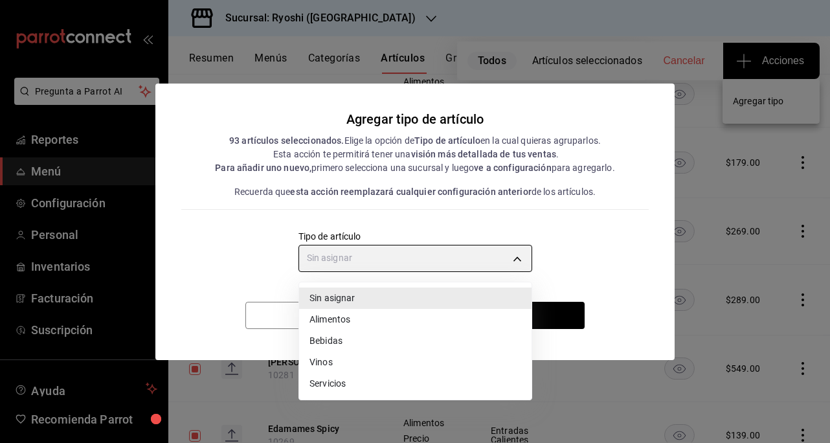
type input "a9c5c5d7-09f7-4d61-88a6-a13d33eec0fd"
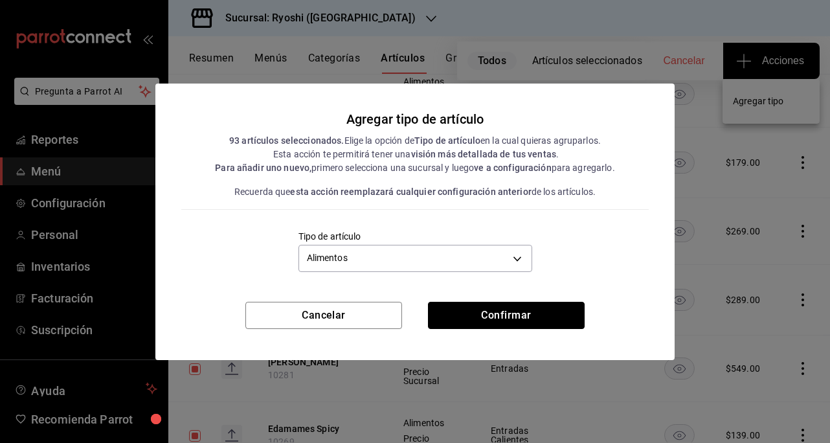
drag, startPoint x: 517, startPoint y: 311, endPoint x: 500, endPoint y: 315, distance: 17.3
click at [517, 311] on button "Confirmar" at bounding box center [506, 315] width 157 height 27
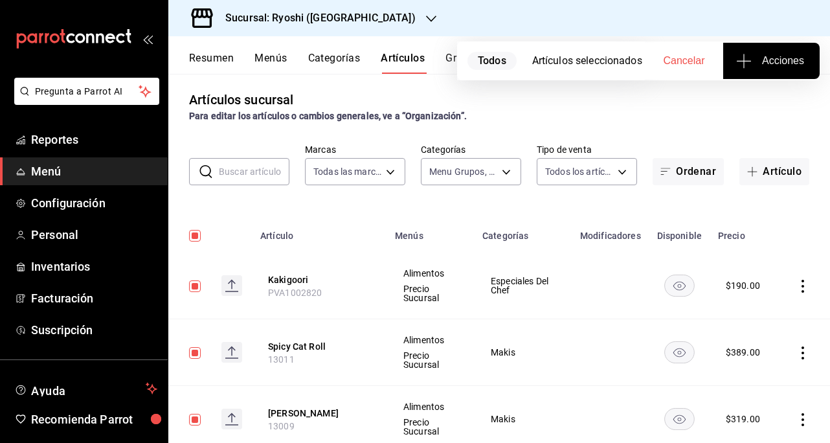
scroll to position [0, 0]
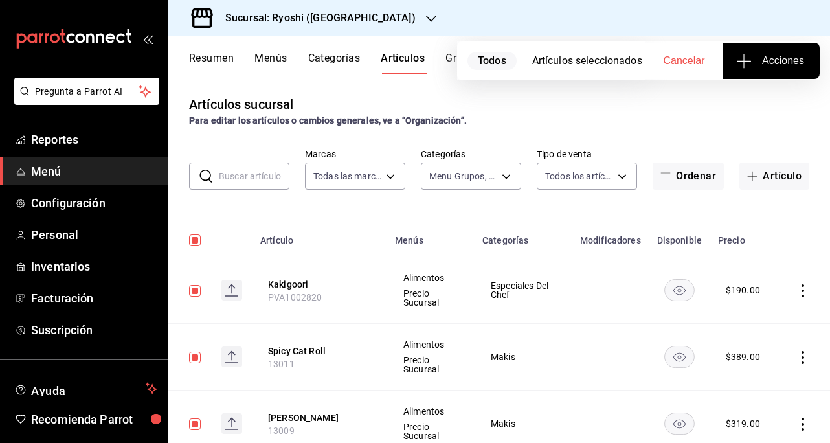
click at [488, 173] on body "Pregunta a Parrot AI Reportes Menú Configuración Personal Inventarios Facturaci…" at bounding box center [415, 221] width 830 height 443
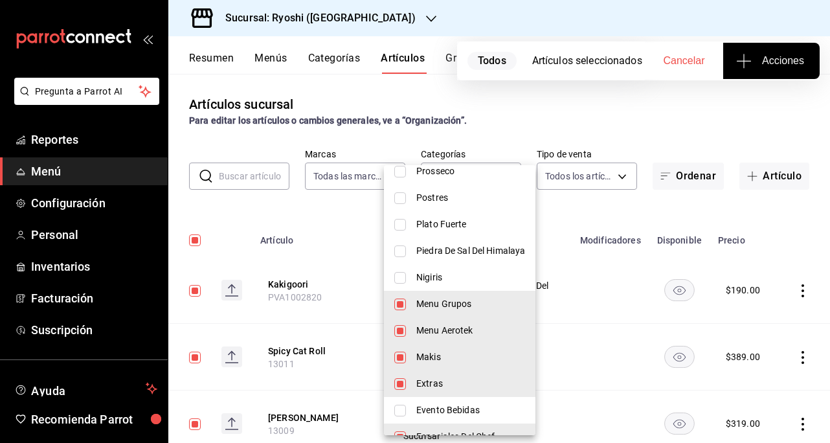
scroll to position [1165, 0]
click at [401, 304] on input "checkbox" at bounding box center [400, 304] width 12 height 12
checkbox input "false"
click at [400, 327] on li "Menu Aerotek" at bounding box center [460, 330] width 152 height 27
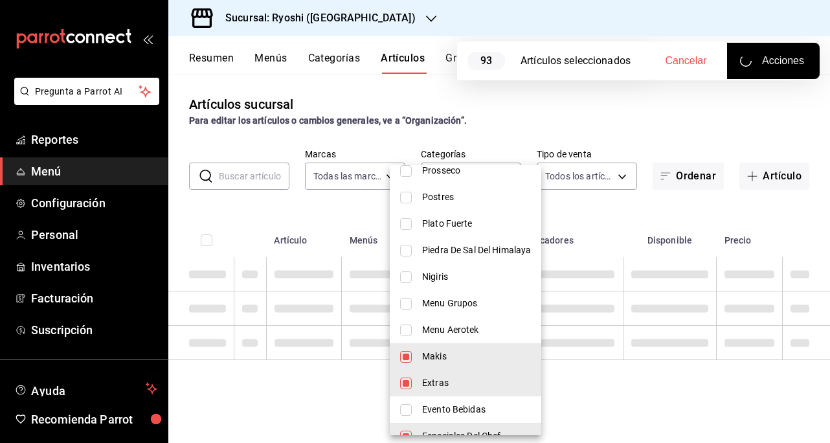
click at [401, 357] on input "checkbox" at bounding box center [406, 357] width 12 height 12
checkbox input "false"
type input "92cd66b8-997d-49d7-b9c9-e1d13a35761b,ec171427-4ad6-47a0-9c8a-d2656c74abd3,5d8b7…"
checkbox input "false"
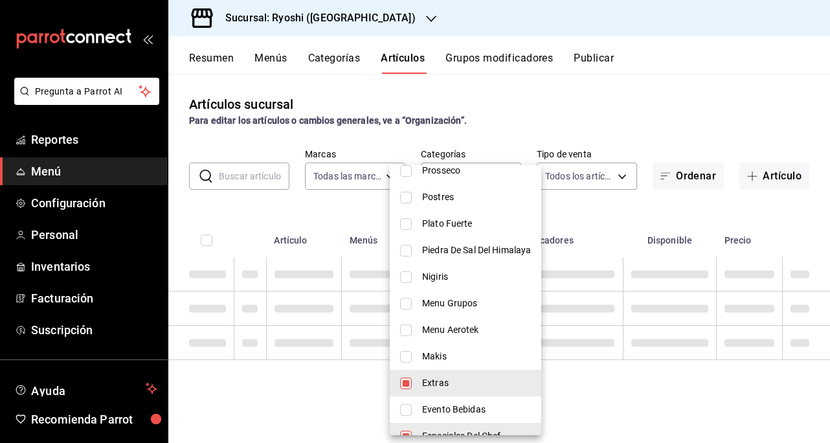
drag, startPoint x: 407, startPoint y: 387, endPoint x: 412, endPoint y: 365, distance: 23.2
click at [407, 388] on input "checkbox" at bounding box center [406, 383] width 12 height 12
checkbox input "false"
type input "ec171427-4ad6-47a0-9c8a-d2656c74abd3,5d8b7e03-6d34-429b-9057-c93913ea53f6,66b11…"
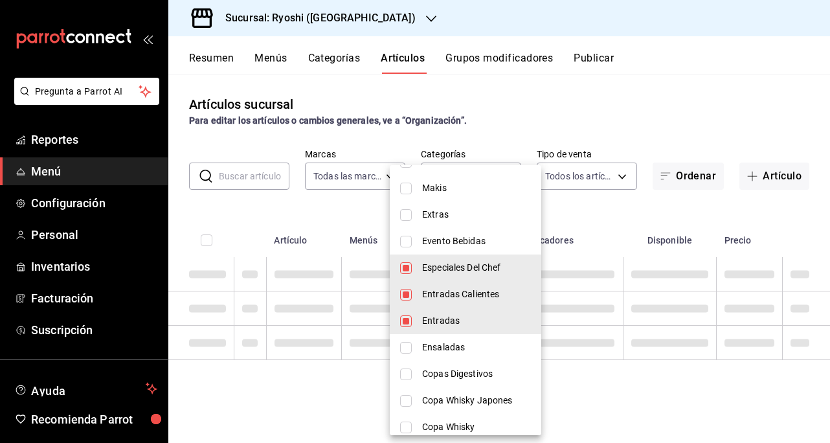
scroll to position [1360, 0]
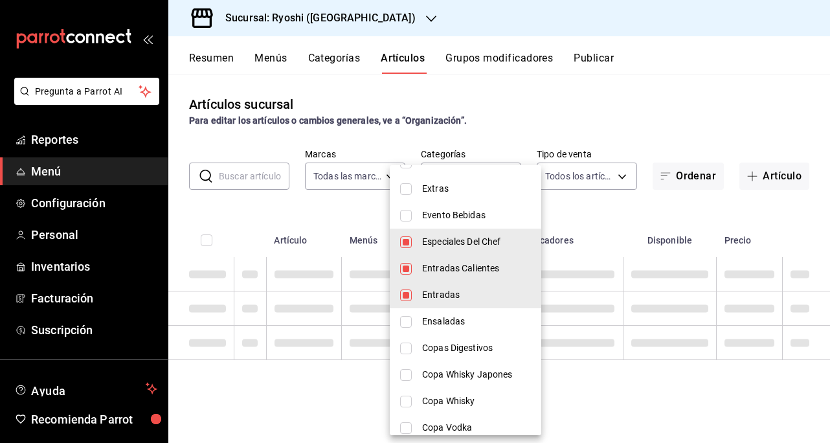
click at [403, 247] on li "Especiales Del Chef" at bounding box center [466, 242] width 152 height 27
click at [412, 267] on li "Entradas Calientes" at bounding box center [466, 268] width 152 height 27
click at [409, 293] on input "checkbox" at bounding box center [406, 295] width 12 height 12
checkbox input "false"
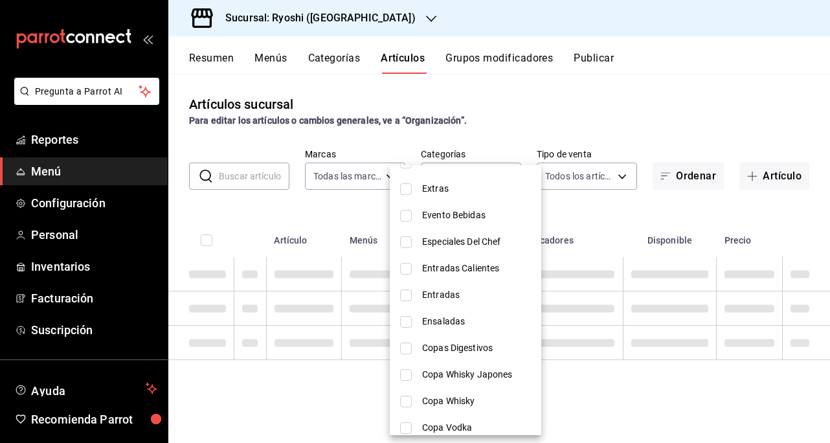
checkbox input "false"
click at [408, 216] on input "checkbox" at bounding box center [406, 216] width 12 height 12
checkbox input "true"
type input "4a32f92e-63f7-424e-b8a5-208f4e7752bc"
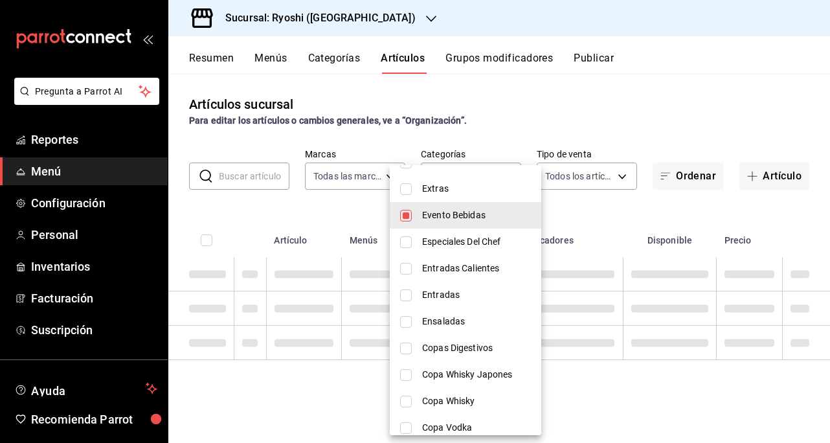
click at [410, 350] on input "checkbox" at bounding box center [406, 349] width 12 height 12
checkbox input "true"
click at [406, 379] on input "checkbox" at bounding box center [406, 375] width 12 height 12
checkbox input "true"
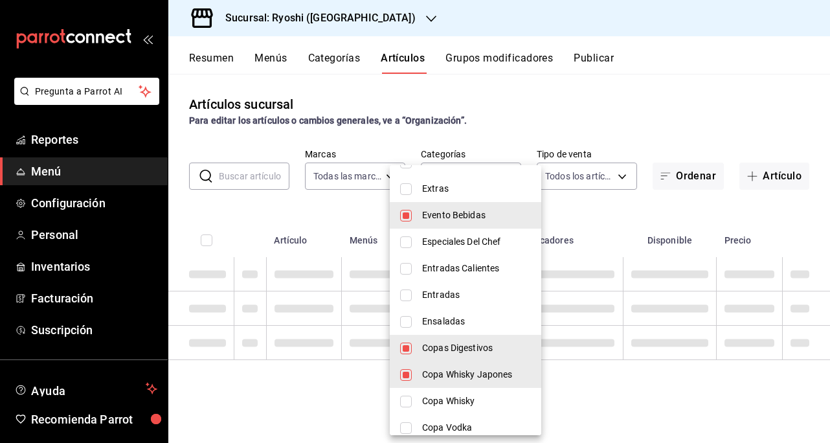
click at [408, 400] on input "checkbox" at bounding box center [406, 402] width 12 height 12
checkbox input "true"
type input "4a32f92e-63f7-424e-b8a5-208f4e7752bc,b0c9b0a0-5e52-44e0-9883-8ca8418579a4,fede9…"
click at [406, 425] on input "checkbox" at bounding box center [406, 428] width 12 height 12
checkbox input "true"
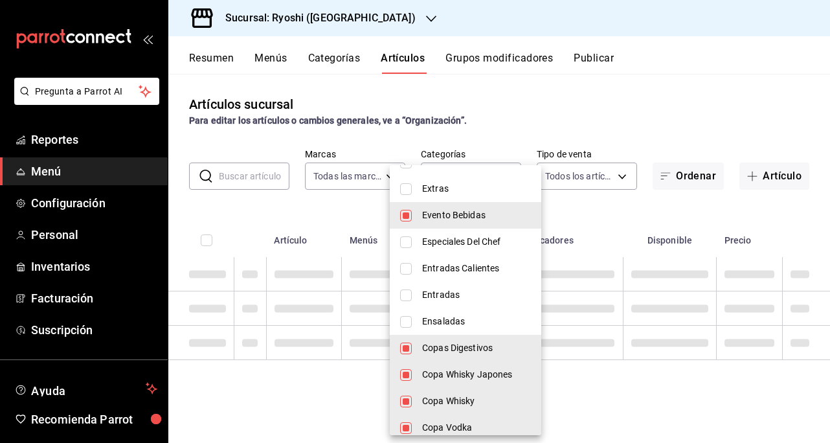
type input "4a32f92e-63f7-424e-b8a5-208f4e7752bc,b0c9b0a0-5e52-44e0-9883-8ca8418579a4,fede9…"
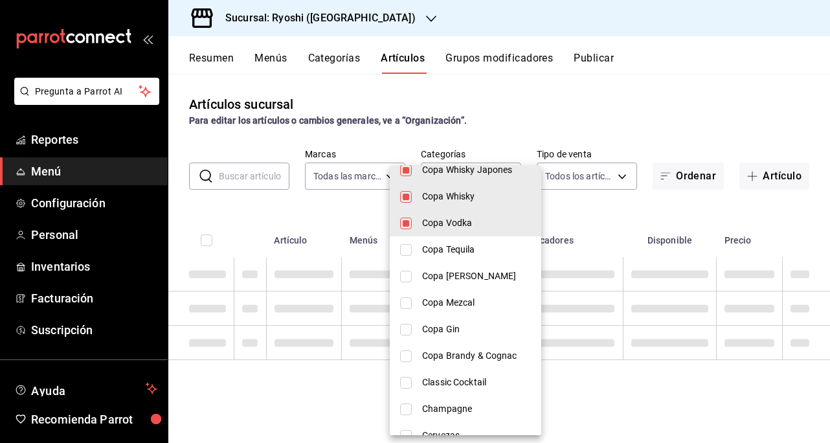
scroll to position [1528, 0]
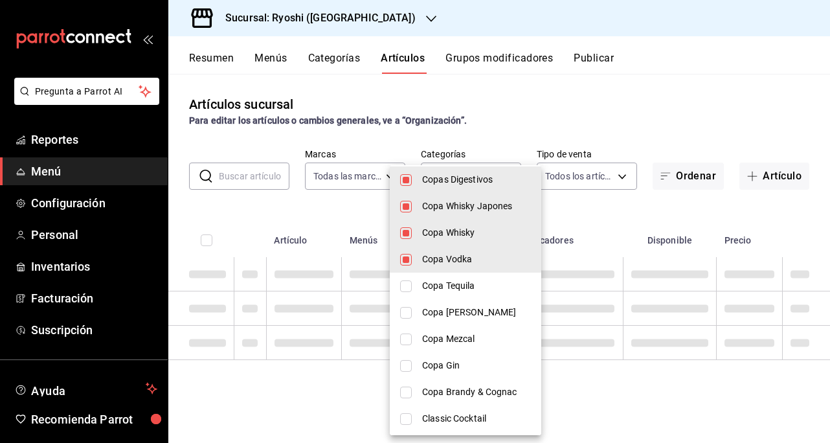
click at [408, 287] on input "checkbox" at bounding box center [406, 286] width 12 height 12
checkbox input "true"
type input "4a32f92e-63f7-424e-b8a5-208f4e7752bc,b0c9b0a0-5e52-44e0-9883-8ca8418579a4,fede9…"
click at [409, 313] on input "checkbox" at bounding box center [406, 313] width 12 height 12
checkbox input "true"
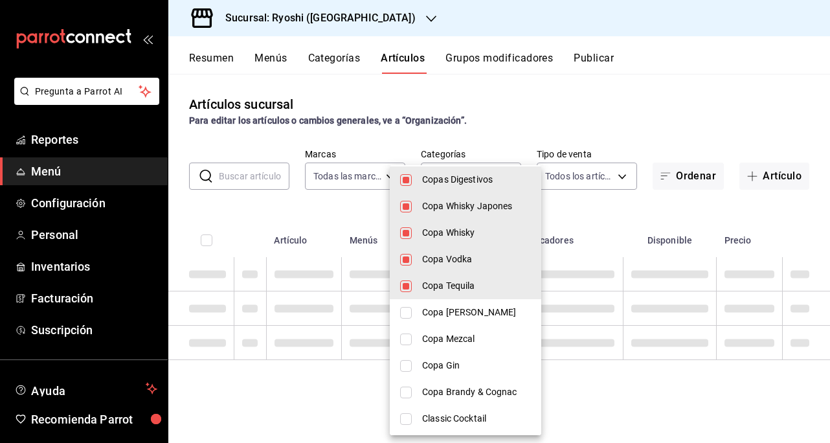
click at [407, 339] on input "checkbox" at bounding box center [406, 339] width 12 height 12
checkbox input "true"
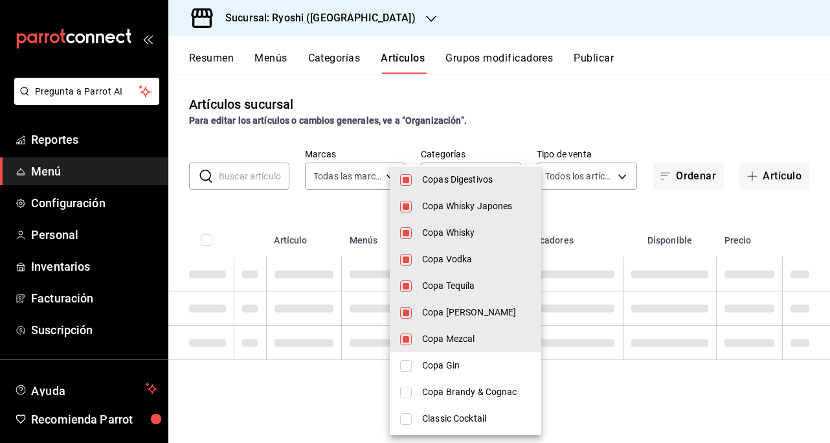
type input "4a32f92e-63f7-424e-b8a5-208f4e7752bc,b0c9b0a0-5e52-44e0-9883-8ca8418579a4,fede9…"
click at [408, 366] on input "checkbox" at bounding box center [406, 366] width 12 height 12
checkbox input "true"
type input "4a32f92e-63f7-424e-b8a5-208f4e7752bc,b0c9b0a0-5e52-44e0-9883-8ca8418579a4,fede9…"
click at [640, 103] on div at bounding box center [415, 221] width 830 height 443
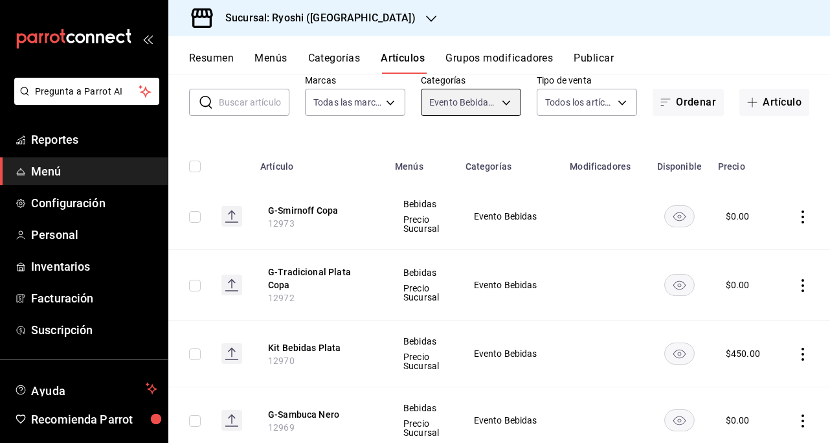
scroll to position [0, 0]
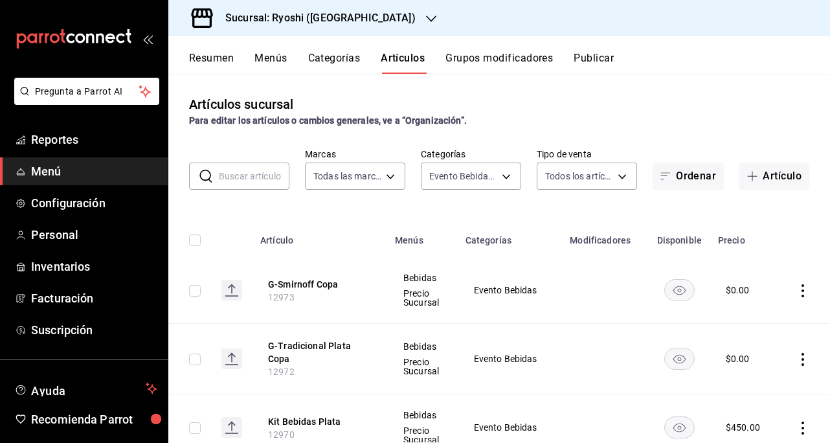
click at [198, 236] on input "checkbox" at bounding box center [195, 240] width 12 height 12
checkbox input "true"
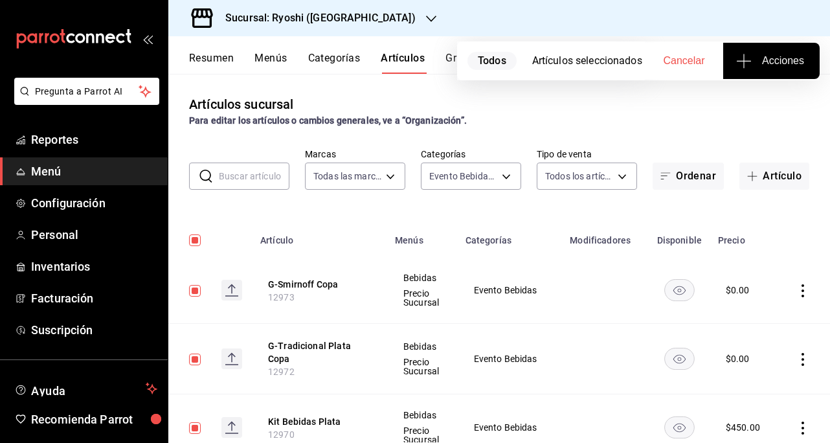
checkbox input "true"
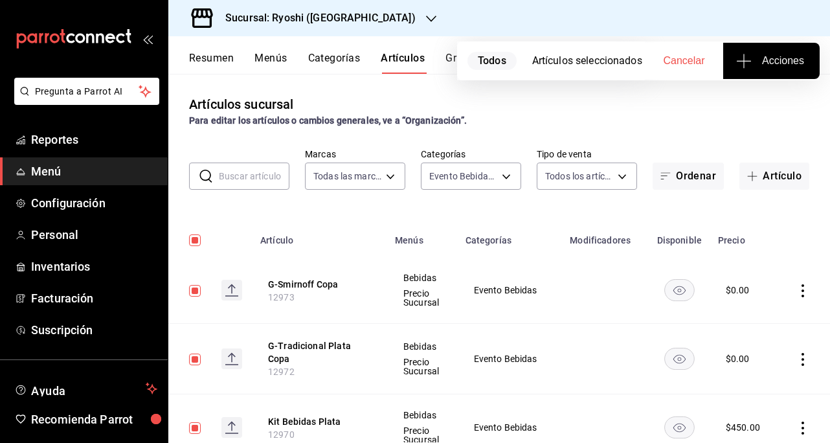
checkbox input "true"
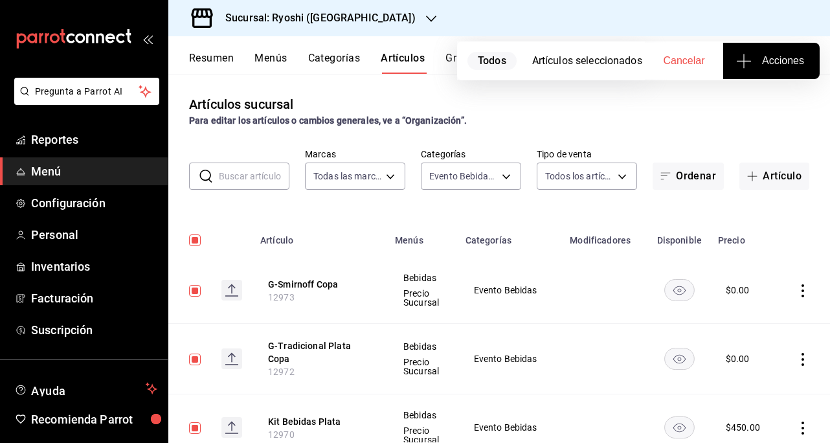
checkbox input "true"
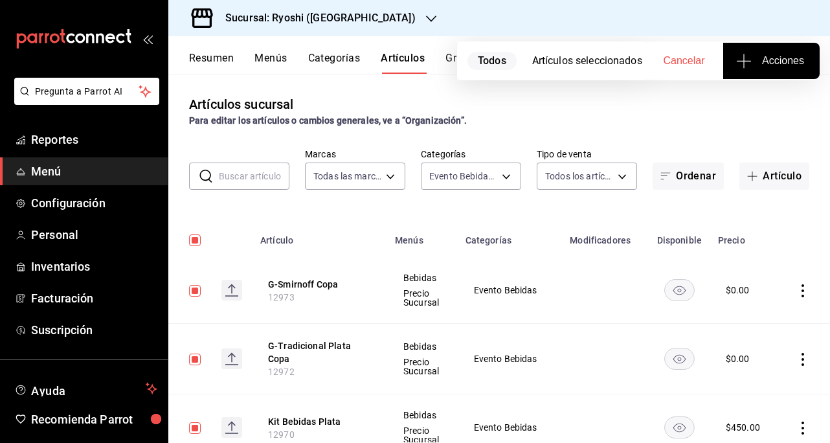
checkbox input "true"
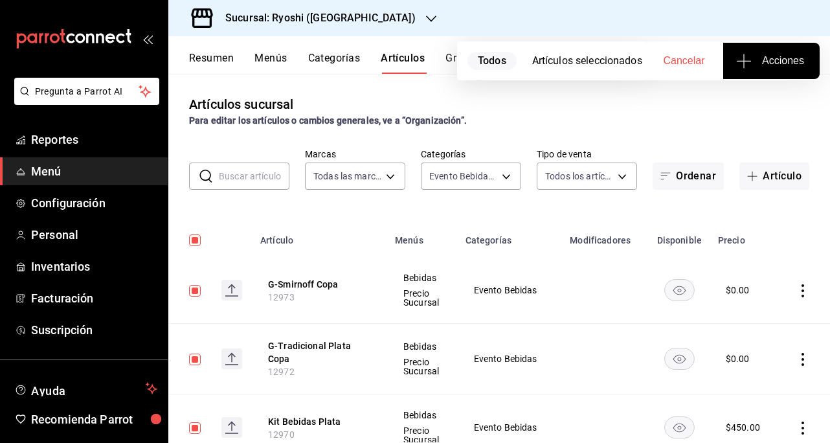
checkbox input "true"
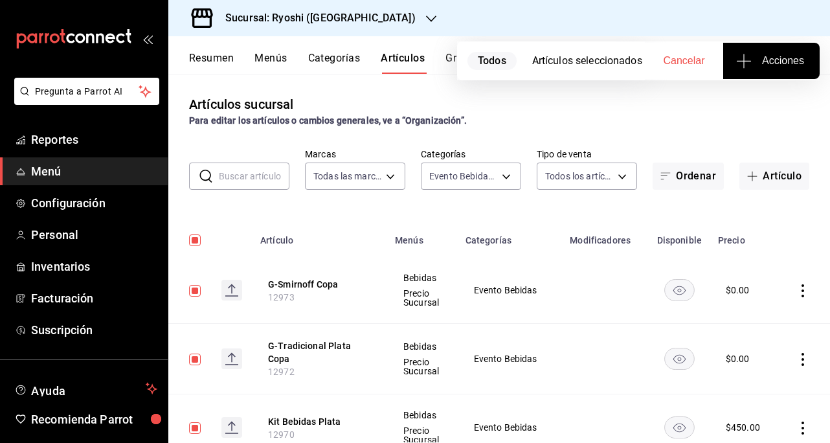
checkbox input "true"
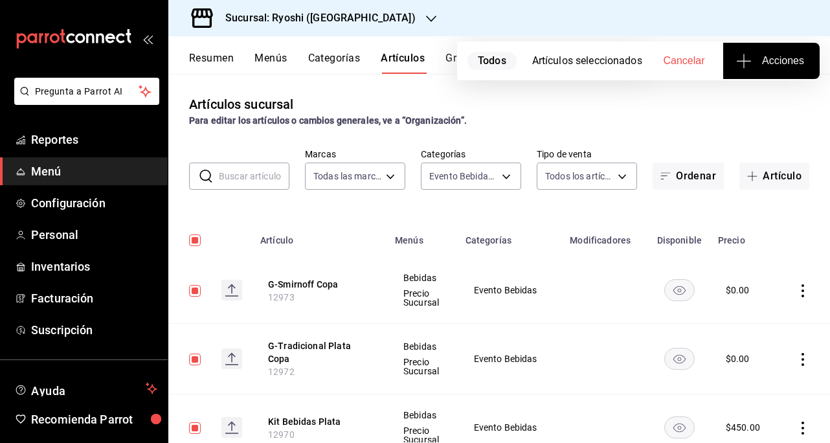
checkbox input "true"
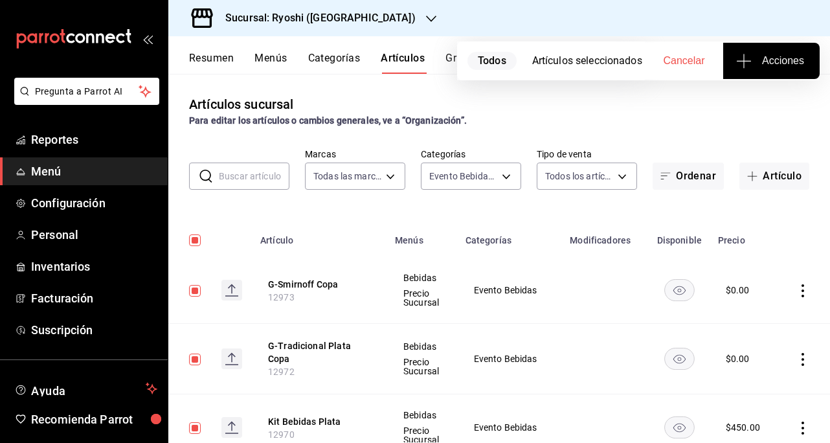
checkbox input "true"
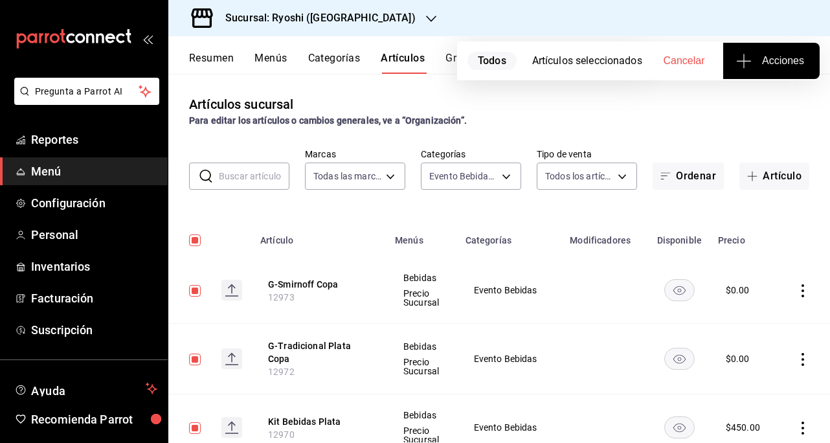
checkbox input "true"
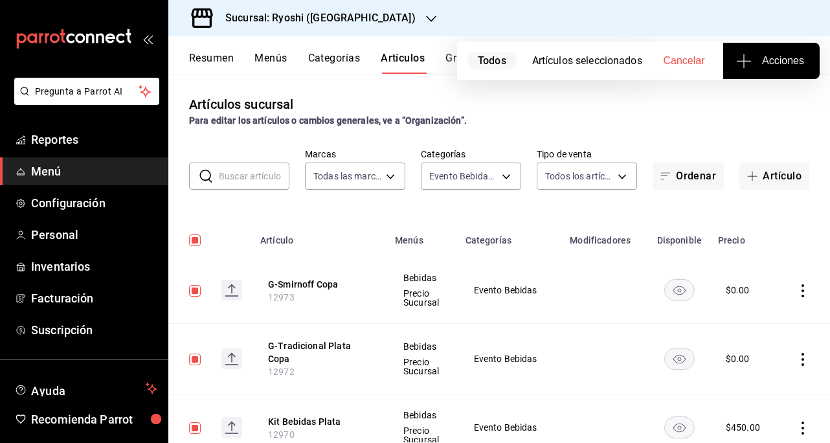
checkbox input "true"
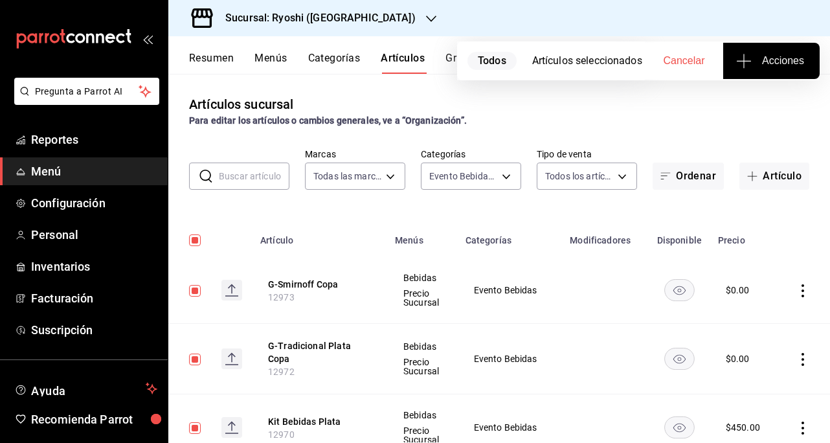
checkbox input "true"
click at [768, 60] on div "Resumen Menús Categorías Artículos Grupos modificadores Publicar" at bounding box center [509, 63] width 641 height 22
click at [766, 56] on span "Acciones" at bounding box center [771, 61] width 65 height 16
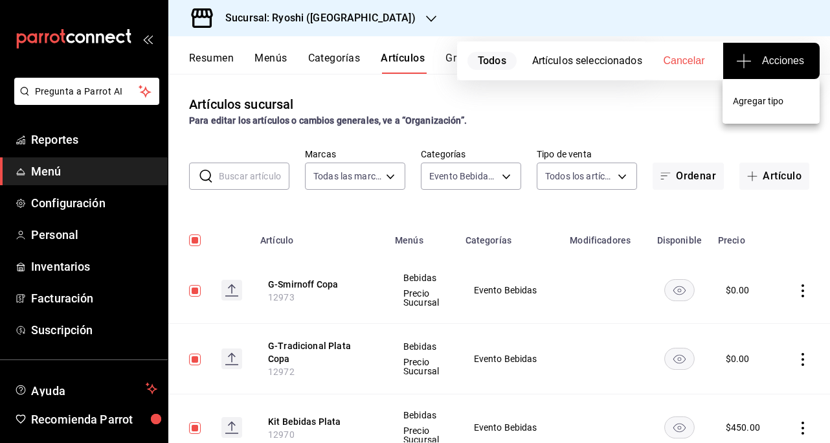
click at [783, 99] on span "Agregar tipo" at bounding box center [771, 102] width 76 height 14
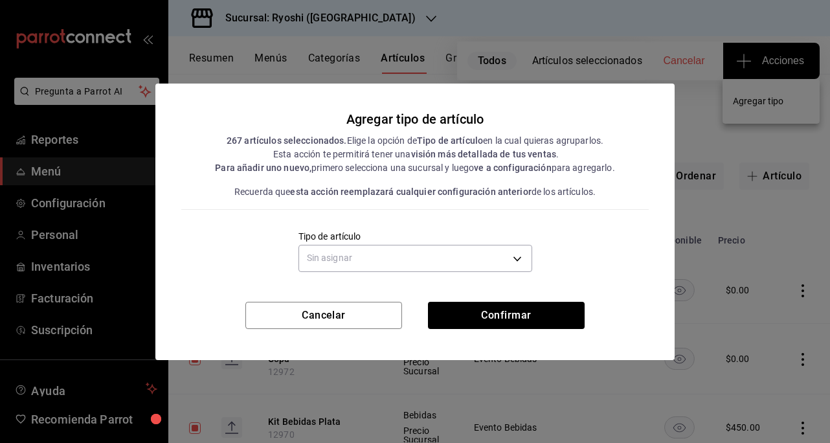
click at [514, 254] on body "Pregunta a Parrot AI Reportes Menú Configuración Personal Inventarios Facturaci…" at bounding box center [415, 221] width 830 height 443
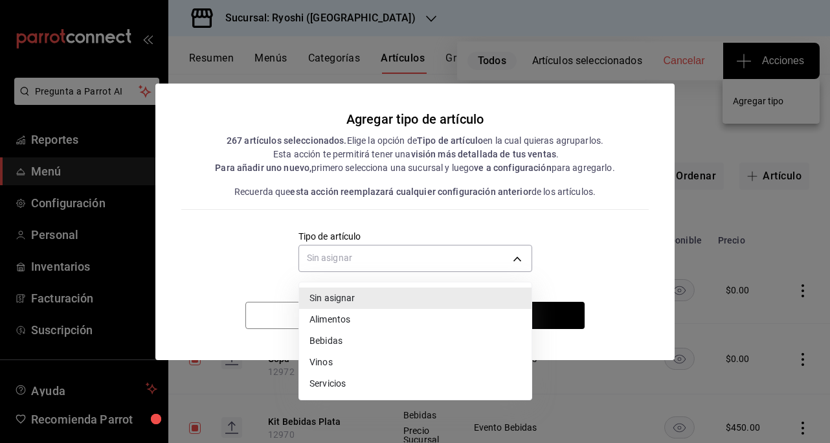
click at [341, 341] on li "Bebidas" at bounding box center [415, 340] width 232 height 21
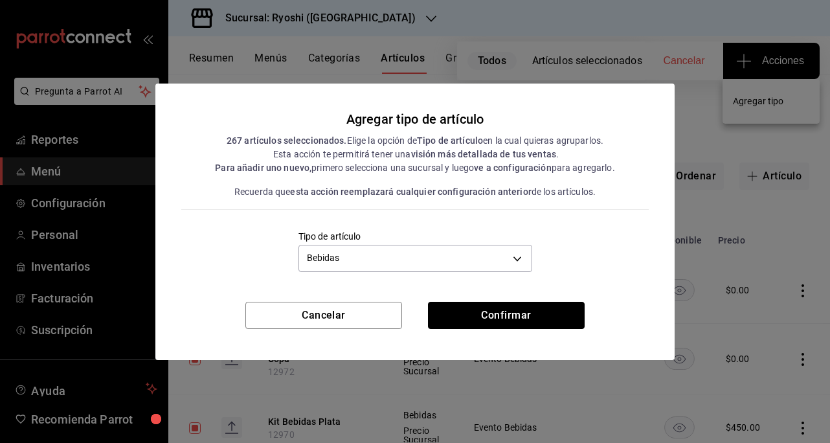
click at [496, 324] on button "Confirmar" at bounding box center [506, 315] width 157 height 27
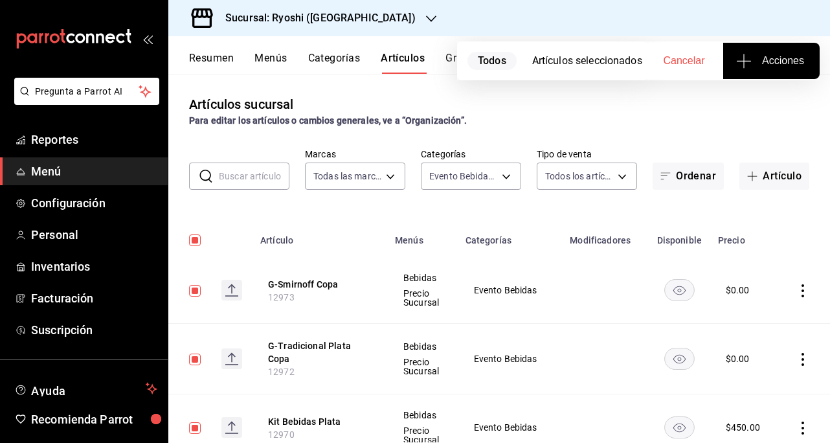
click at [794, 51] on button "Acciones" at bounding box center [771, 61] width 96 height 36
click at [758, 58] on span "Acciones" at bounding box center [771, 61] width 65 height 16
click at [768, 102] on span "Agregar tipo" at bounding box center [771, 102] width 76 height 14
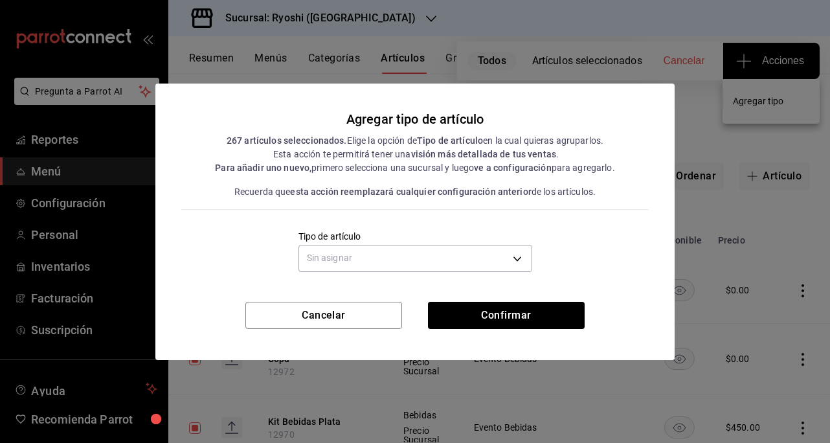
click at [520, 254] on body "Pregunta a Parrot AI Reportes Menú Configuración Personal Inventarios Facturaci…" at bounding box center [415, 221] width 830 height 443
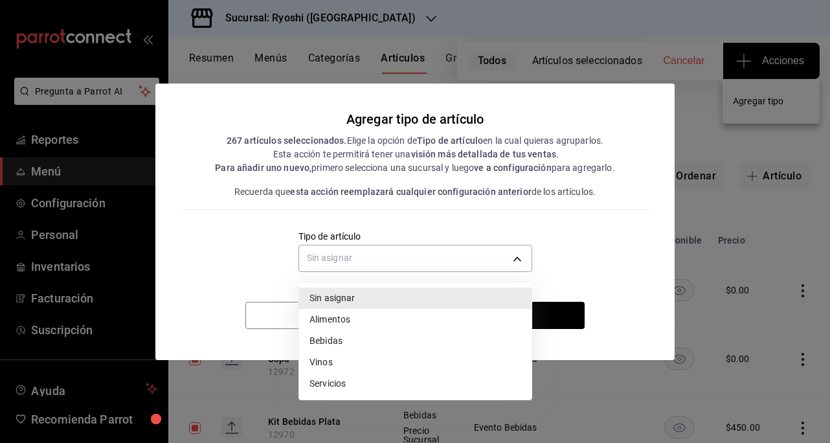
click at [330, 339] on li "Bebidas" at bounding box center [415, 340] width 232 height 21
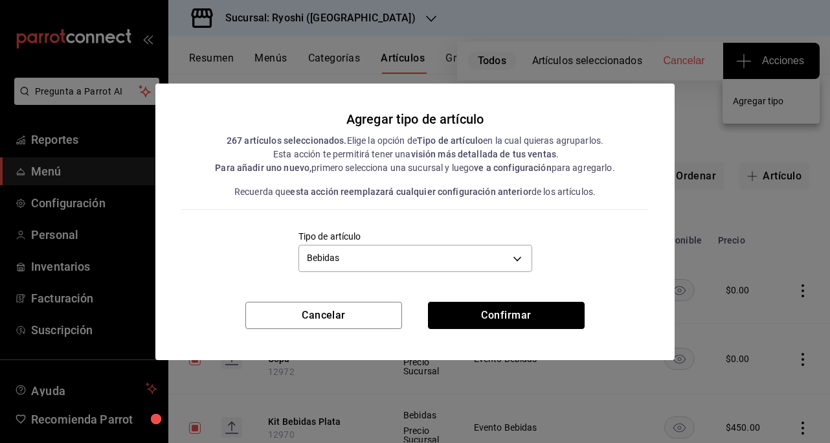
click at [466, 313] on button "Confirmar" at bounding box center [506, 315] width 157 height 27
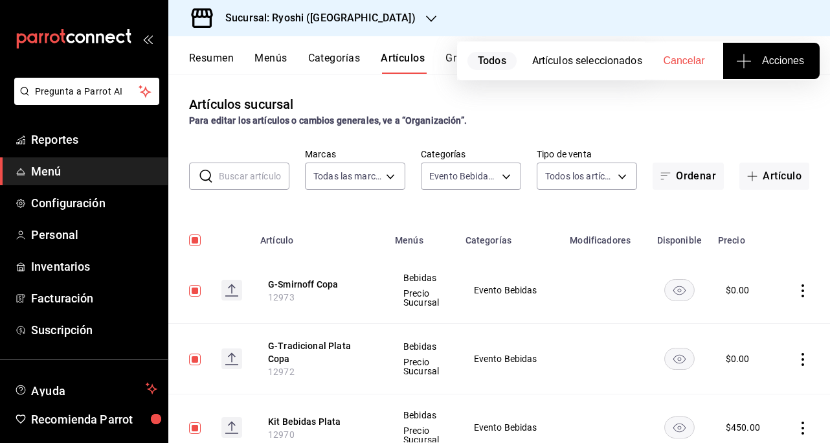
click at [777, 62] on span "Acciones" at bounding box center [771, 61] width 65 height 16
click at [749, 103] on span "Agregar tipo" at bounding box center [771, 102] width 76 height 14
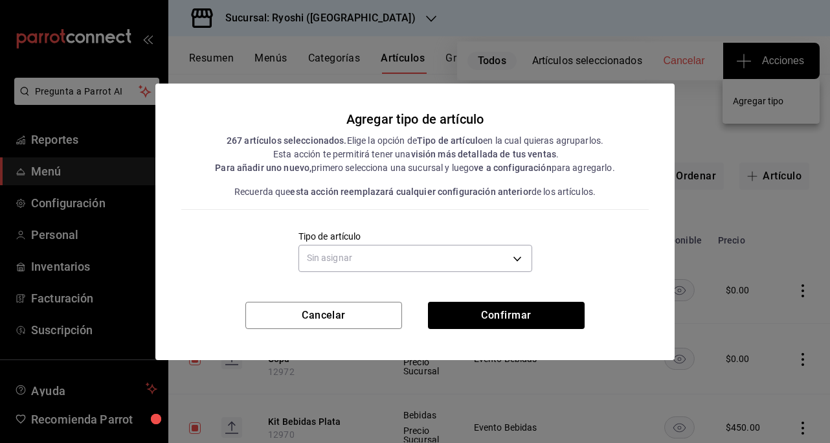
click at [480, 256] on body "Pregunta a Parrot AI Reportes Menú Configuración Personal Inventarios Facturaci…" at bounding box center [415, 221] width 830 height 443
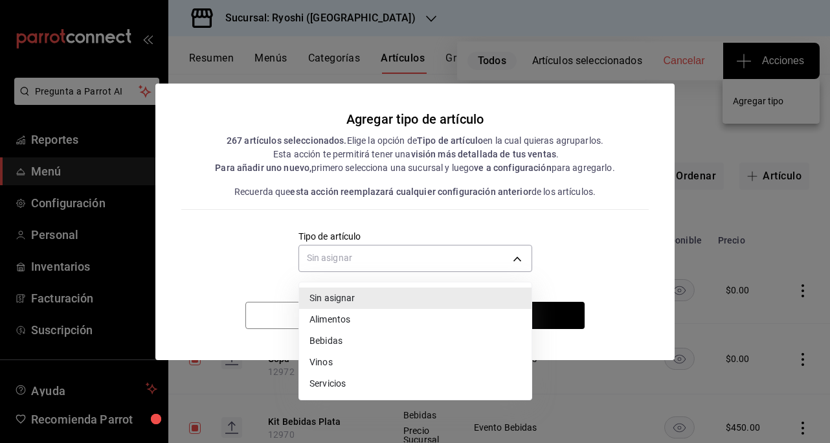
click at [335, 343] on li "Bebidas" at bounding box center [415, 340] width 232 height 21
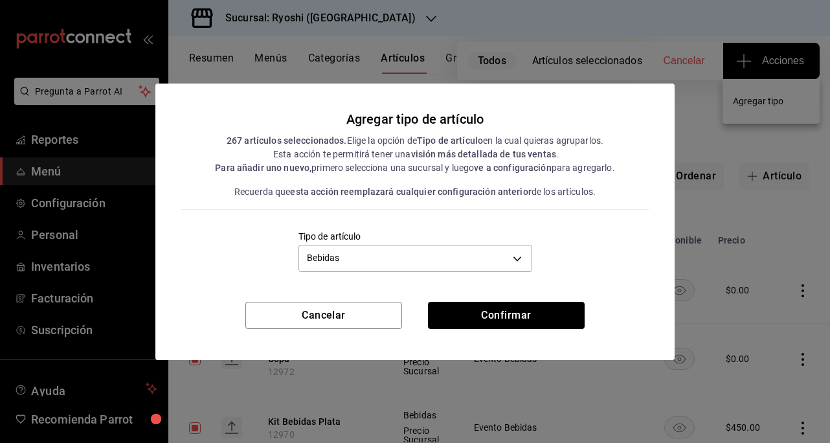
click at [483, 319] on button "Confirmar" at bounding box center [506, 315] width 157 height 27
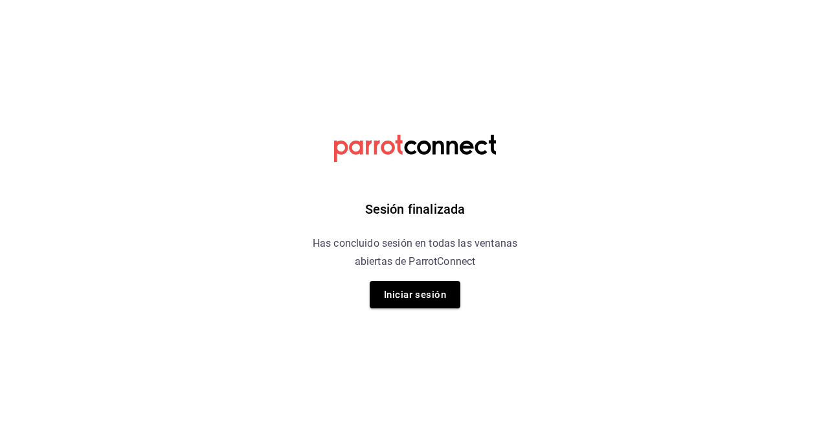
click at [397, 287] on button "Iniciar sesión" at bounding box center [415, 294] width 91 height 27
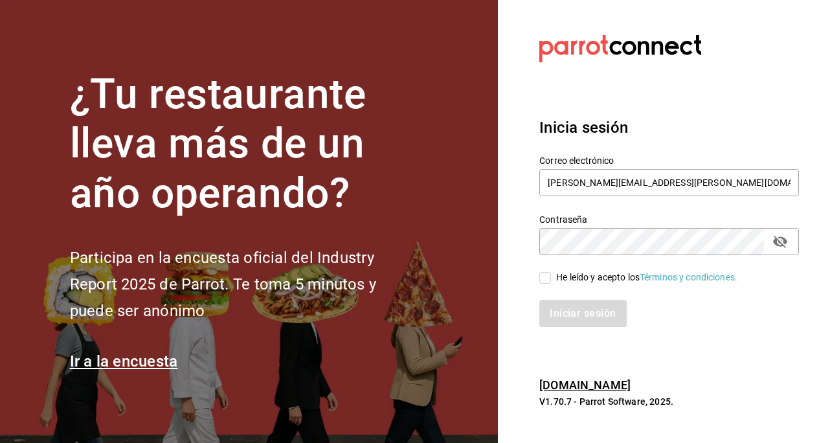
click at [550, 271] on label "He leído y acepto los Términos y condiciones." at bounding box center [638, 278] width 198 height 14
click at [550, 272] on input "He leído y acepto los Términos y condiciones." at bounding box center [545, 278] width 12 height 12
click at [552, 302] on button "Iniciar sesión" at bounding box center [583, 313] width 88 height 27
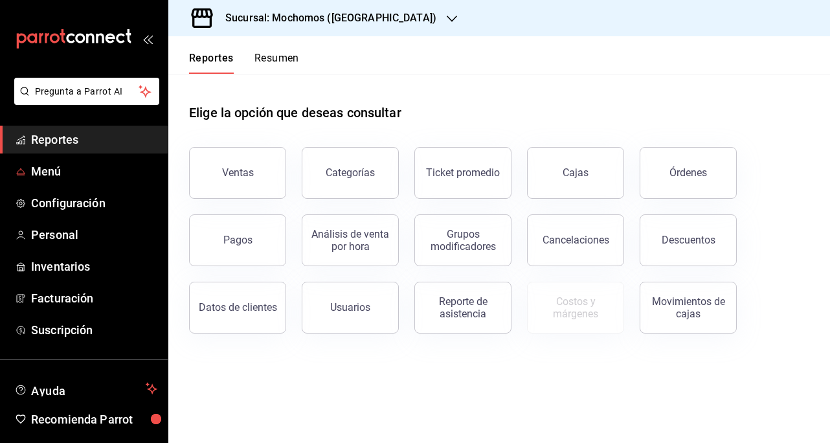
click at [60, 174] on span "Menú" at bounding box center [94, 171] width 126 height 17
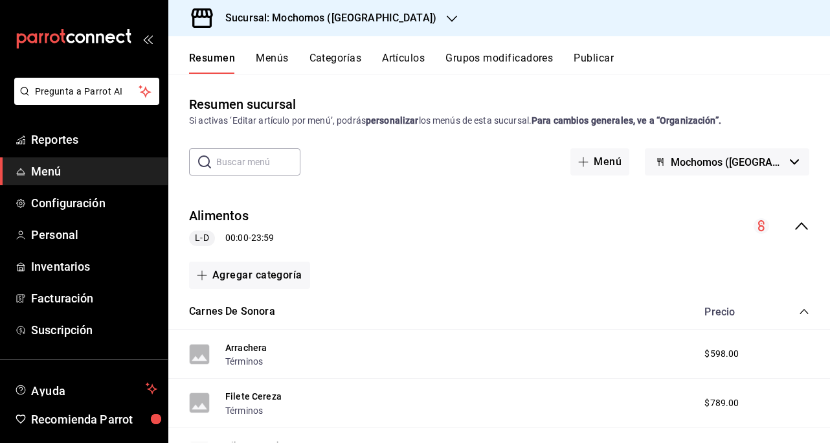
click at [413, 54] on button "Artículos" at bounding box center [403, 63] width 43 height 22
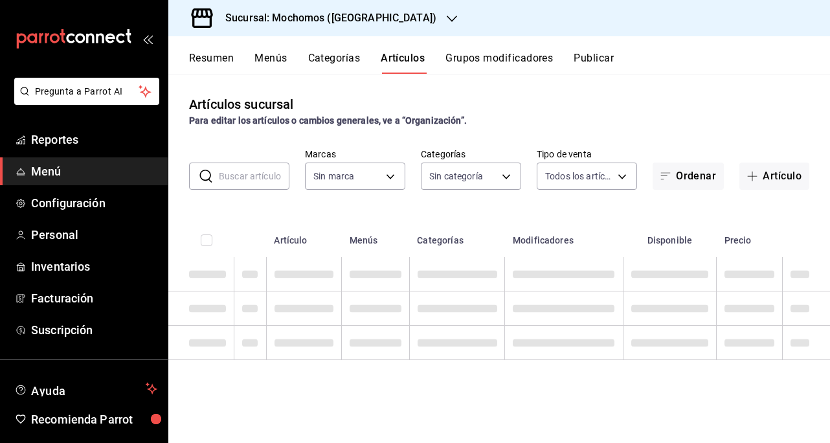
type input "81a909d9-58c5-46d1-b07d-4106a63ec642"
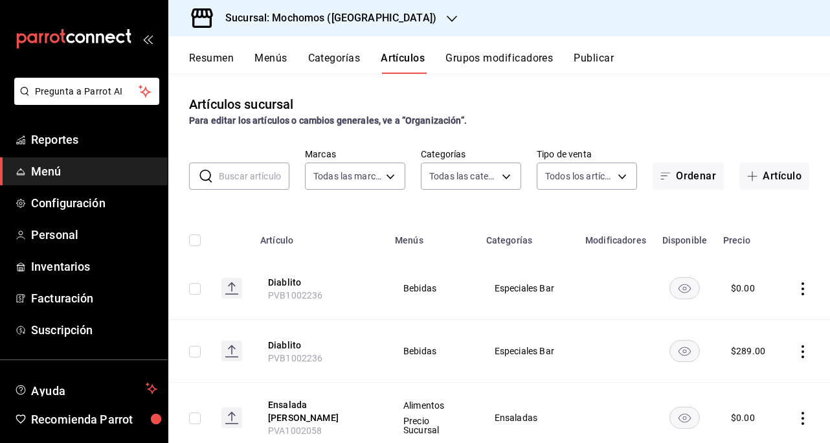
type input "b5f7db86-c3f3-4a8e-b99f-f293bc3b0450,ef28511d-5ee6-483a-9e98-10d431b114fe,2cfe5…"
click at [467, 181] on body "Pregunta a Parrot AI Reportes Menú Configuración Personal Inventarios Facturaci…" at bounding box center [415, 221] width 830 height 443
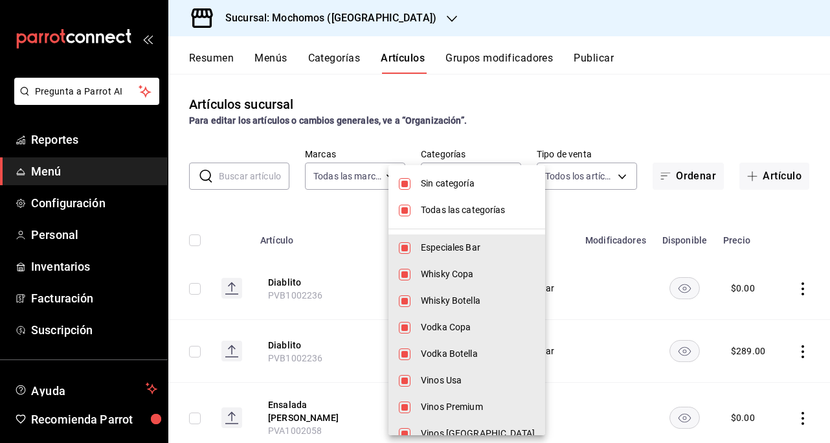
click at [411, 185] on li "Sin categoría" at bounding box center [466, 183] width 157 height 27
click at [410, 211] on input "checkbox" at bounding box center [405, 211] width 12 height 12
checkbox input "false"
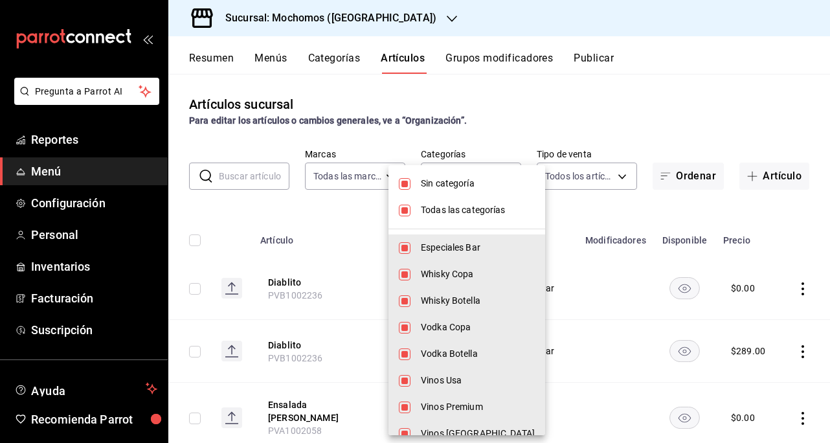
checkbox input "false"
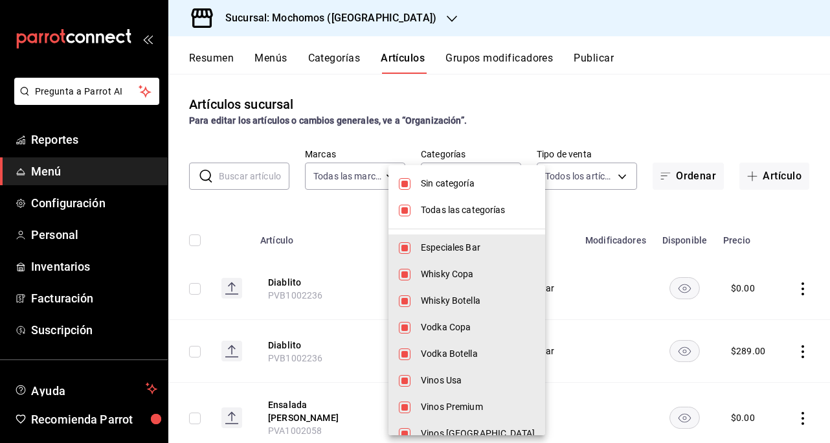
checkbox input "false"
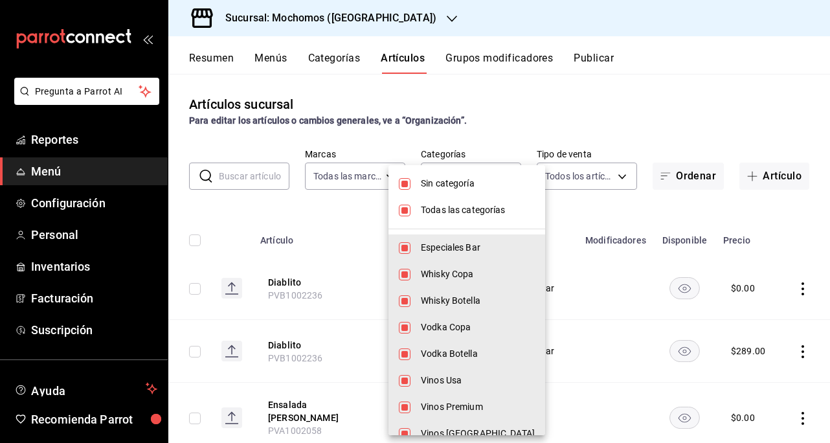
checkbox input "false"
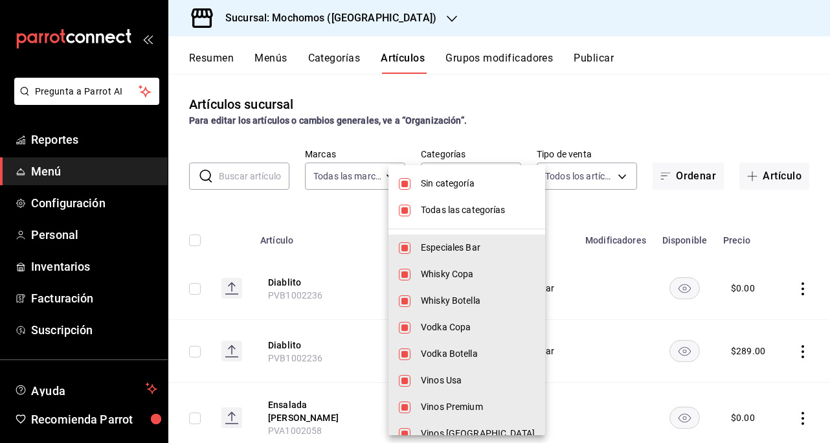
checkbox input "false"
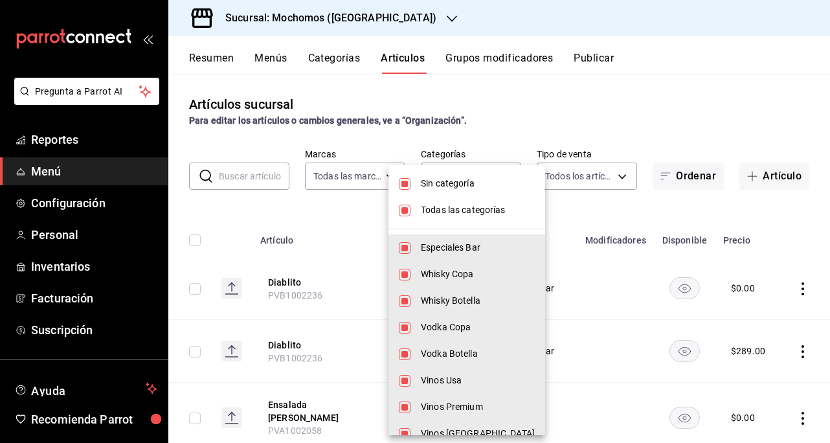
checkbox input "false"
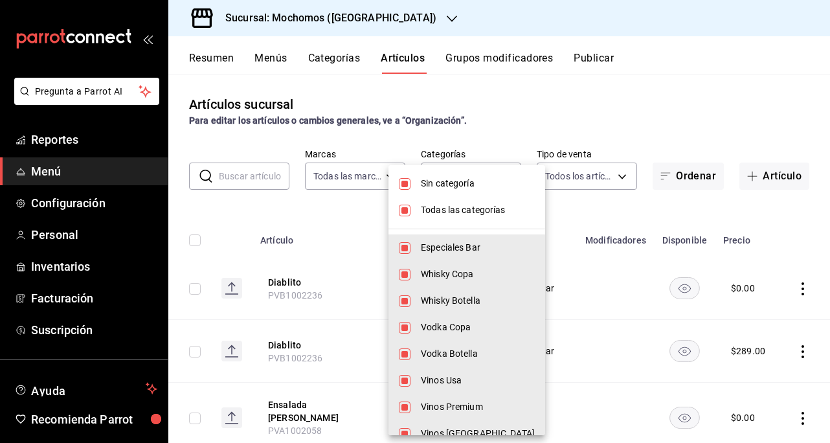
checkbox input "false"
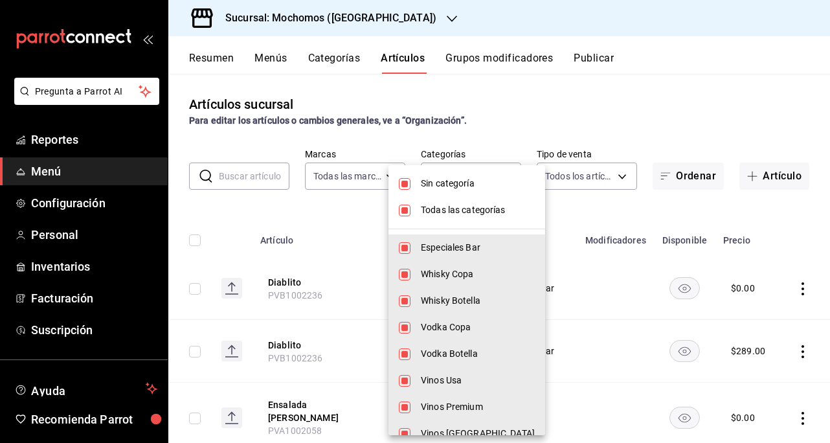
checkbox input "false"
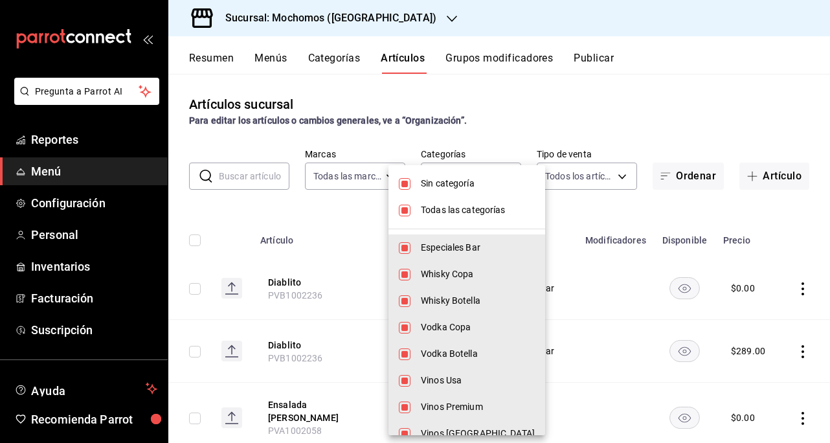
checkbox input "false"
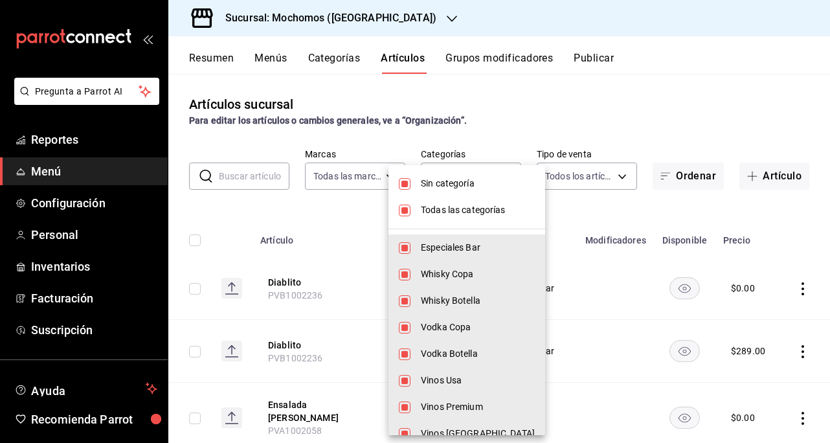
checkbox input "false"
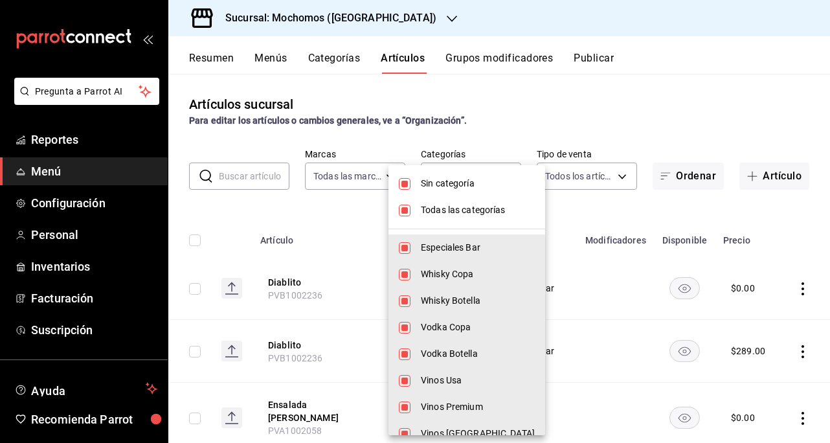
checkbox input "false"
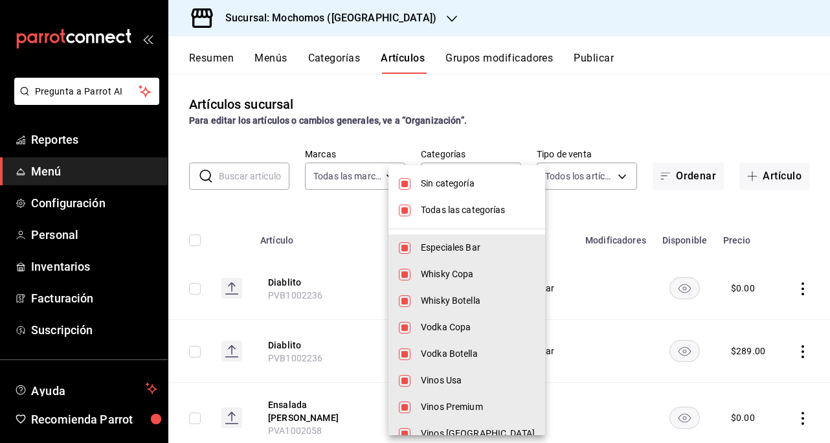
checkbox input "false"
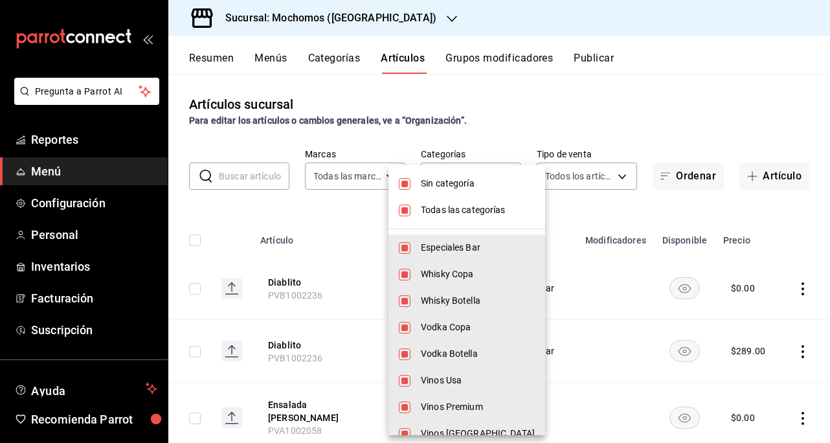
checkbox input "false"
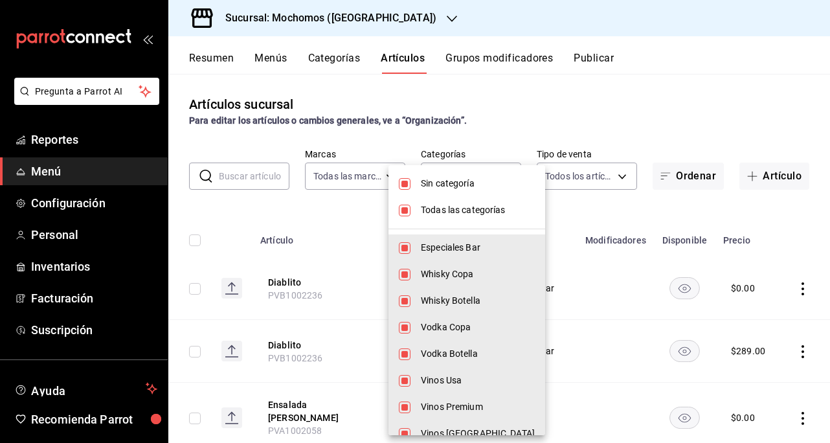
checkbox input "false"
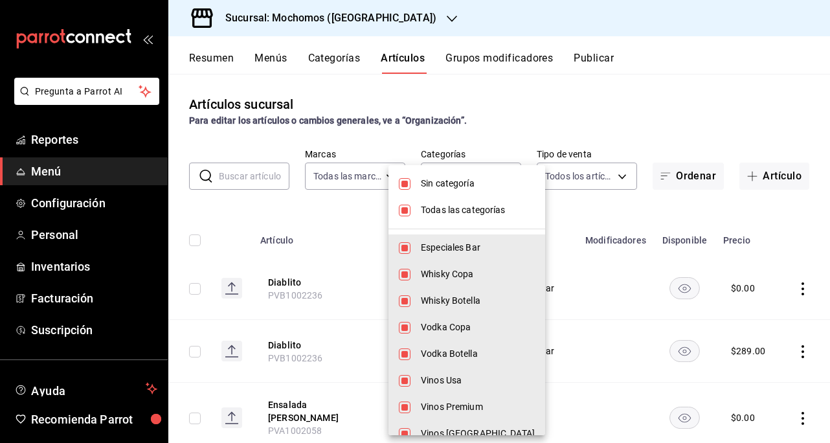
checkbox input "false"
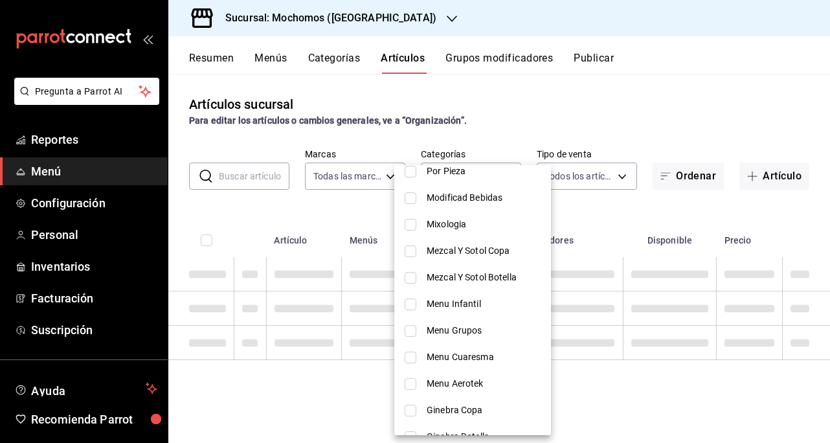
scroll to position [906, 0]
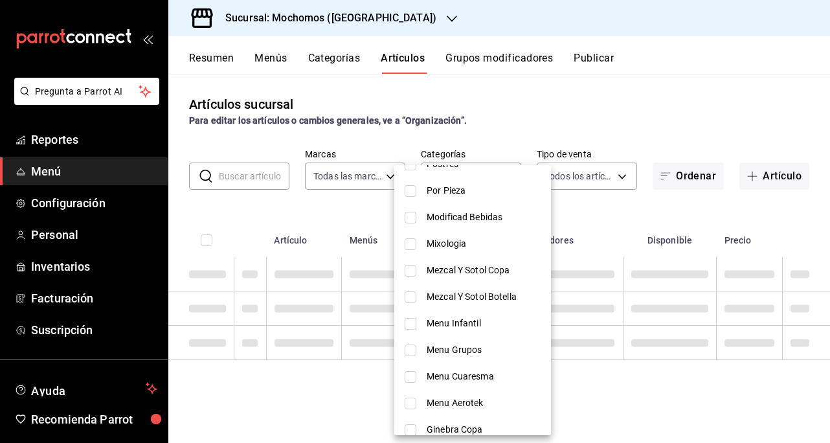
click at [382, 25] on div at bounding box center [415, 221] width 830 height 443
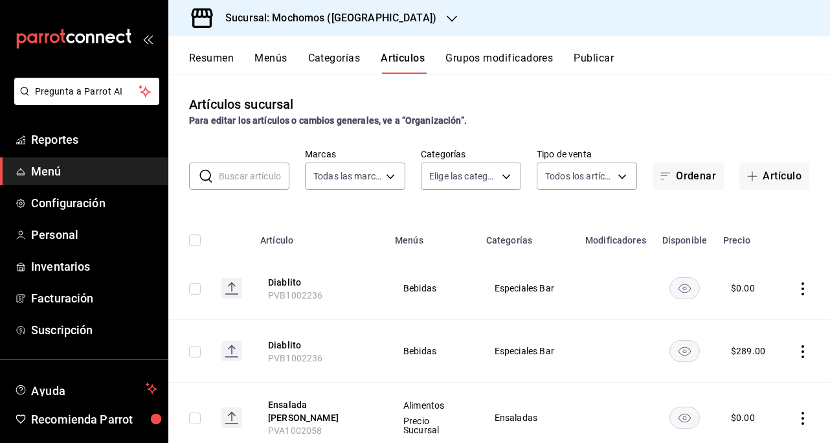
click at [447, 20] on icon "button" at bounding box center [452, 19] width 10 height 10
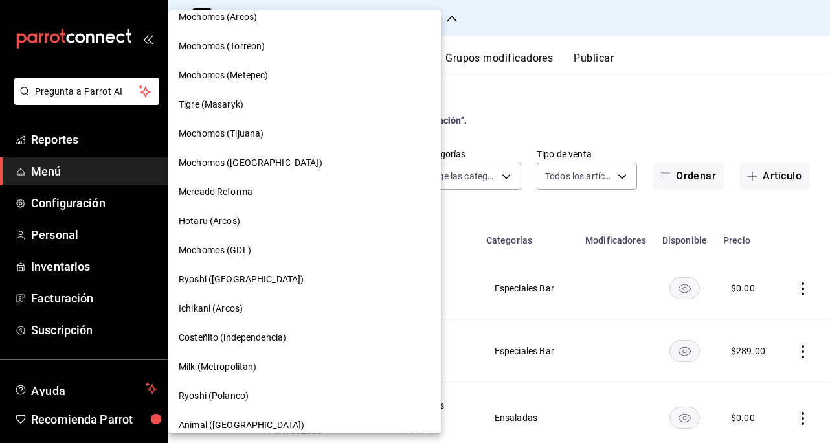
scroll to position [518, 0]
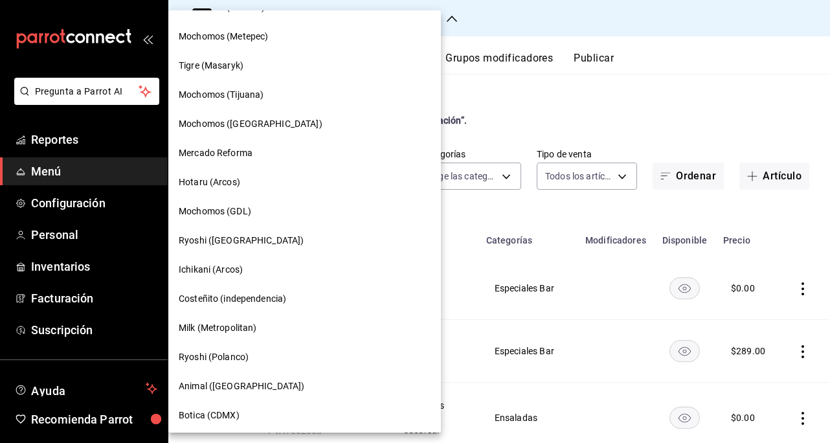
click at [253, 245] on div "Ryoshi ([GEOGRAPHIC_DATA])" at bounding box center [305, 241] width 252 height 14
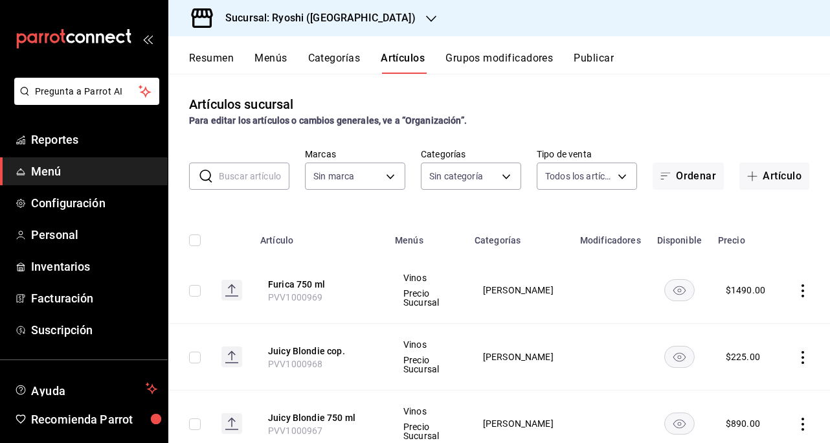
type input "983ebb25-c6d8-4647-898b-43e41473272b,b131aea8-f4fd-49fb-a6b3-d2f44229a596,2a94f…"
type input "26ca50e5-a845-484f-a54e-8a4432b79f59,e80bf875-3c9c-4ad9-8c6a-14c8262011fc"
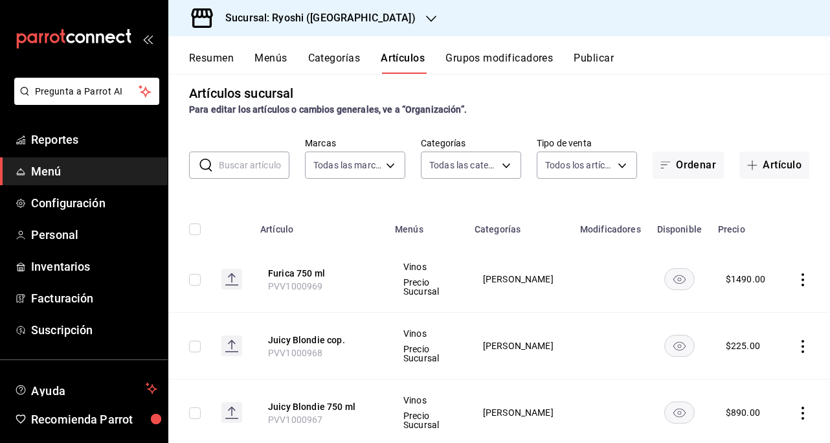
scroll to position [0, 0]
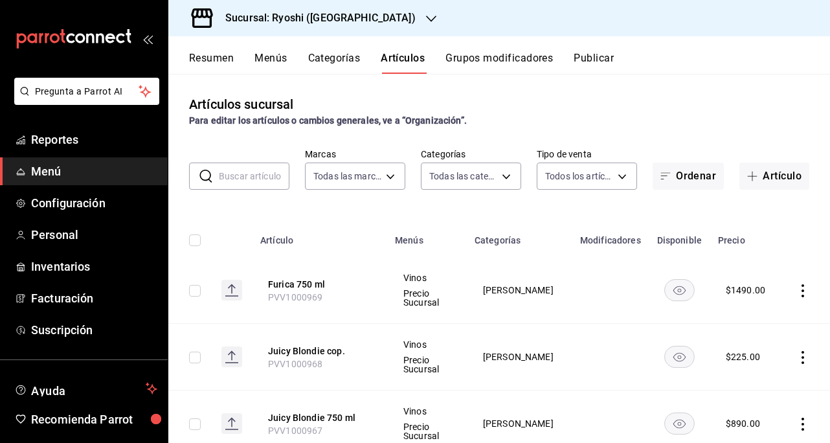
click at [493, 185] on body "Pregunta a Parrot AI Reportes Menú Configuración Personal Inventarios Facturaci…" at bounding box center [415, 221] width 830 height 443
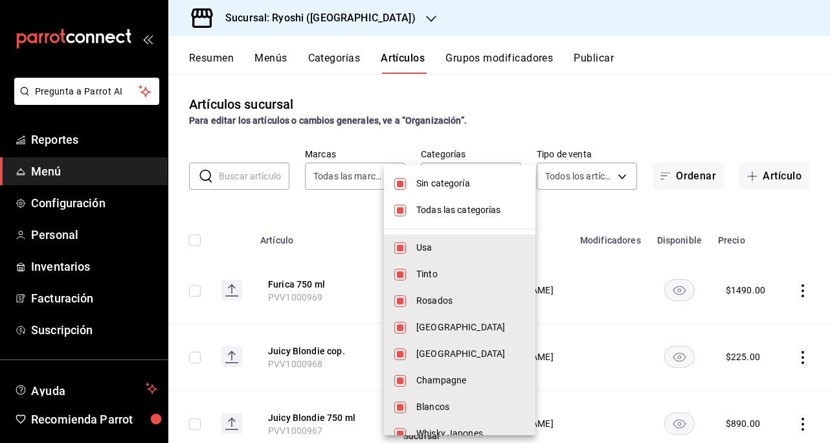
drag, startPoint x: 407, startPoint y: 186, endPoint x: 425, endPoint y: 254, distance: 71.0
click at [407, 185] on li "Sin categoría" at bounding box center [460, 183] width 152 height 27
click at [401, 205] on input "checkbox" at bounding box center [400, 211] width 12 height 12
checkbox input "false"
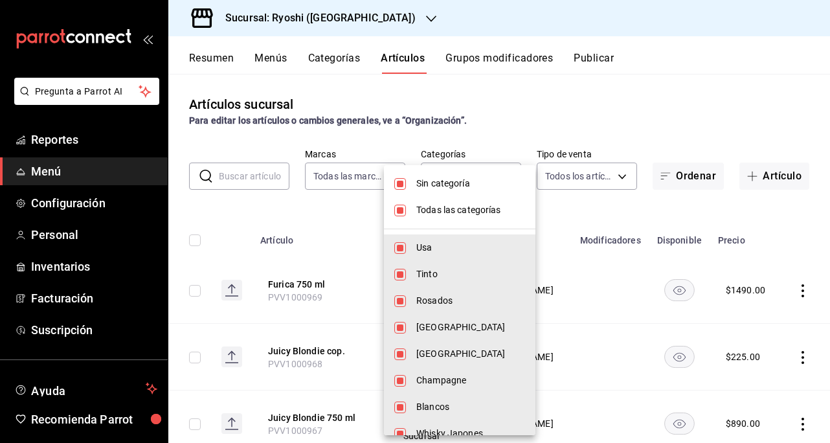
checkbox input "false"
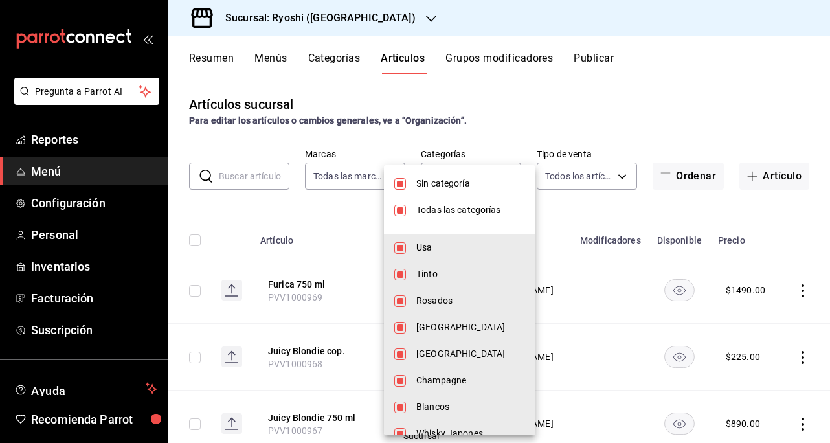
checkbox input "false"
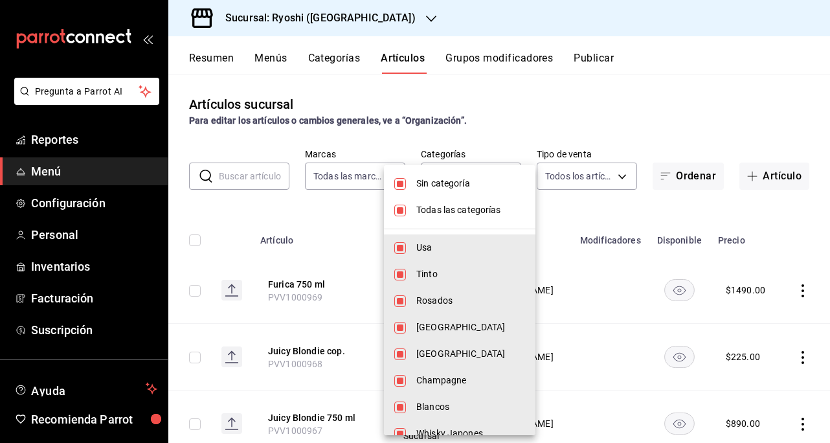
checkbox input "false"
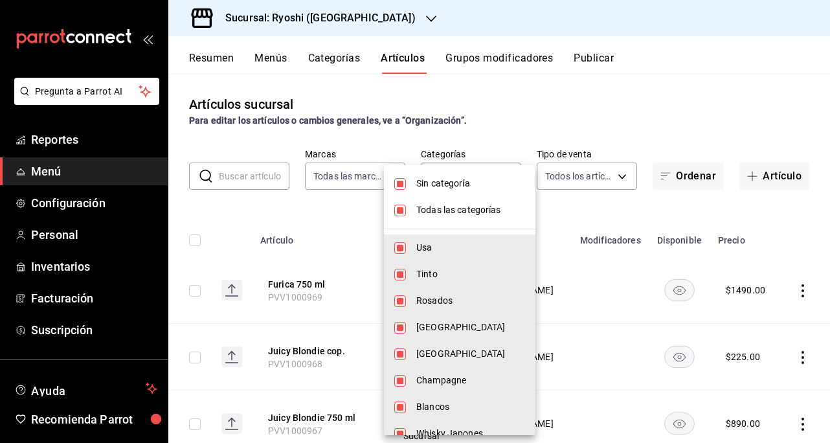
checkbox input "false"
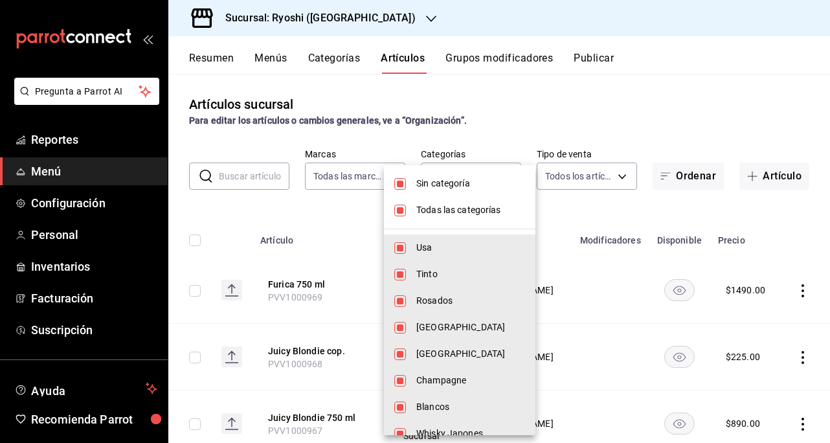
checkbox input "false"
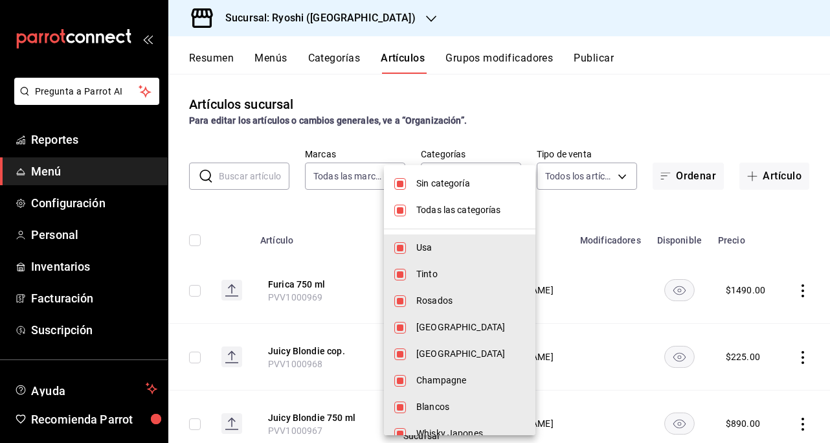
checkbox input "false"
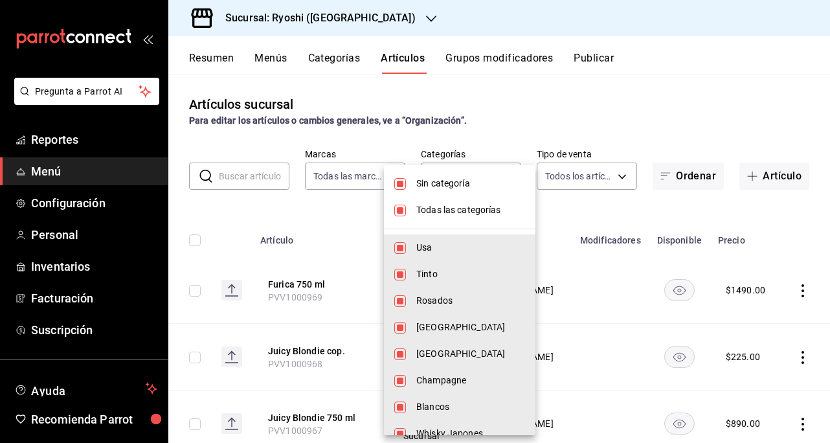
checkbox input "false"
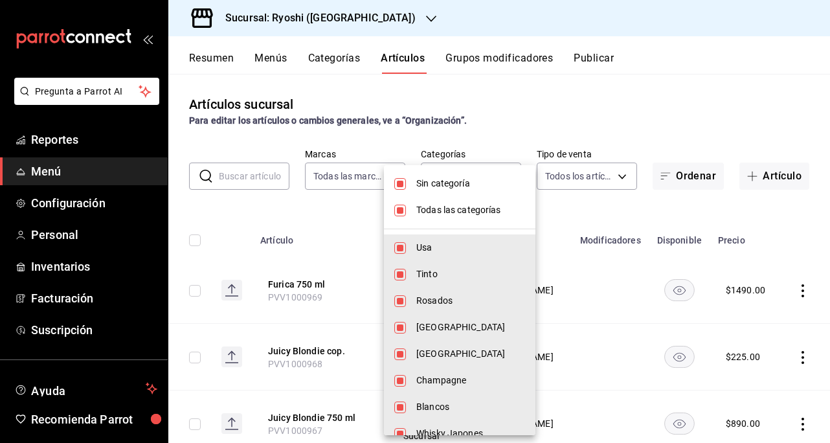
checkbox input "false"
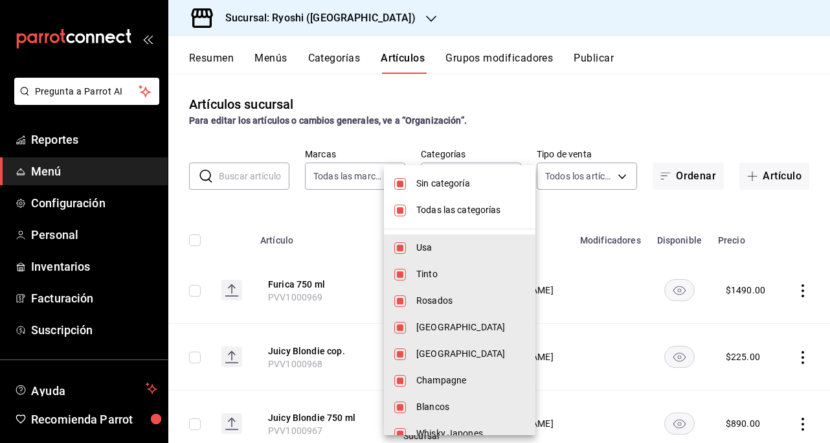
checkbox input "false"
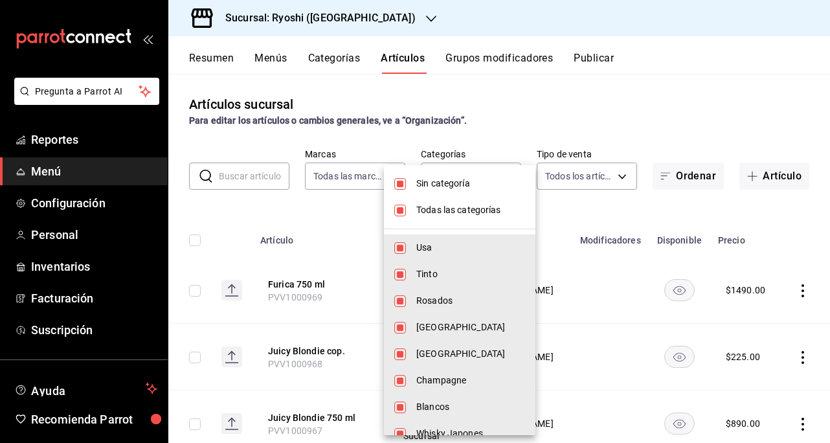
checkbox input "false"
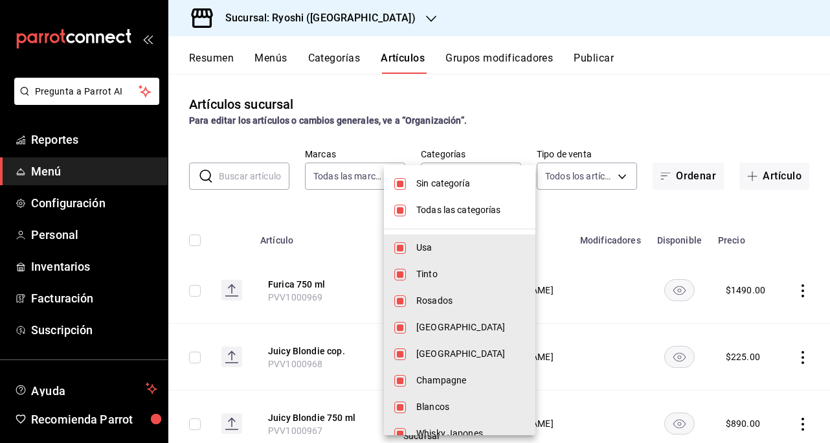
checkbox input "false"
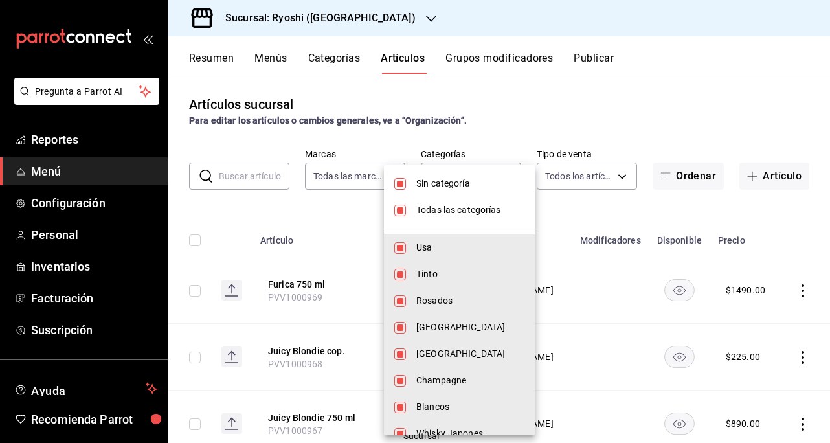
checkbox input "false"
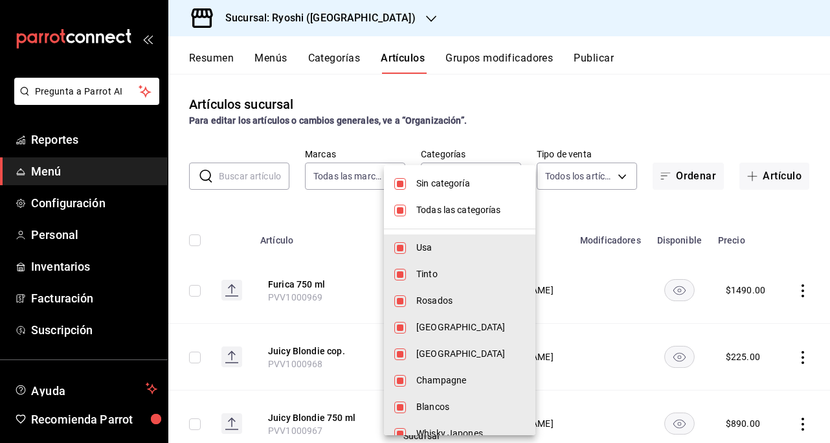
checkbox input "false"
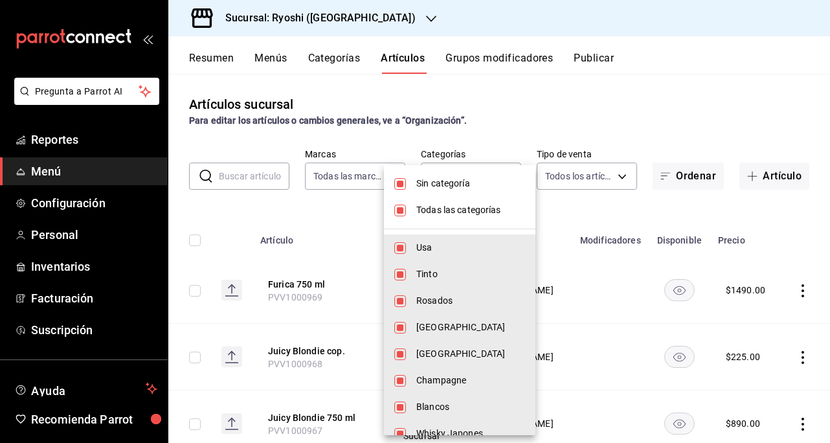
checkbox input "false"
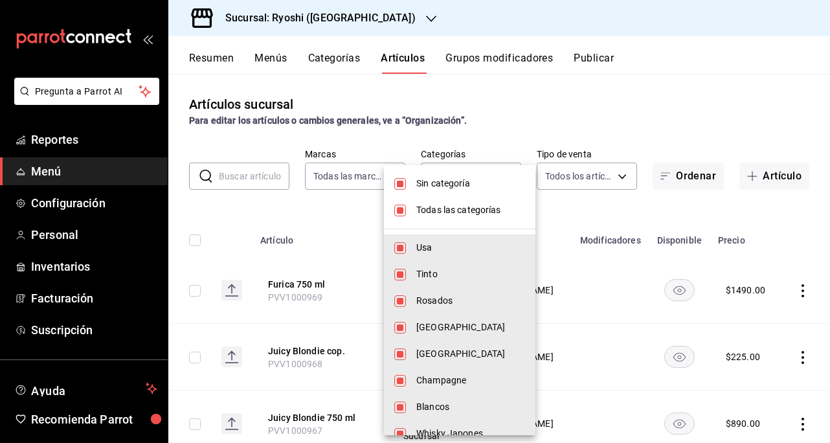
checkbox input "false"
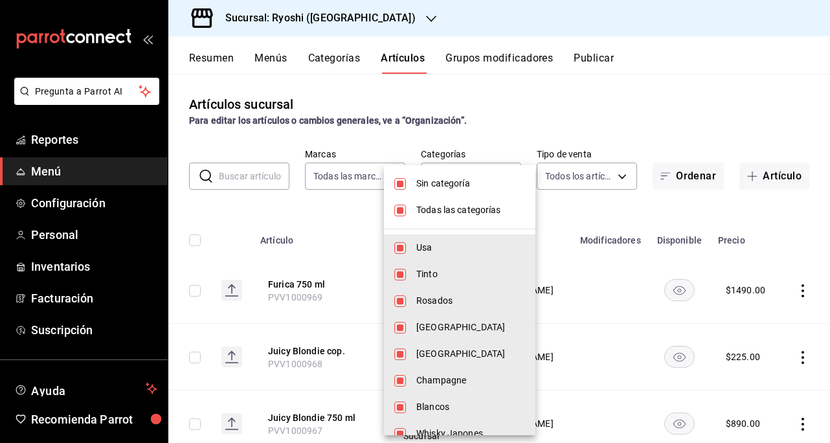
checkbox input "false"
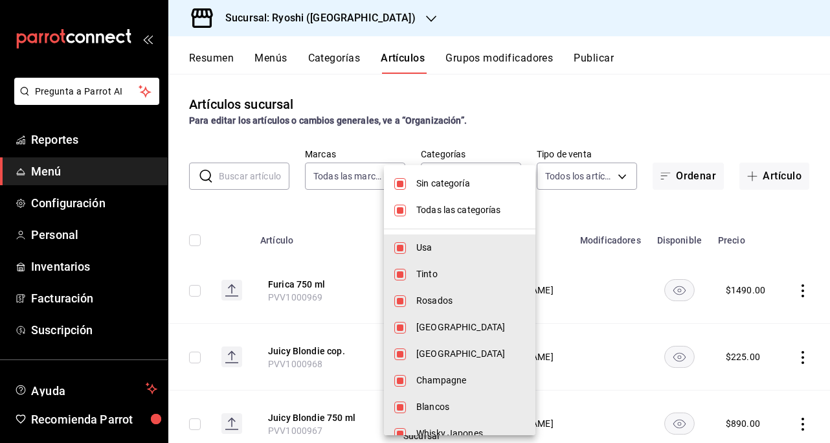
checkbox input "false"
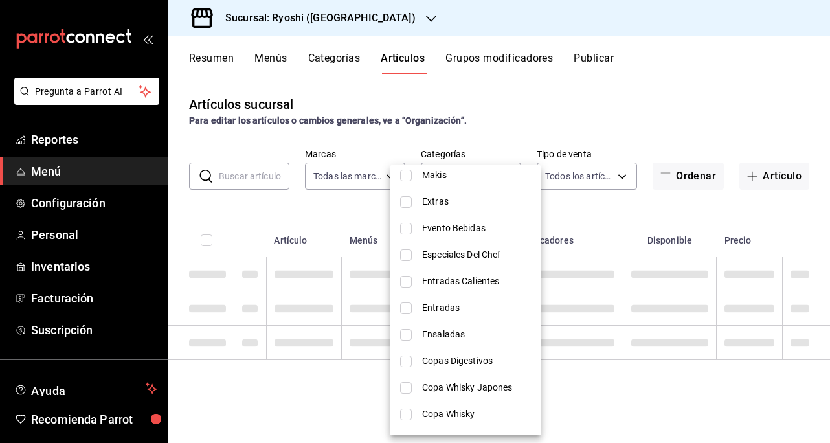
scroll to position [1360, 0]
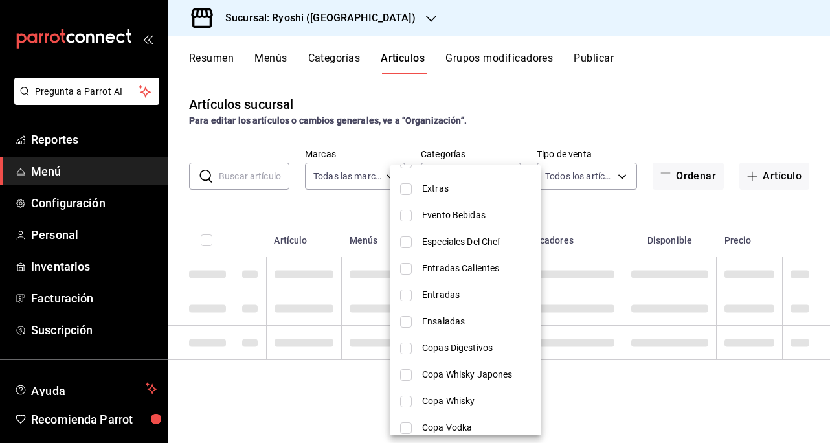
click at [408, 319] on input "checkbox" at bounding box center [406, 322] width 12 height 12
checkbox input "true"
type input "857f8f11-6c80-439e-a397-dc714ff85ca5"
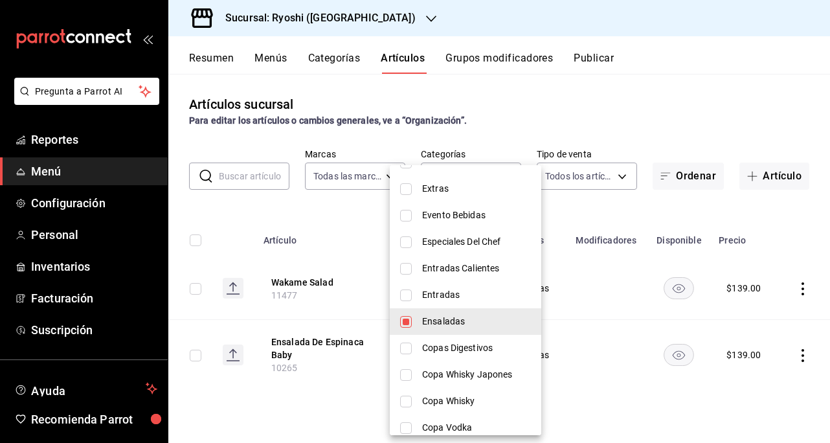
click at [699, 71] on div at bounding box center [415, 221] width 830 height 443
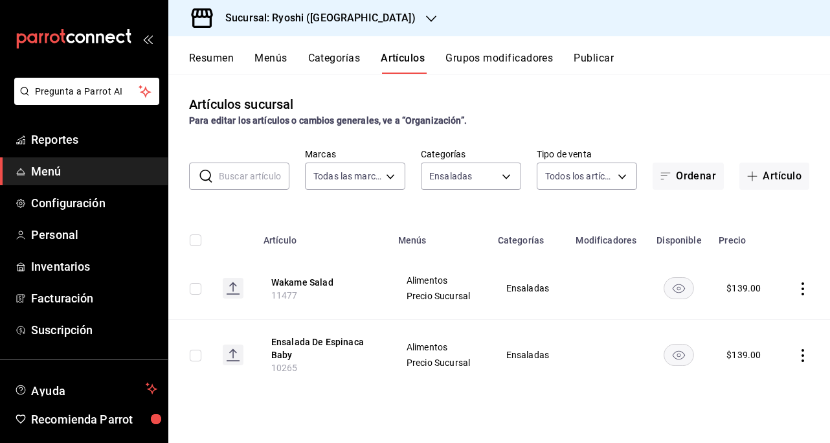
click at [194, 238] on input "checkbox" at bounding box center [196, 240] width 12 height 12
checkbox input "true"
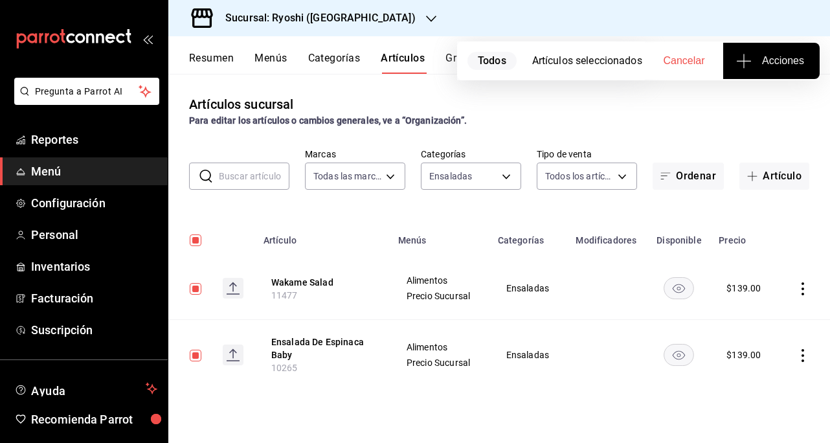
click at [767, 60] on span "Acciones" at bounding box center [771, 61] width 65 height 16
click at [759, 102] on span "Agregar tipo" at bounding box center [771, 102] width 76 height 14
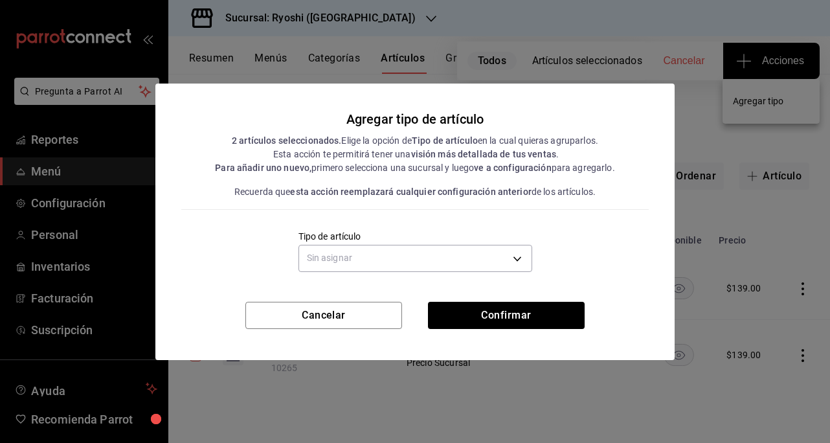
click at [526, 261] on body "Pregunta a Parrot AI Reportes Menú Configuración Personal Inventarios Facturaci…" at bounding box center [415, 221] width 830 height 443
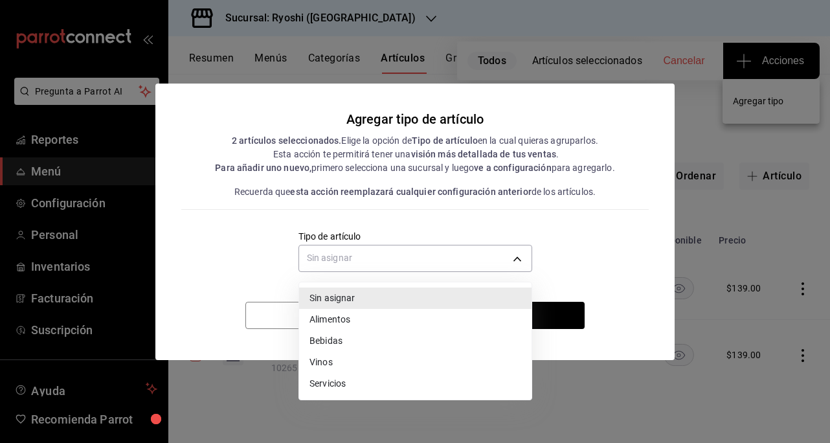
click at [346, 324] on li "Alimentos" at bounding box center [415, 319] width 232 height 21
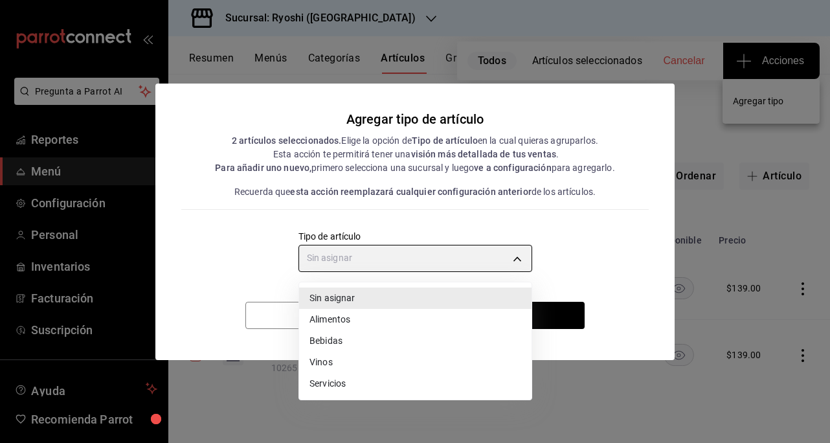
type input "a9c5c5d7-09f7-4d61-88a6-a13d33eec0fd"
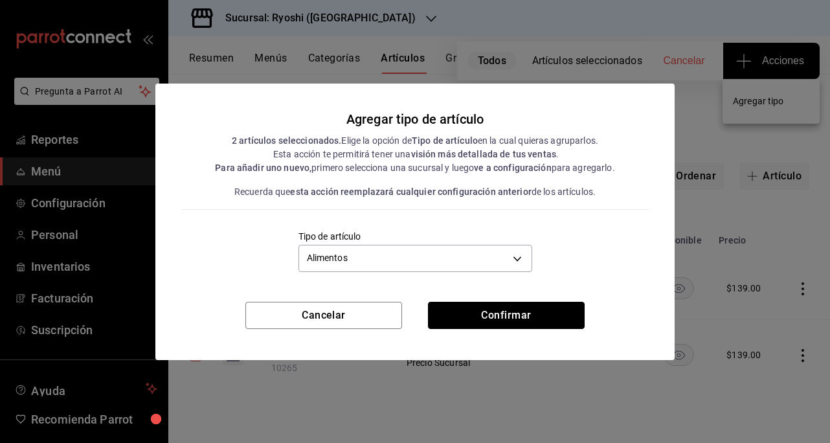
click at [523, 318] on button "Confirmar" at bounding box center [506, 315] width 157 height 27
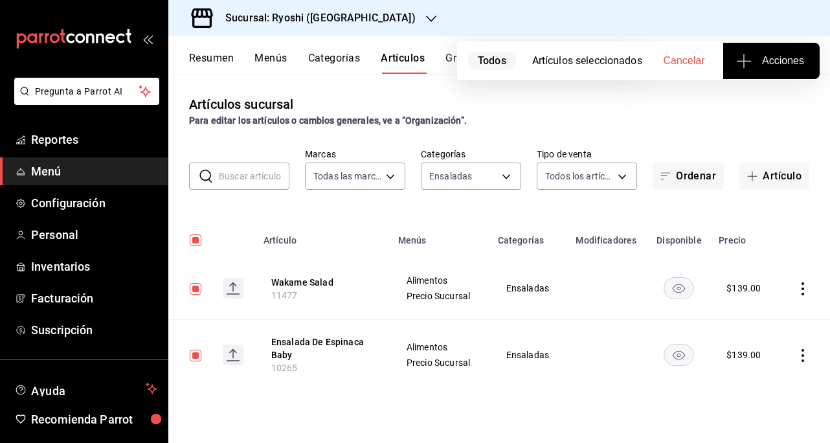
click at [769, 53] on span "Acciones" at bounding box center [771, 61] width 65 height 16
click at [778, 89] on li "Agregar tipo" at bounding box center [771, 101] width 97 height 34
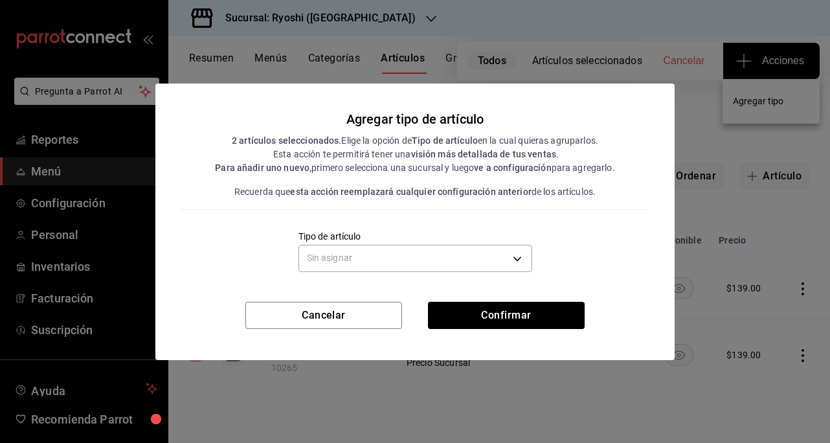
click at [461, 245] on body "Pregunta a Parrot AI Reportes Menú Configuración Personal Inventarios Facturaci…" at bounding box center [415, 221] width 830 height 443
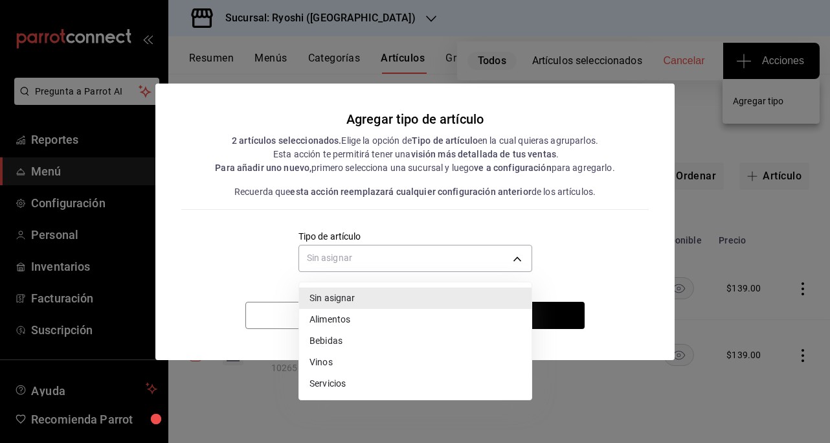
click at [346, 322] on li "Alimentos" at bounding box center [415, 319] width 232 height 21
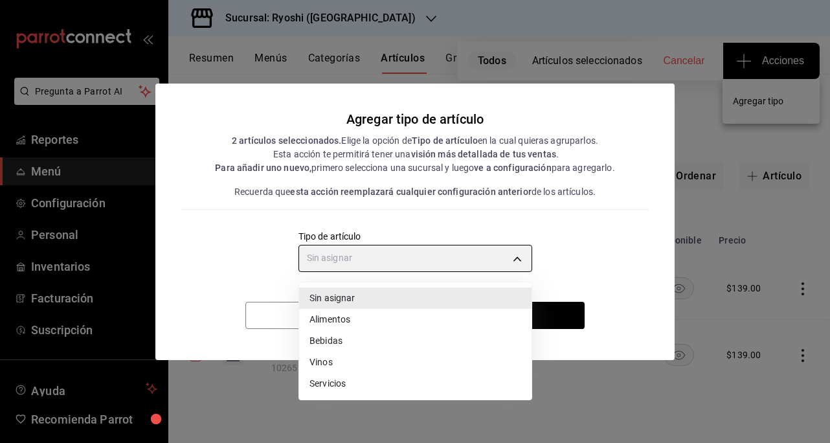
type input "a9c5c5d7-09f7-4d61-88a6-a13d33eec0fd"
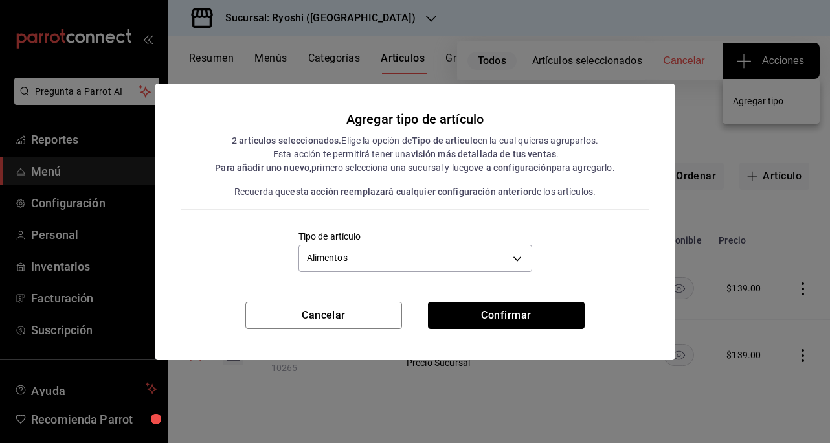
click at [478, 321] on button "Confirmar" at bounding box center [506, 315] width 157 height 27
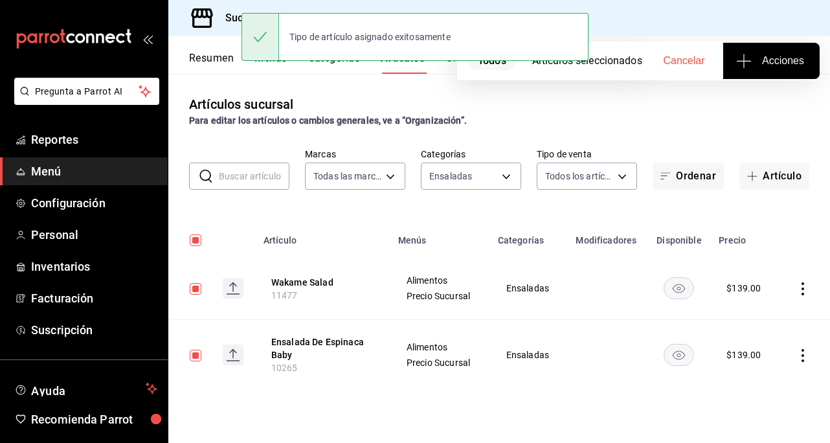
click at [508, 170] on body "Pregunta a Parrot AI Reportes Menú Configuración Personal Inventarios Facturaci…" at bounding box center [415, 221] width 830 height 443
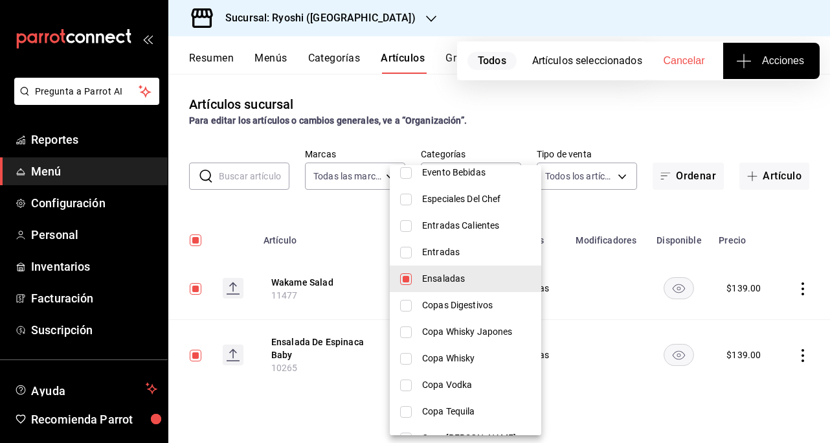
scroll to position [1489, 0]
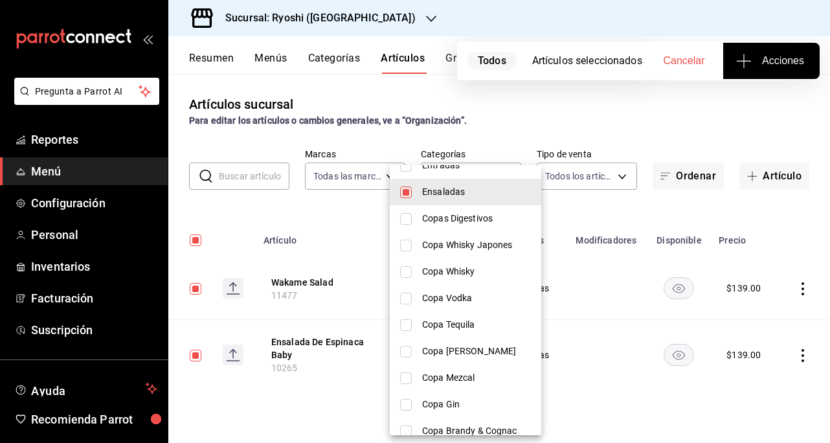
click at [405, 190] on input "checkbox" at bounding box center [406, 192] width 12 height 12
checkbox input "false"
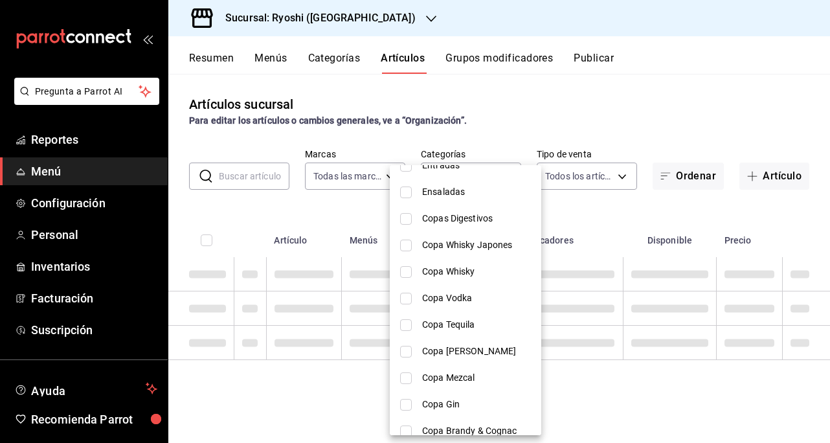
click at [408, 223] on input "checkbox" at bounding box center [406, 219] width 12 height 12
checkbox input "true"
type input "b0c9b0a0-5e52-44e0-9883-8ca8418579a4"
click at [406, 249] on input "checkbox" at bounding box center [406, 246] width 12 height 12
checkbox input "true"
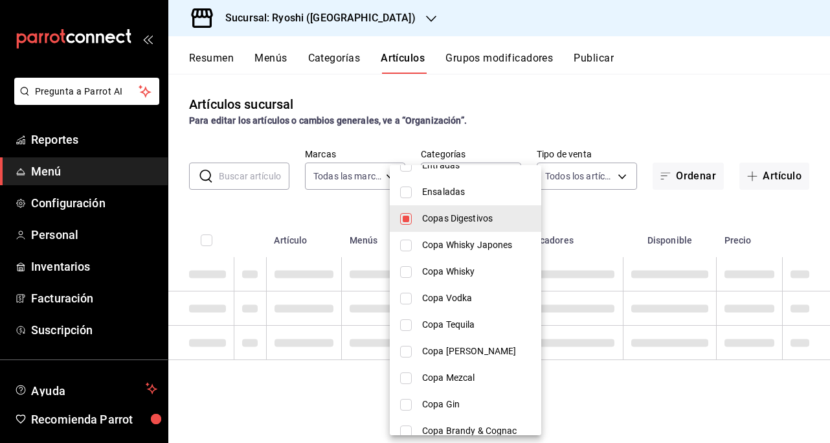
type input "b0c9b0a0-5e52-44e0-9883-8ca8418579a4,fede910d-490f-4d8f-abd0-e68a7da576ca"
click at [407, 271] on input "checkbox" at bounding box center [406, 272] width 12 height 12
checkbox input "true"
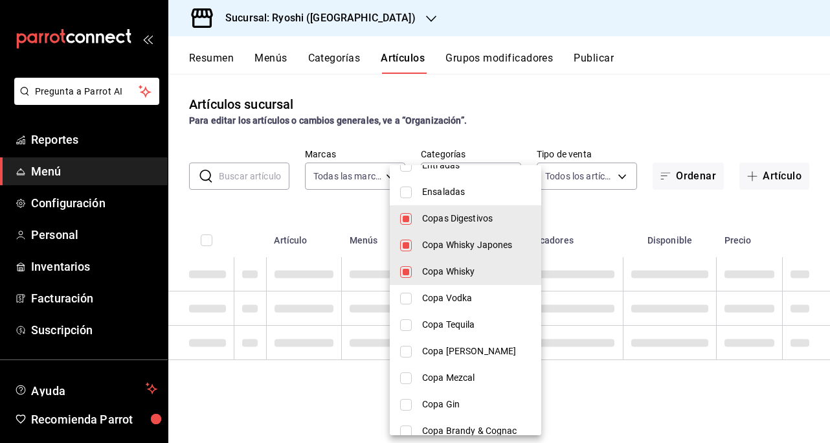
type input "b0c9b0a0-5e52-44e0-9883-8ca8418579a4,fede910d-490f-4d8f-abd0-e68a7da576ca,564a0…"
click at [406, 216] on input "checkbox" at bounding box center [406, 219] width 12 height 12
checkbox input "false"
click at [407, 242] on input "checkbox" at bounding box center [406, 246] width 12 height 12
checkbox input "false"
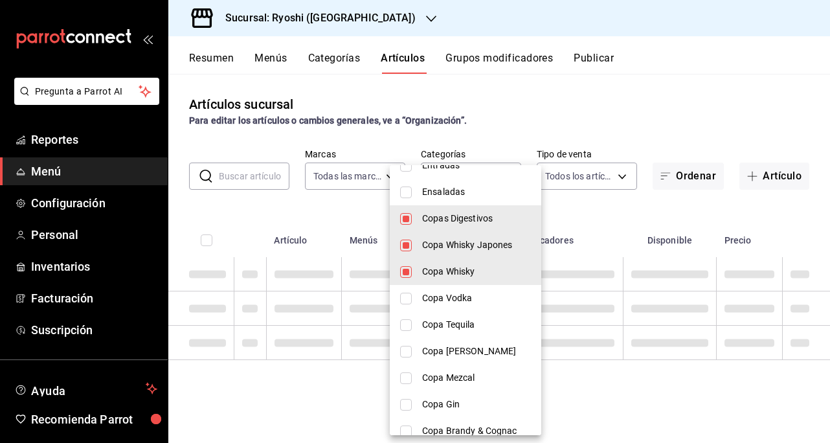
click at [404, 273] on input "checkbox" at bounding box center [406, 272] width 12 height 12
checkbox input "false"
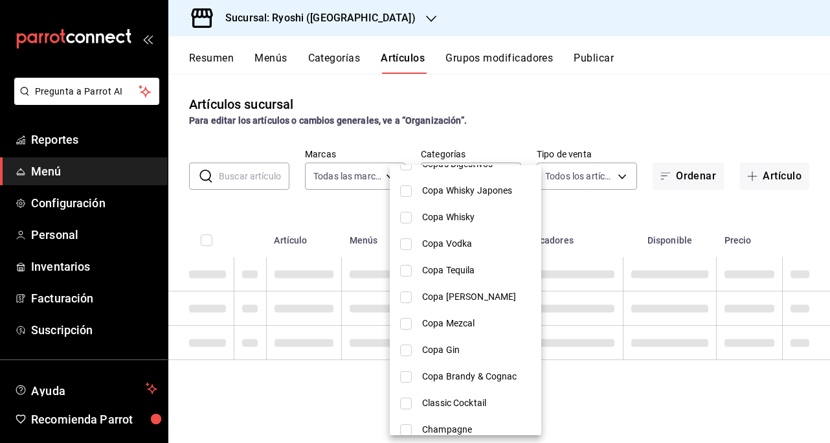
scroll to position [1554, 0]
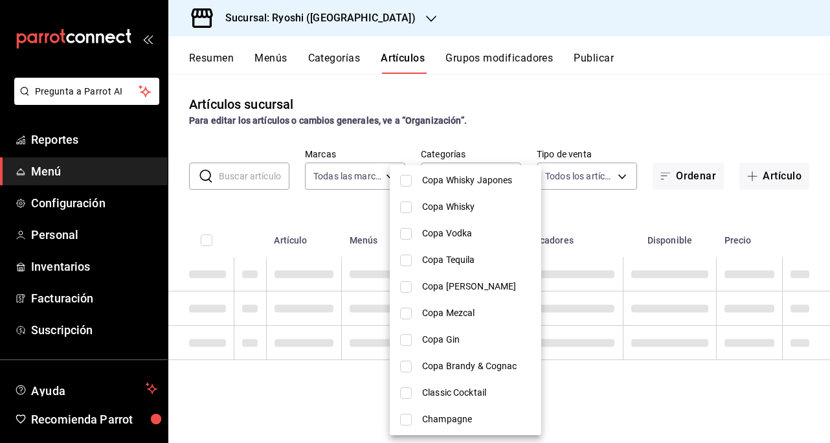
click at [409, 366] on input "checkbox" at bounding box center [406, 367] width 12 height 12
checkbox input "true"
type input "a631f498-cbfe-43aa-ac7c-4006a5bfbec1"
click at [406, 394] on input "checkbox" at bounding box center [406, 393] width 12 height 12
checkbox input "true"
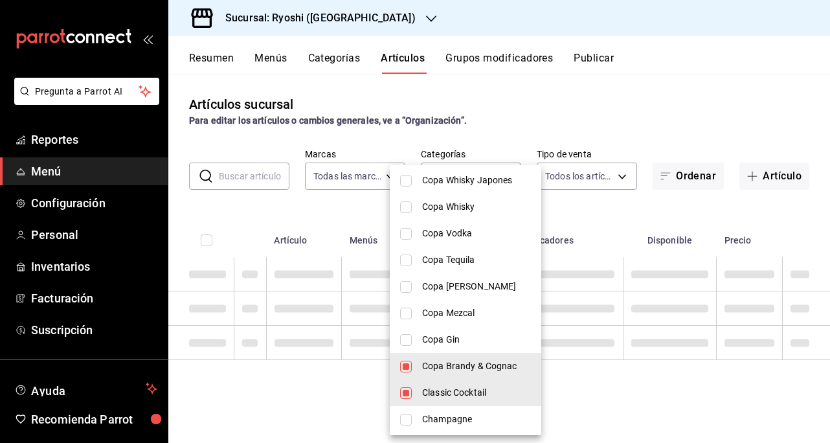
type input "a631f498-cbfe-43aa-ac7c-4006a5bfbec1,0692f30e-771c-44cd-9c8b-1e720b6ef917"
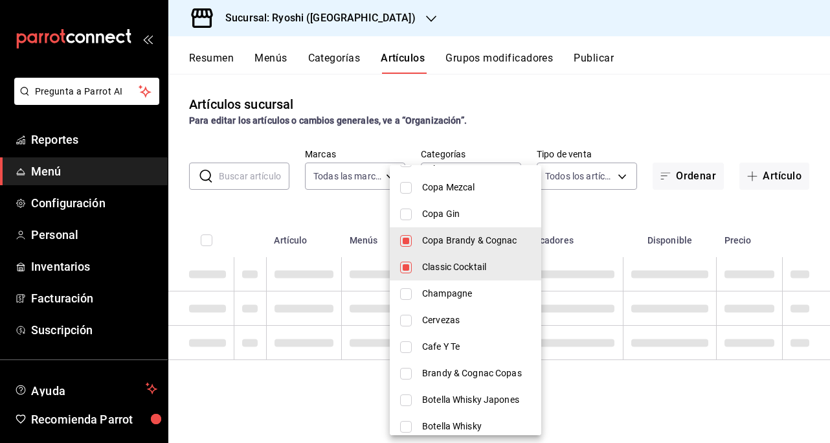
scroll to position [1683, 0]
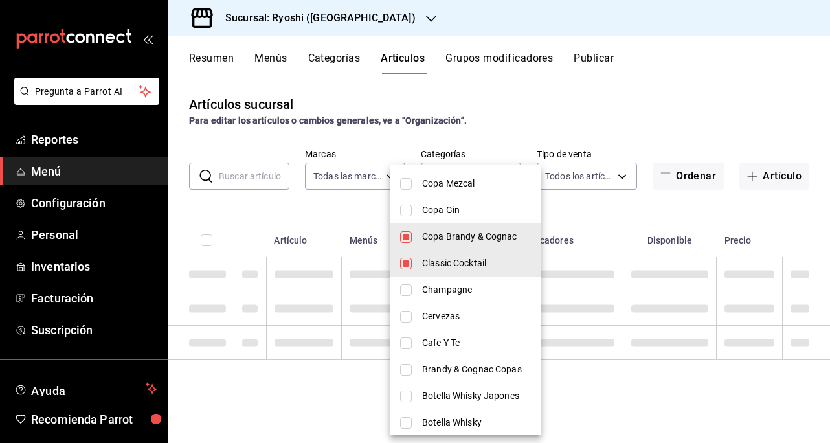
click at [402, 316] on input "checkbox" at bounding box center [406, 317] width 12 height 12
checkbox input "true"
type input "a631f498-cbfe-43aa-ac7c-4006a5bfbec1,0692f30e-771c-44cd-9c8b-1e720b6ef917,4a023…"
click at [406, 346] on input "checkbox" at bounding box center [406, 343] width 12 height 12
checkbox input "true"
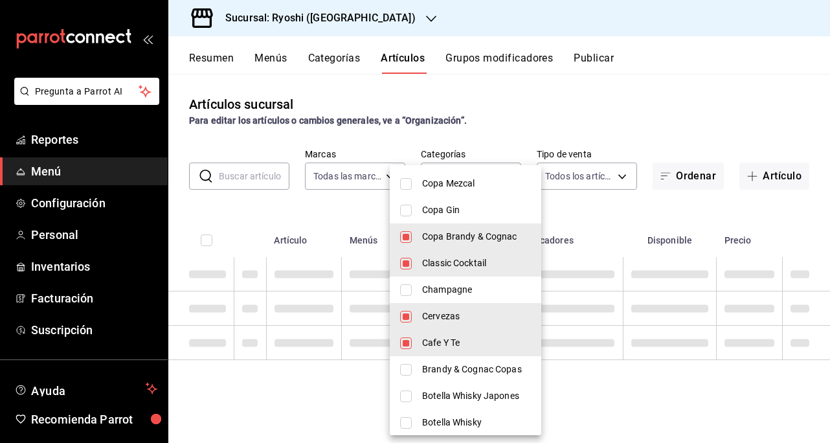
click at [407, 368] on input "checkbox" at bounding box center [406, 370] width 12 height 12
checkbox input "true"
type input "a631f498-cbfe-43aa-ac7c-4006a5bfbec1,0692f30e-771c-44cd-9c8b-1e720b6ef917,4a023…"
click at [406, 397] on input "checkbox" at bounding box center [406, 396] width 12 height 12
checkbox input "true"
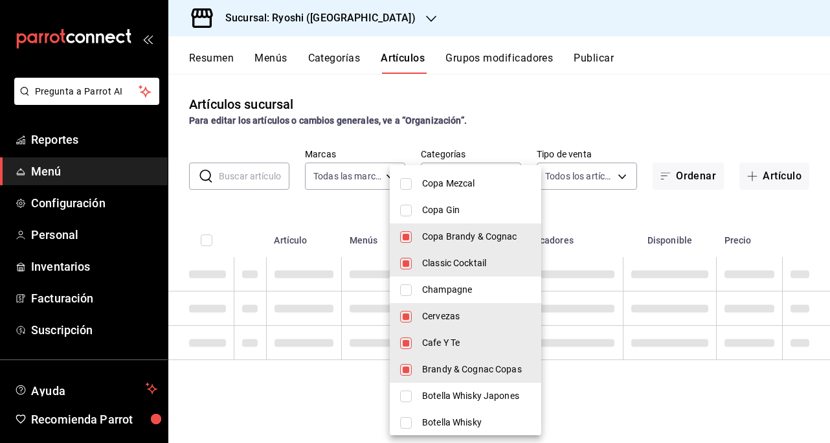
click at [407, 420] on input "checkbox" at bounding box center [406, 423] width 12 height 12
checkbox input "true"
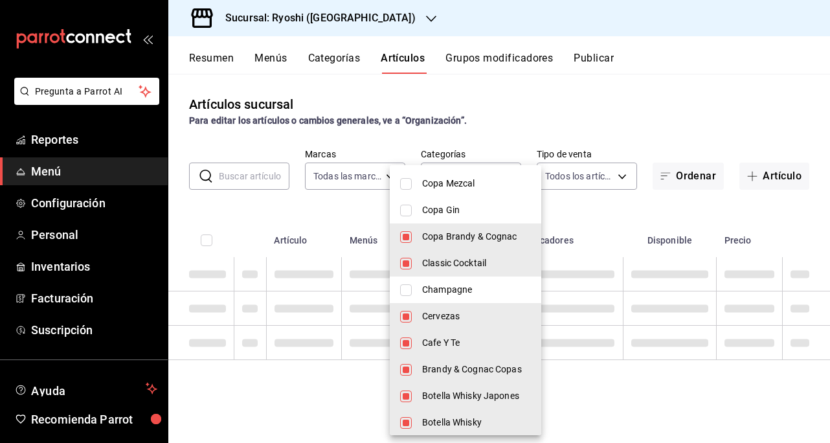
type input "a631f498-cbfe-43aa-ac7c-4006a5bfbec1,0692f30e-771c-44cd-9c8b-1e720b6ef917,4a023…"
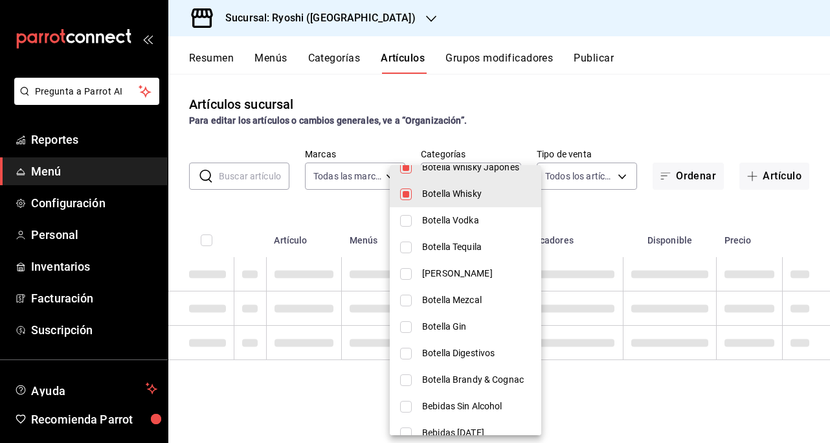
scroll to position [1878, 0]
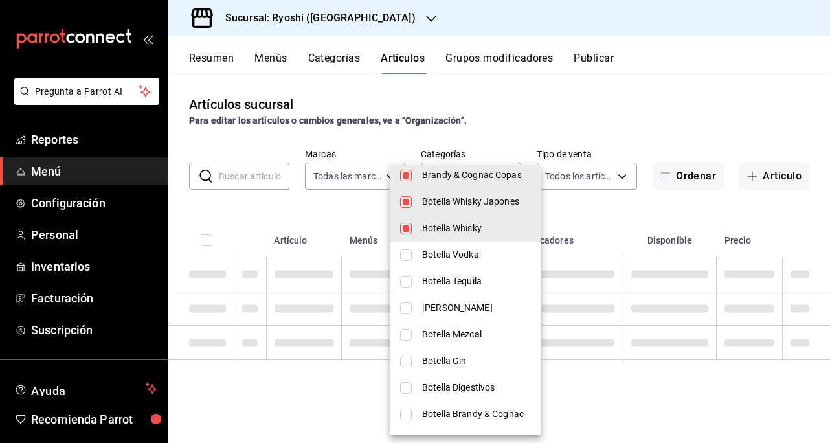
click at [407, 254] on input "checkbox" at bounding box center [406, 255] width 12 height 12
checkbox input "true"
click at [409, 280] on input "checkbox" at bounding box center [406, 282] width 12 height 12
checkbox input "true"
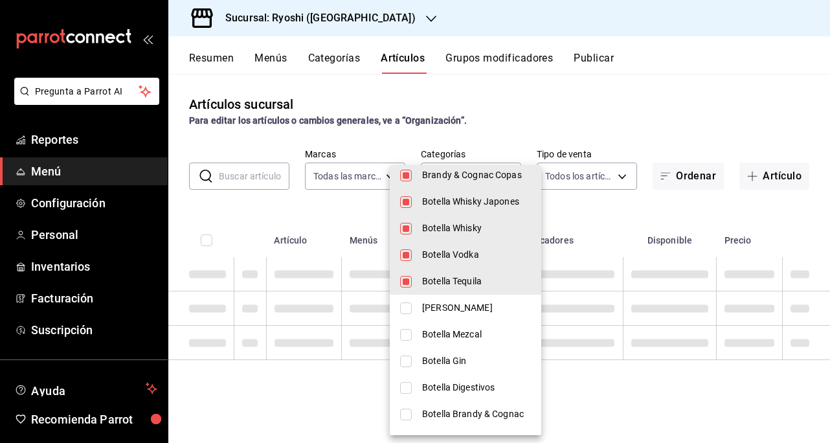
click at [405, 306] on input "checkbox" at bounding box center [406, 308] width 12 height 12
checkbox input "true"
click at [408, 340] on input "checkbox" at bounding box center [406, 335] width 12 height 12
checkbox input "true"
type input "a631f498-cbfe-43aa-ac7c-4006a5bfbec1,0692f30e-771c-44cd-9c8b-1e720b6ef917,4a023…"
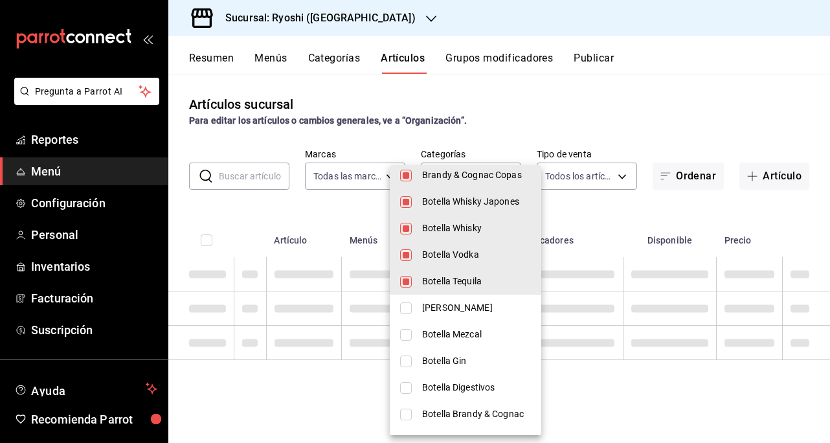
click at [407, 357] on input "checkbox" at bounding box center [406, 361] width 12 height 12
checkbox input "true"
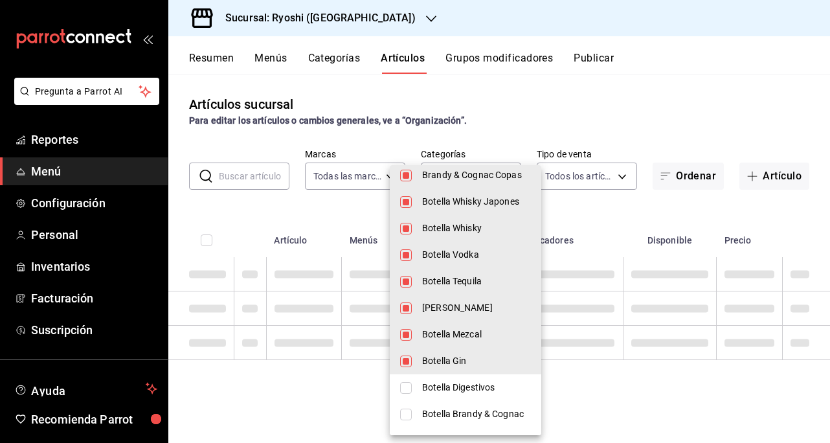
click at [652, 109] on div at bounding box center [415, 221] width 830 height 443
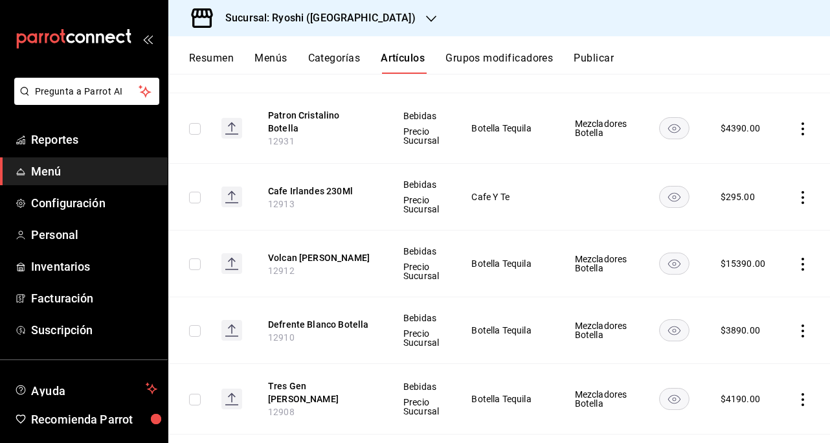
scroll to position [0, 0]
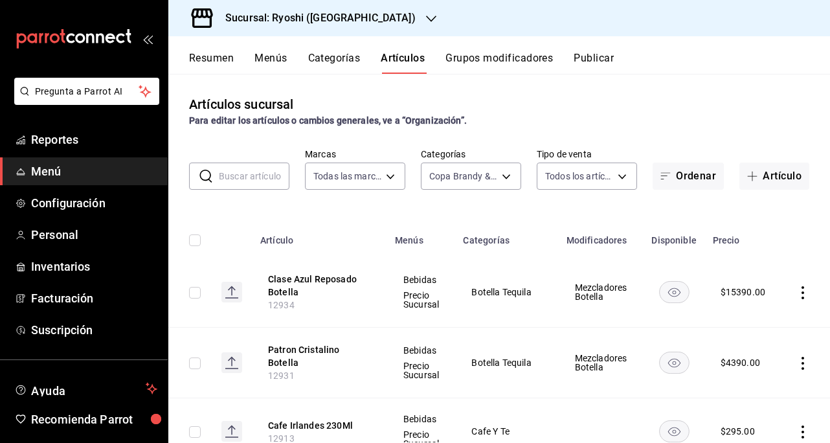
click at [194, 234] on input "checkbox" at bounding box center [195, 240] width 12 height 12
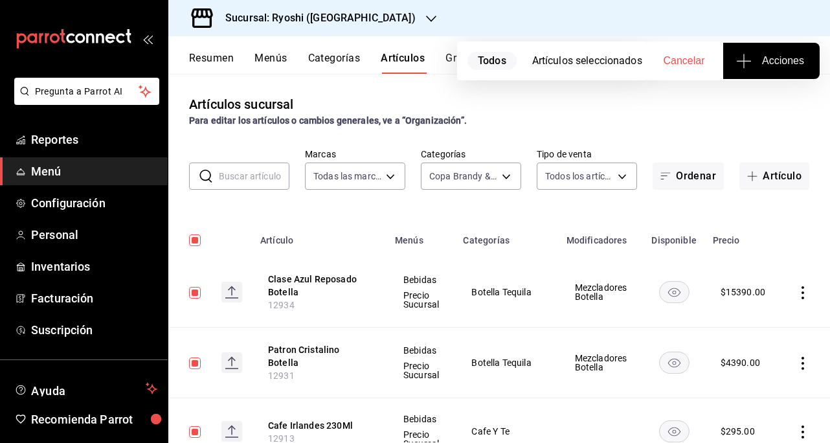
click at [781, 62] on span "Acciones" at bounding box center [771, 61] width 65 height 16
click at [769, 107] on span "Agregar tipo" at bounding box center [771, 102] width 76 height 14
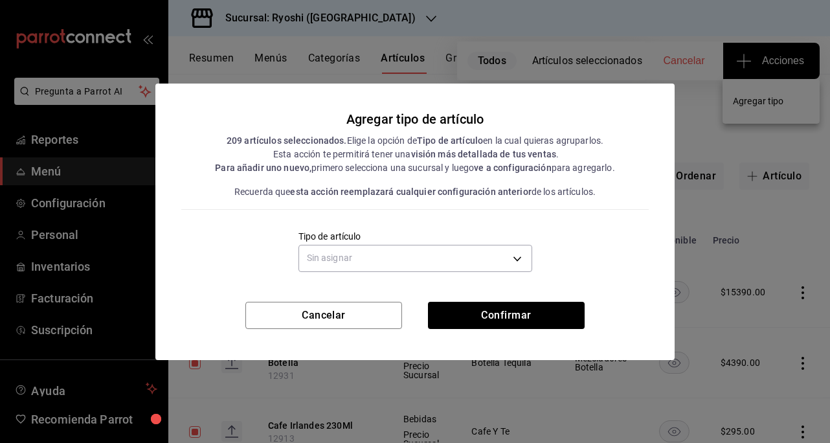
click at [490, 254] on body "Pregunta a Parrot AI Reportes Menú Configuración Personal Inventarios Facturaci…" at bounding box center [415, 221] width 830 height 443
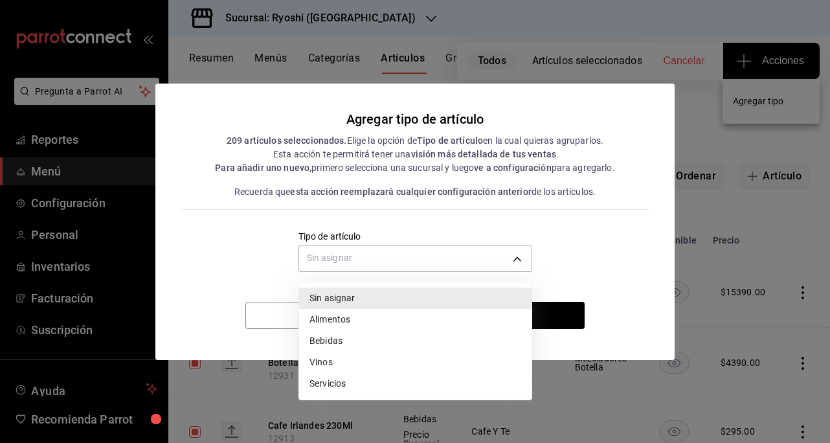
click at [338, 343] on li "Bebidas" at bounding box center [415, 340] width 232 height 21
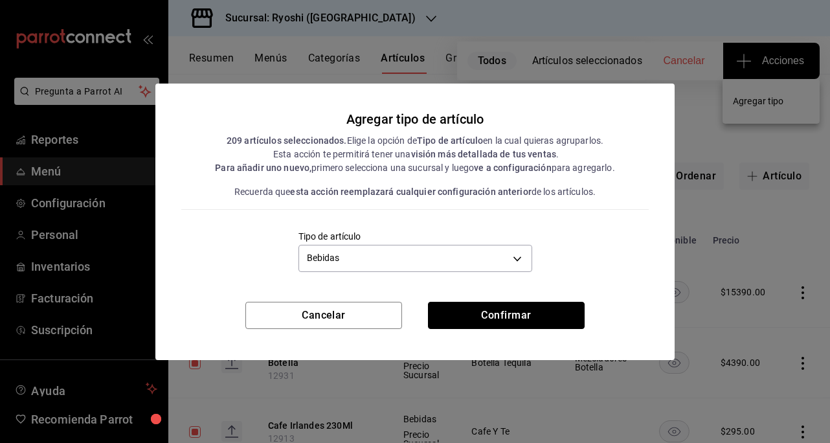
click at [495, 322] on button "Confirmar" at bounding box center [506, 315] width 157 height 27
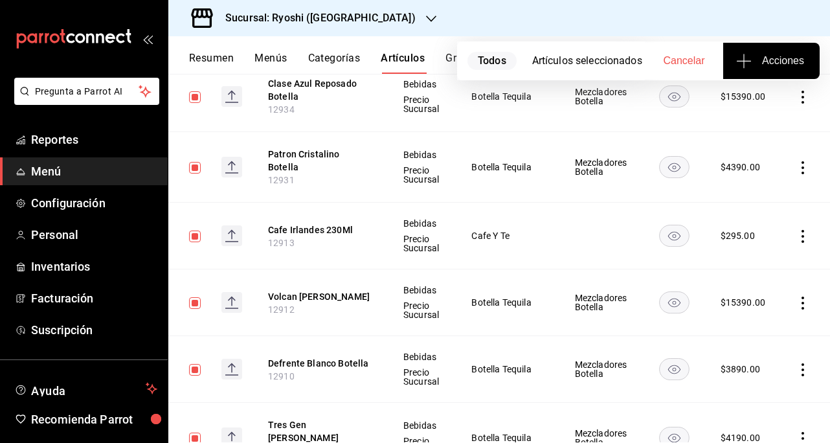
scroll to position [259, 0]
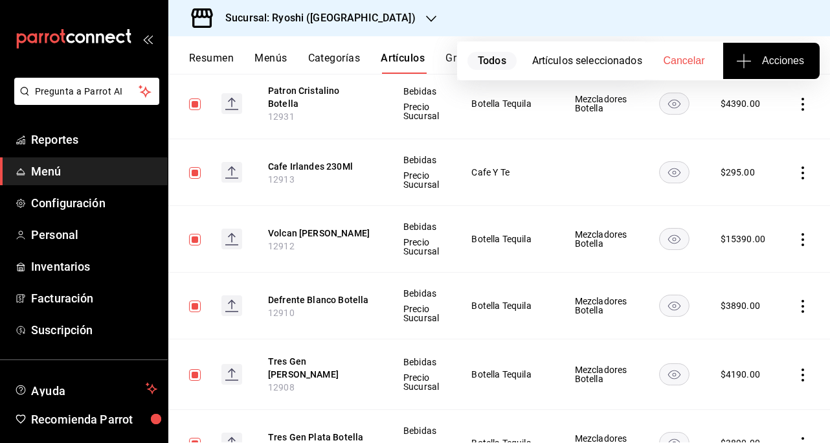
click at [767, 58] on span "Acciones" at bounding box center [771, 61] width 65 height 16
click at [756, 95] on span "Agregar tipo" at bounding box center [771, 102] width 76 height 14
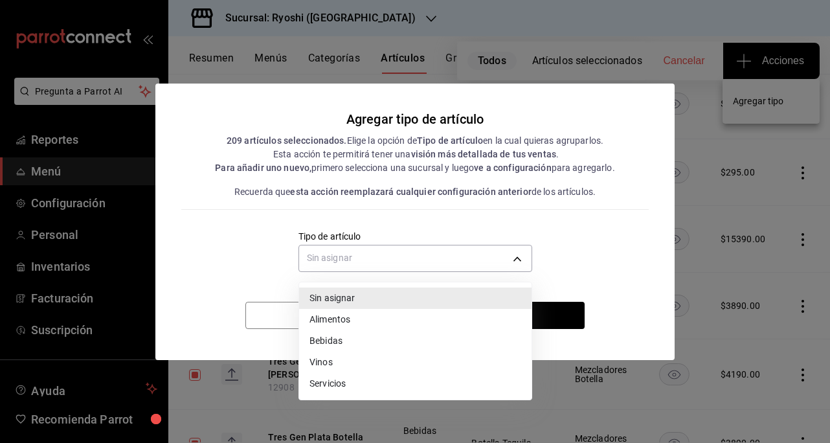
click at [501, 261] on body "Pregunta a Parrot AI Reportes Menú Configuración Personal Inventarios Facturaci…" at bounding box center [415, 221] width 830 height 443
click at [330, 342] on li "Bebidas" at bounding box center [415, 340] width 232 height 21
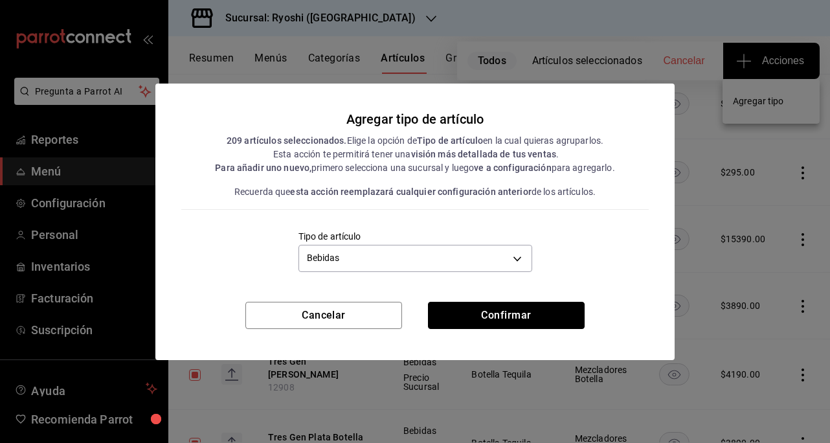
click at [471, 310] on button "Confirmar" at bounding box center [506, 315] width 157 height 27
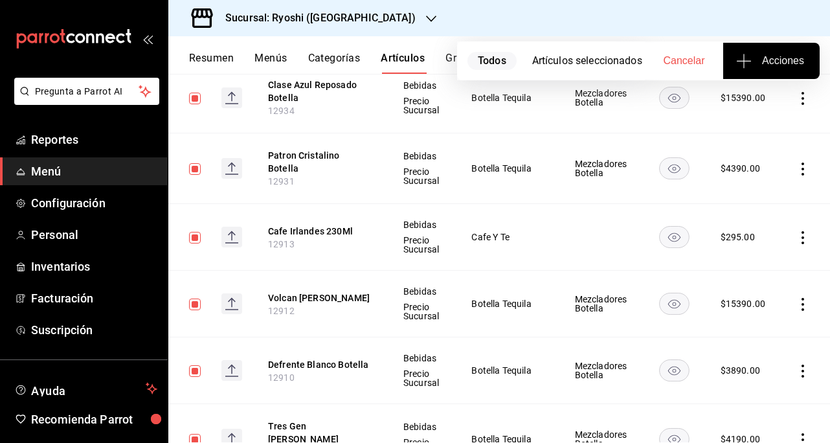
scroll to position [0, 0]
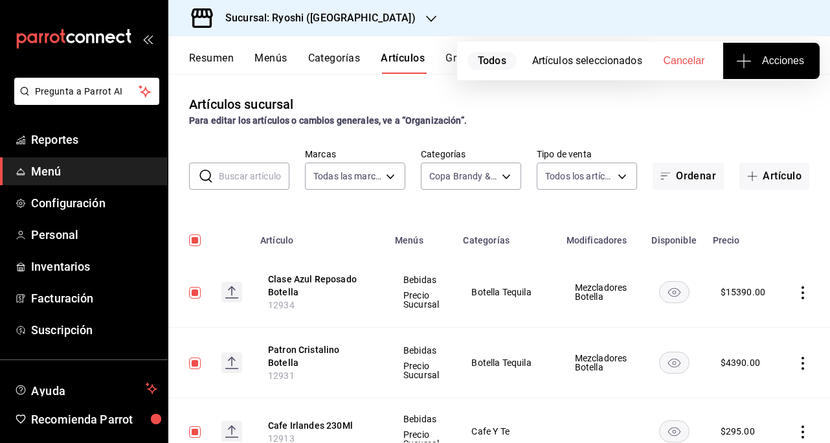
click at [497, 183] on body "Pregunta a Parrot AI Reportes Menú Configuración Personal Inventarios Facturaci…" at bounding box center [415, 221] width 830 height 443
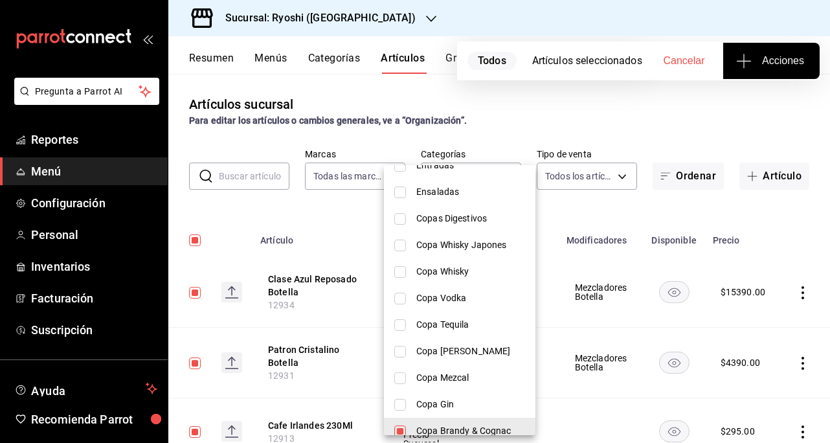
scroll to position [1683, 0]
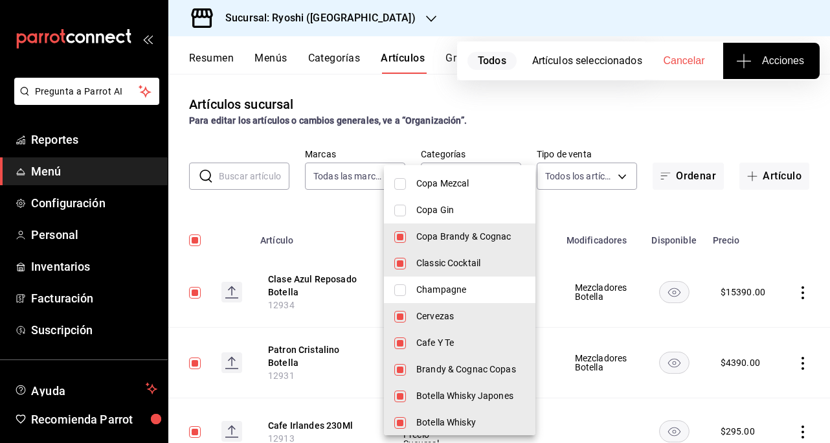
click at [405, 235] on input "checkbox" at bounding box center [400, 237] width 12 height 12
click at [401, 264] on input "checkbox" at bounding box center [400, 264] width 12 height 12
click at [405, 321] on input "checkbox" at bounding box center [400, 317] width 12 height 12
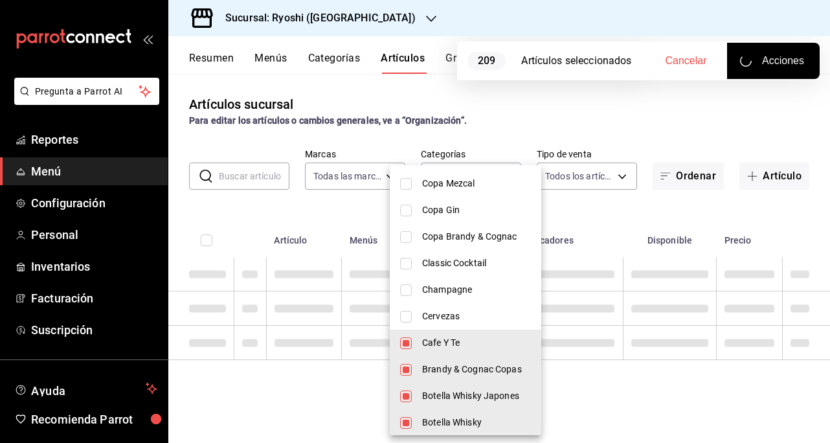
click at [400, 335] on li "Cafe Y Te" at bounding box center [466, 343] width 152 height 27
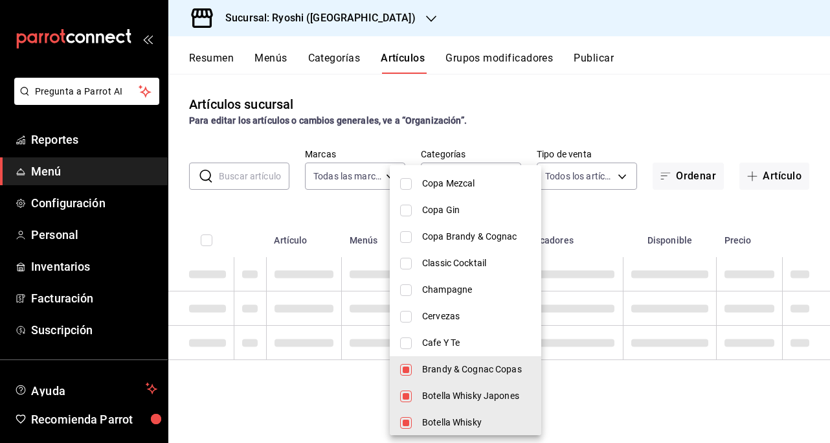
scroll to position [1813, 0]
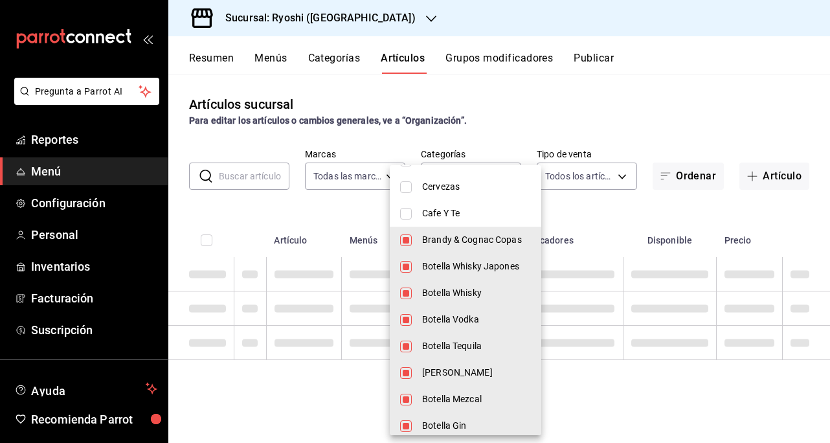
click at [407, 237] on input "checkbox" at bounding box center [406, 240] width 12 height 12
click at [407, 267] on input "checkbox" at bounding box center [406, 267] width 12 height 12
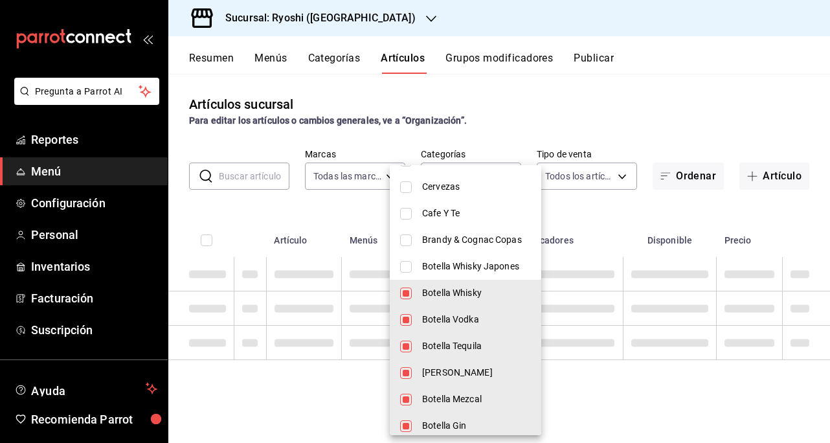
click at [405, 293] on input "checkbox" at bounding box center [406, 293] width 12 height 12
click at [412, 319] on li "Botella Vodka" at bounding box center [466, 319] width 152 height 27
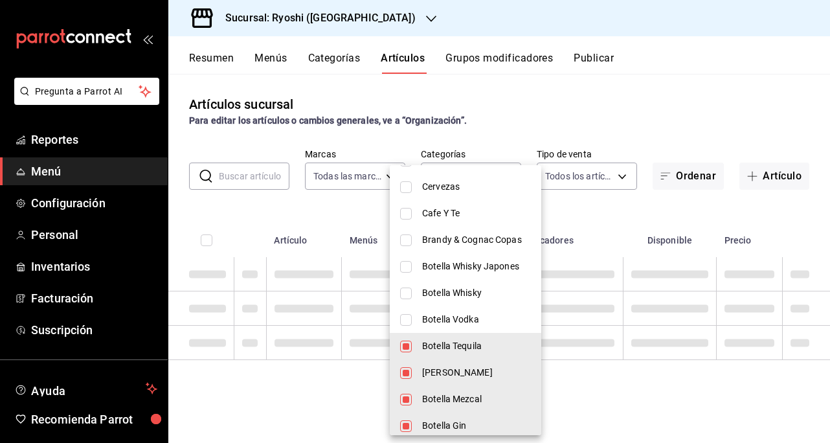
click at [407, 338] on li "Botella Tequila" at bounding box center [466, 346] width 152 height 27
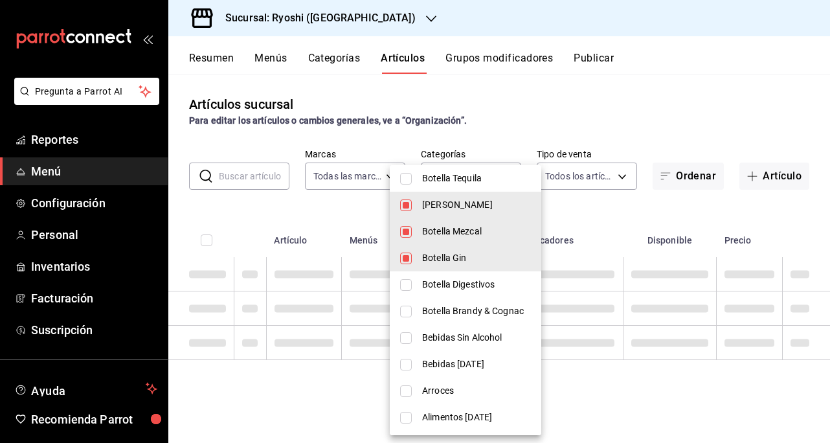
click at [408, 205] on input "checkbox" at bounding box center [406, 205] width 12 height 12
click at [406, 231] on input "checkbox" at bounding box center [406, 232] width 12 height 12
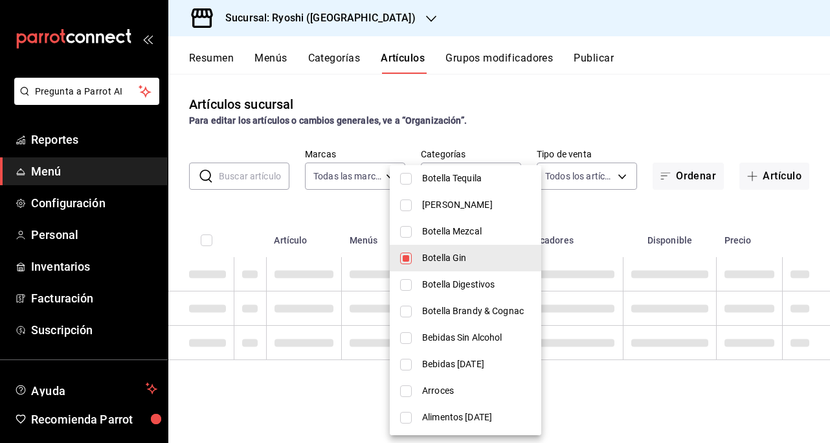
click at [405, 257] on input "checkbox" at bounding box center [406, 259] width 12 height 12
click at [409, 286] on input "checkbox" at bounding box center [406, 285] width 12 height 12
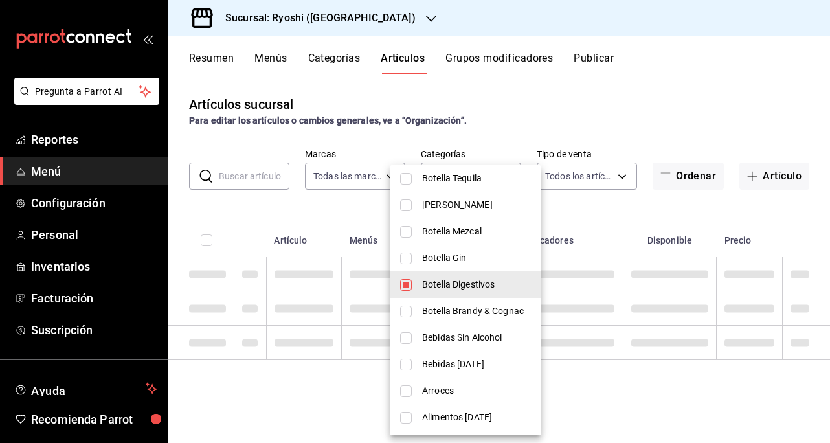
click at [410, 315] on input "checkbox" at bounding box center [406, 312] width 12 height 12
click at [411, 340] on input "checkbox" at bounding box center [406, 338] width 12 height 12
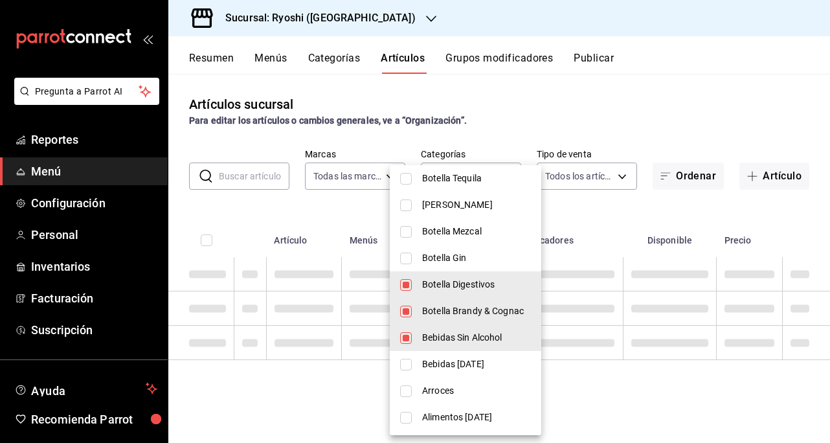
click at [403, 363] on input "checkbox" at bounding box center [406, 365] width 12 height 12
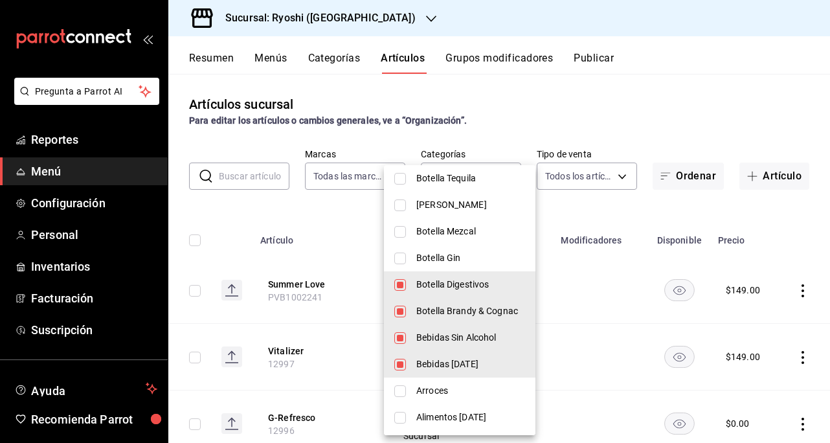
click at [688, 110] on div at bounding box center [415, 221] width 830 height 443
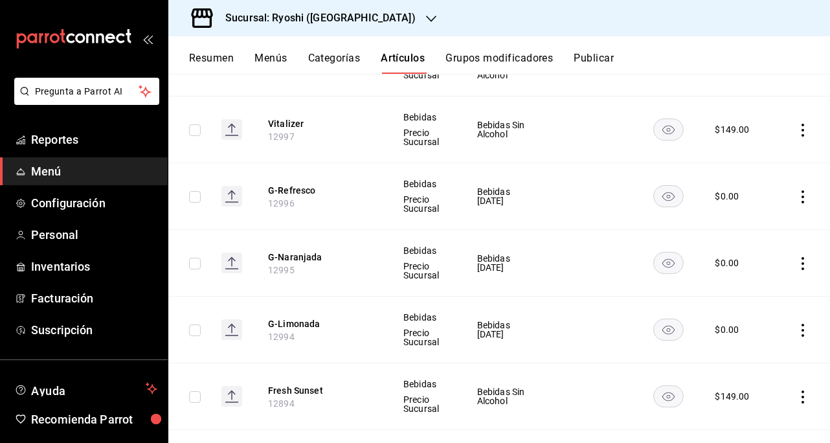
scroll to position [0, 0]
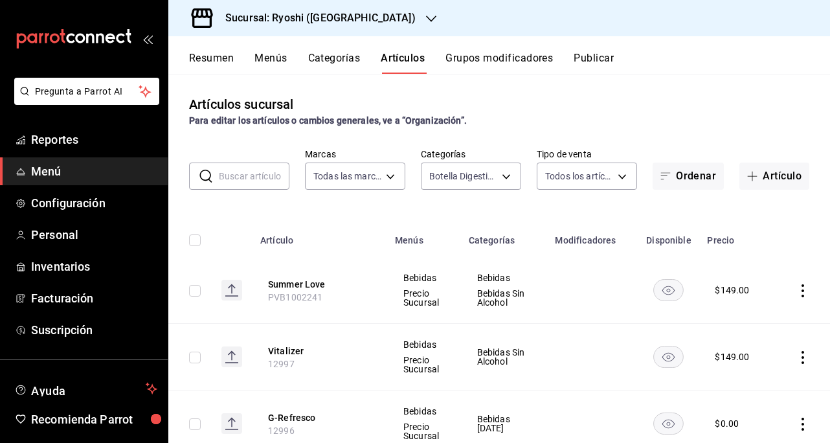
click at [199, 243] on input "checkbox" at bounding box center [195, 240] width 12 height 12
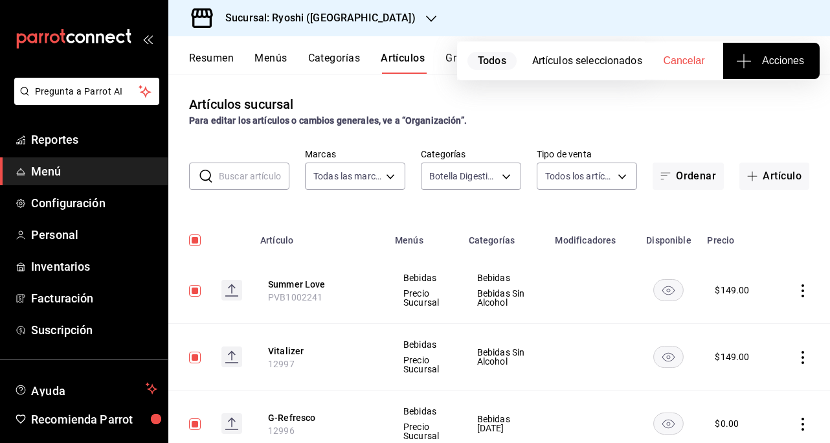
click at [774, 66] on span "Acciones" at bounding box center [771, 61] width 65 height 16
click at [770, 96] on span "Agregar tipo" at bounding box center [771, 102] width 76 height 14
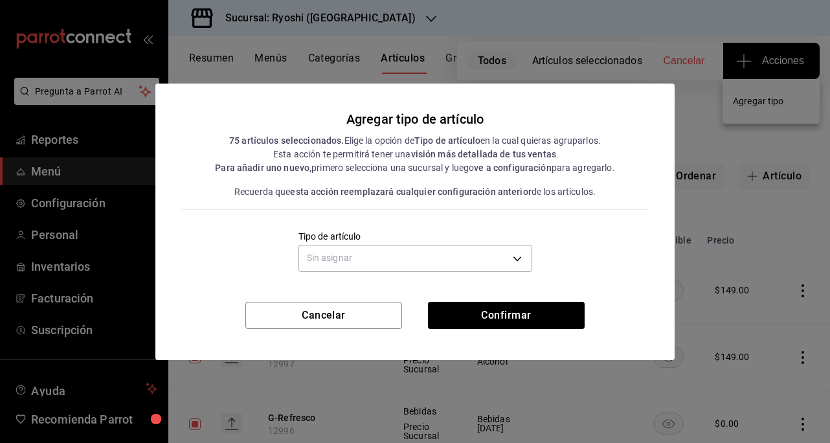
click at [523, 257] on body "Pregunta a Parrot AI Reportes Menú Configuración Personal Inventarios Facturaci…" at bounding box center [415, 221] width 830 height 443
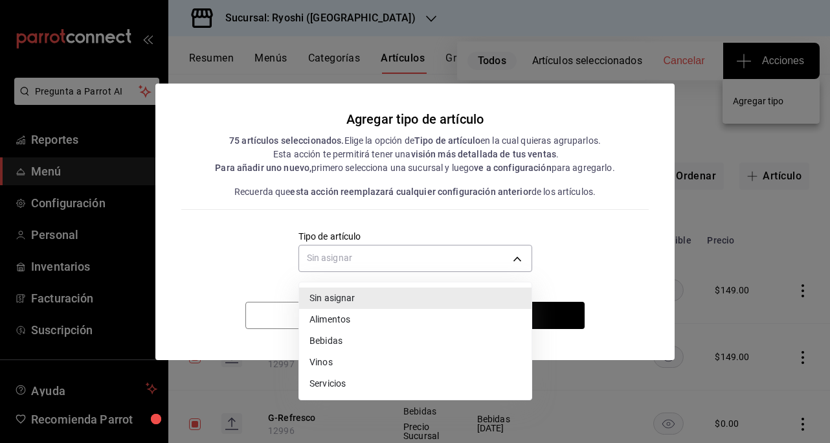
click at [317, 339] on li "Bebidas" at bounding box center [415, 340] width 232 height 21
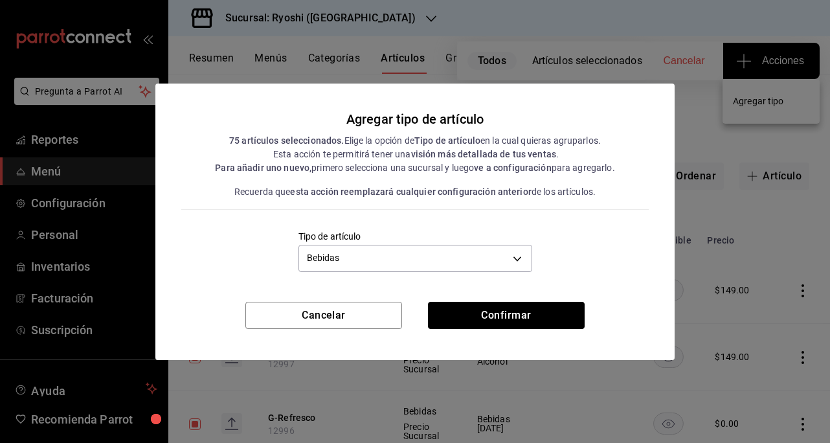
click at [512, 308] on button "Confirmar" at bounding box center [506, 315] width 157 height 27
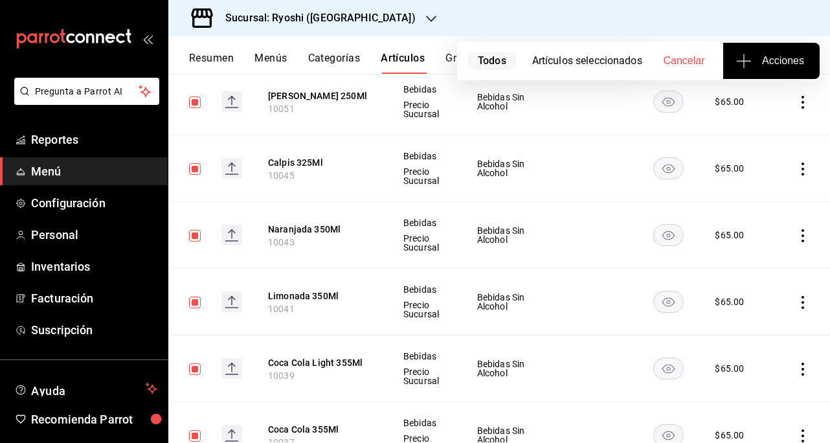
scroll to position [4889, 0]
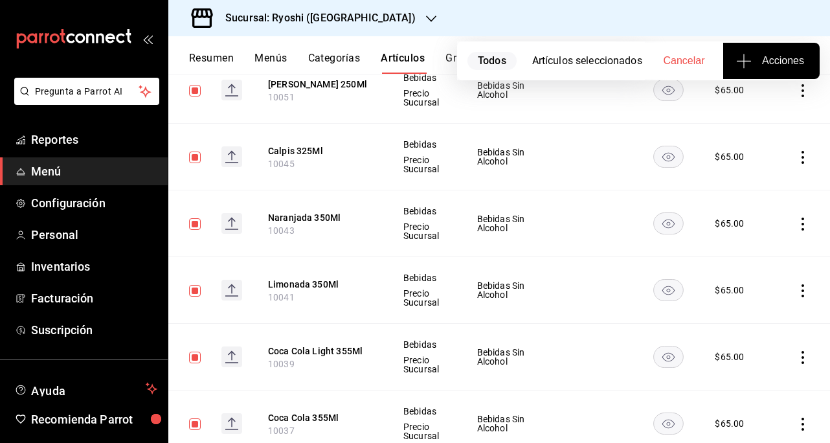
click at [792, 73] on button "Acciones" at bounding box center [771, 61] width 96 height 36
click at [761, 95] on span "Agregar tipo" at bounding box center [771, 102] width 76 height 14
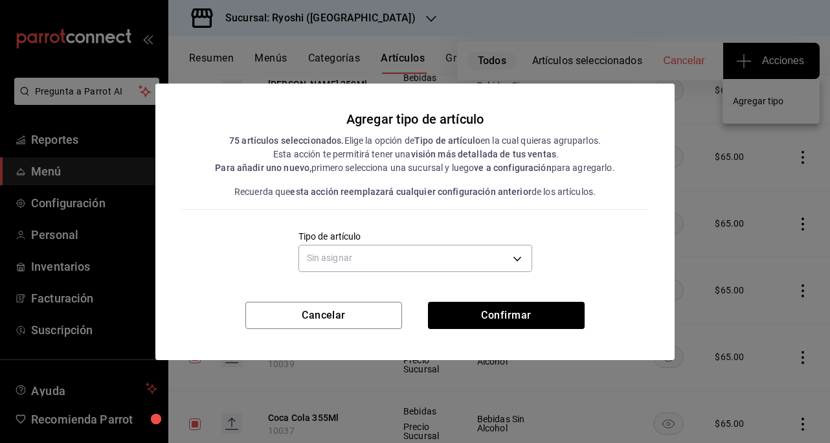
click at [514, 265] on body "Pregunta a Parrot AI Reportes Menú Configuración Personal Inventarios Facturaci…" at bounding box center [415, 221] width 830 height 443
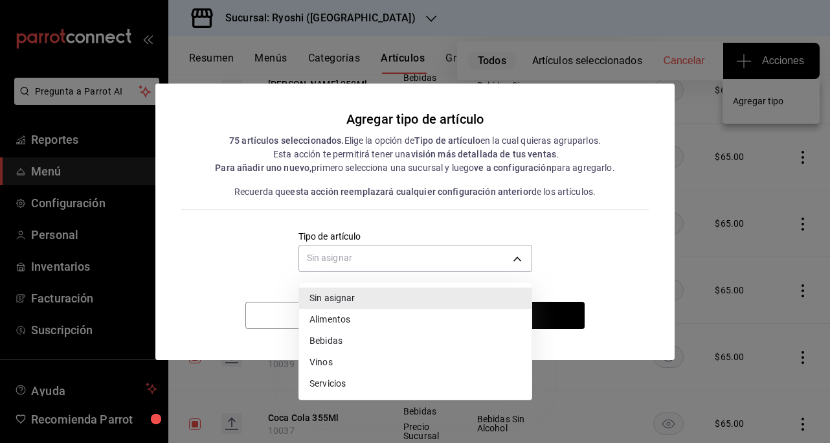
click at [344, 341] on li "Bebidas" at bounding box center [415, 340] width 232 height 21
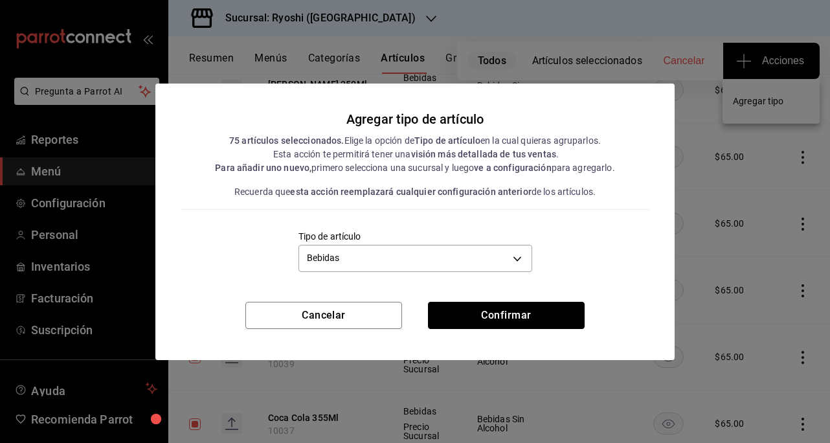
click at [527, 309] on button "Confirmar" at bounding box center [506, 315] width 157 height 27
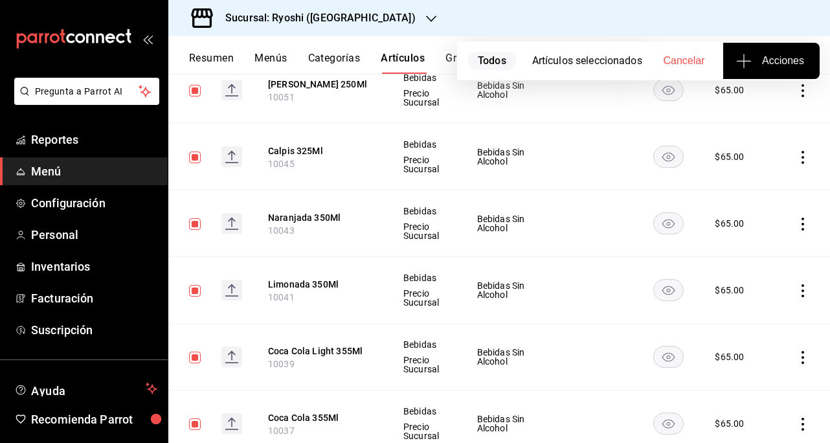
click at [659, 16] on div "Sucursal: Ryoshi ([GEOGRAPHIC_DATA])" at bounding box center [499, 18] width 662 height 36
drag, startPoint x: 506, startPoint y: 23, endPoint x: 507, endPoint y: 32, distance: 8.4
click at [506, 23] on div "Sucursal: Ryoshi ([GEOGRAPHIC_DATA])" at bounding box center [499, 18] width 662 height 36
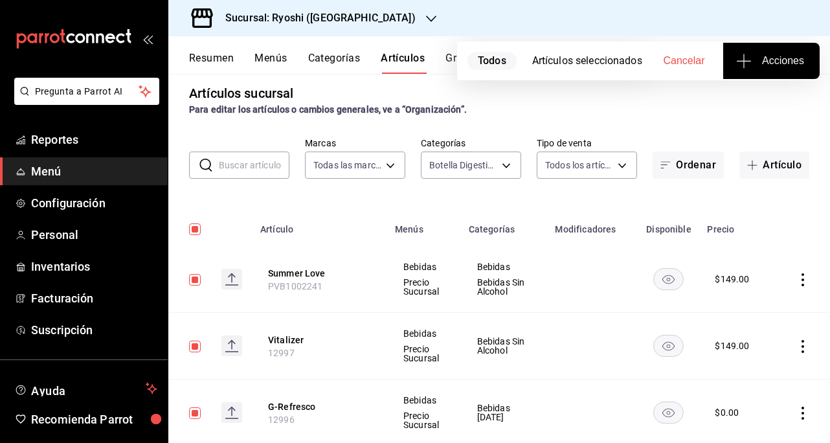
scroll to position [0, 0]
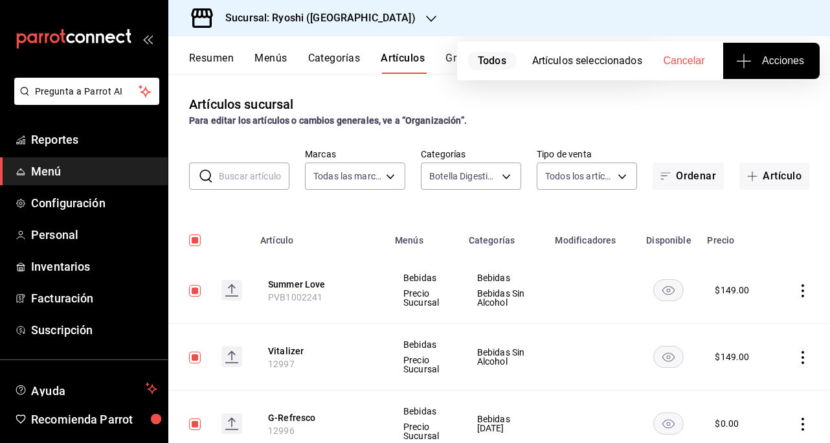
click at [486, 177] on body "Pregunta a Parrot AI Reportes Menú Configuración Personal Inventarios Facturaci…" at bounding box center [415, 221] width 830 height 443
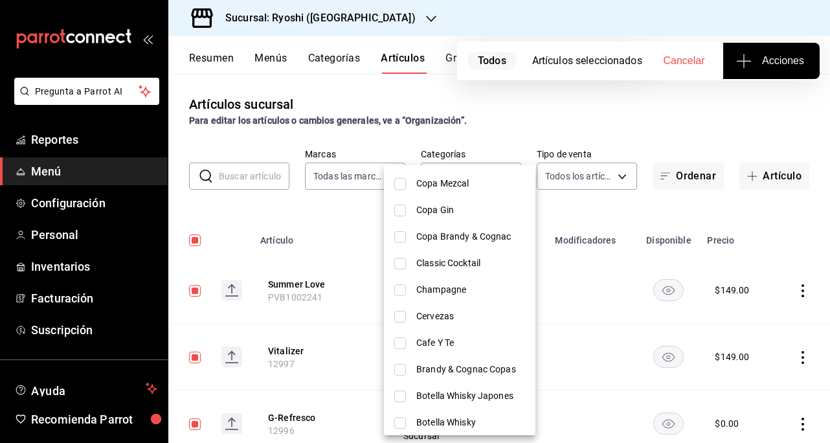
scroll to position [1981, 0]
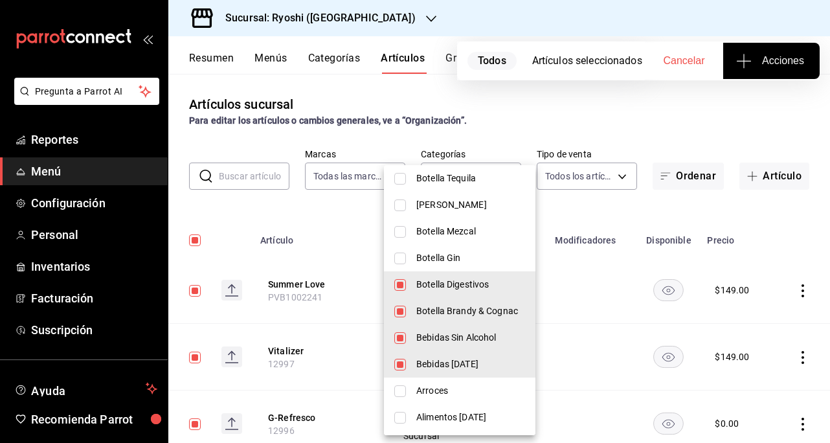
click at [406, 282] on li "Botella Digestivos" at bounding box center [460, 284] width 152 height 27
click at [403, 306] on input "checkbox" at bounding box center [400, 312] width 12 height 12
click at [399, 337] on li "Bebidas Sin Alcohol" at bounding box center [460, 337] width 152 height 27
click at [413, 363] on li "Bebidas [DATE]" at bounding box center [460, 364] width 152 height 27
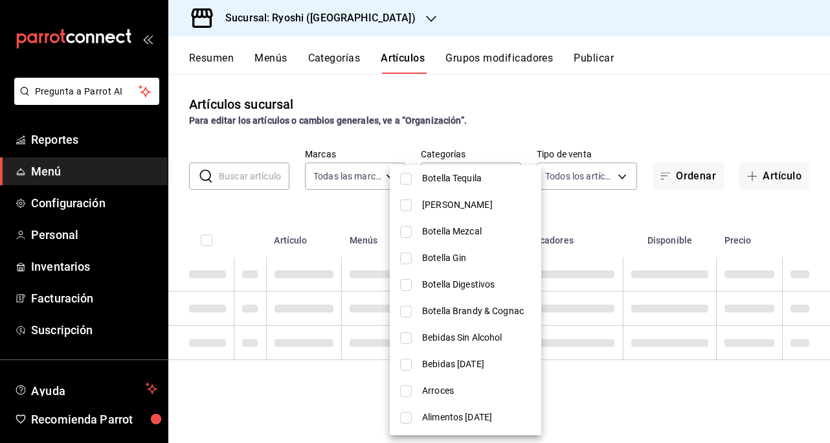
click at [408, 392] on input "checkbox" at bounding box center [406, 391] width 12 height 12
click at [408, 414] on input "checkbox" at bounding box center [406, 418] width 12 height 12
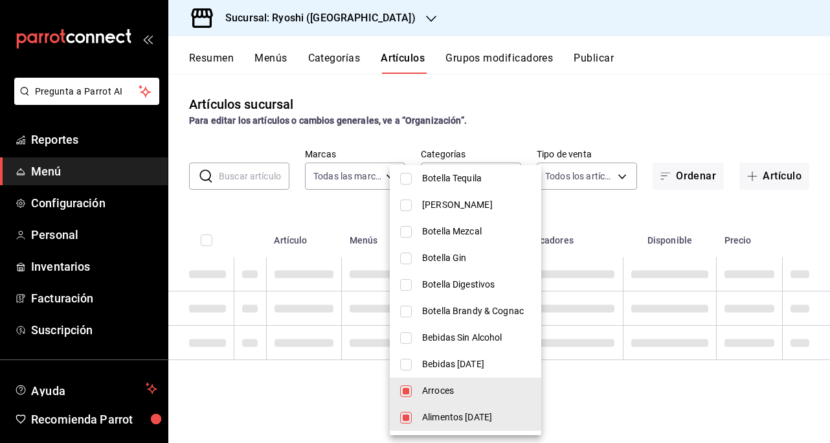
click at [657, 93] on div at bounding box center [415, 221] width 830 height 443
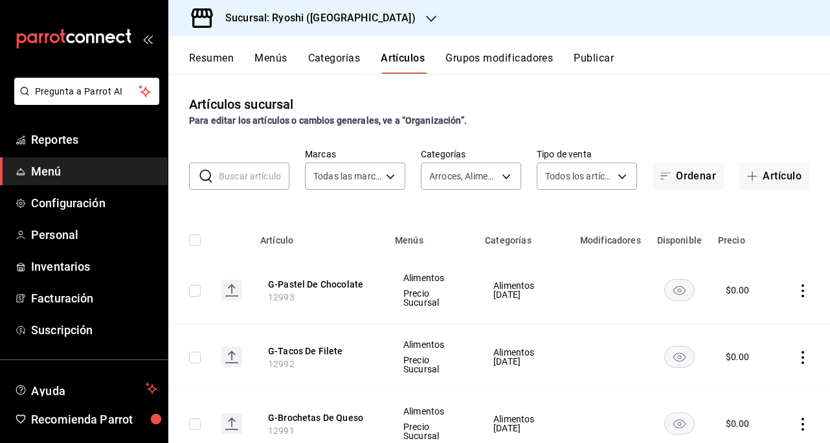
drag, startPoint x: 192, startPoint y: 235, endPoint x: 208, endPoint y: 246, distance: 19.6
click at [192, 235] on input "checkbox" at bounding box center [195, 240] width 12 height 12
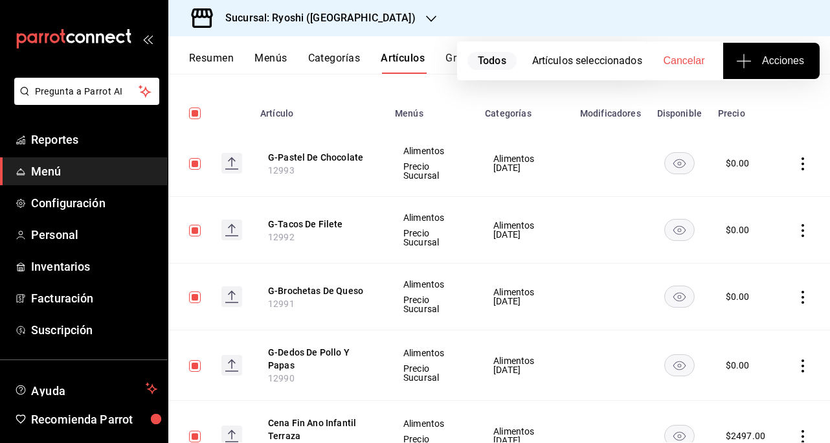
scroll to position [0, 0]
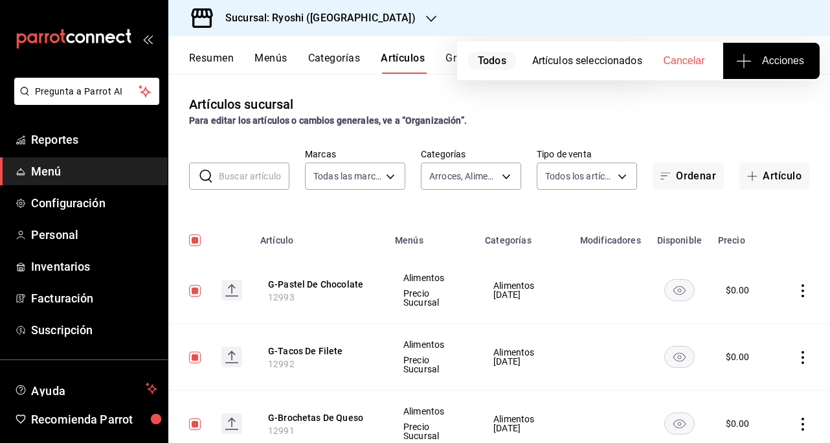
click at [796, 68] on button "Acciones" at bounding box center [771, 61] width 96 height 36
click at [771, 103] on span "Agregar tipo" at bounding box center [771, 102] width 76 height 14
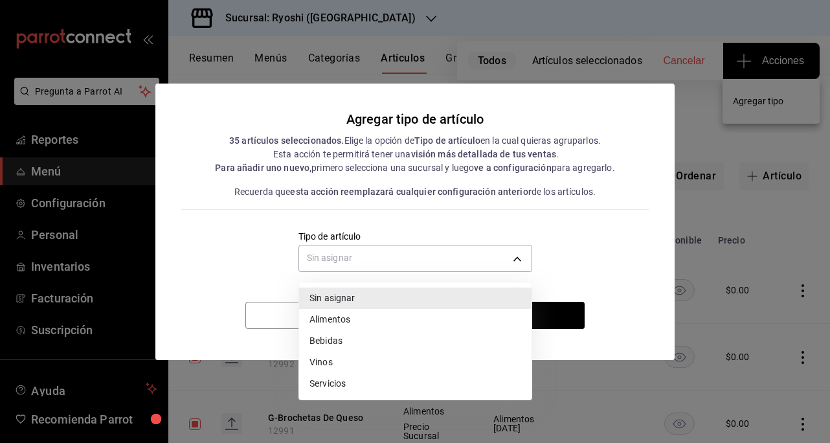
click at [530, 258] on body "Pregunta a Parrot AI Reportes Menú Configuración Personal Inventarios Facturaci…" at bounding box center [415, 221] width 830 height 443
click at [332, 318] on li "Alimentos" at bounding box center [415, 319] width 232 height 21
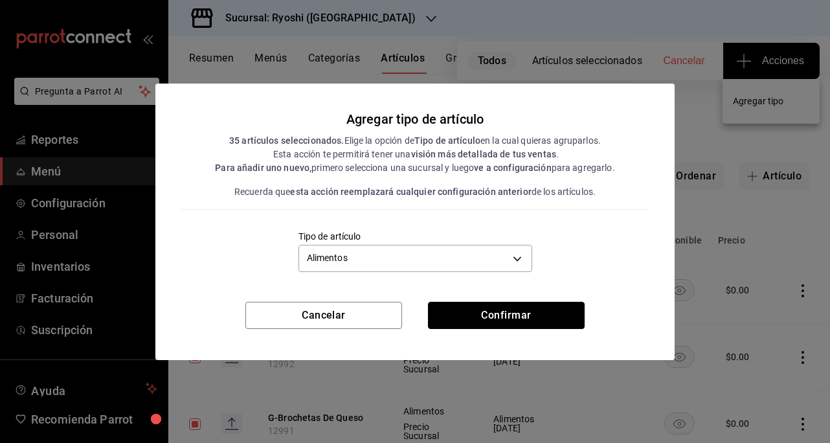
click at [497, 314] on button "Confirmar" at bounding box center [506, 315] width 157 height 27
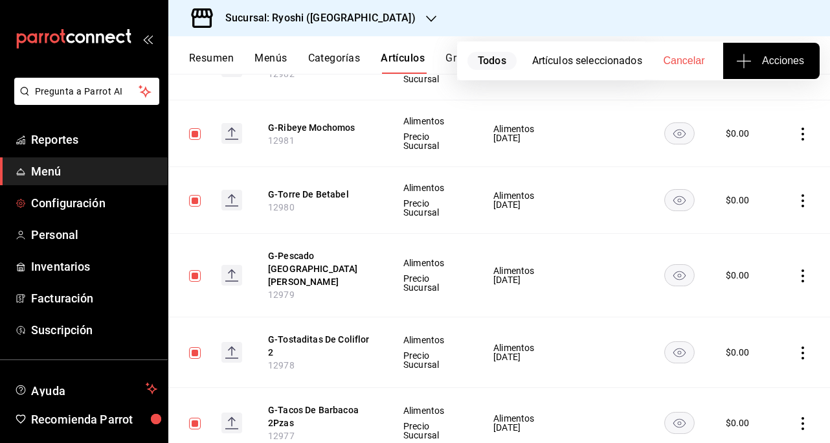
scroll to position [710, 0]
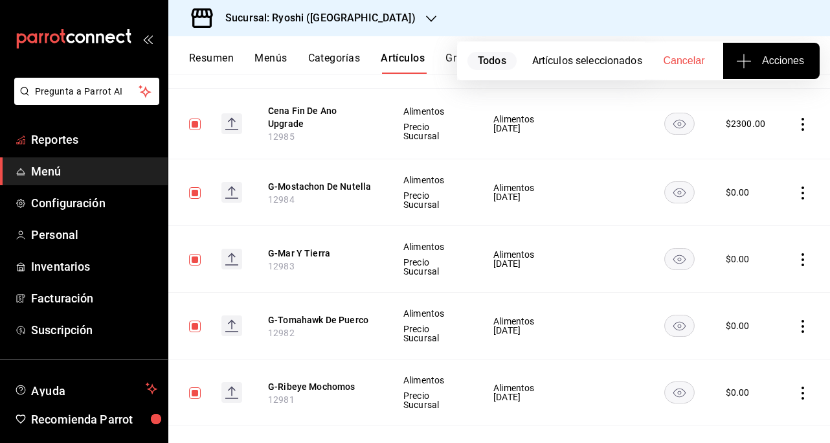
click at [71, 143] on span "Reportes" at bounding box center [94, 139] width 126 height 17
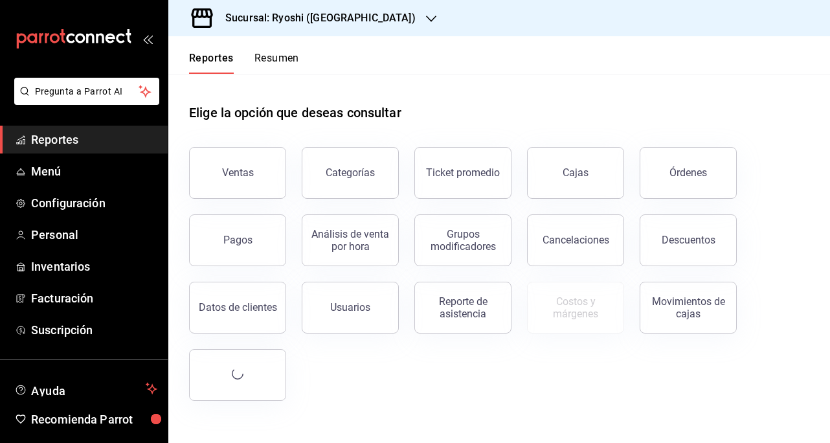
click at [262, 160] on button "Ventas" at bounding box center [237, 173] width 97 height 52
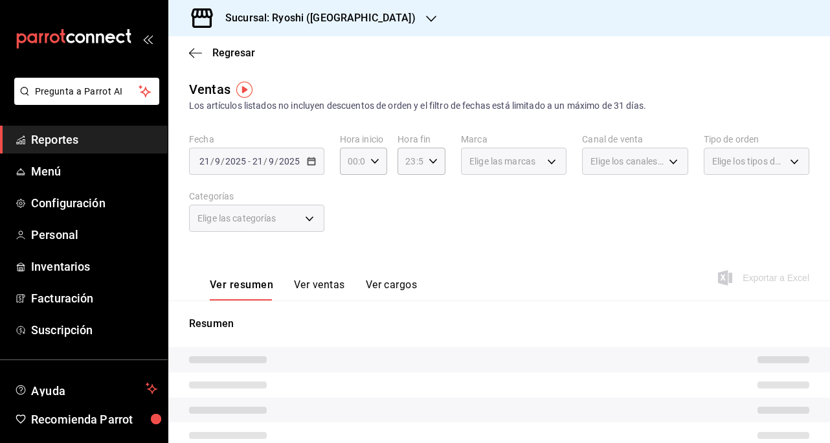
click at [311, 166] on div "2025-09-21 21 / 9 / 2025 - 2025-09-21 21 / 9 / 2025" at bounding box center [256, 161] width 135 height 27
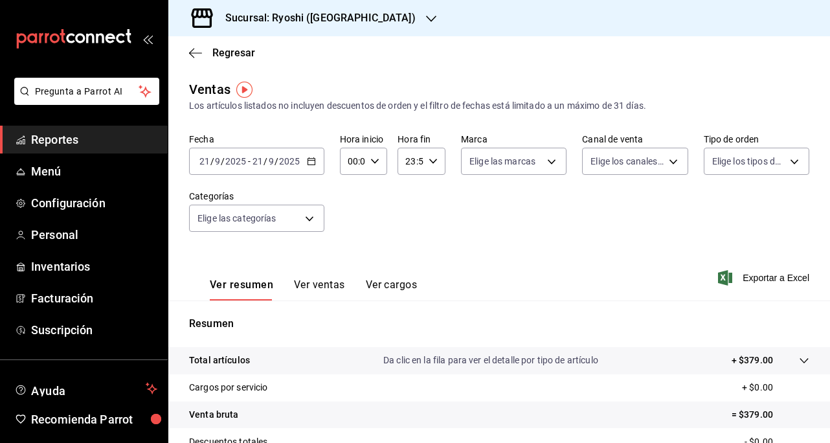
click at [312, 166] on div "2025-09-21 21 / 9 / 2025 - 2025-09-21 21 / 9 / 2025" at bounding box center [256, 161] width 135 height 27
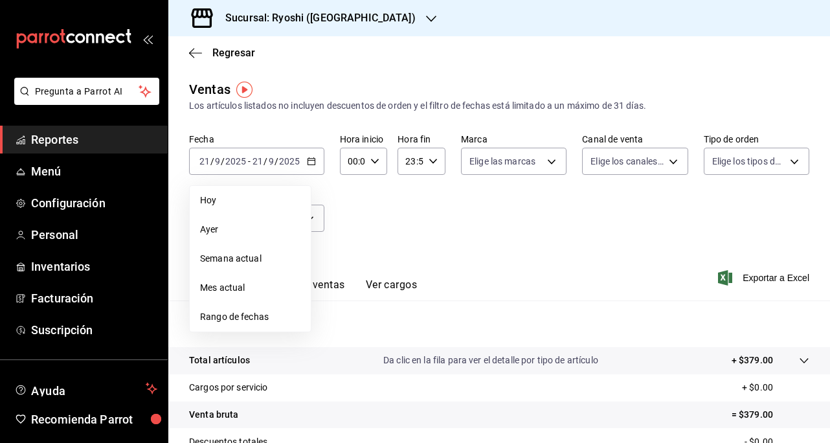
click at [240, 232] on span "Ayer" at bounding box center [250, 230] width 100 height 14
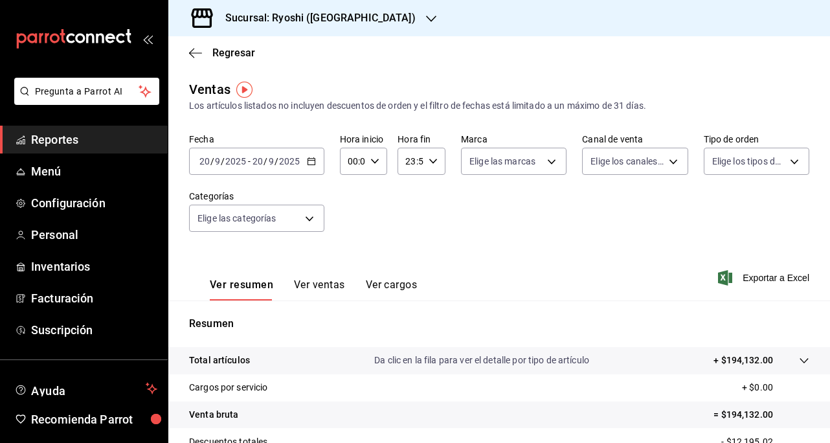
click at [755, 274] on span "Exportar a Excel" at bounding box center [765, 278] width 89 height 16
